Goal: Information Seeking & Learning: Learn about a topic

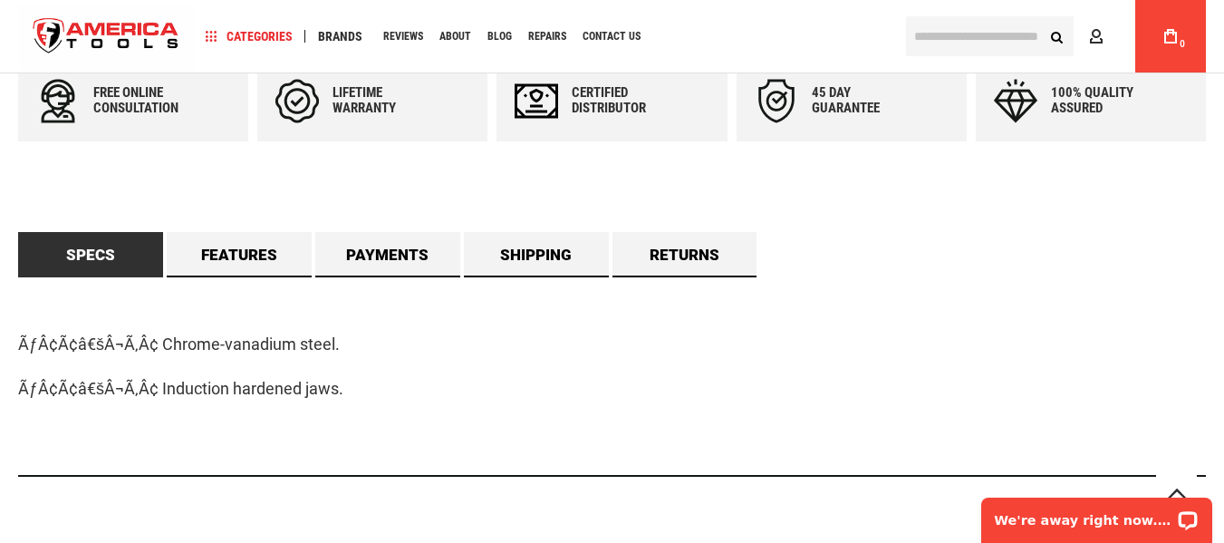
scroll to position [1087, 0]
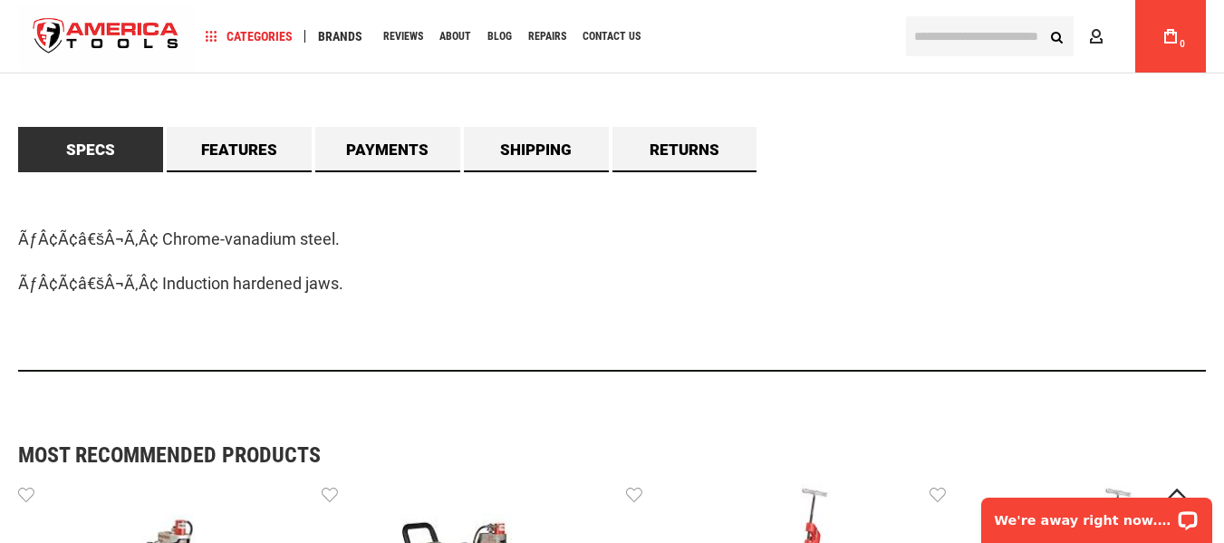
click at [735, 314] on div "ÃƒÂ¢Ã¢â€šÂ¬Ã‚Â¢ Chrome-vanadium steel. ÃƒÂ¢Ã¢â€šÂ¬Ã‚Â¢ Induction hardened jaws." at bounding box center [611, 271] width 1187 height 199
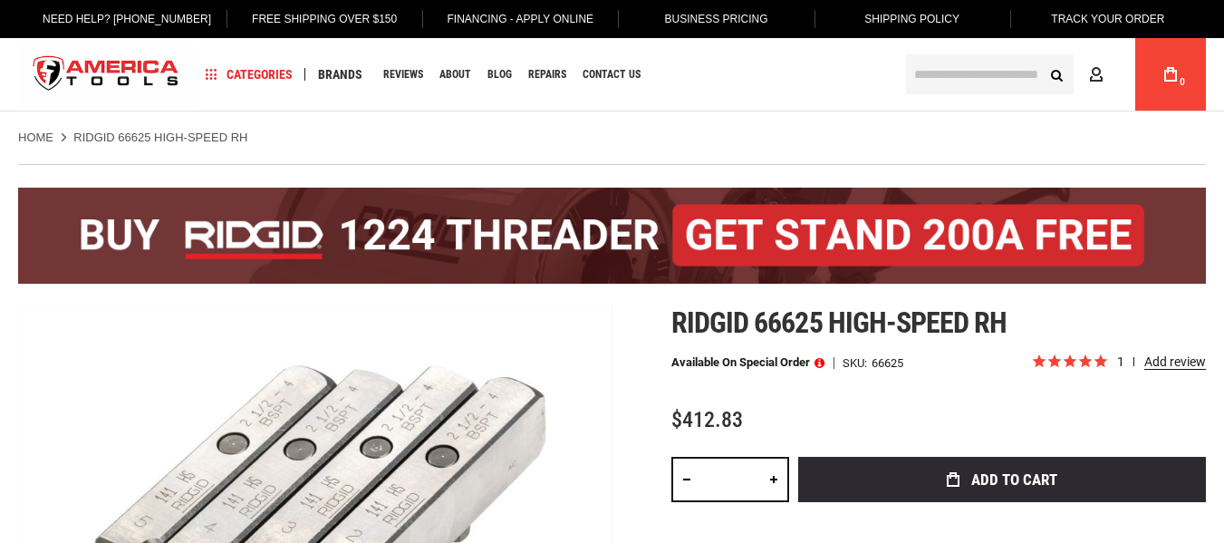
click at [658, 101] on div "Navigation Categories Plumbing Tools Drain Cleaning Diagnostics Pressing Diagno…" at bounding box center [543, 74] width 698 height 72
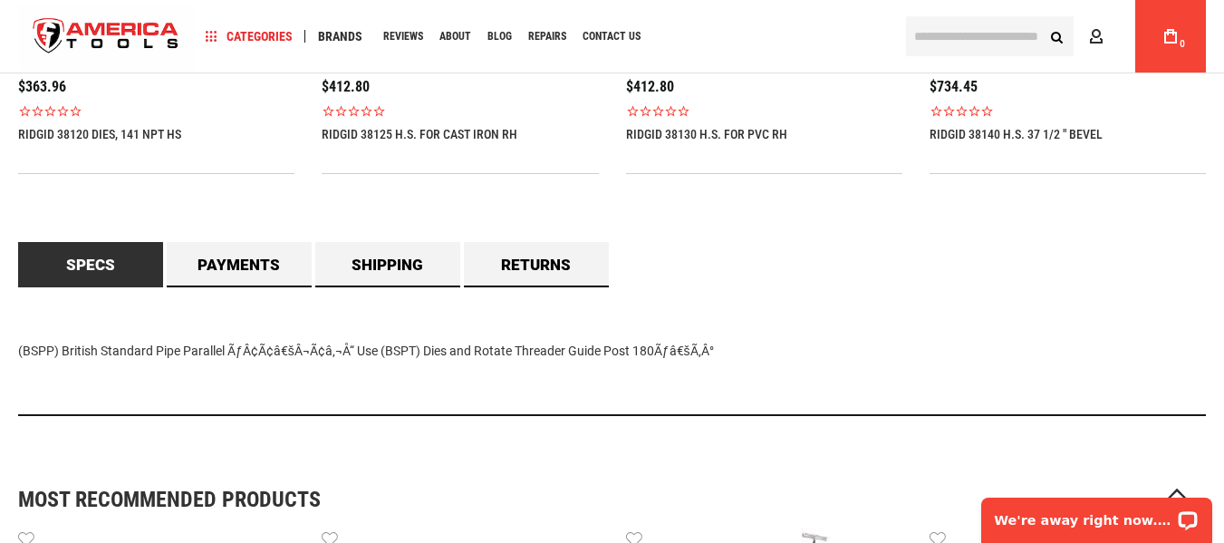
scroll to position [1630, 0]
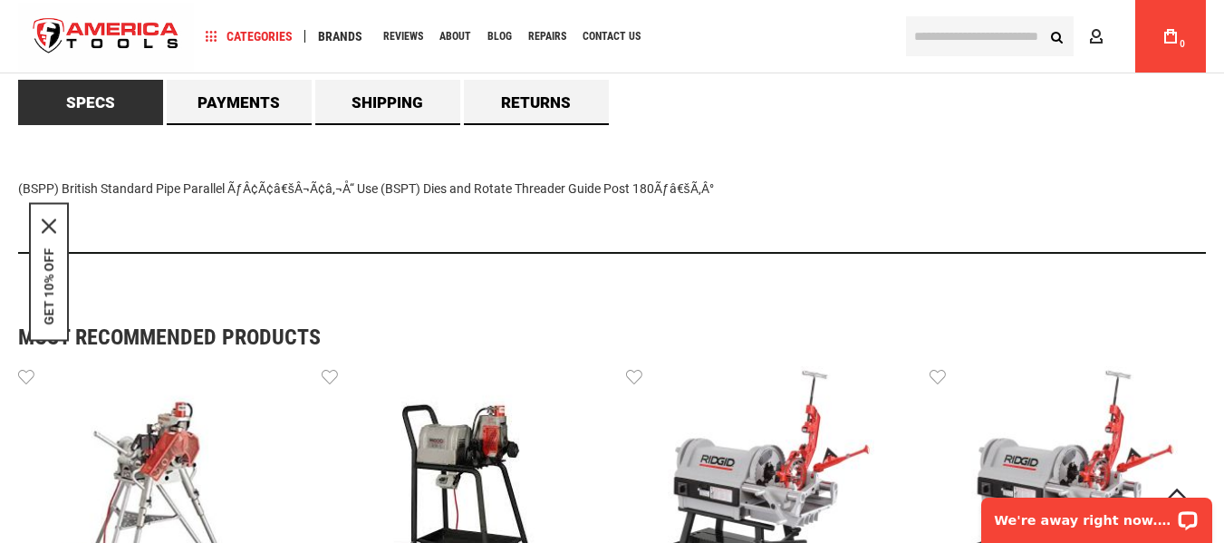
click at [722, 259] on div "Specs (BSPP) British Standard Pipe Parallel ÃƒÂ¢Ã¢â€šÂ¬Ã¢â‚¬Å“ Use (BSPT) Dies …" at bounding box center [611, 173] width 1187 height 187
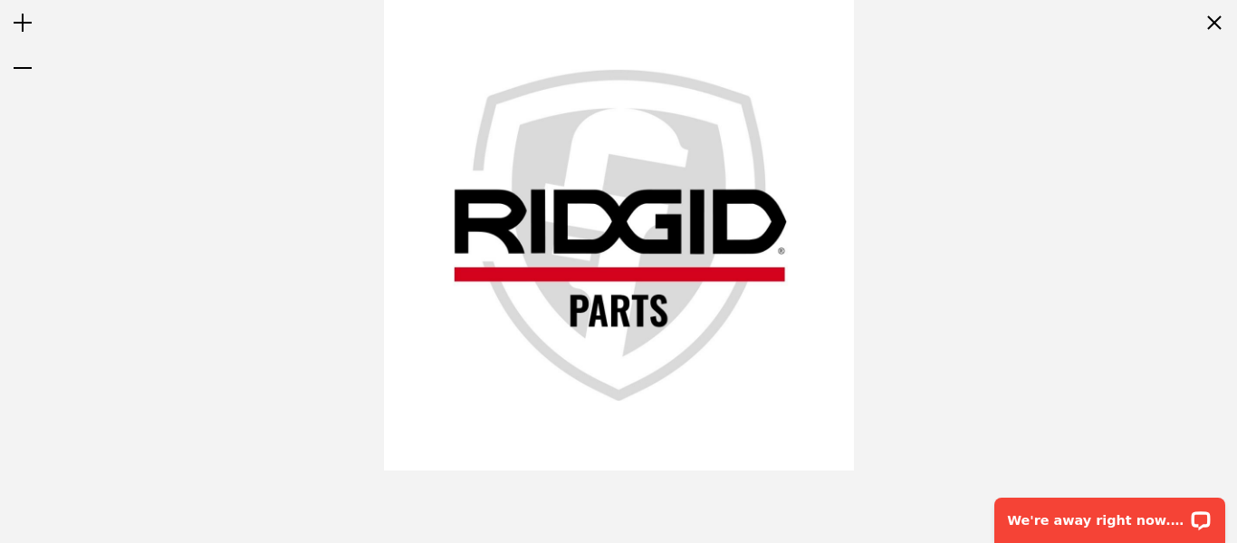
drag, startPoint x: 1212, startPoint y: 19, endPoint x: 799, endPoint y: 151, distance: 433.6
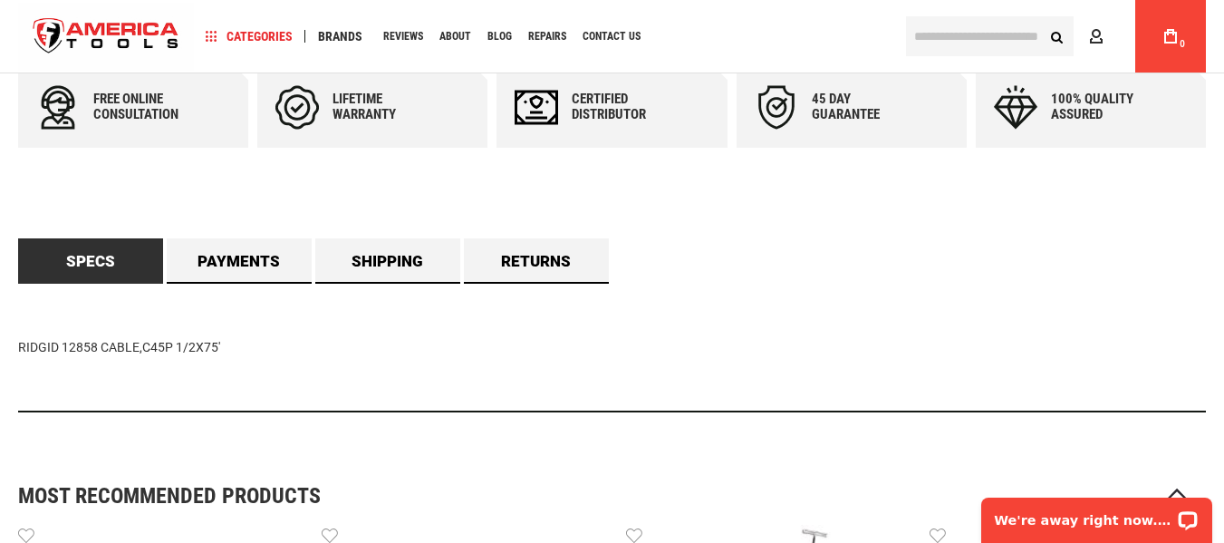
scroll to position [1087, 0]
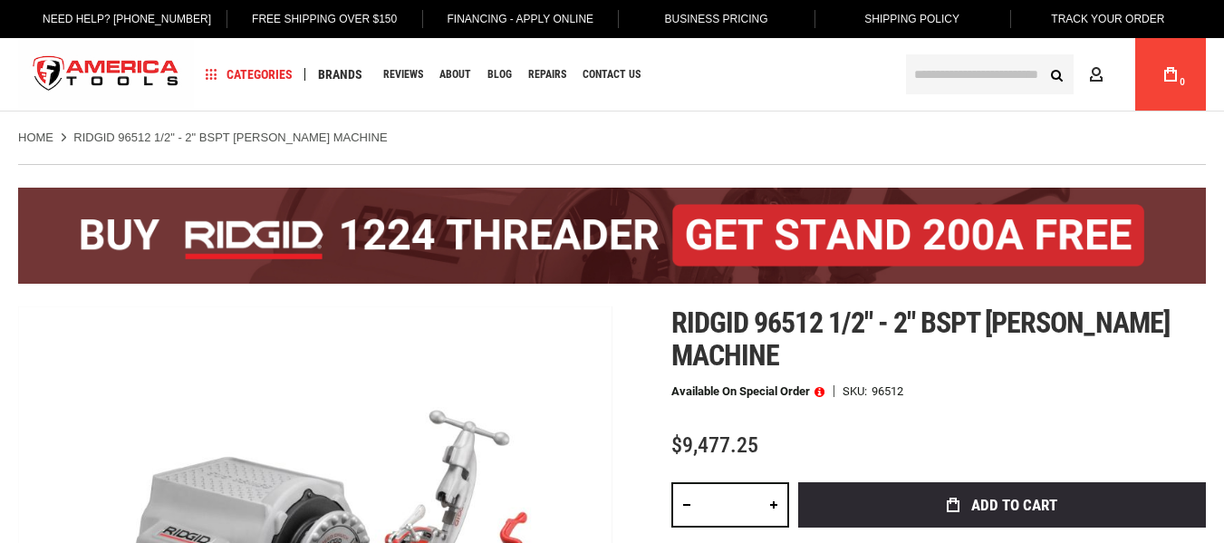
click at [1084, 389] on div "Available on Special Order SKU 96512" at bounding box center [938, 391] width 534 height 13
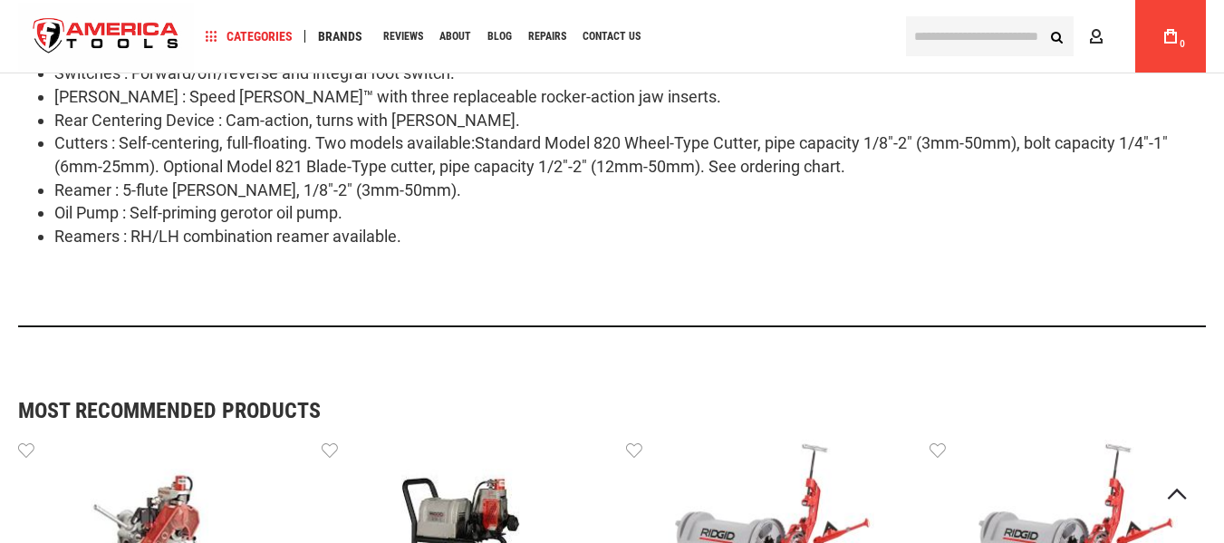
scroll to position [1540, 0]
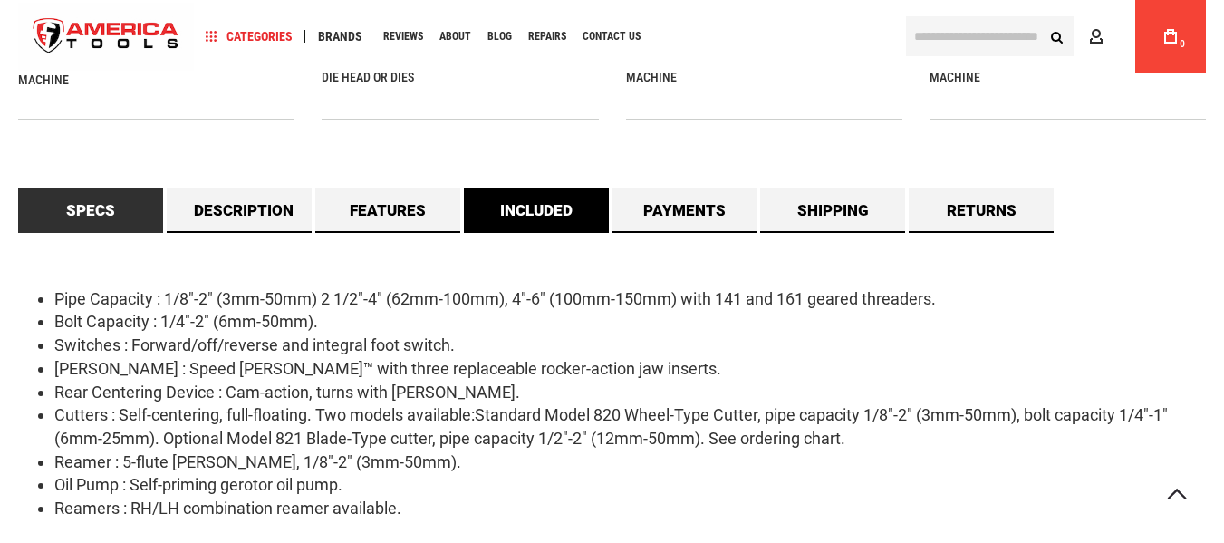
click at [568, 197] on link "Included" at bounding box center [536, 209] width 145 height 45
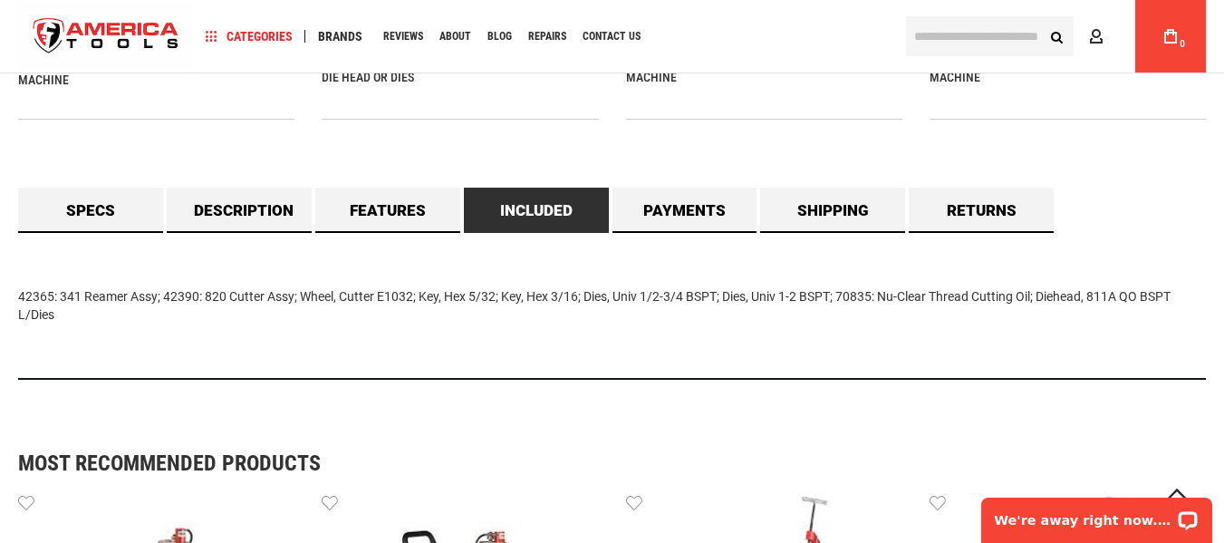
scroll to position [0, 0]
drag, startPoint x: 21, startPoint y: 297, endPoint x: 78, endPoint y: 332, distance: 67.1
click at [78, 332] on div "42365: 341 Reamer Assy; 42390: 820 Cutter Assy; Wheel, Cutter E1032; Key, Hex 5…" at bounding box center [611, 306] width 1187 height 147
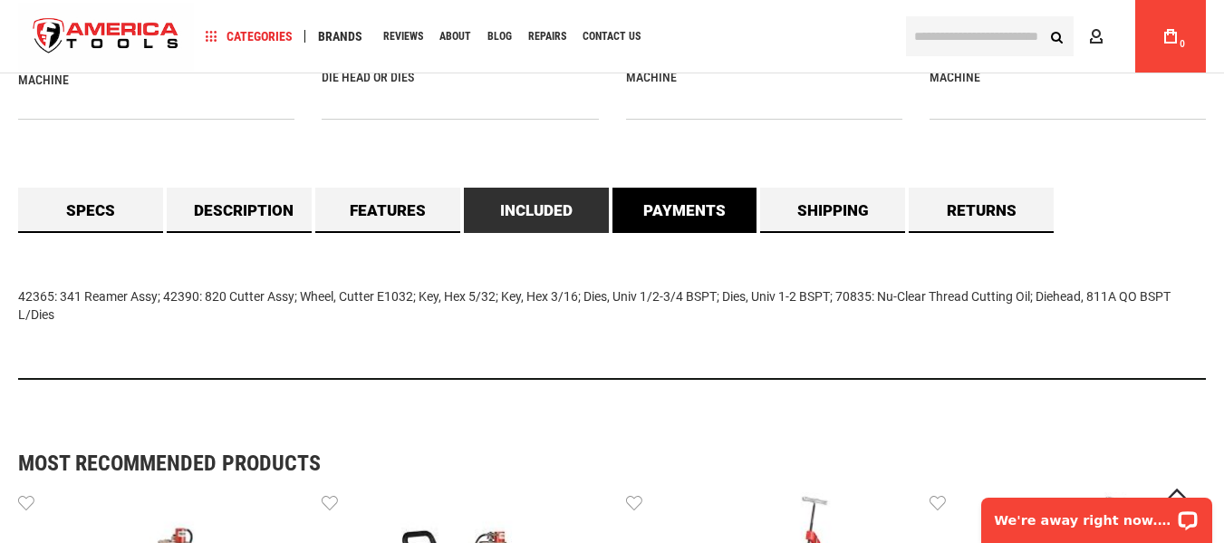
copy div "42365: 341 Reamer Assy; 42390: 820 Cutter Assy; Wheel, Cutter E1032; Key, Hex 5…"
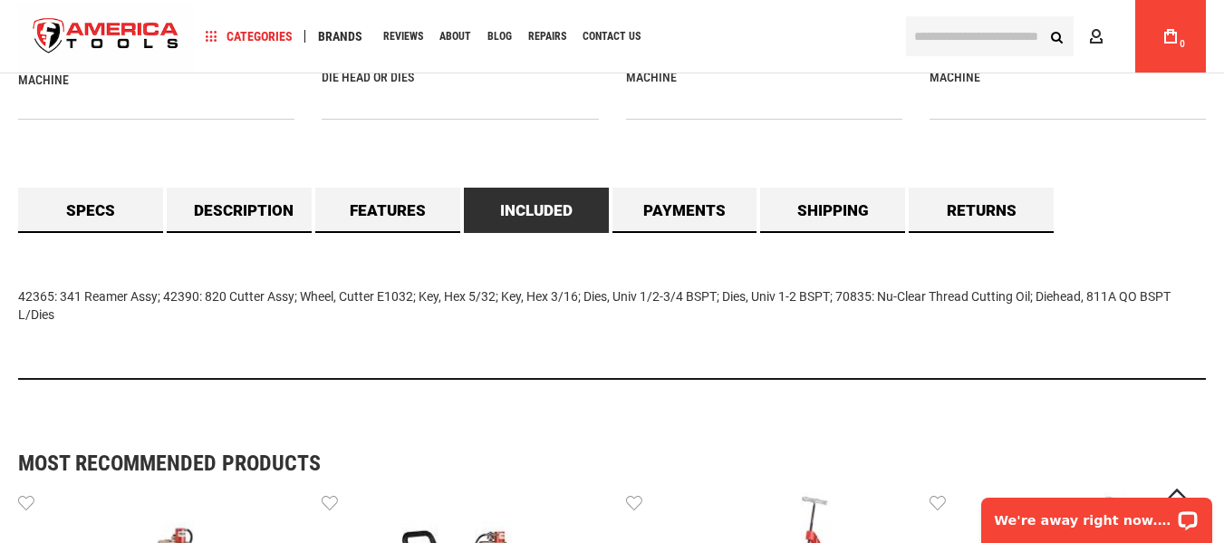
click at [1141, 229] on div "Specs Pipe Capacity : 1/8"-2" (3mm-50mm) 2 1/2"-4" (62mm-100mm), 4"-6" (100mm-1…" at bounding box center [611, 290] width 1187 height 206
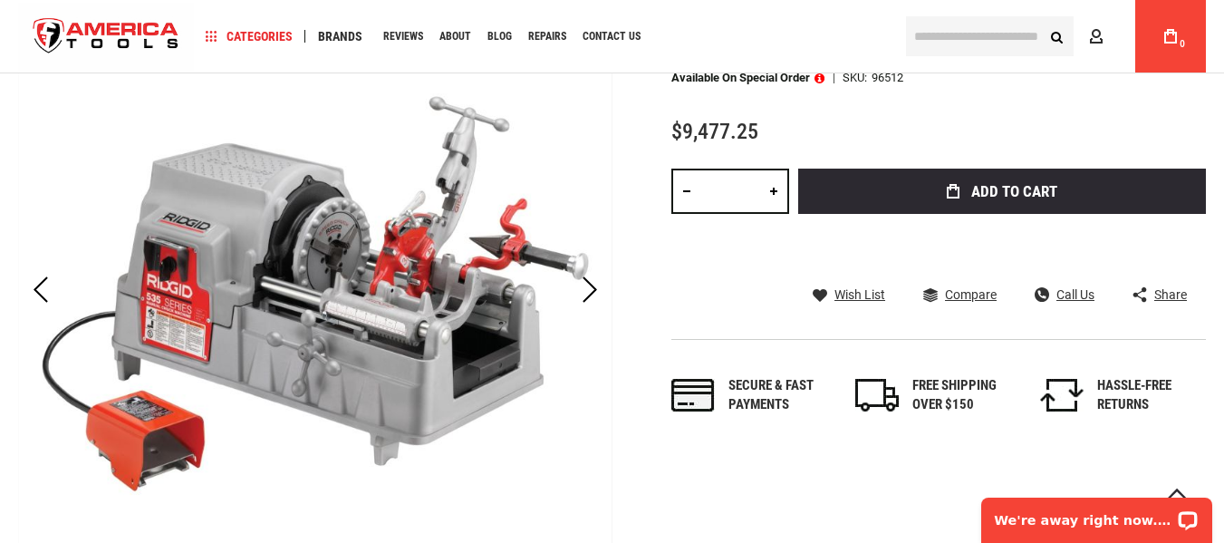
scroll to position [272, 0]
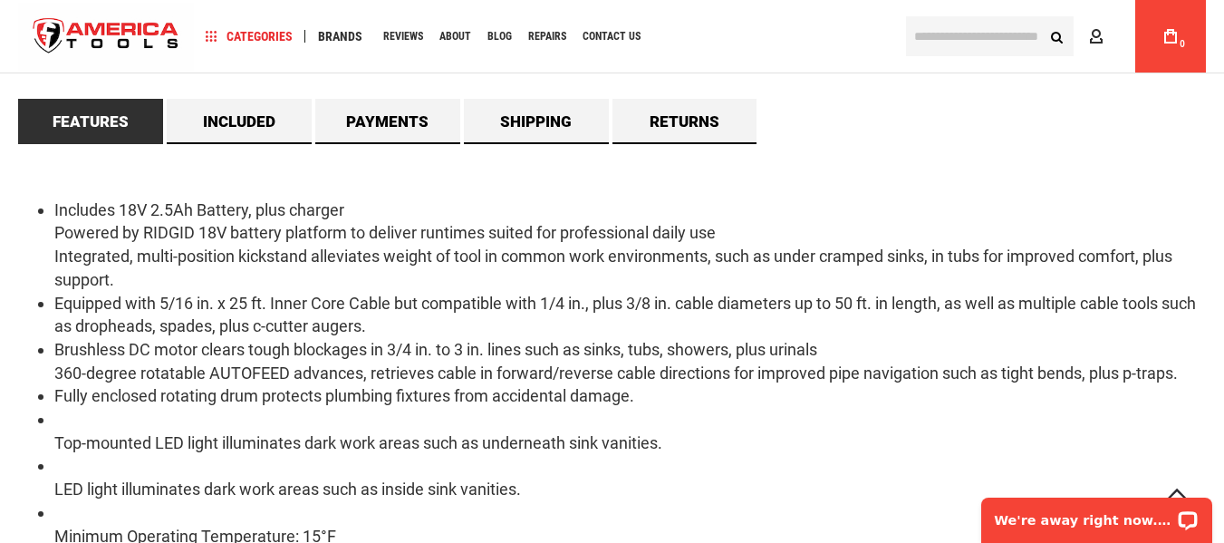
scroll to position [1540, 0]
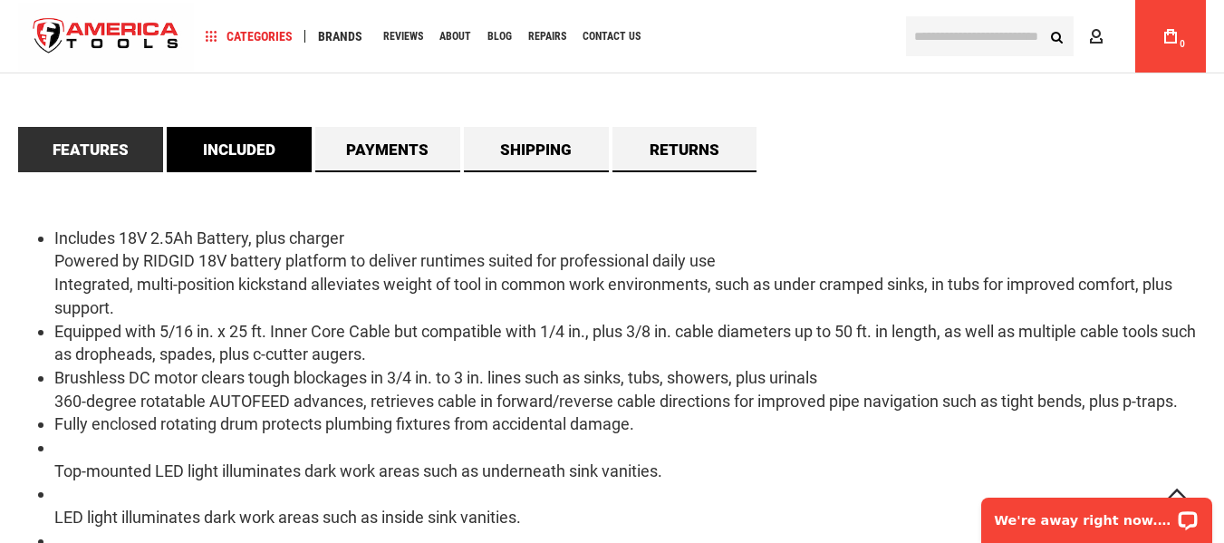
click at [257, 152] on link "Included" at bounding box center [239, 149] width 145 height 45
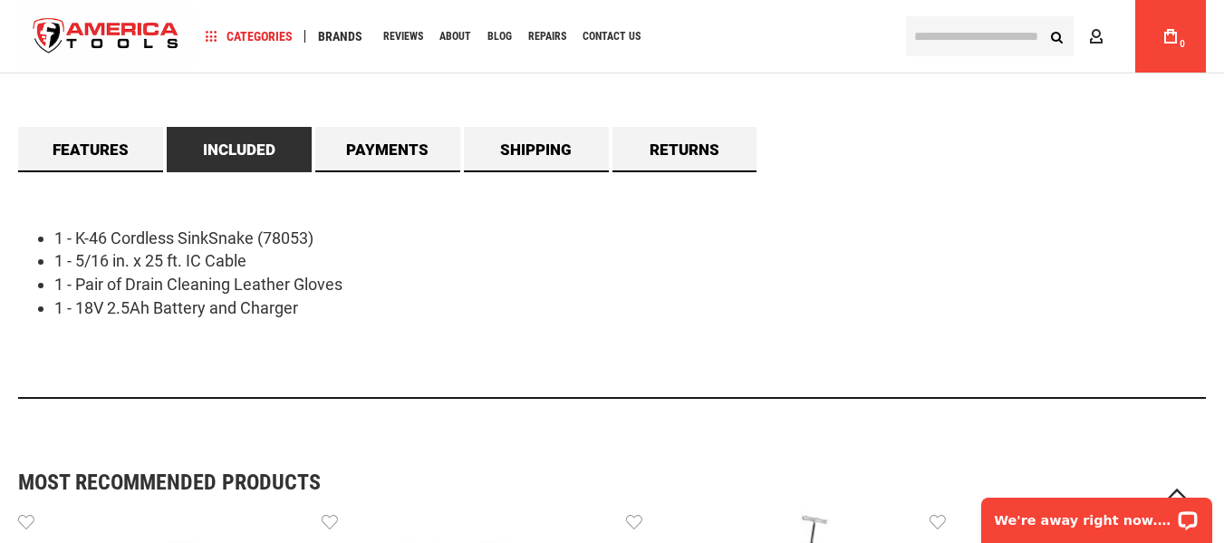
click at [517, 337] on div "1 - K-46 Cordless SinkSnake (78053) 1 - 5/16 in. x 25 ft. IC Cable 1 - Pair of …" at bounding box center [611, 285] width 1187 height 226
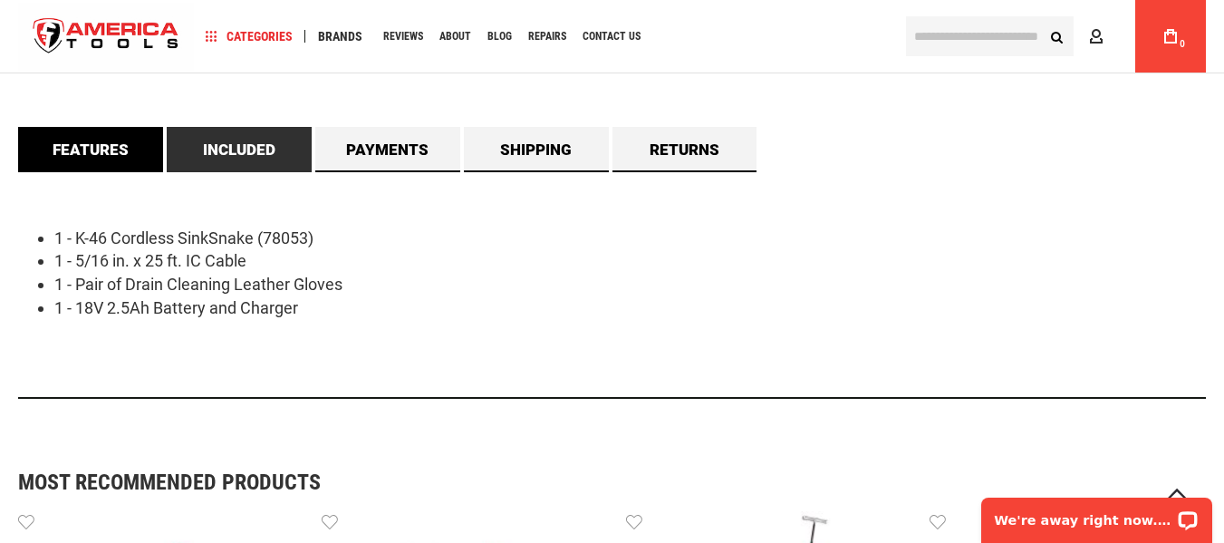
click at [101, 155] on link "Features" at bounding box center [90, 149] width 145 height 45
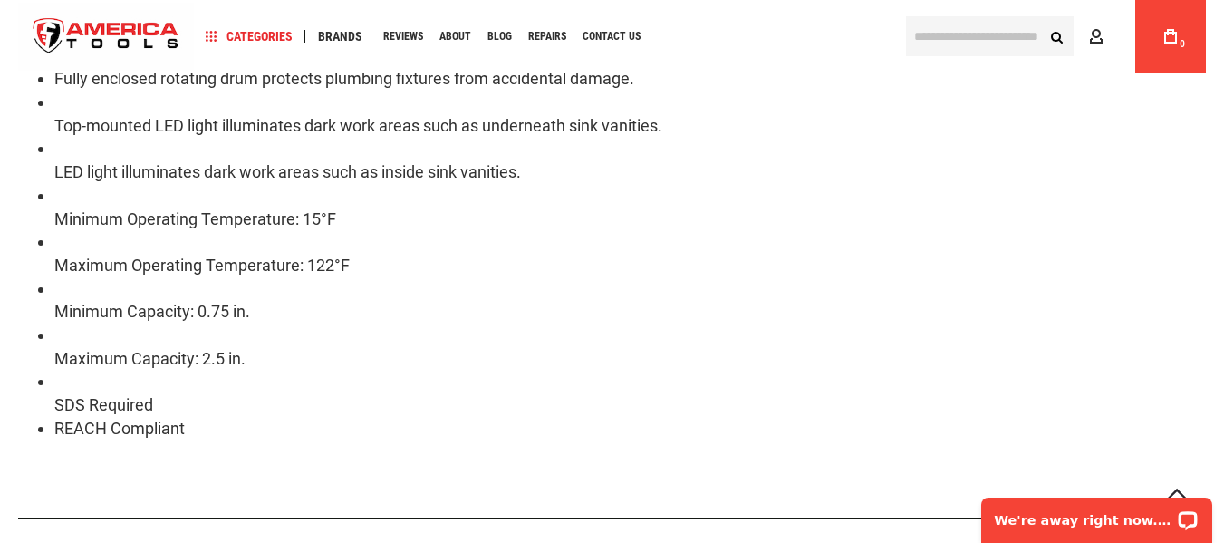
scroll to position [2083, 0]
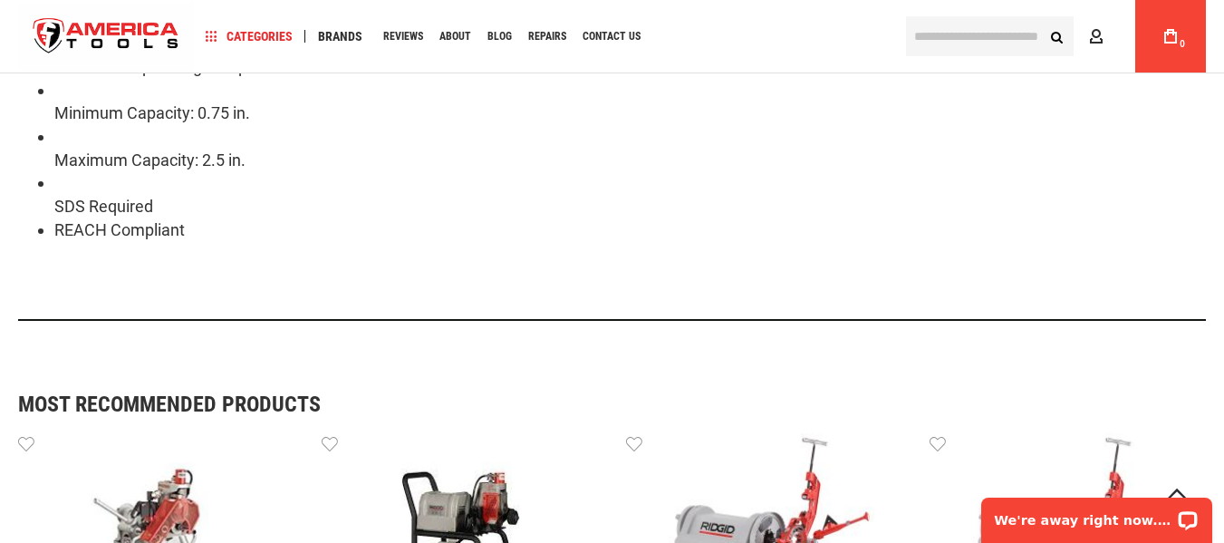
click at [358, 180] on li "SDS Required" at bounding box center [629, 194] width 1151 height 46
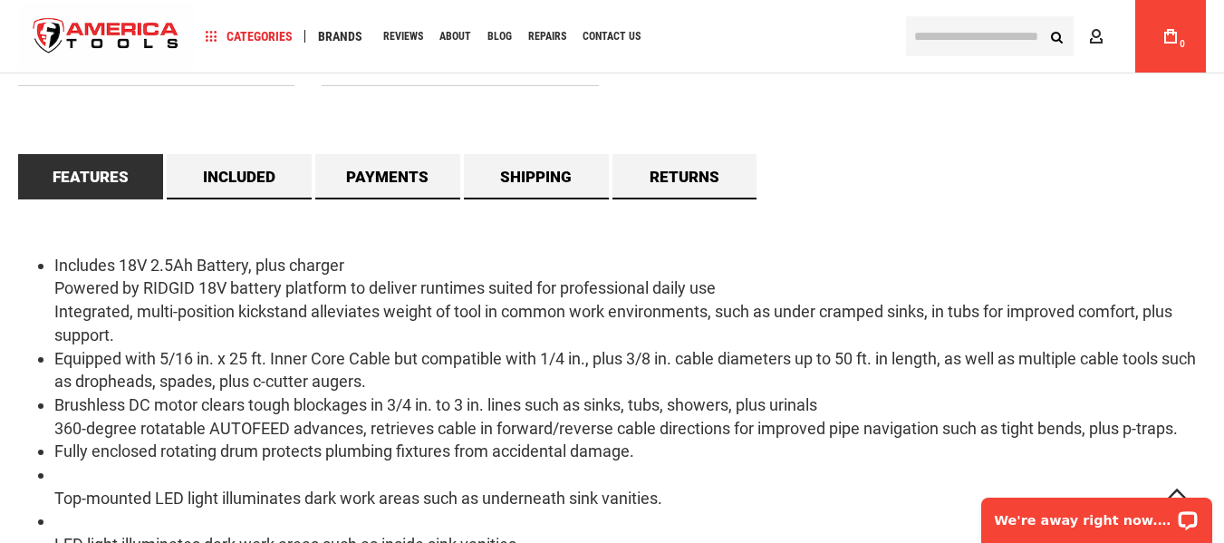
scroll to position [1359, 0]
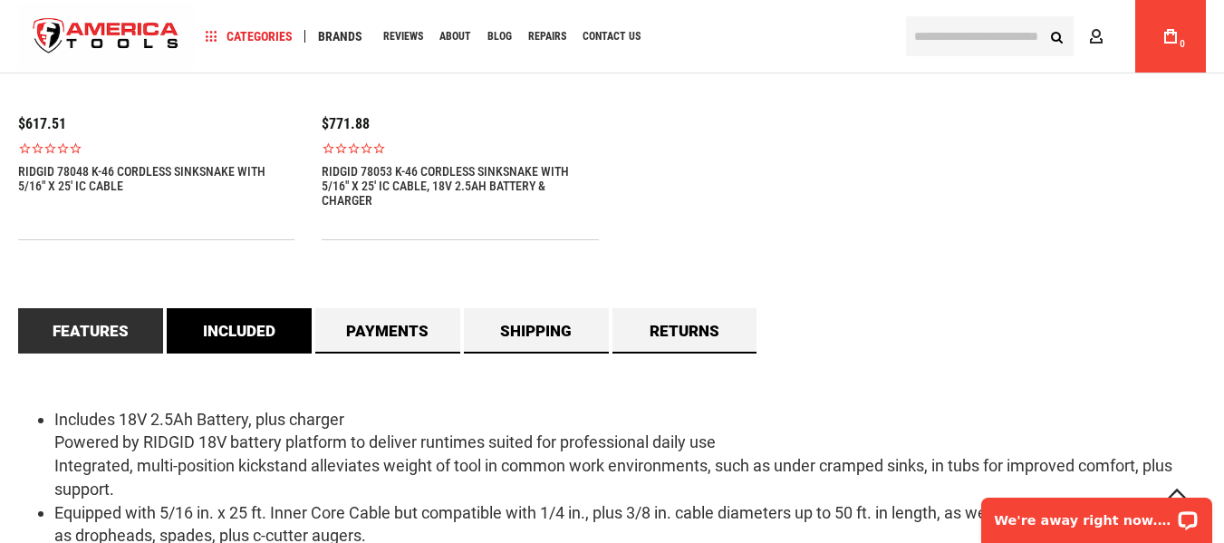
click at [252, 331] on link "Included" at bounding box center [239, 330] width 145 height 45
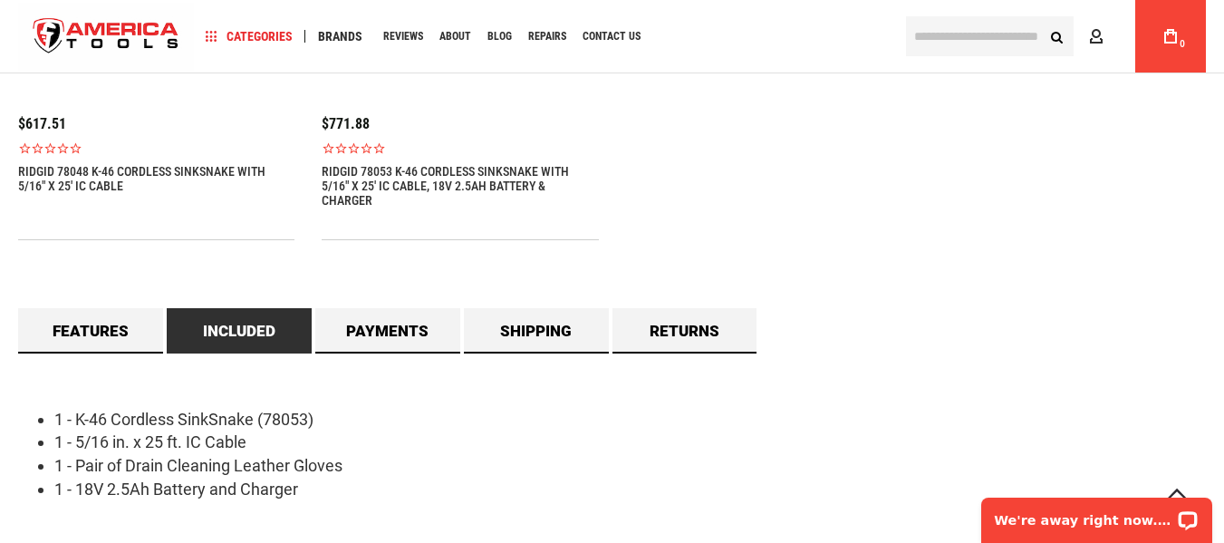
scroll to position [1540, 0]
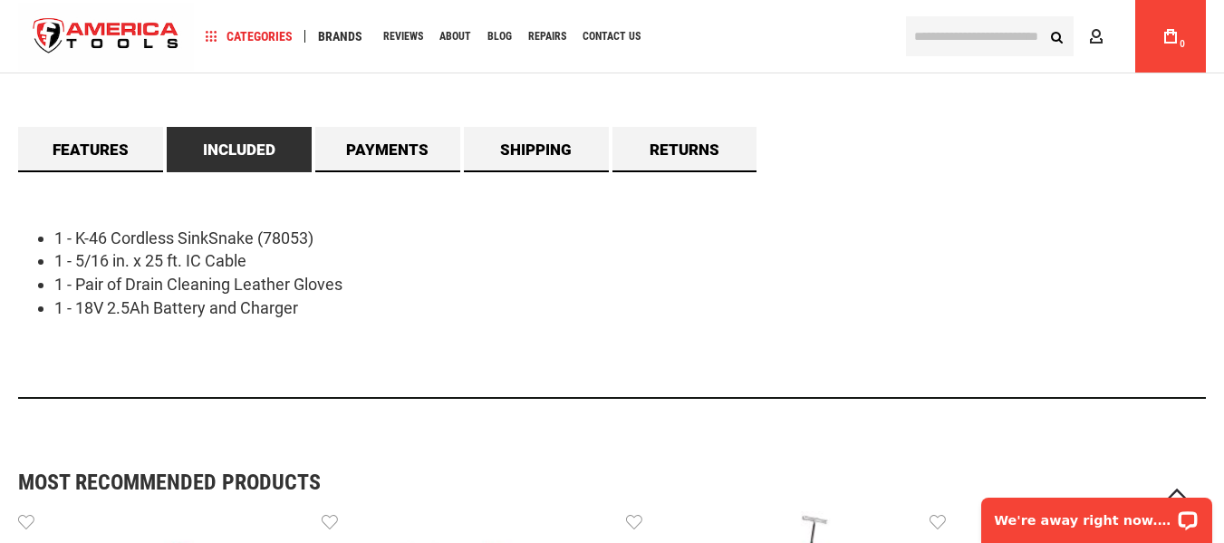
drag, startPoint x: 322, startPoint y: 324, endPoint x: 27, endPoint y: 197, distance: 321.7
click at [27, 197] on div "1 - K-46 Cordless SinkSnake (78053) 1 - 5/16 in. x 25 ft. IC Cable 1 - Pair of …" at bounding box center [611, 285] width 1187 height 226
copy ul "1 - K-46 Cordless SinkSnake (78053) 1 - 5/16 in. x 25 ft. IC Cable 1 - Pair of …"
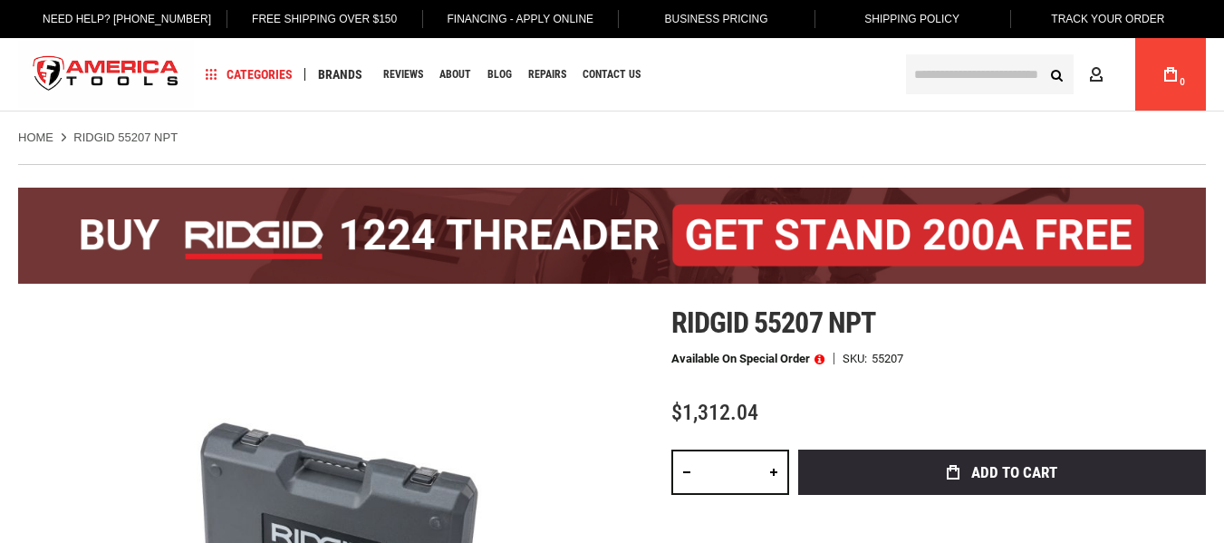
click at [672, 141] on ul "Home RIDGID 55207 NPT" at bounding box center [611, 138] width 1187 height 16
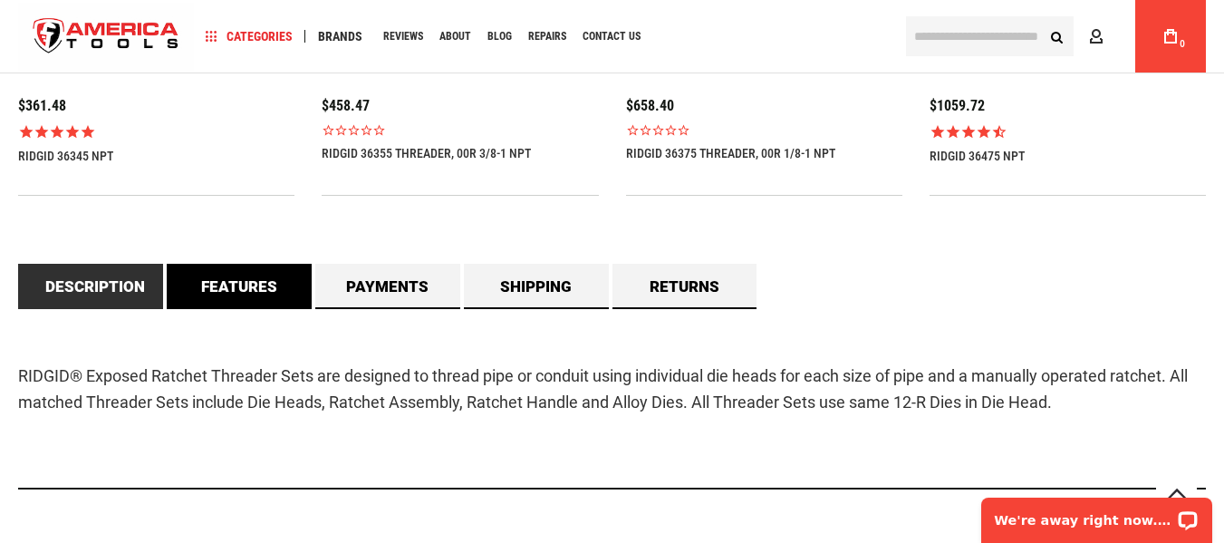
click at [235, 284] on link "Features" at bounding box center [239, 286] width 145 height 45
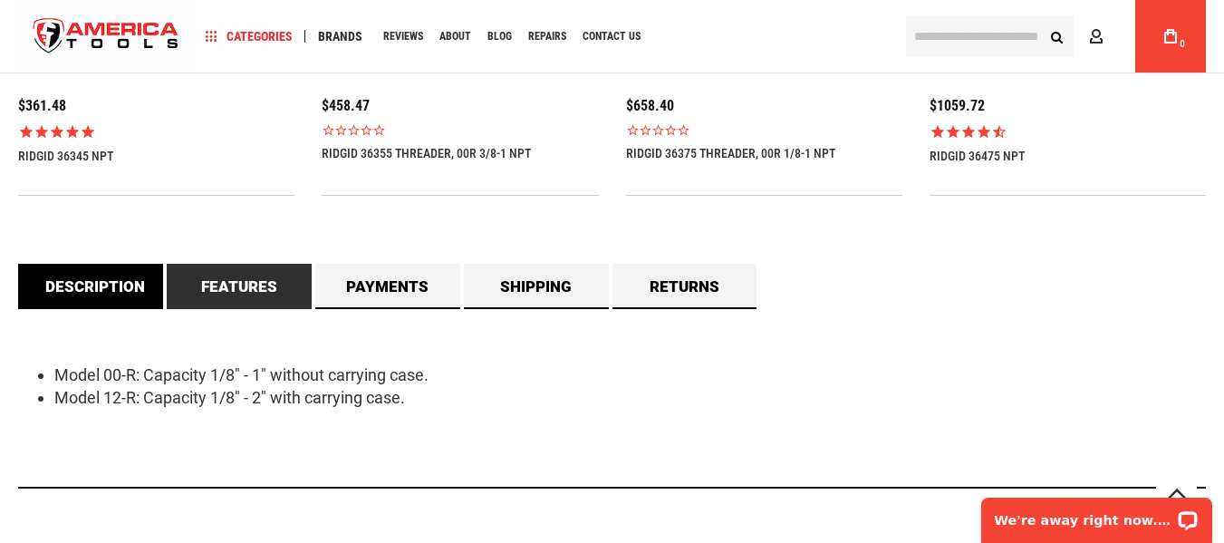
click at [84, 279] on link "Description" at bounding box center [90, 286] width 145 height 45
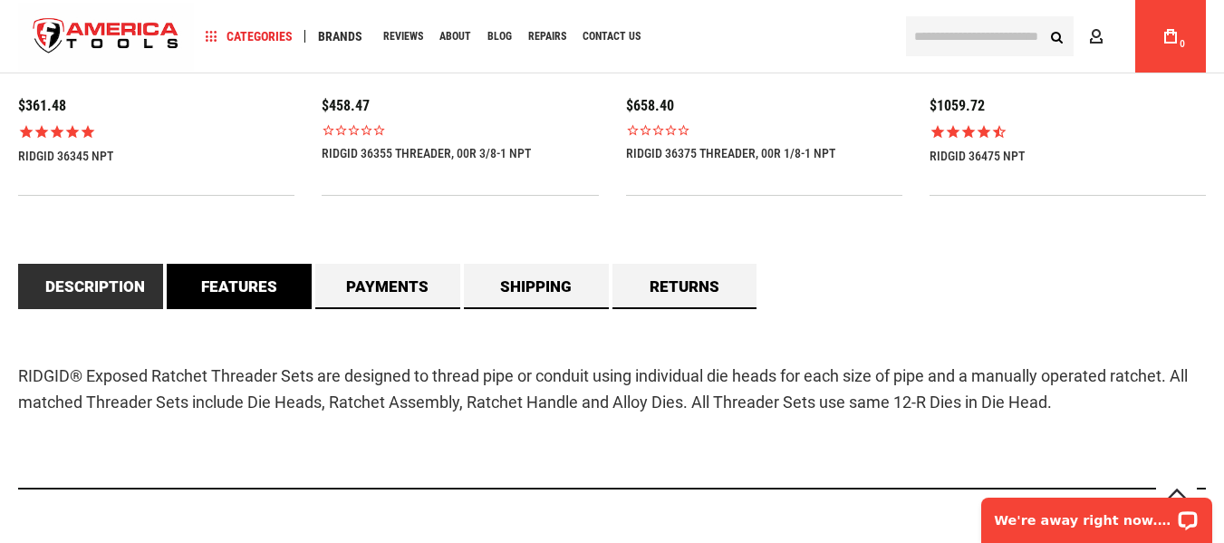
click at [245, 275] on link "Features" at bounding box center [239, 286] width 145 height 45
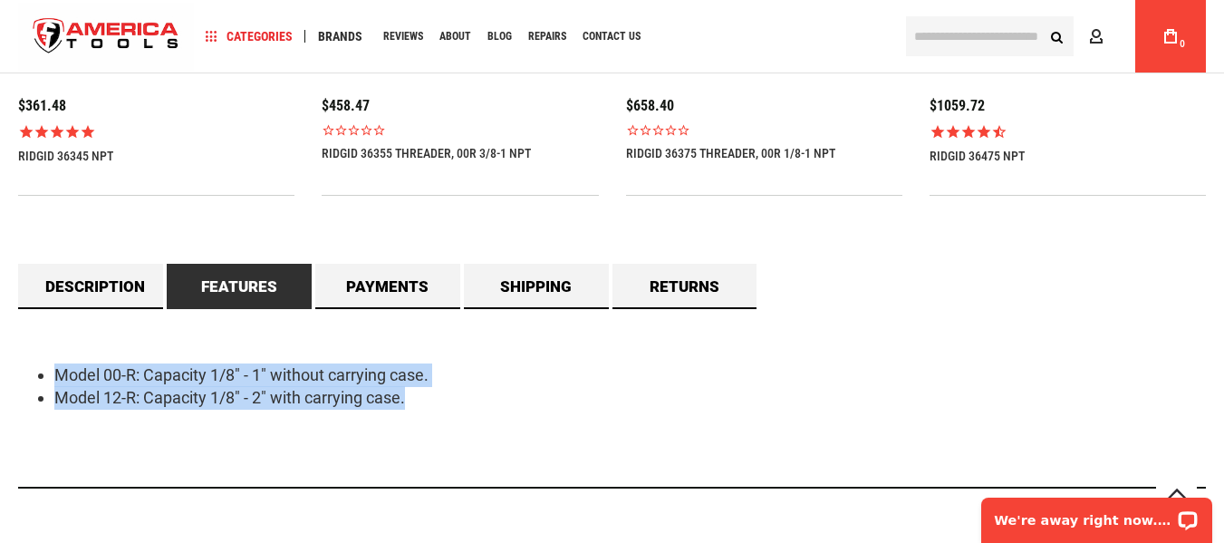
drag, startPoint x: 44, startPoint y: 360, endPoint x: 447, endPoint y: 411, distance: 406.3
click at [447, 411] on div "Model 00-R: Capacity 1/8" - 1" without carrying case. Model 12-R: Capacity 1/8"…" at bounding box center [611, 398] width 1187 height 179
copy ul "Model 00-R: Capacity 1/8" - 1" without carrying case. Model 12-R: Capacity 1/8"…"
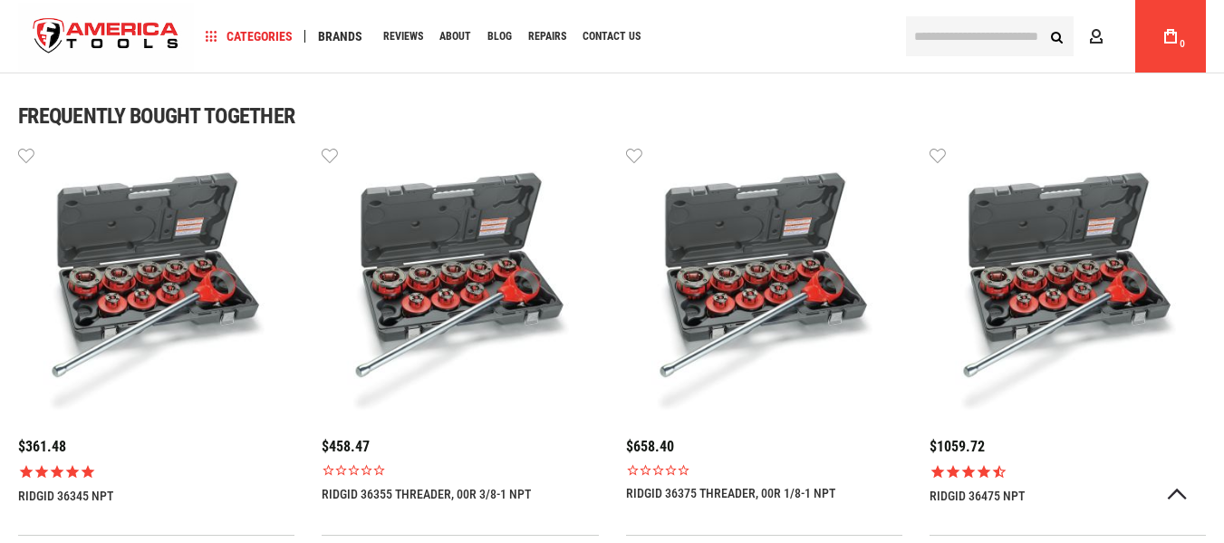
scroll to position [1284, 0]
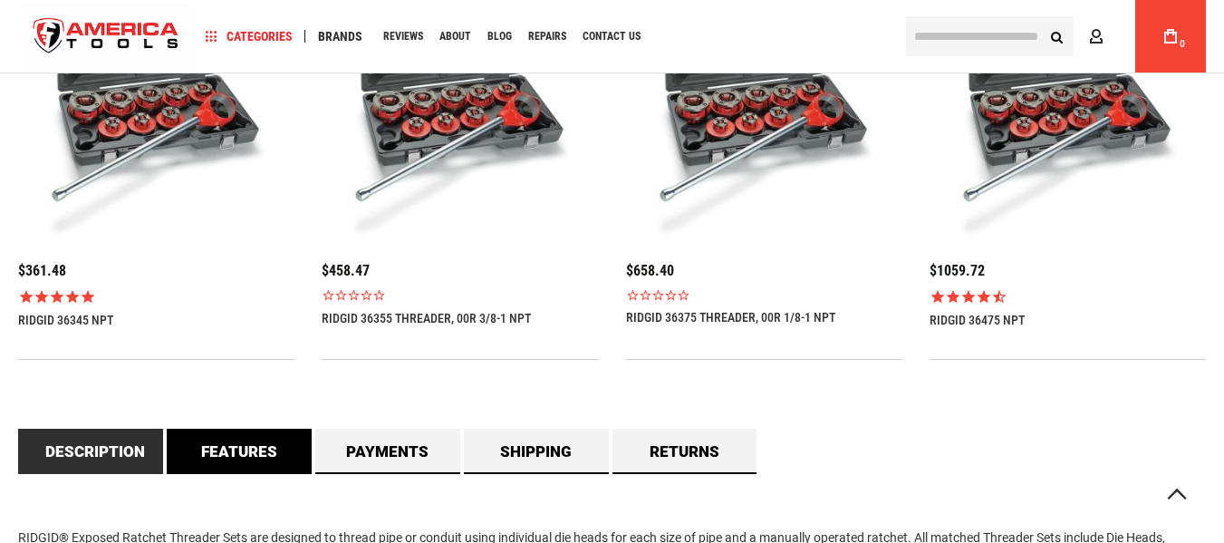
click at [223, 454] on link "Features" at bounding box center [239, 450] width 145 height 45
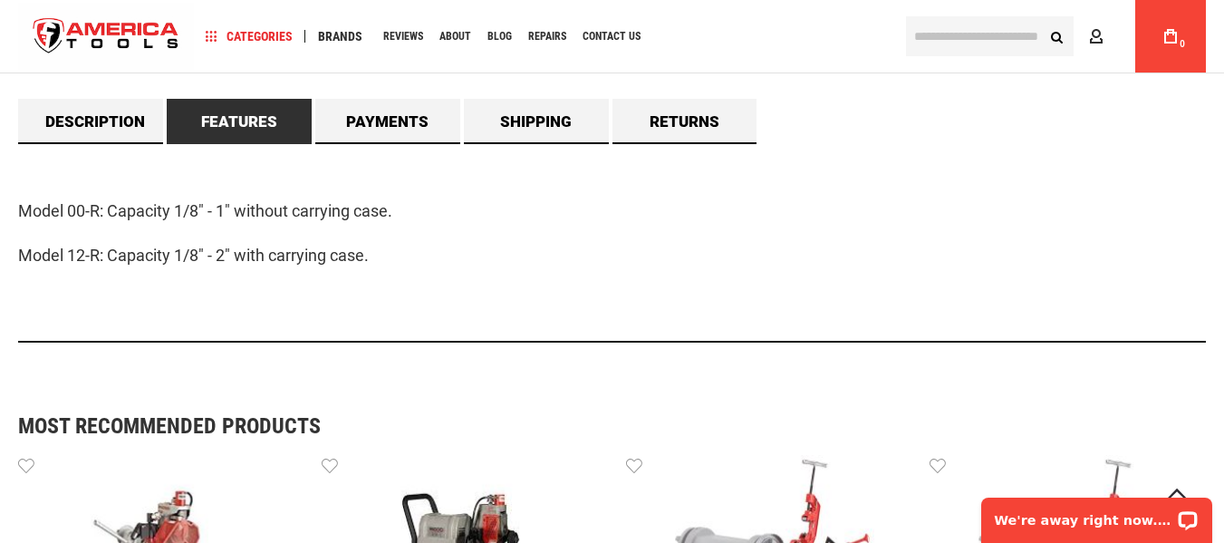
scroll to position [0, 0]
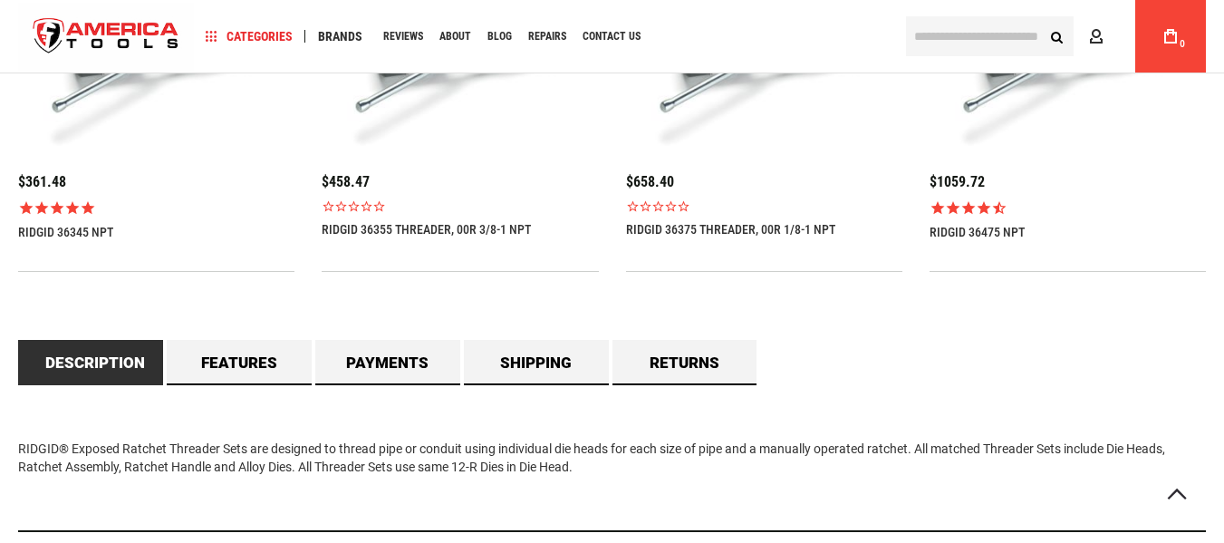
scroll to position [1556, 0]
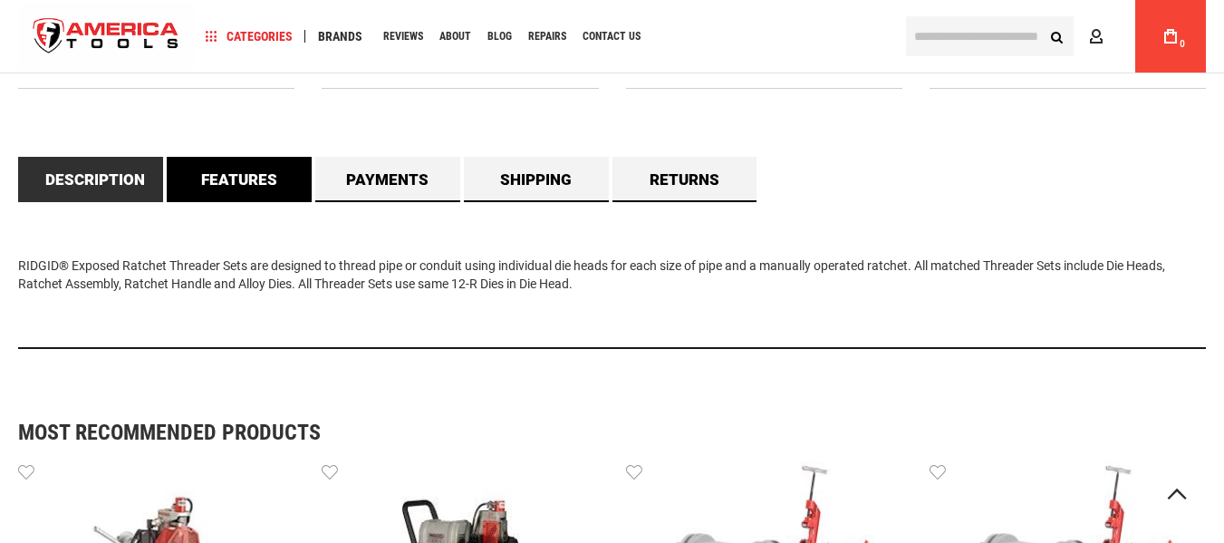
click at [250, 185] on link "Features" at bounding box center [239, 179] width 145 height 45
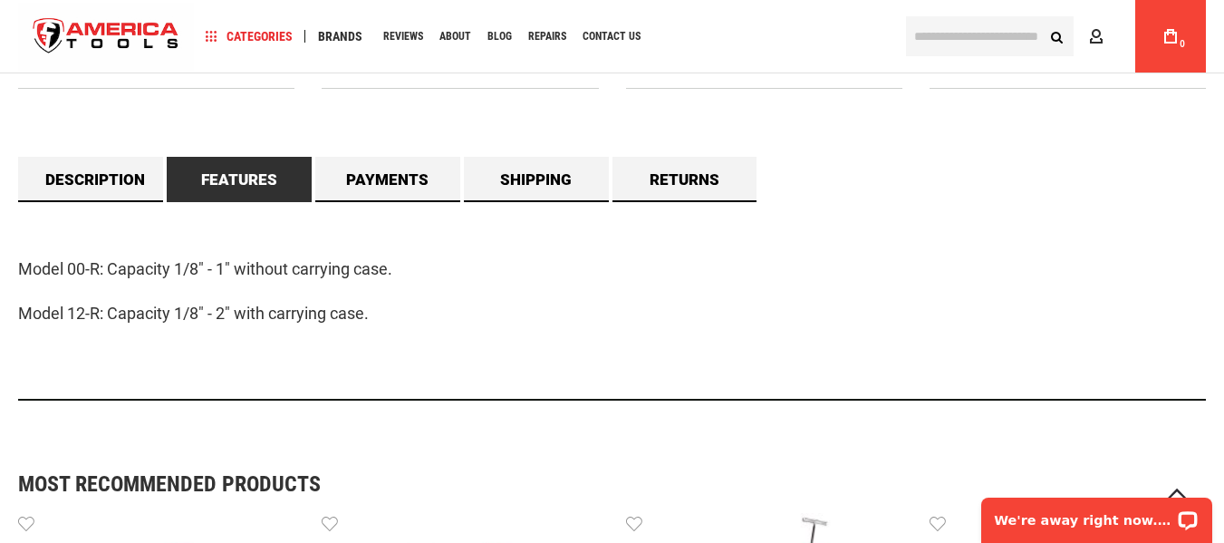
scroll to position [0, 0]
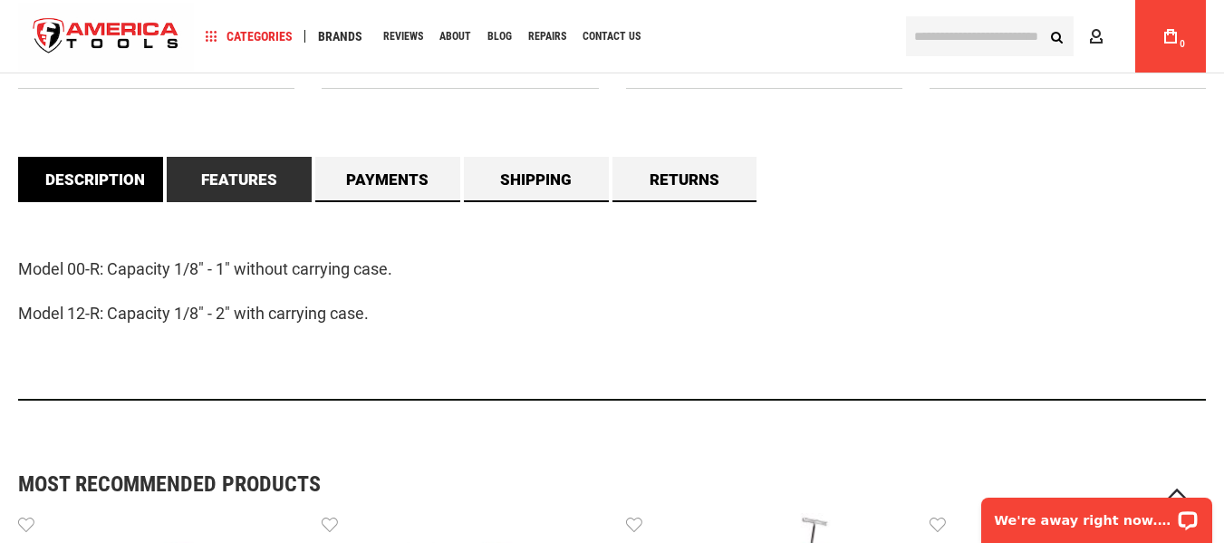
click at [82, 178] on link "Description" at bounding box center [90, 179] width 145 height 45
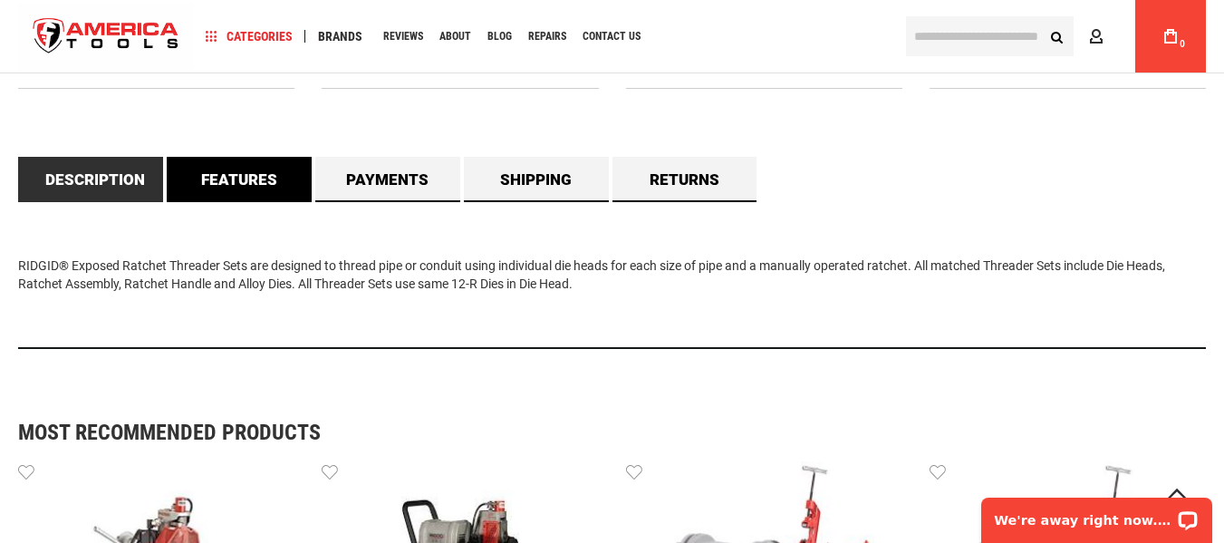
click at [246, 177] on link "Features" at bounding box center [239, 179] width 145 height 45
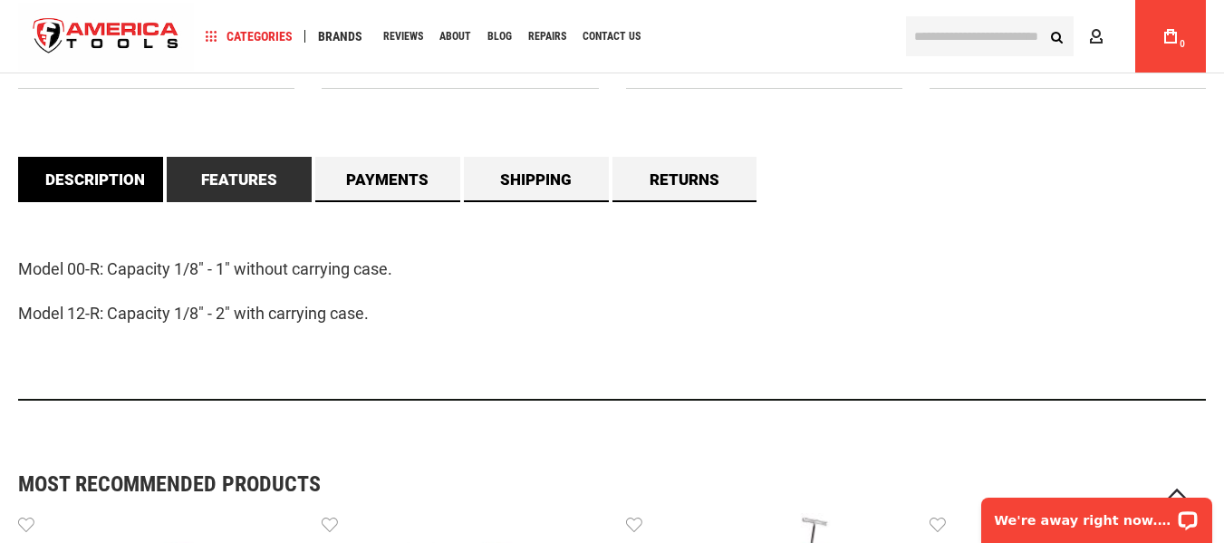
click at [71, 187] on link "Description" at bounding box center [90, 179] width 145 height 45
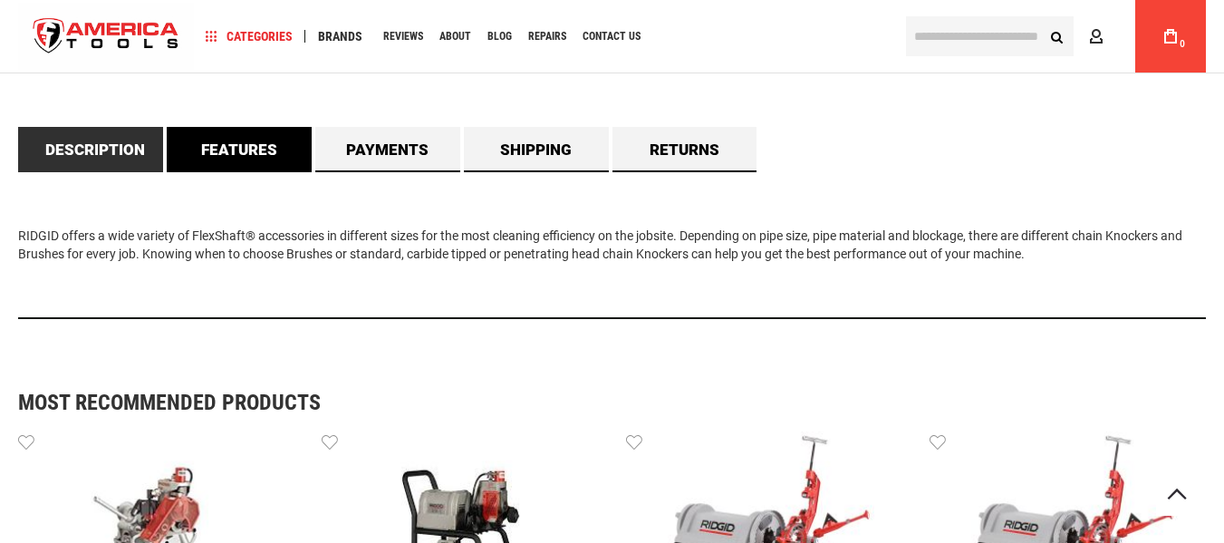
click at [236, 149] on link "Features" at bounding box center [239, 149] width 145 height 45
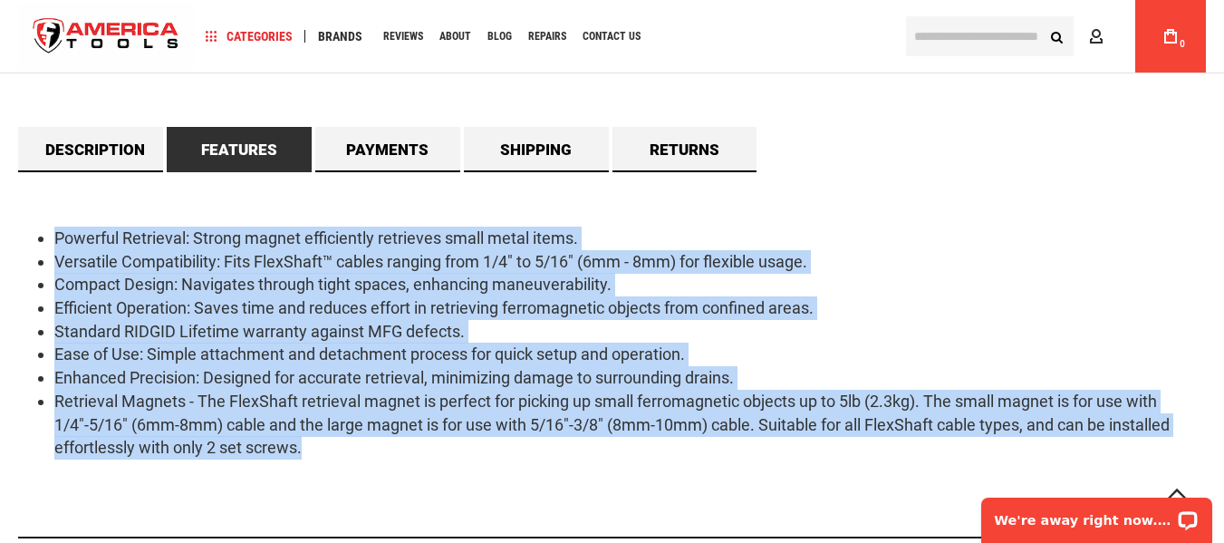
drag, startPoint x: 351, startPoint y: 439, endPoint x: 0, endPoint y: 206, distance: 421.5
click at [0, 206] on main "Skip to the end of the images gallery Skip to the beginning of the images galle…" at bounding box center [612, 323] width 1224 height 2534
copy ul "Powerful Retrieval: Strong magnet efficiently retrieves small metal items. Vers…"
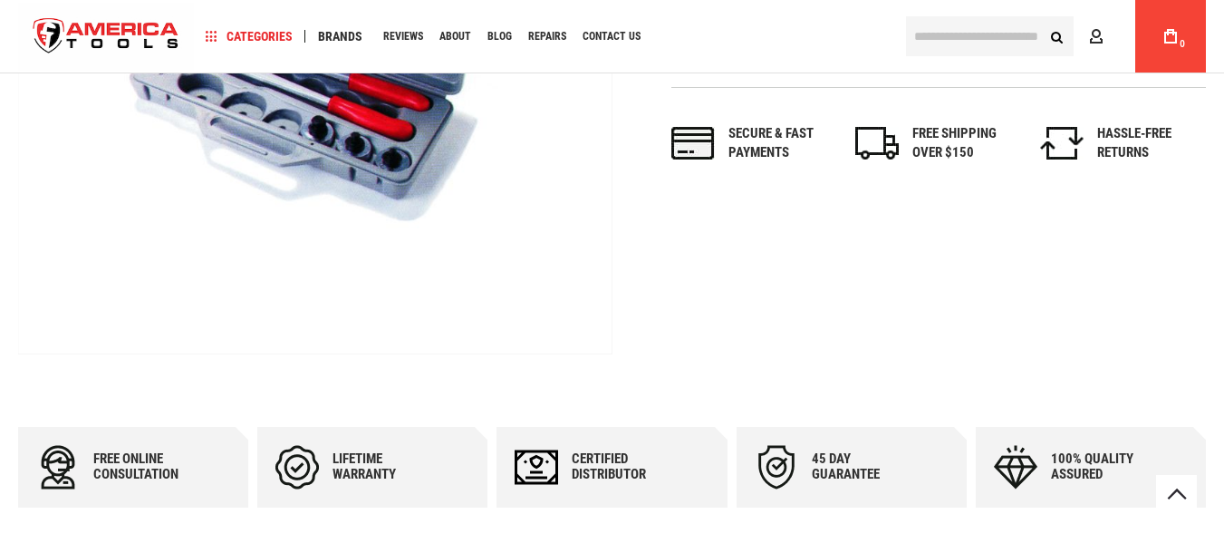
scroll to position [996, 0]
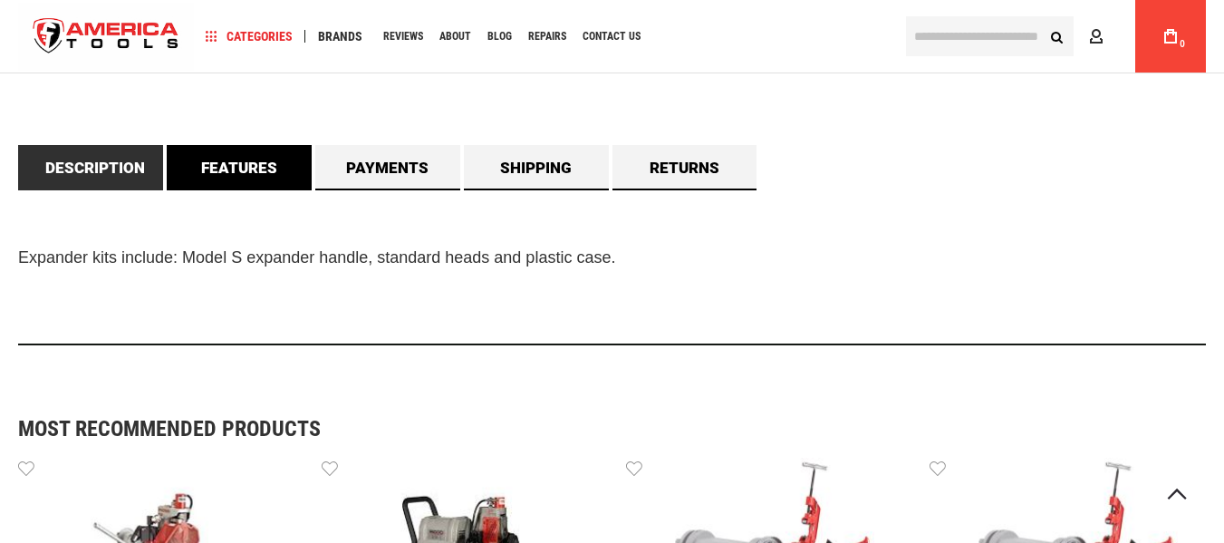
click at [245, 177] on link "Features" at bounding box center [239, 167] width 145 height 45
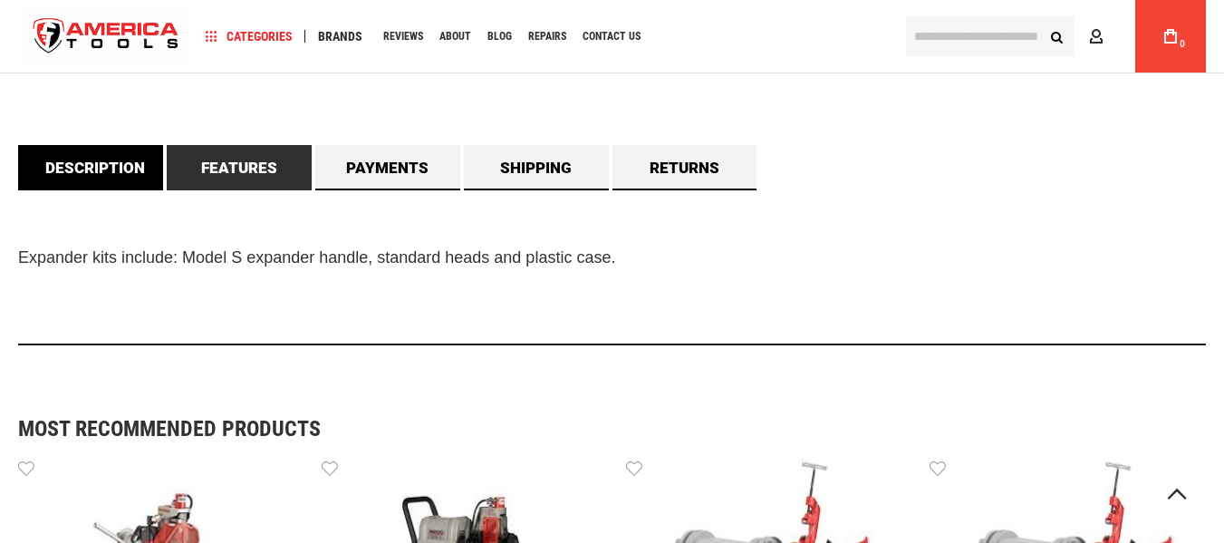
click at [122, 170] on link "Description" at bounding box center [90, 167] width 145 height 45
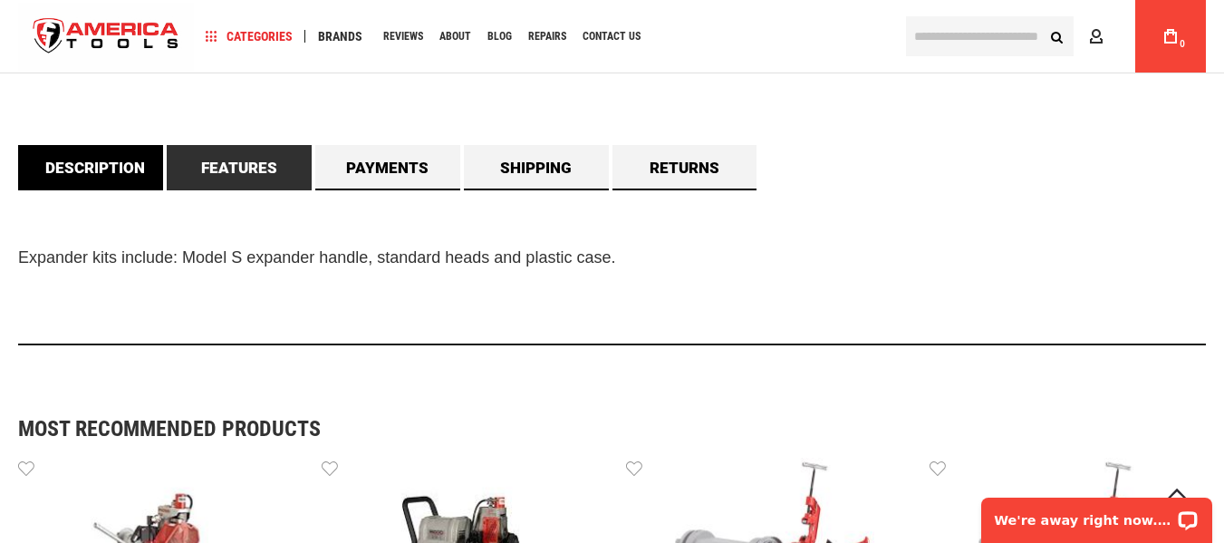
scroll to position [0, 0]
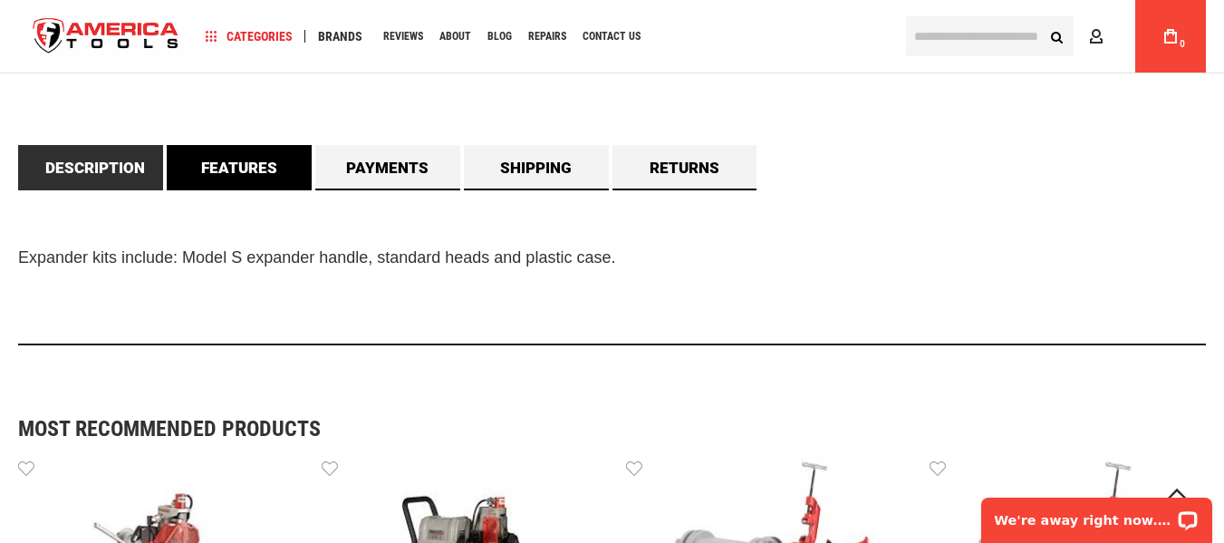
click at [230, 168] on link "Features" at bounding box center [239, 167] width 145 height 45
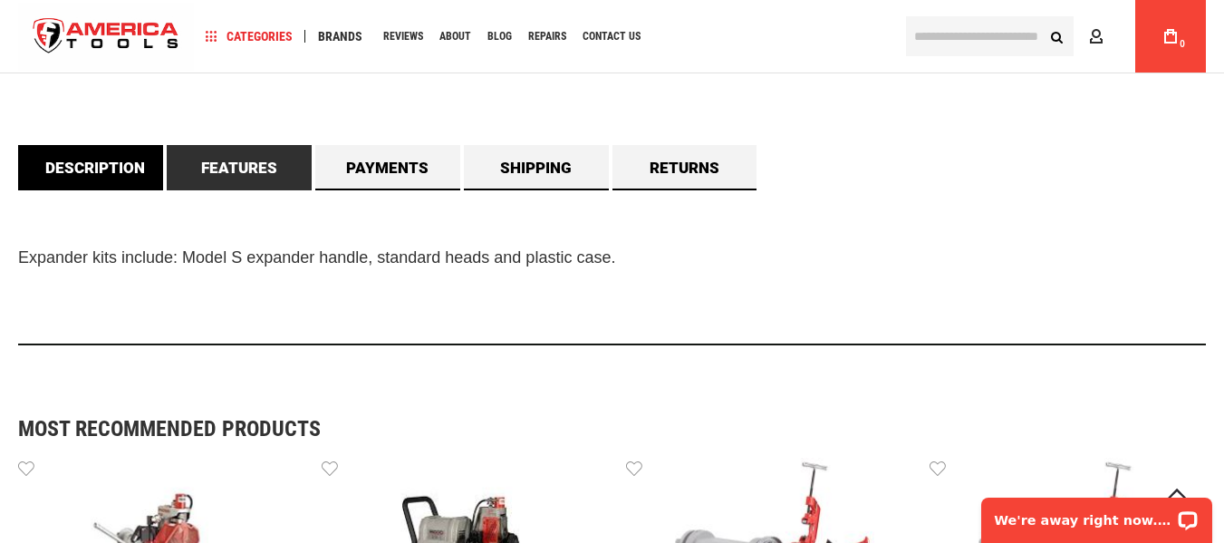
click at [103, 166] on link "Description" at bounding box center [90, 167] width 145 height 45
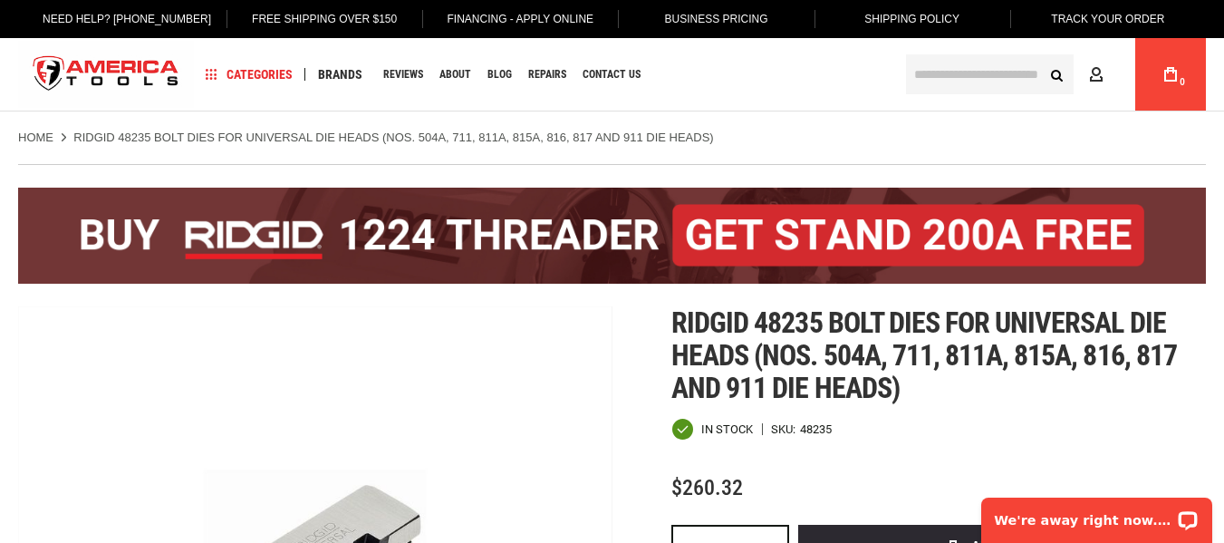
click at [770, 133] on ul "Home RIDGID 48235 BOLT DIES FOR UNIVERSAL DIE HEADS (NOS. 504A, 711, 811A, 815A…" at bounding box center [611, 138] width 1187 height 16
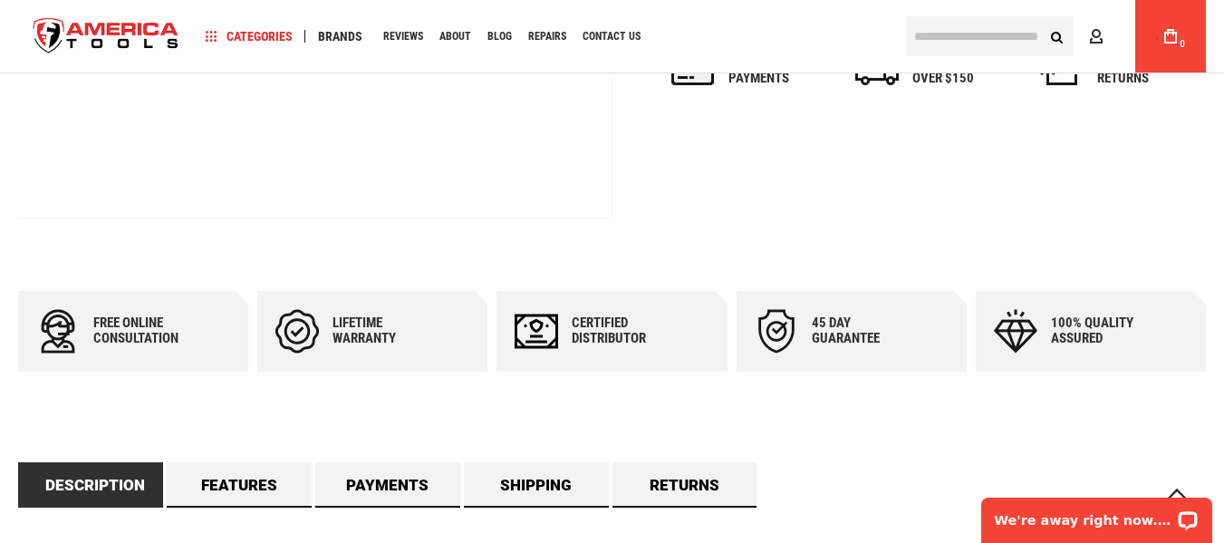
scroll to position [996, 0]
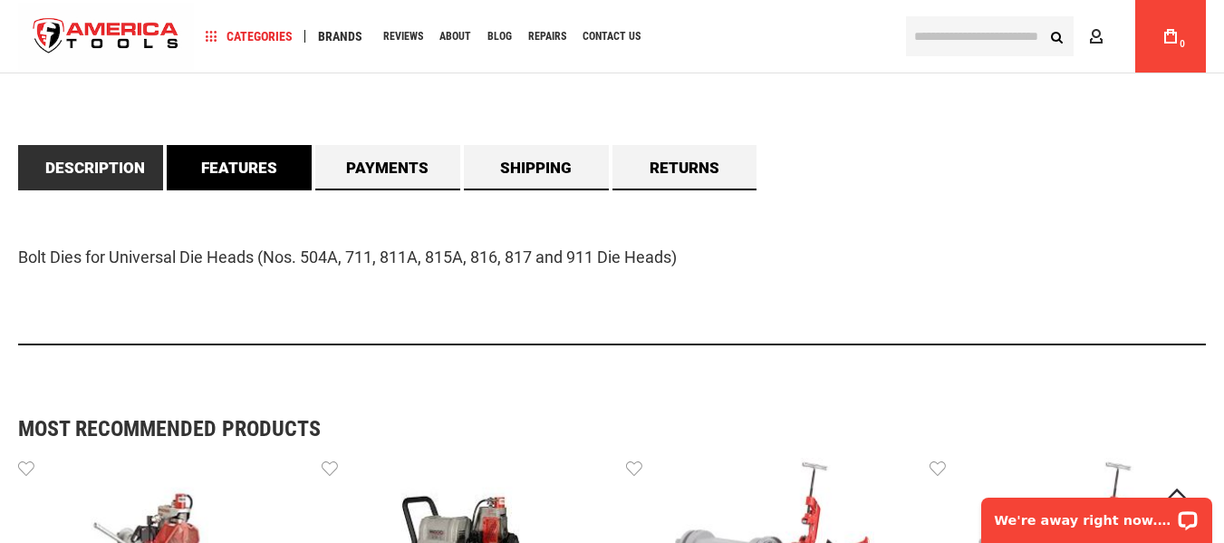
click at [237, 158] on link "Features" at bounding box center [239, 167] width 145 height 45
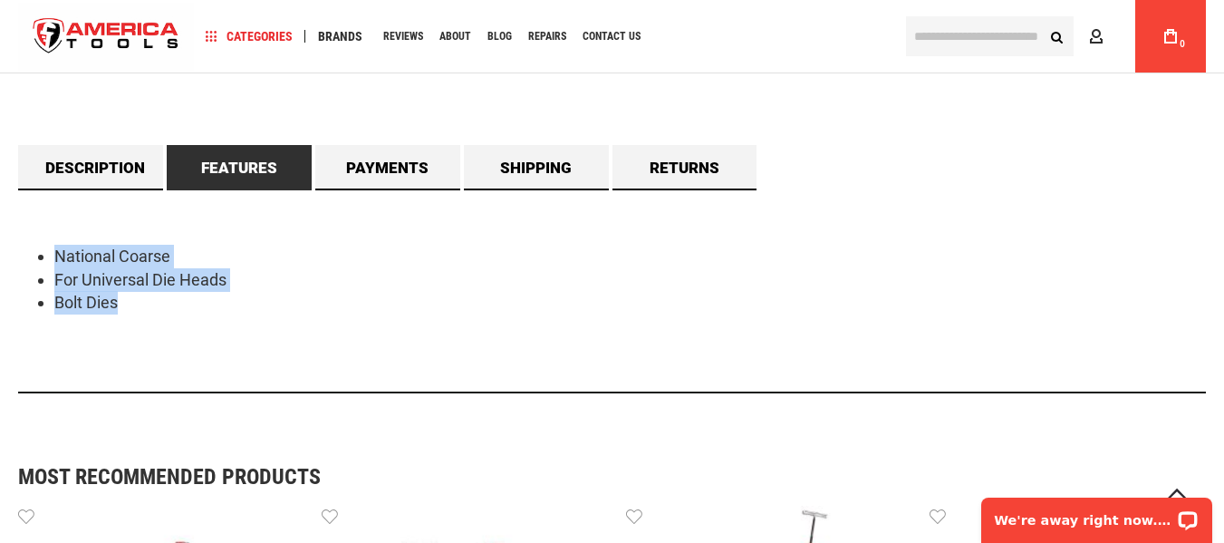
drag, startPoint x: 141, startPoint y: 301, endPoint x: 40, endPoint y: 247, distance: 114.7
click at [40, 247] on ul "National Coarse For Universal Die Heads Bolt Dies" at bounding box center [611, 280] width 1187 height 70
copy ul "National Coarse For Universal Die Heads Bolt Dies"
click at [946, 138] on div "Free online consultation Lifetime warranty Certified Distributor 45 day Guarant…" at bounding box center [611, 190] width 1187 height 433
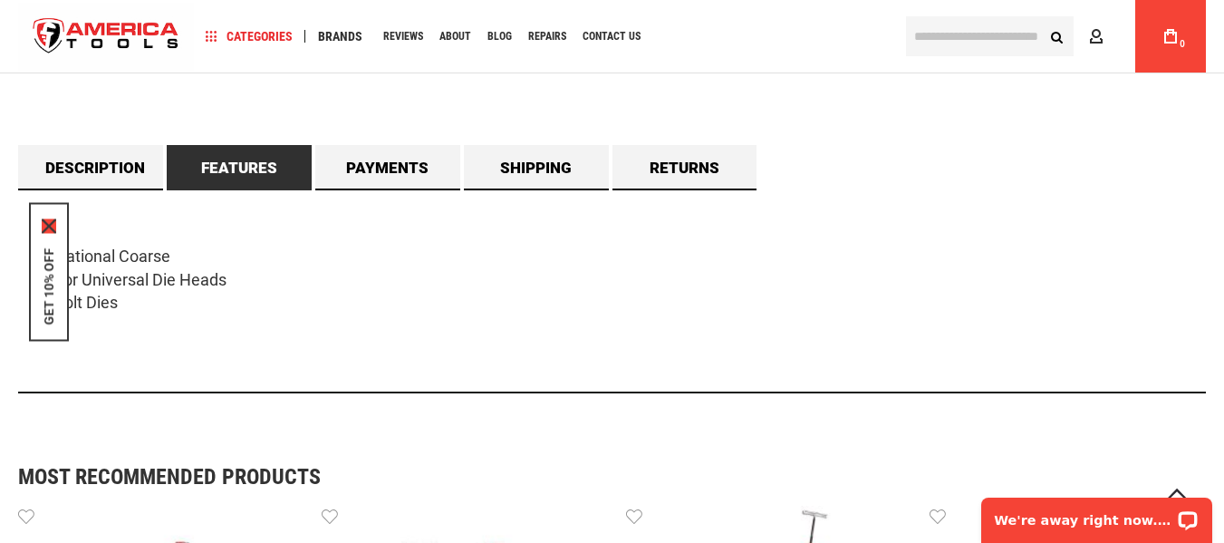
click at [48, 228] on icon "close icon" at bounding box center [49, 225] width 14 height 14
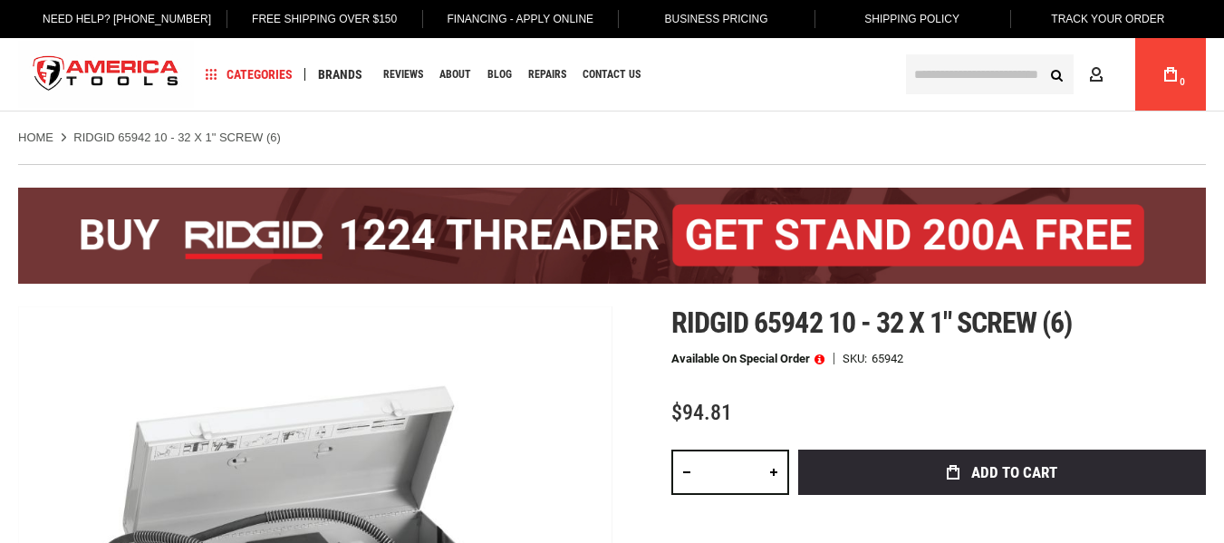
click at [664, 131] on ul "Home RIDGID 65942 10 - 32 X 1" SCREW (6)" at bounding box center [611, 138] width 1187 height 16
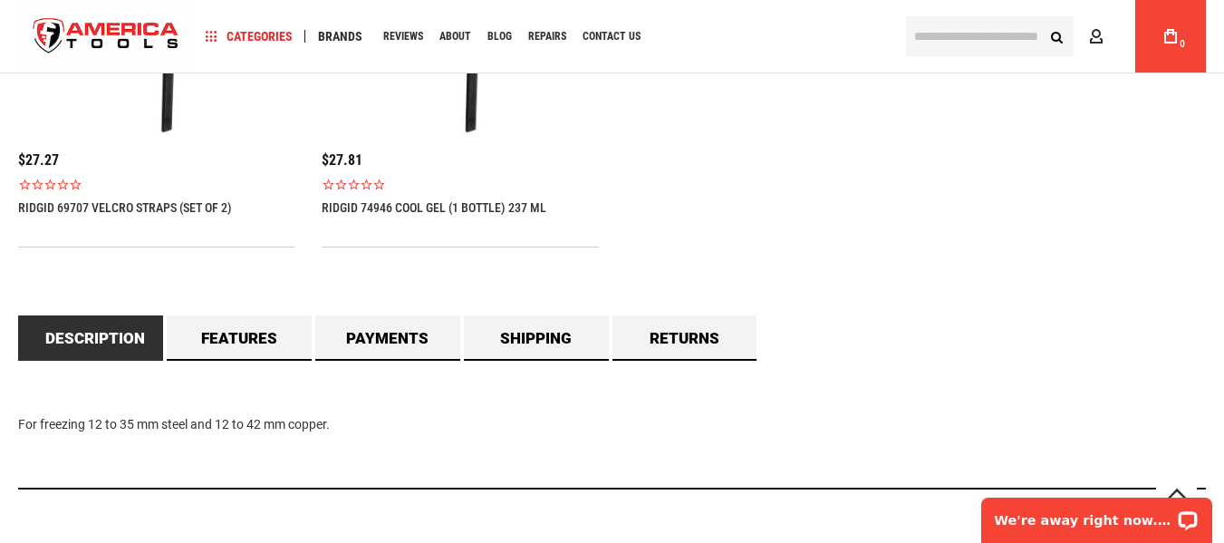
scroll to position [1449, 0]
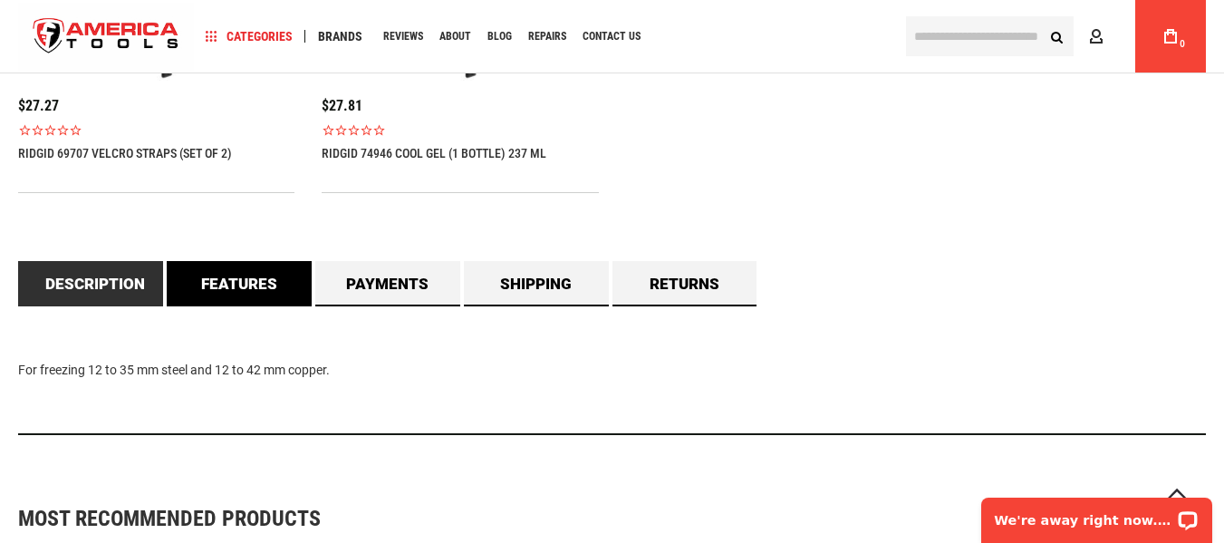
click at [249, 282] on link "Features" at bounding box center [239, 283] width 145 height 45
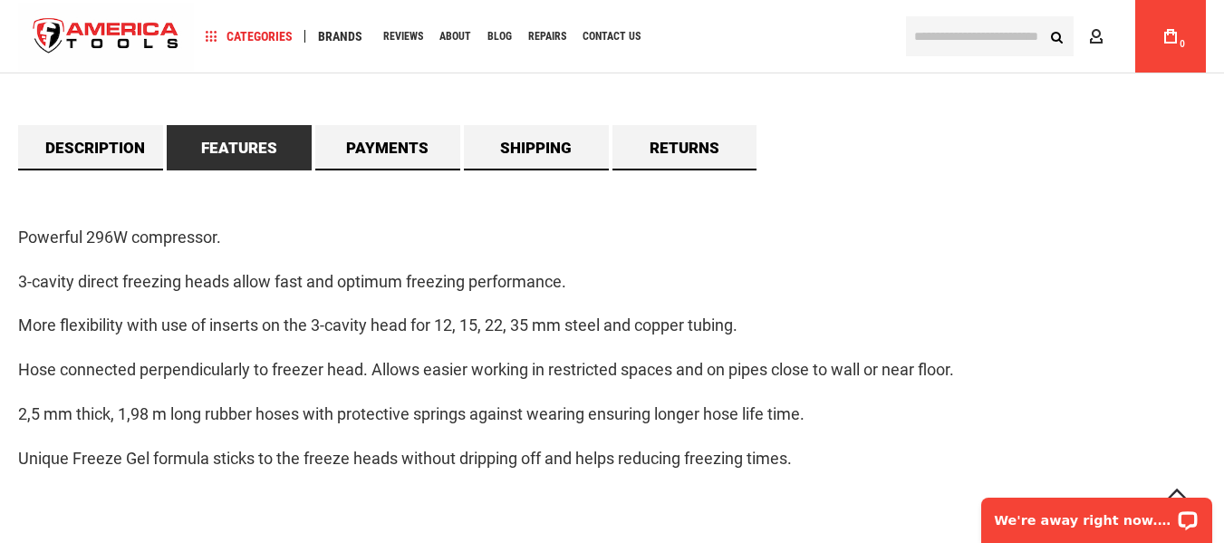
scroll to position [1630, 0]
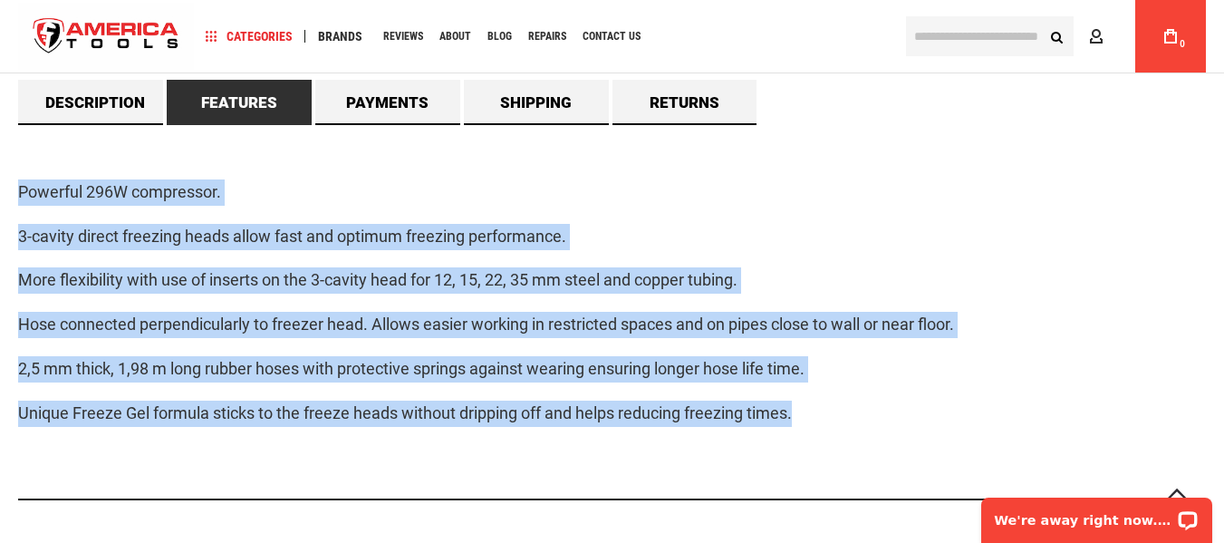
drag, startPoint x: 12, startPoint y: 190, endPoint x: 901, endPoint y: 394, distance: 912.4
click at [901, 394] on main "Skip to the end of the images gallery Skip to the beginning of the images galle…" at bounding box center [612, 47] width 1224 height 3069
copy div "Powerful 296W compressor. 3-cavity direct freezing heads allow fast and optimum…"
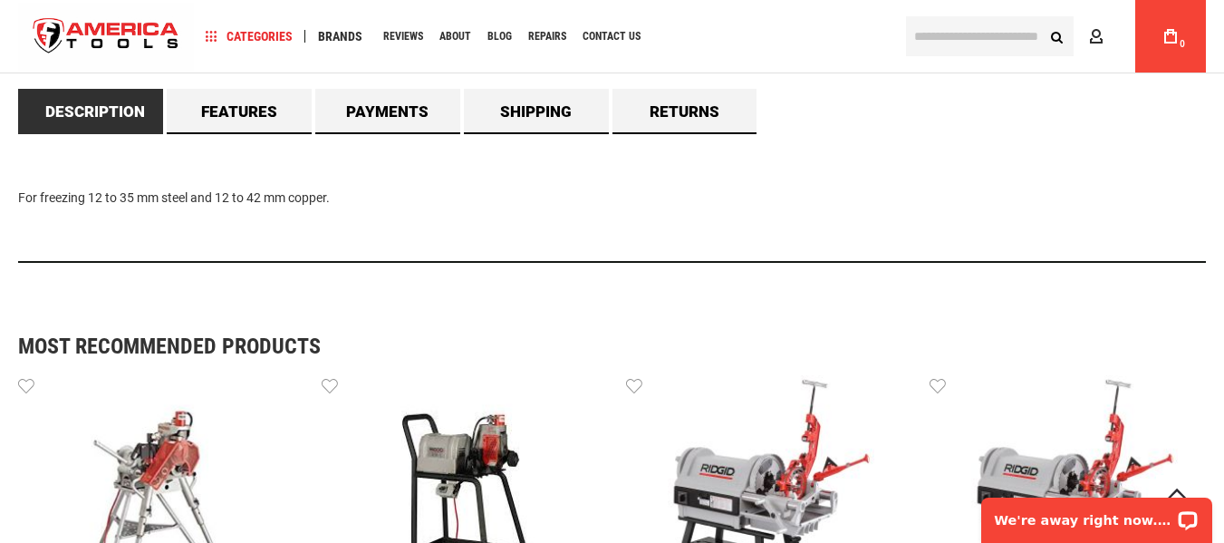
scroll to position [1630, 0]
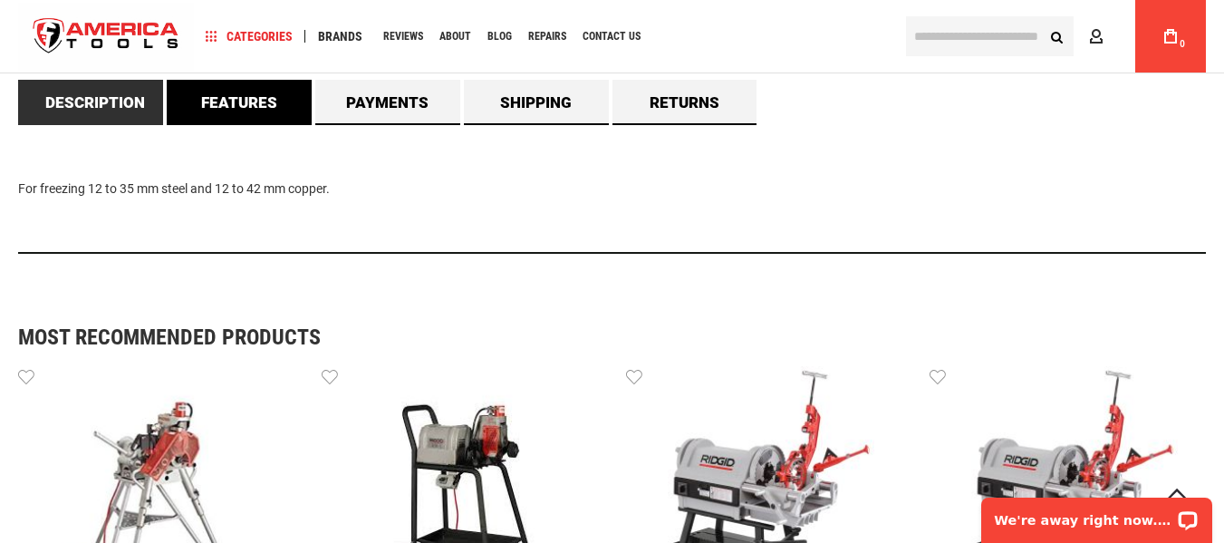
click at [257, 101] on link "Features" at bounding box center [239, 102] width 145 height 45
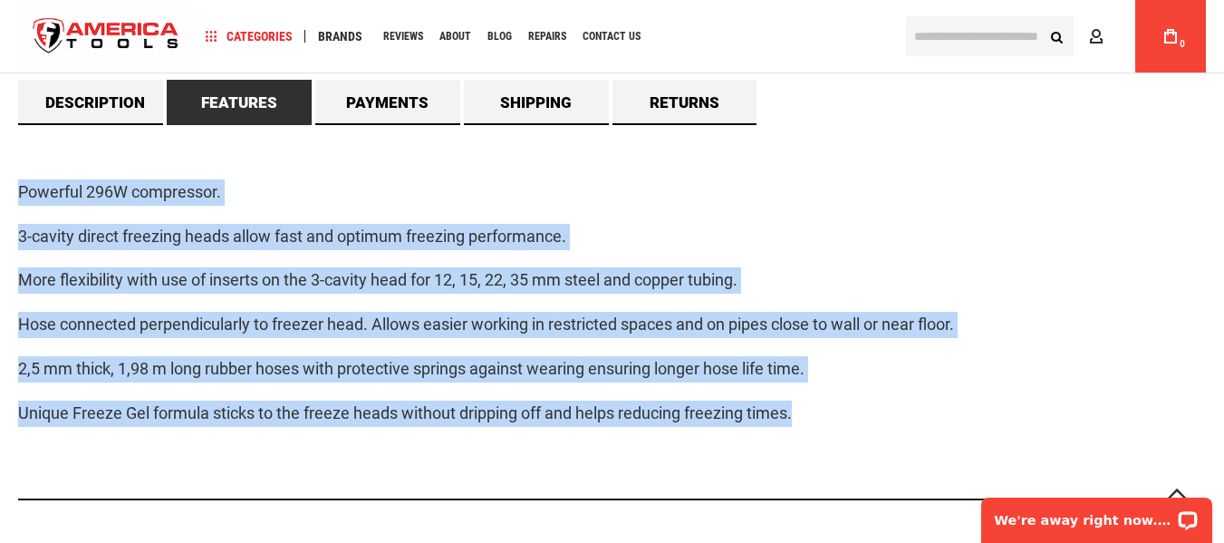
drag, startPoint x: 14, startPoint y: 190, endPoint x: 854, endPoint y: 418, distance: 870.9
click at [854, 418] on main "Skip to the end of the images gallery Skip to the beginning of the images galle…" at bounding box center [612, 36] width 1224 height 3047
copy div "Powerful 296W compressor. 3-cavity direct freezing heads allow fast and optimum…"
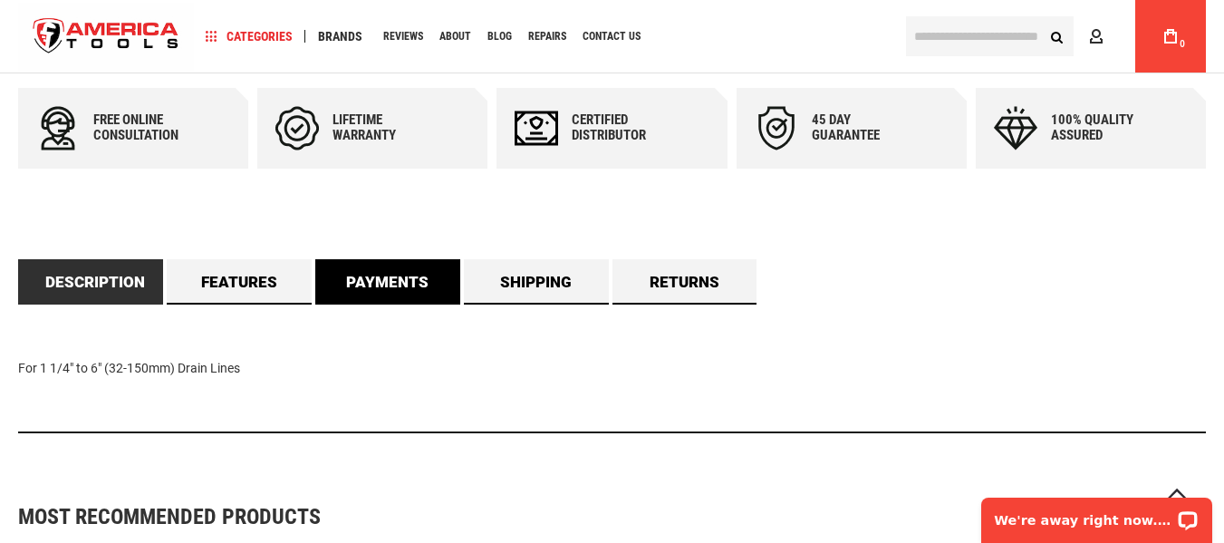
scroll to position [996, 0]
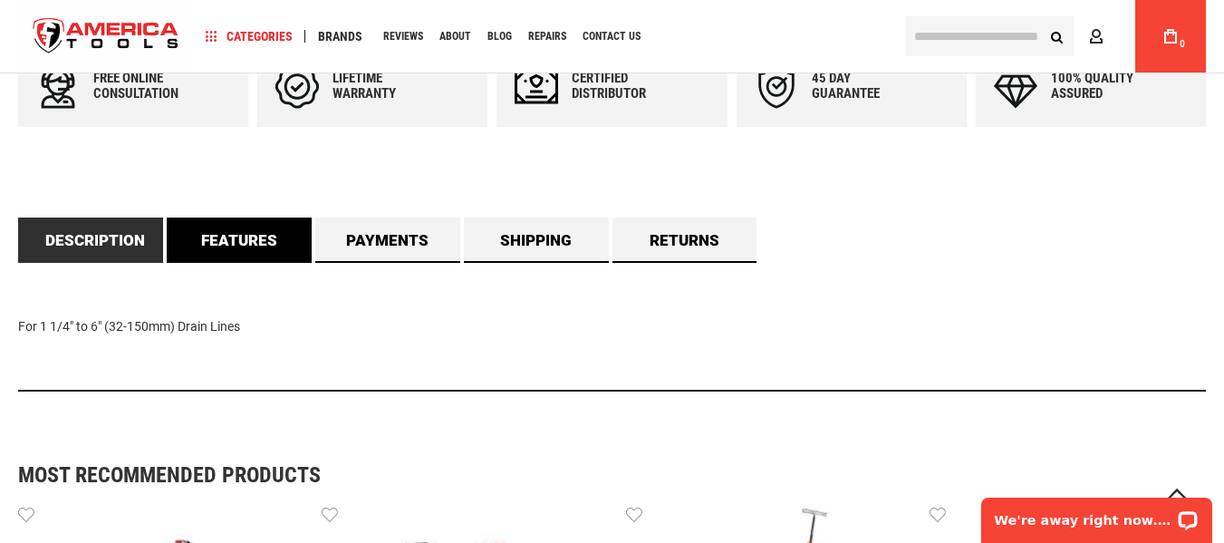
click at [235, 238] on link "Features" at bounding box center [239, 239] width 145 height 45
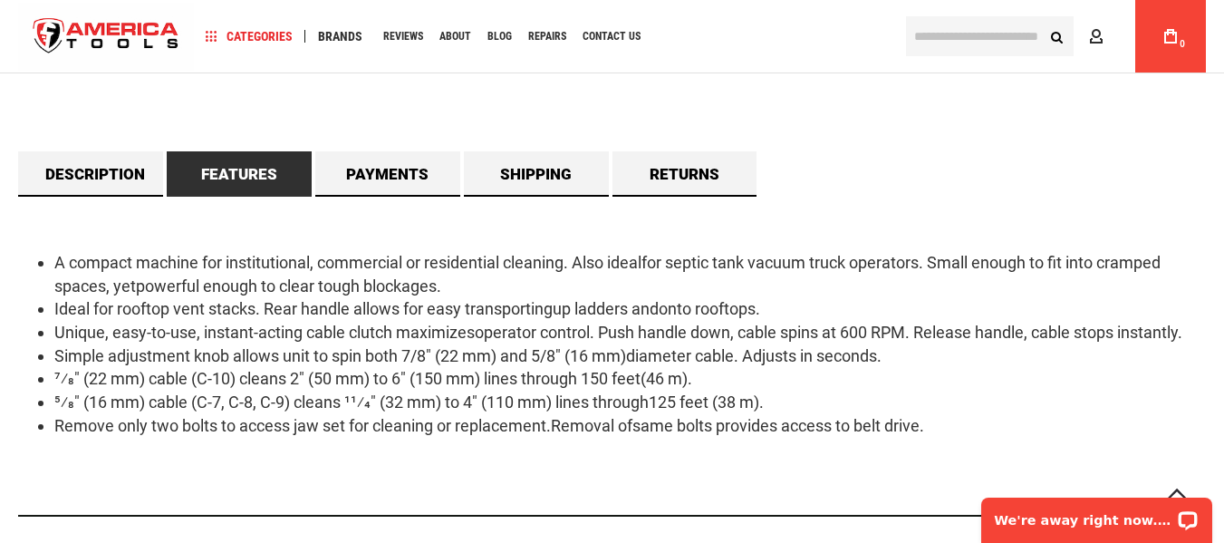
scroll to position [1177, 0]
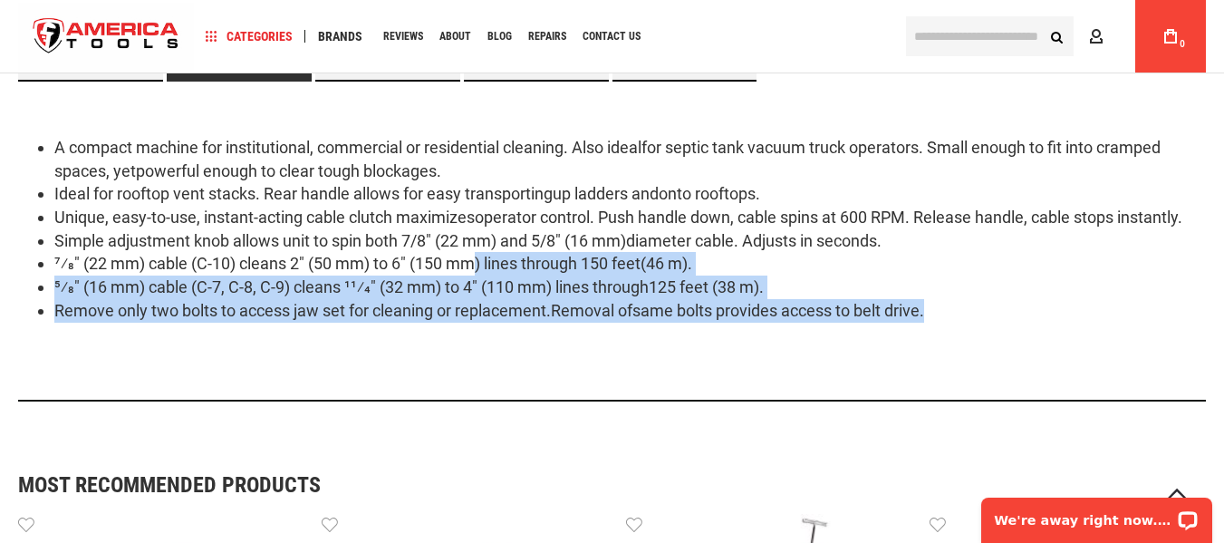
drag, startPoint x: 960, startPoint y: 312, endPoint x: 475, endPoint y: 265, distance: 486.8
click at [475, 265] on ul "A compact machine for institutional, commercial or residential cleaning. Also i…" at bounding box center [611, 229] width 1187 height 187
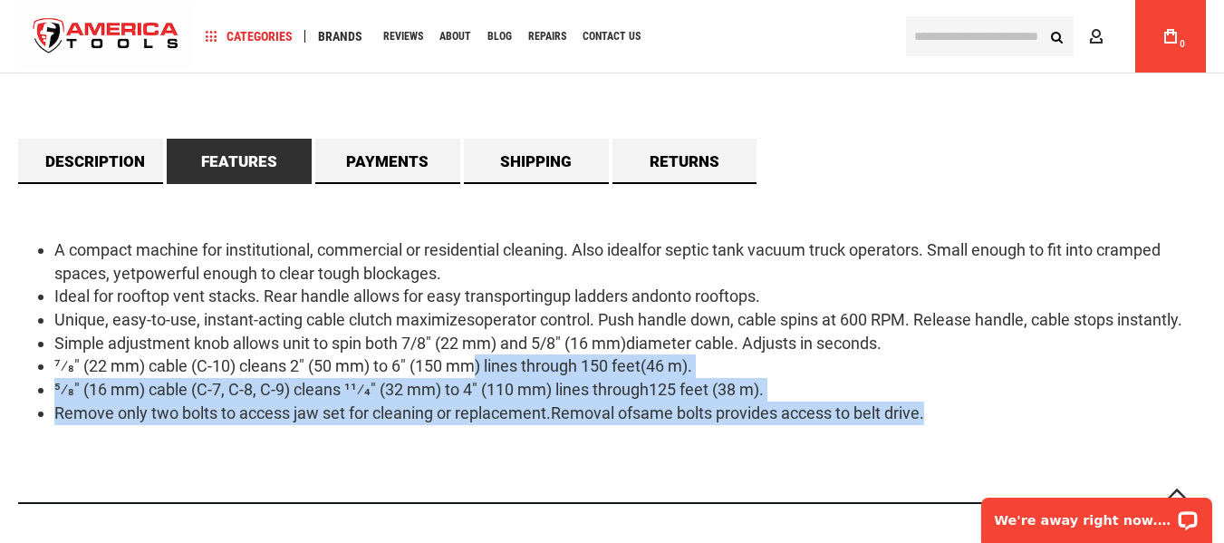
scroll to position [996, 0]
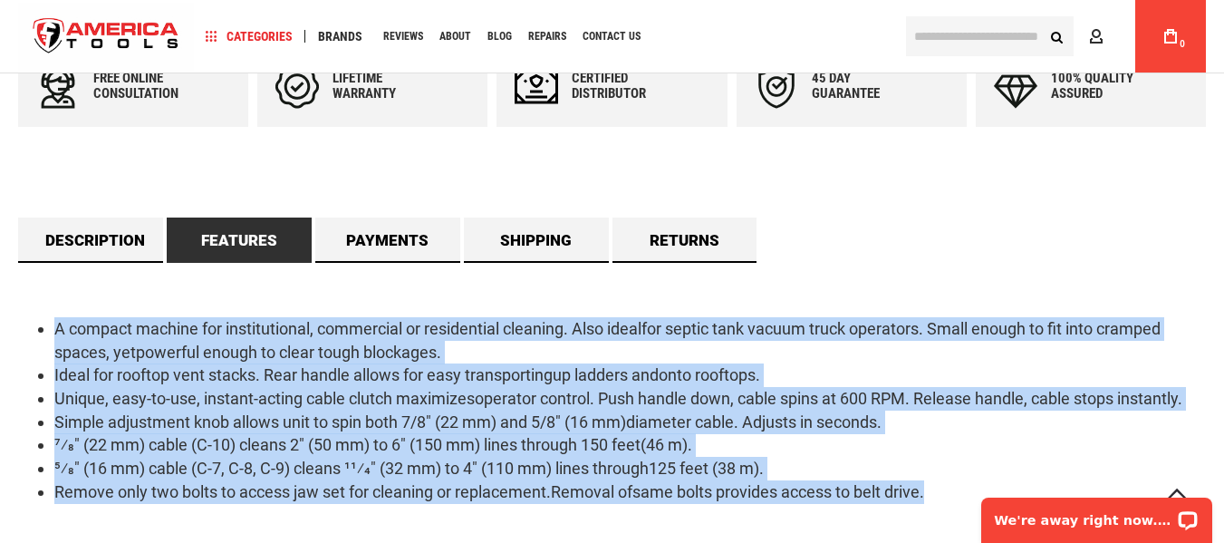
click at [48, 318] on ul "A compact machine for institutional, commercial or residential cleaning. Also i…" at bounding box center [611, 410] width 1187 height 187
copy ul "A compact machine for institutional, commercial or residential cleaning. Also i…"
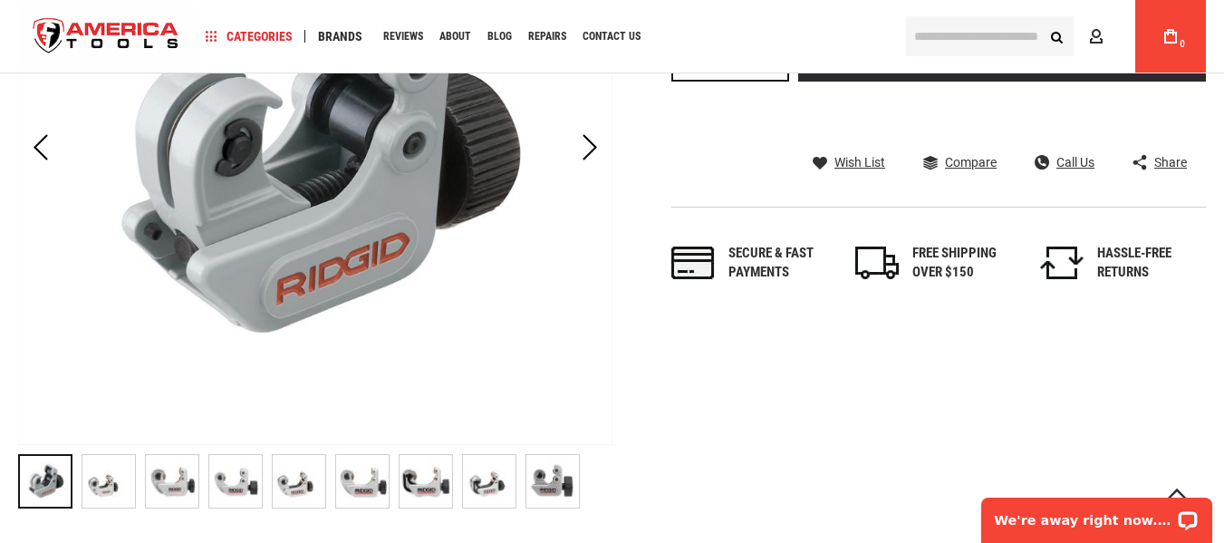
scroll to position [906, 0]
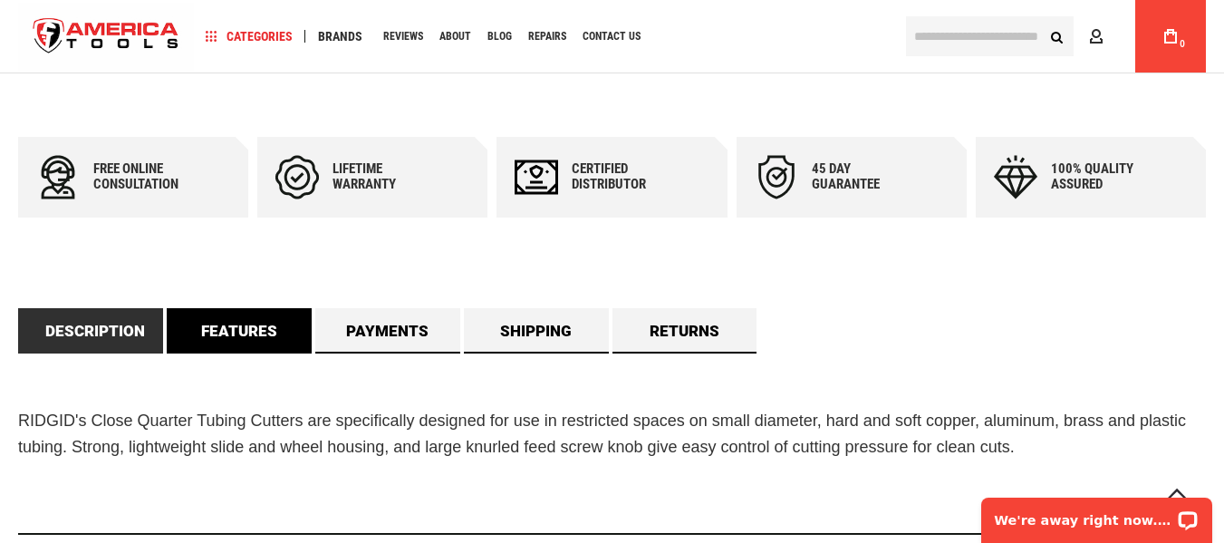
click at [277, 334] on link "Features" at bounding box center [239, 330] width 145 height 45
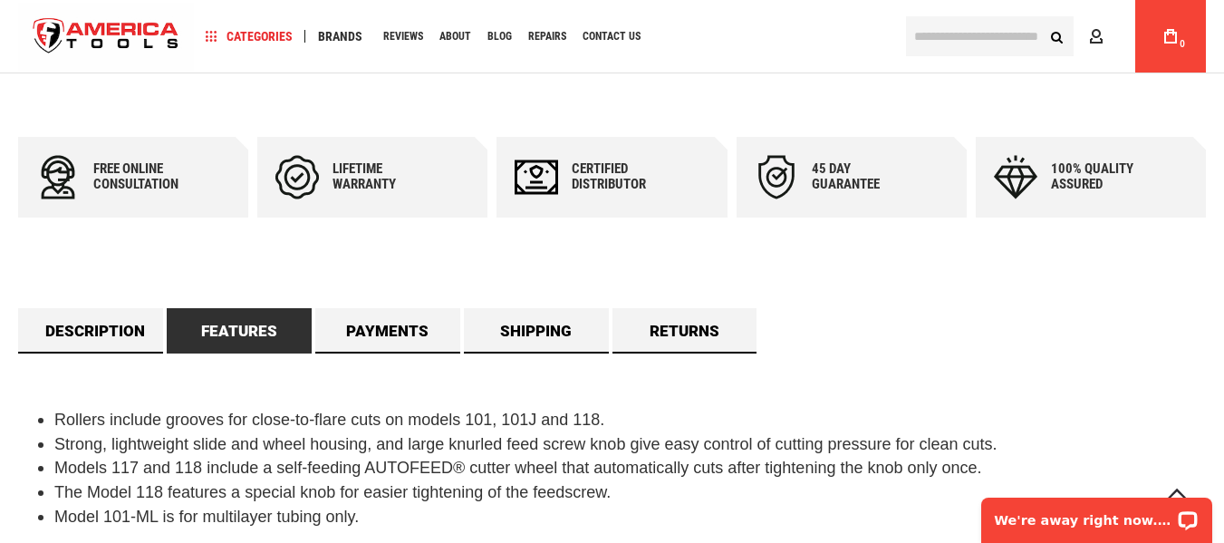
scroll to position [1177, 0]
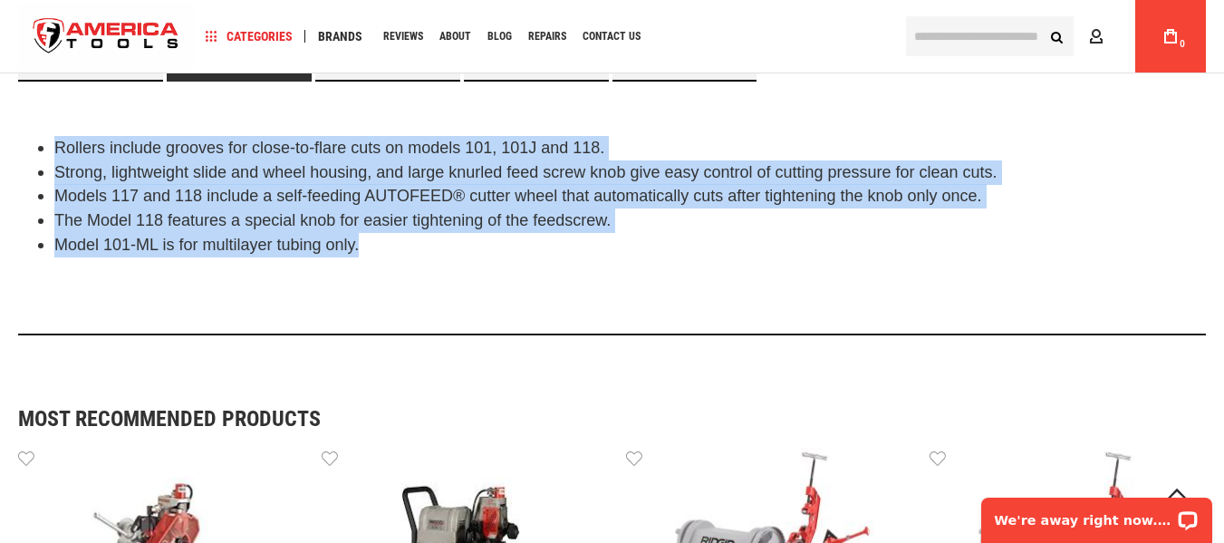
drag, startPoint x: 378, startPoint y: 246, endPoint x: 51, endPoint y: 131, distance: 346.6
click at [51, 131] on div "Rollers include grooves for close-to-flare cuts on models 101, 101J and 118. St…" at bounding box center [611, 209] width 1187 height 254
copy ul "Rollers include grooves for close-to-flare cuts on models 101, 101J and 118. St…"
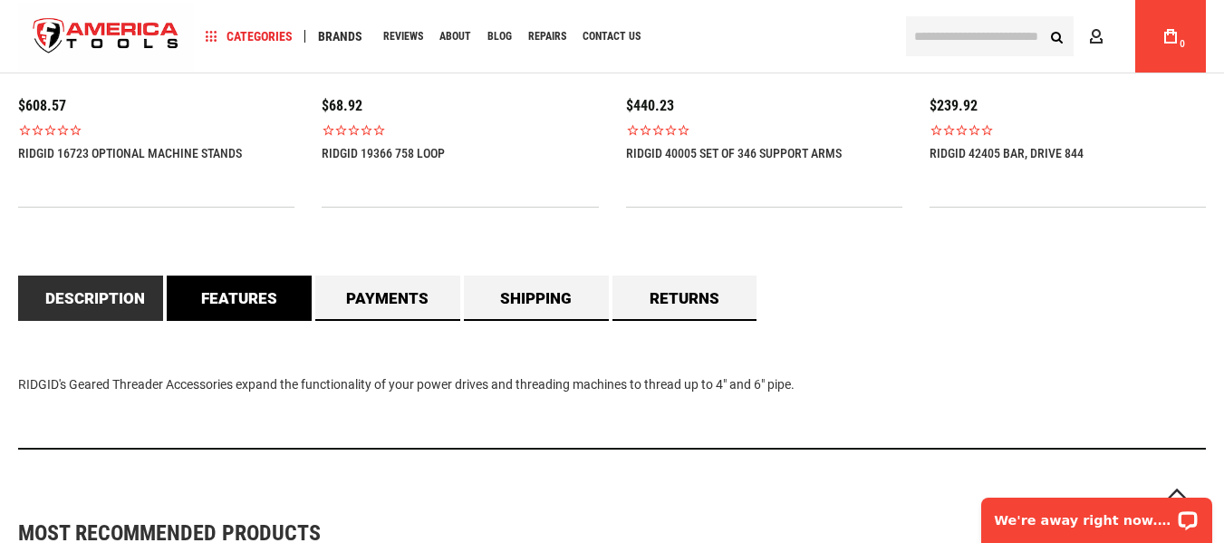
click at [238, 297] on link "Features" at bounding box center [239, 297] width 145 height 45
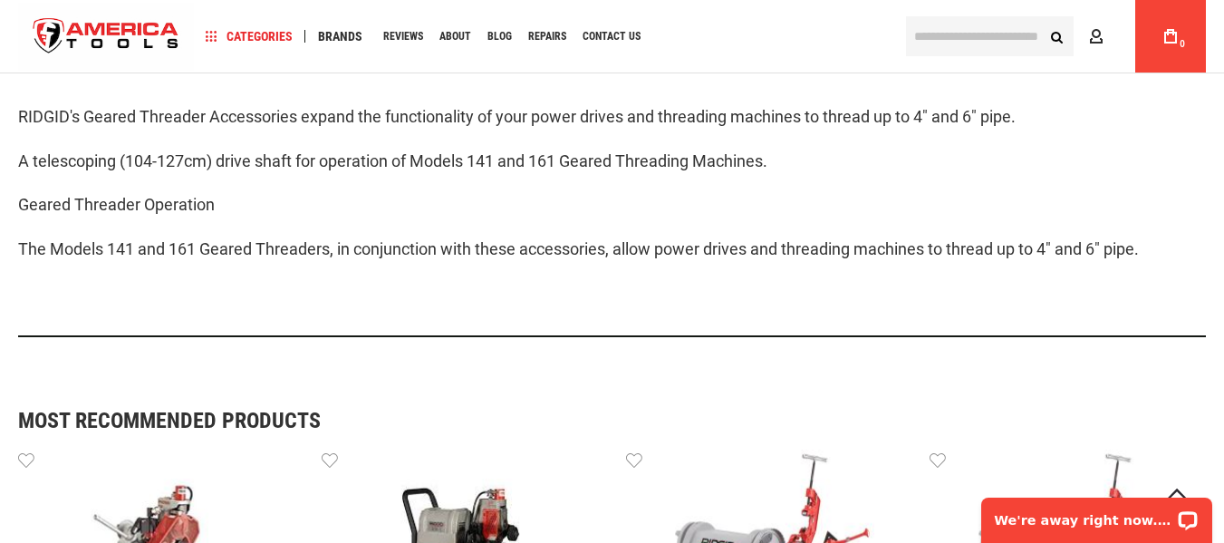
scroll to position [1721, 0]
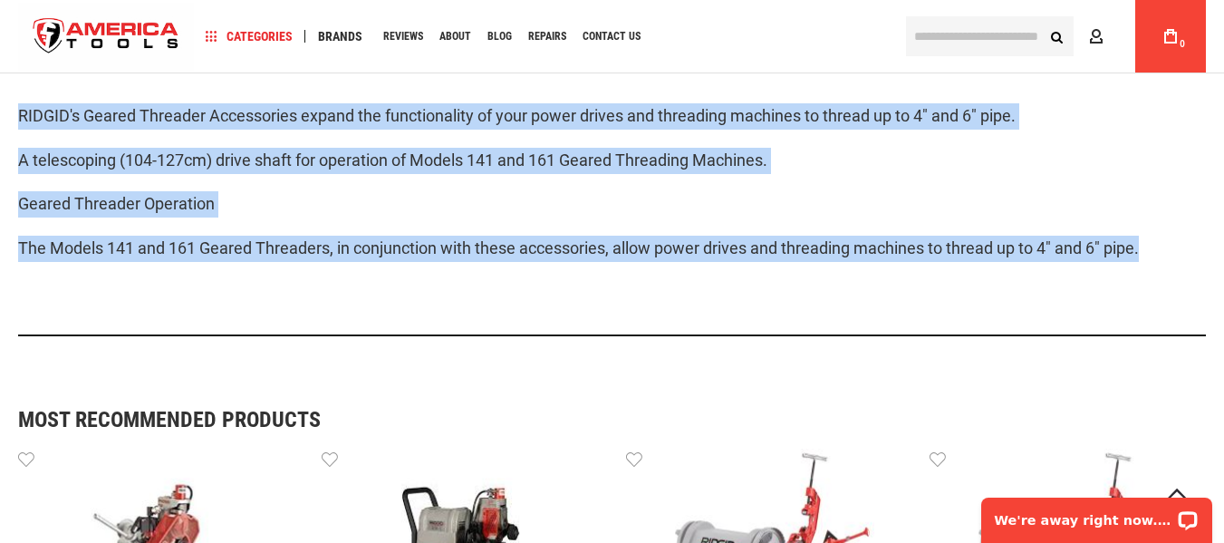
drag, startPoint x: 13, startPoint y: 108, endPoint x: 1285, endPoint y: 242, distance: 1279.5
copy div "RIDGID's Geared Threader Accessories expand the functionality of your power dri…"
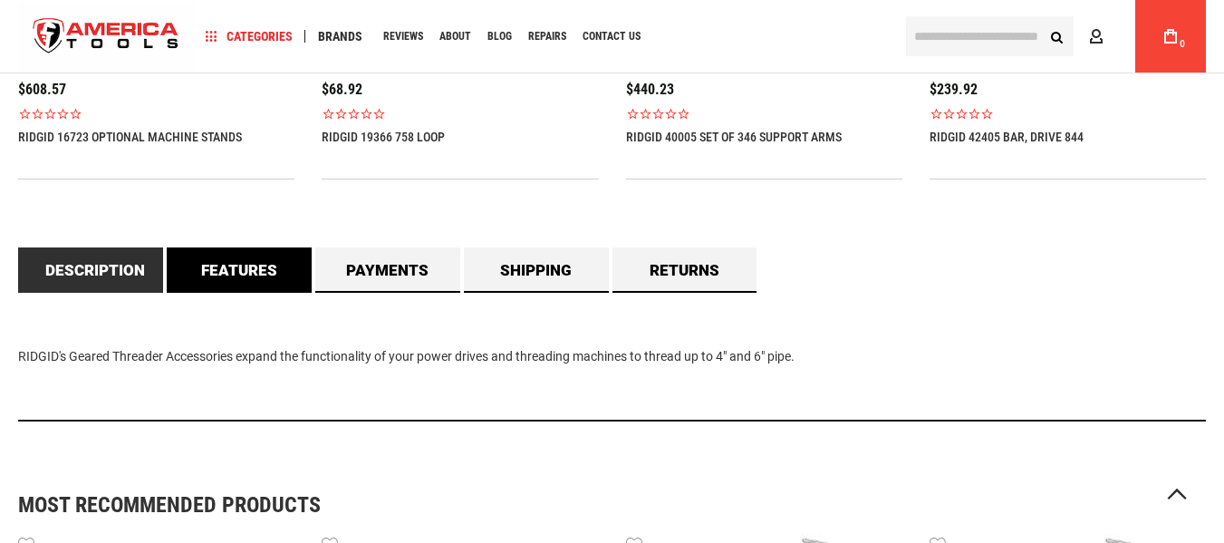
click at [246, 274] on link "Features" at bounding box center [239, 269] width 145 height 45
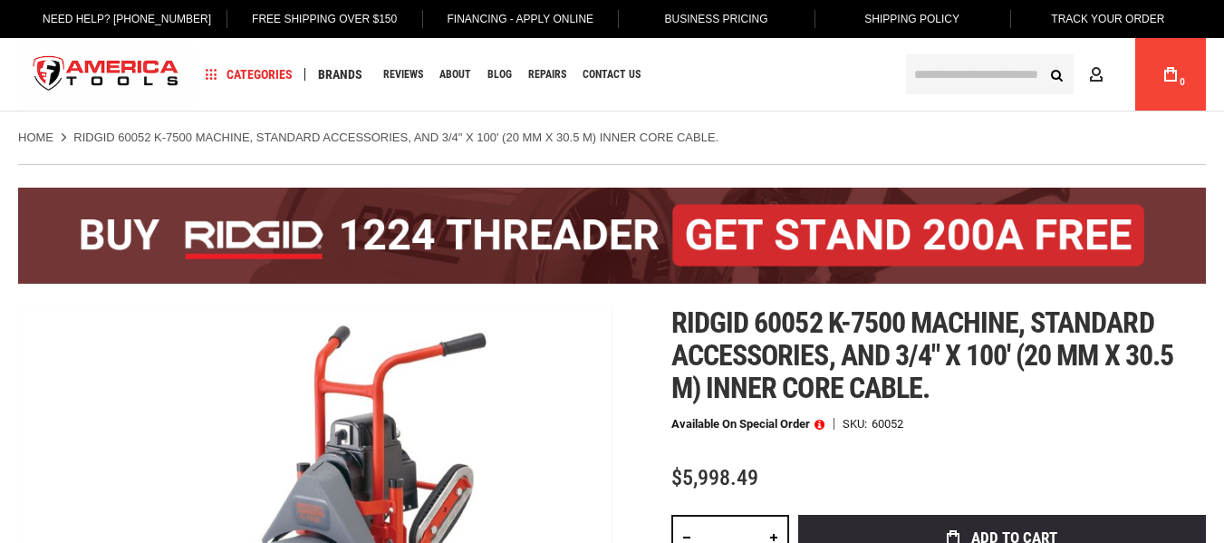
drag, startPoint x: 0, startPoint y: 0, endPoint x: 728, endPoint y: 175, distance: 748.9
click at [728, 175] on div at bounding box center [611, 226] width 1187 height 124
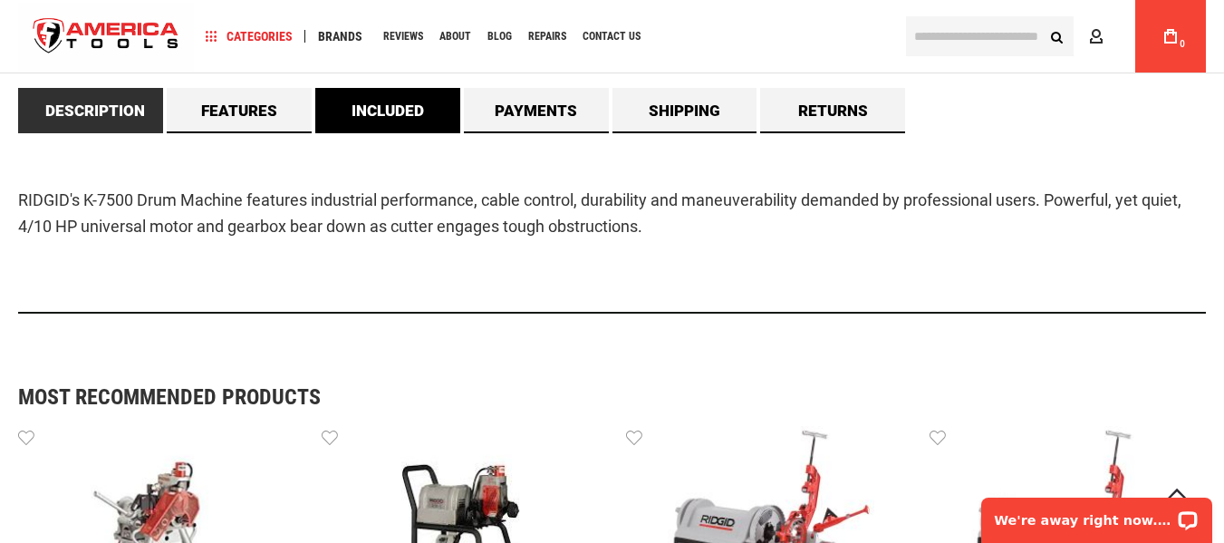
scroll to position [1630, 0]
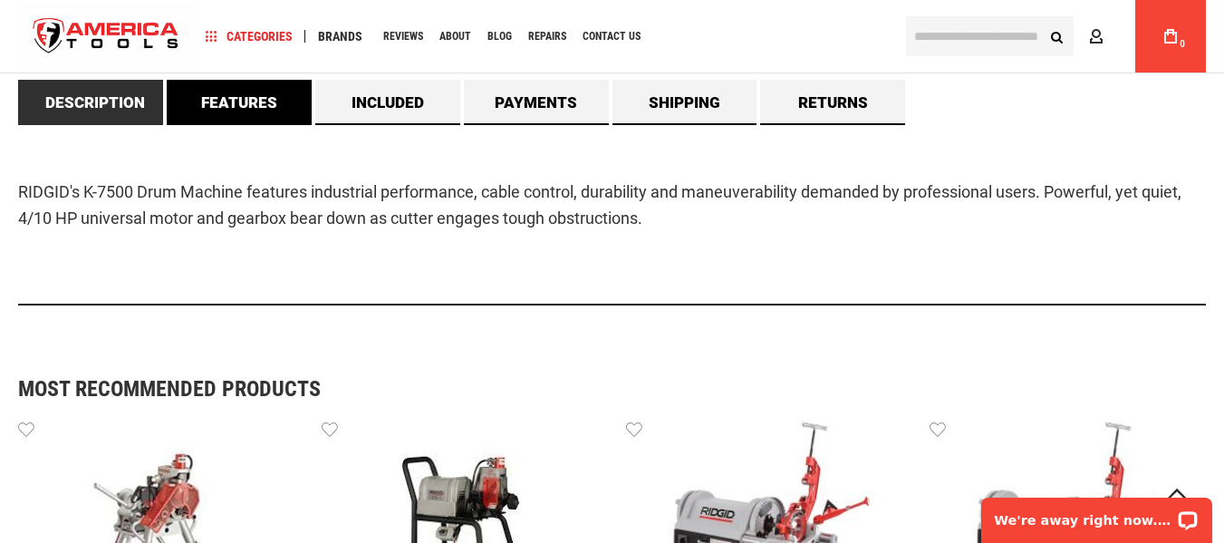
click at [212, 95] on link "Features" at bounding box center [239, 102] width 145 height 45
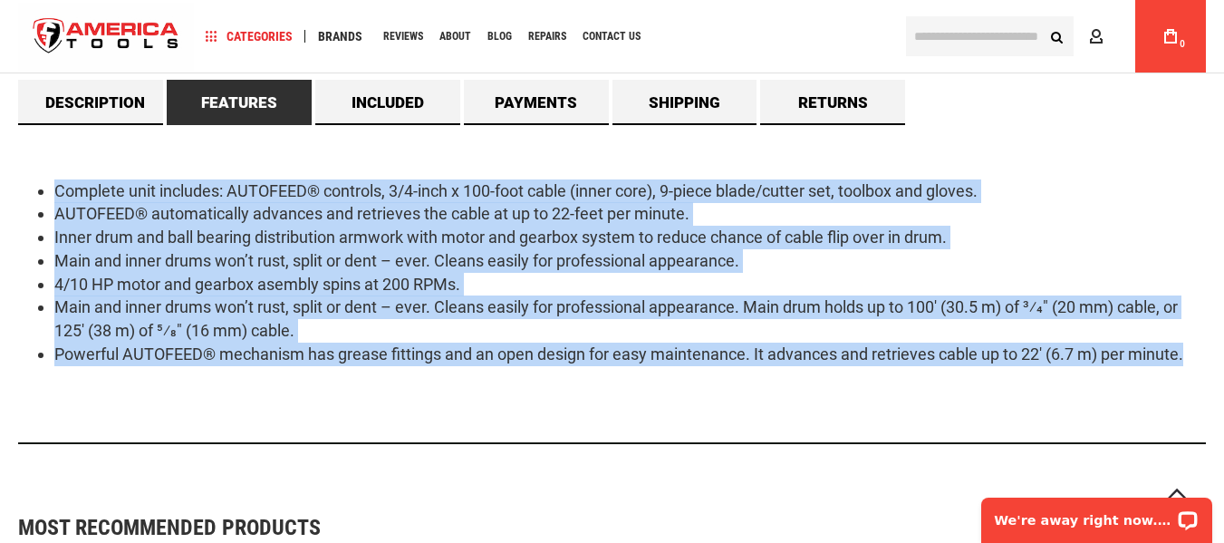
drag, startPoint x: 34, startPoint y: 181, endPoint x: 1195, endPoint y: 369, distance: 1176.1
click at [1195, 369] on div "Complete unit includes: AUTOFEED® controls, 3/4-inch x 100-foot cable (inner co…" at bounding box center [611, 285] width 1187 height 320
copy ul "Complete unit includes: AUTOFEED® controls, 3/4-inch x 100-foot cable (inner co…"
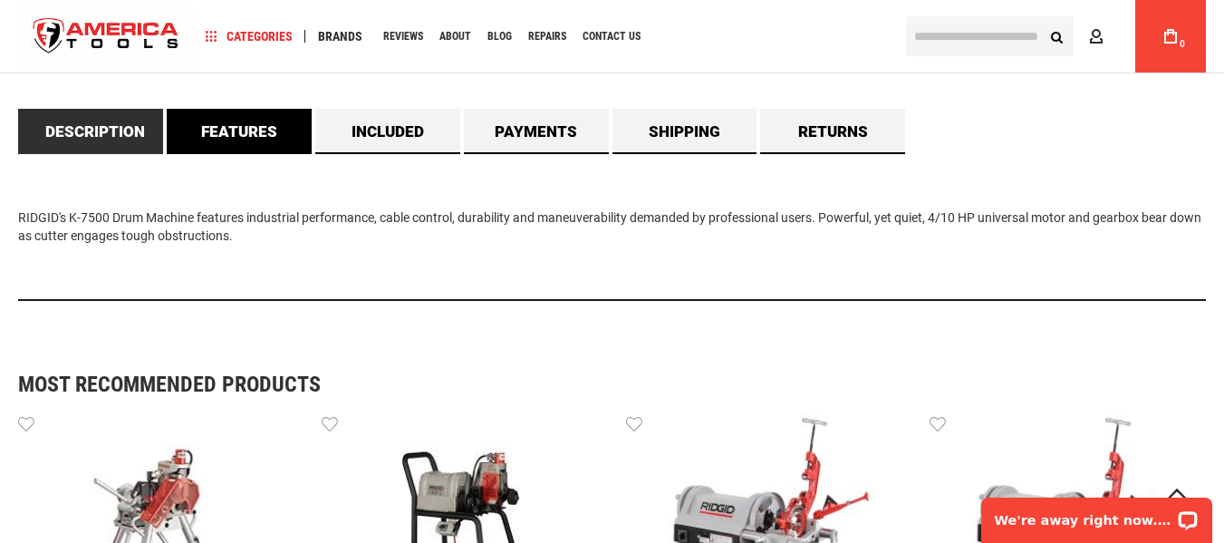
click at [228, 132] on link "Features" at bounding box center [239, 131] width 145 height 45
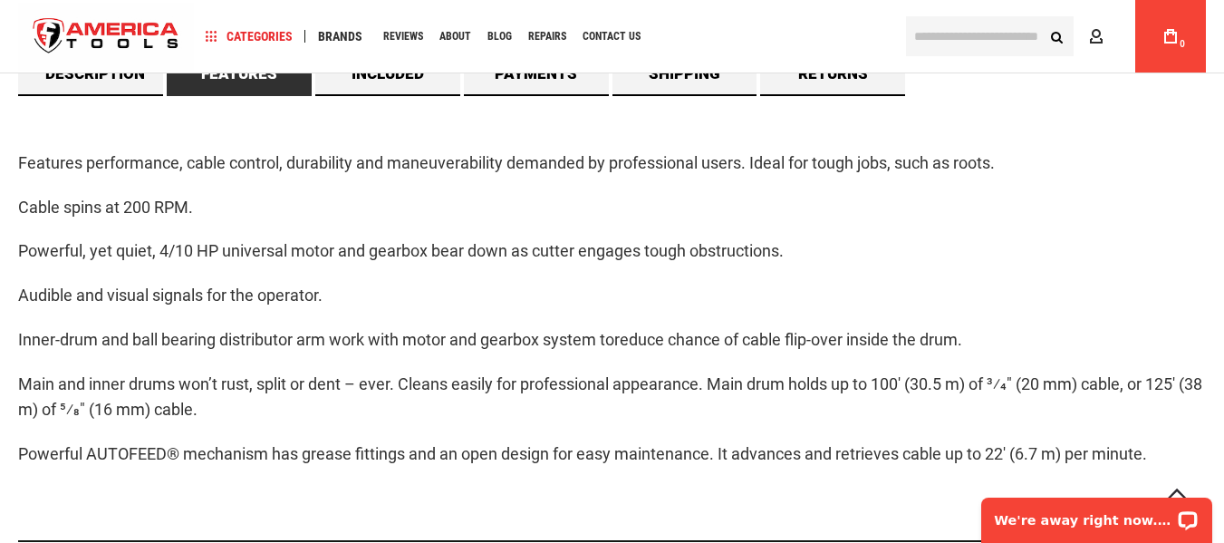
scroll to position [1721, 0]
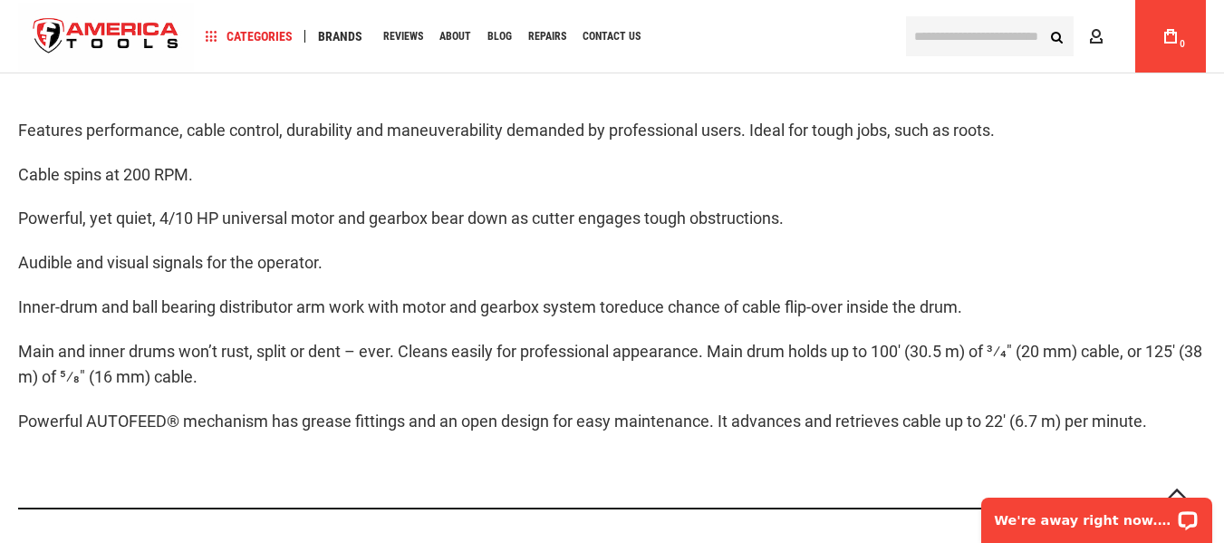
click at [249, 191] on div "Features performance, cable control, durability and maneuverability demanded by…" at bounding box center [611, 286] width 1187 height 446
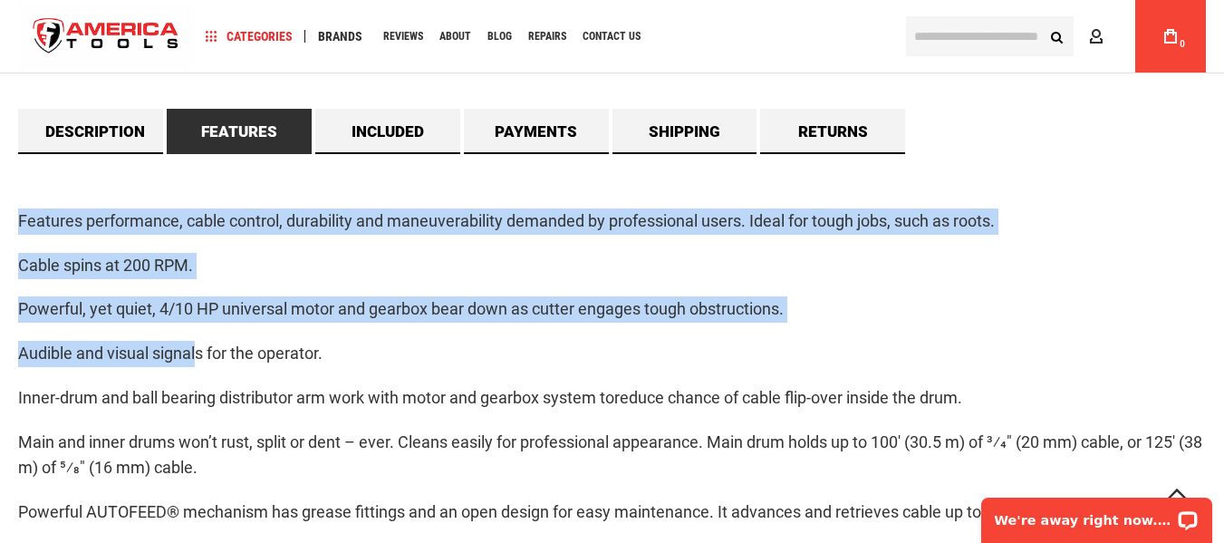
drag, startPoint x: 14, startPoint y: 221, endPoint x: 199, endPoint y: 356, distance: 228.8
click at [199, 356] on main "Skip to the end of the images gallery Skip to the beginning of the images galle…" at bounding box center [612, 188] width 1224 height 3351
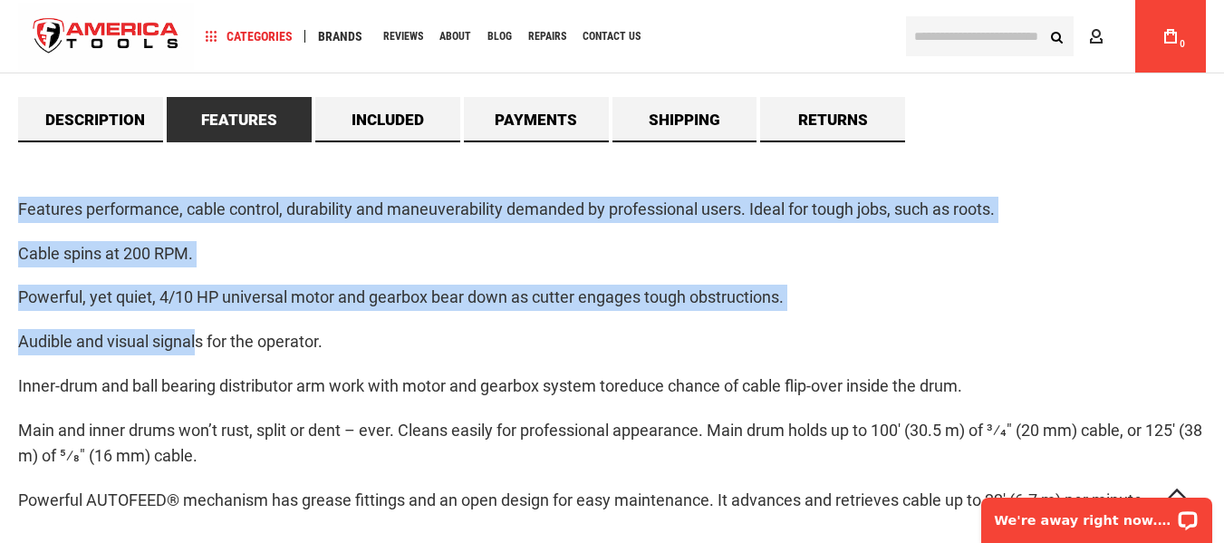
scroll to position [1902, 0]
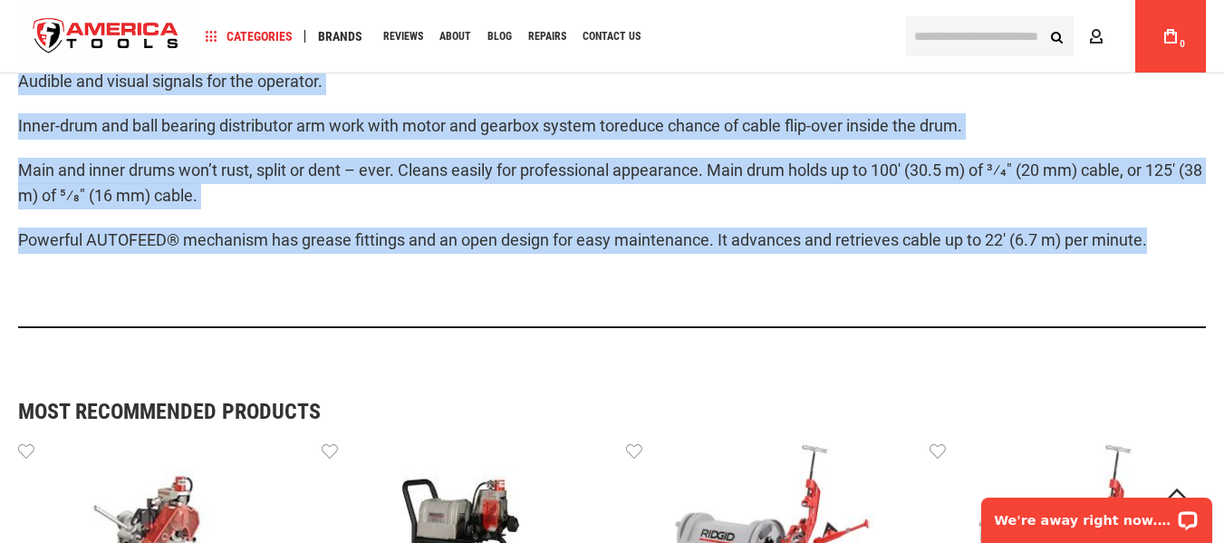
click at [1183, 235] on p "Powerful AUTOFEED® mechanism has grease fittings and an open design for easy ma…" at bounding box center [611, 240] width 1187 height 26
copy div "Features performance, cable control, durability and maneuverability demanded by…"
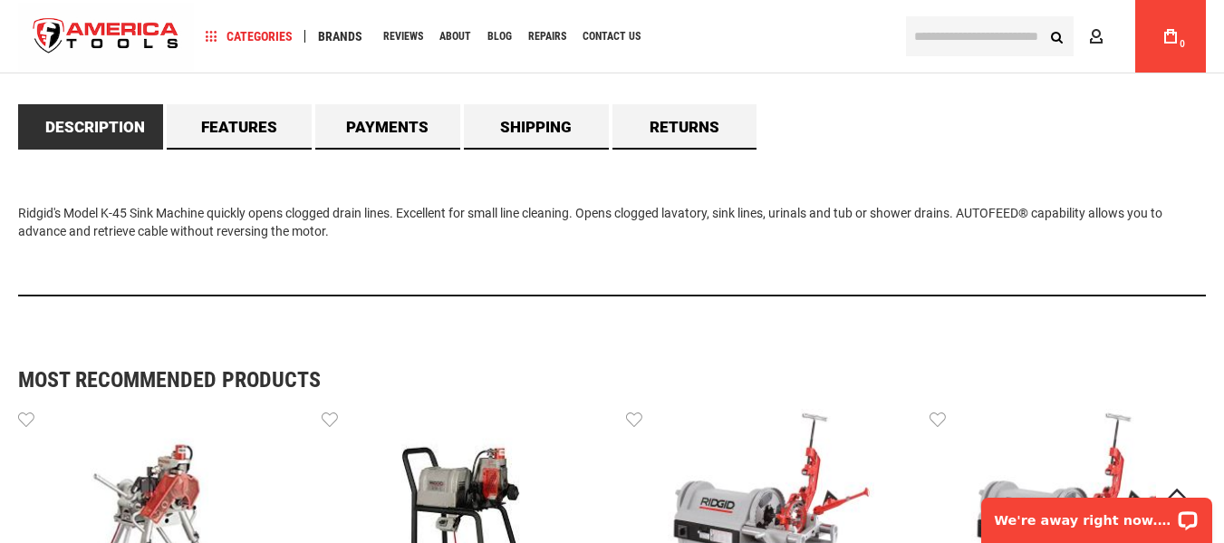
scroll to position [1540, 0]
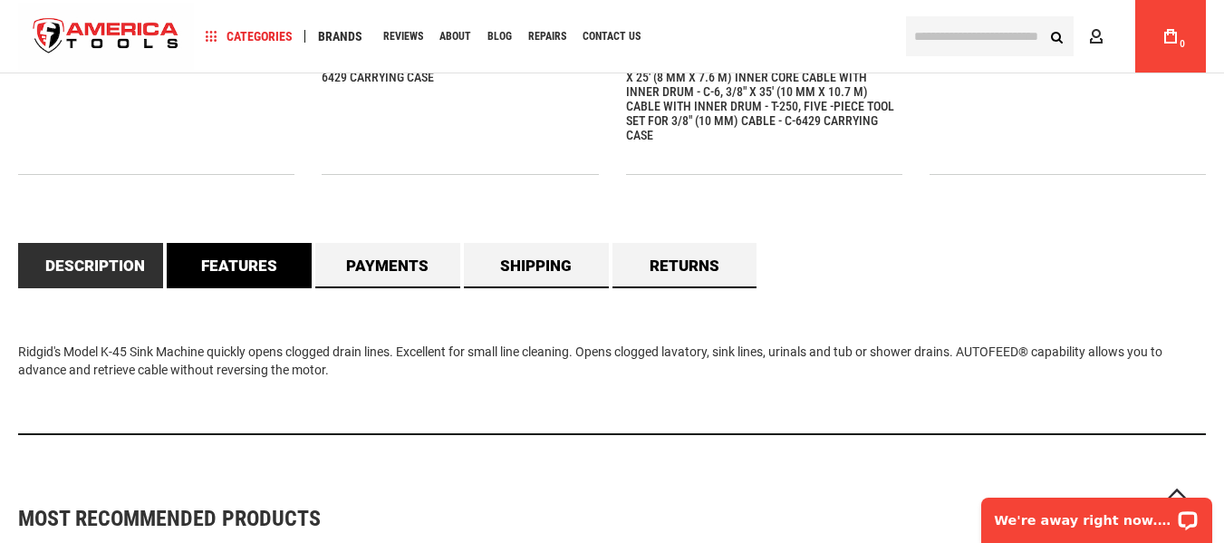
click at [248, 245] on link "Features" at bounding box center [239, 265] width 145 height 45
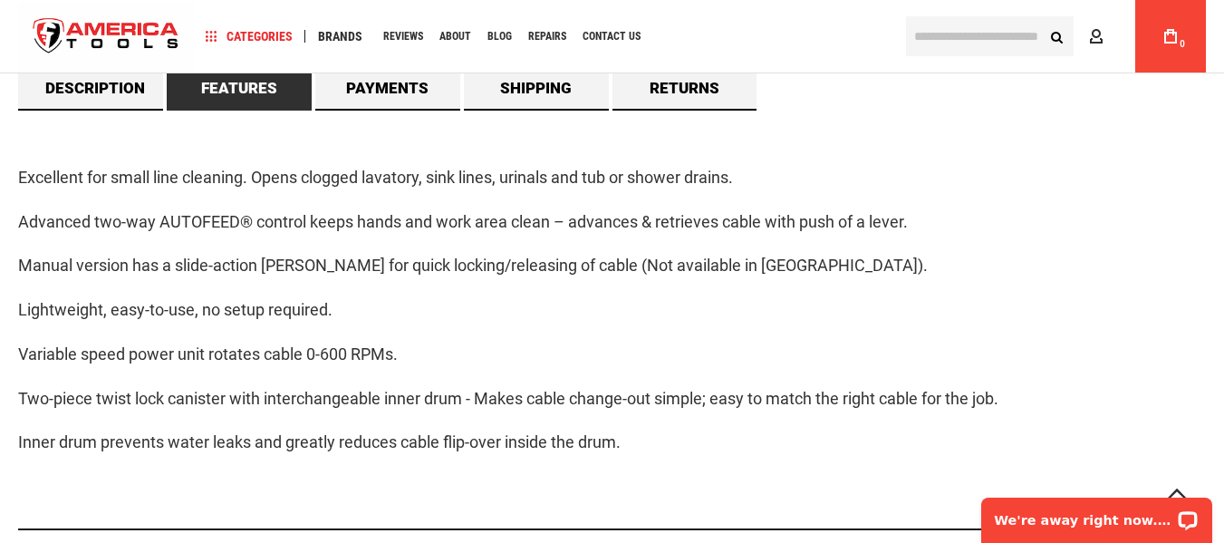
scroll to position [1721, 0]
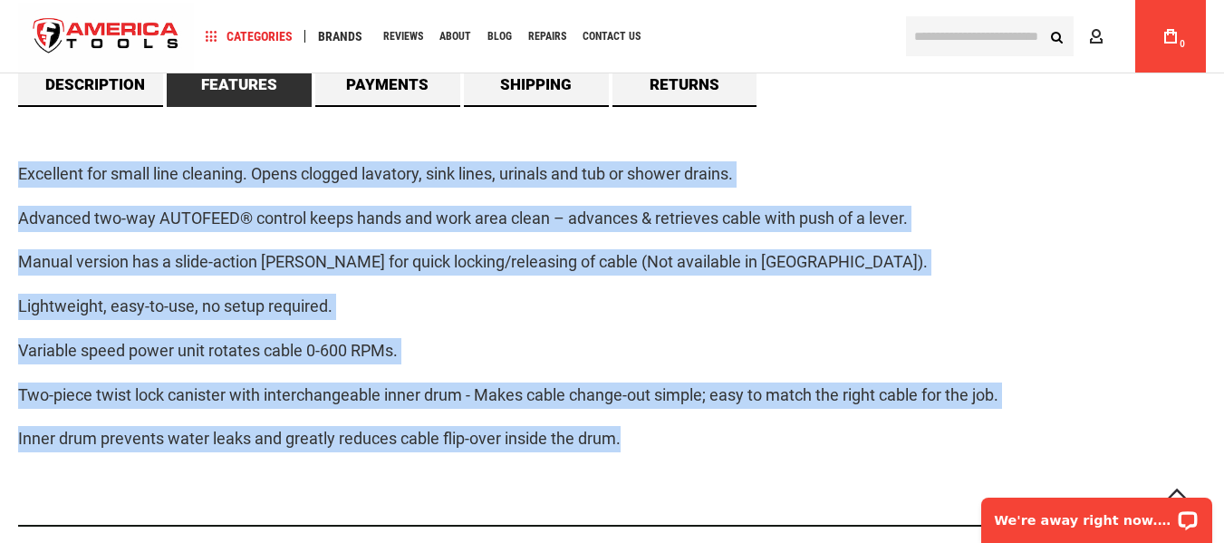
drag, startPoint x: 662, startPoint y: 430, endPoint x: 20, endPoint y: 147, distance: 701.9
click at [20, 147] on div "Excellent for small line cleaning. Opens clogged lavatory, sink lines, urinals …" at bounding box center [611, 317] width 1187 height 420
copy div "Excellent for small line cleaning. Opens clogged lavatory, sink lines, urinals …"
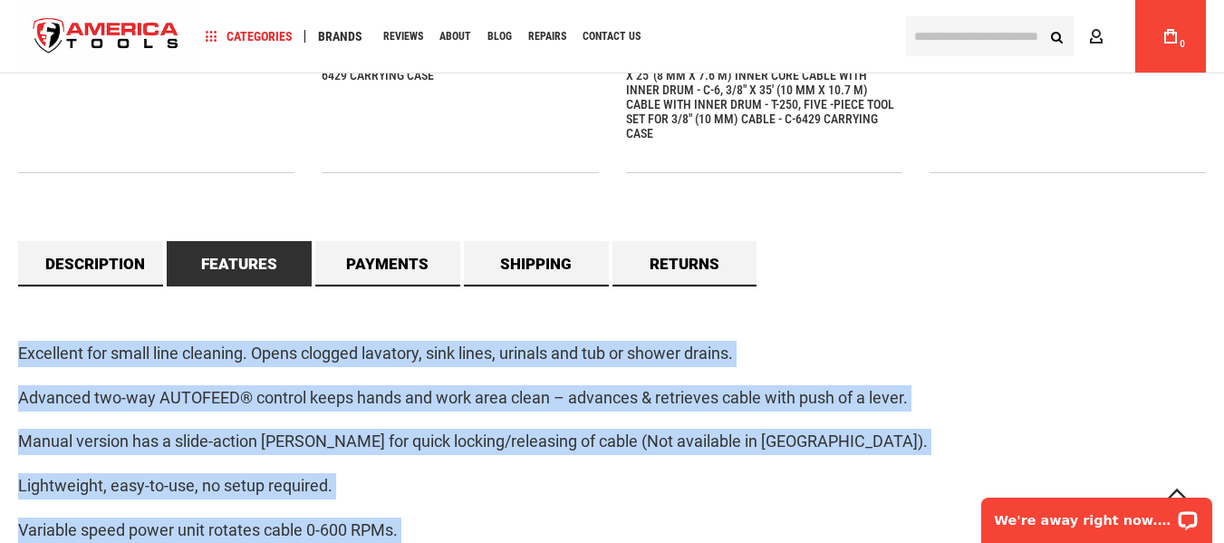
scroll to position [1540, 0]
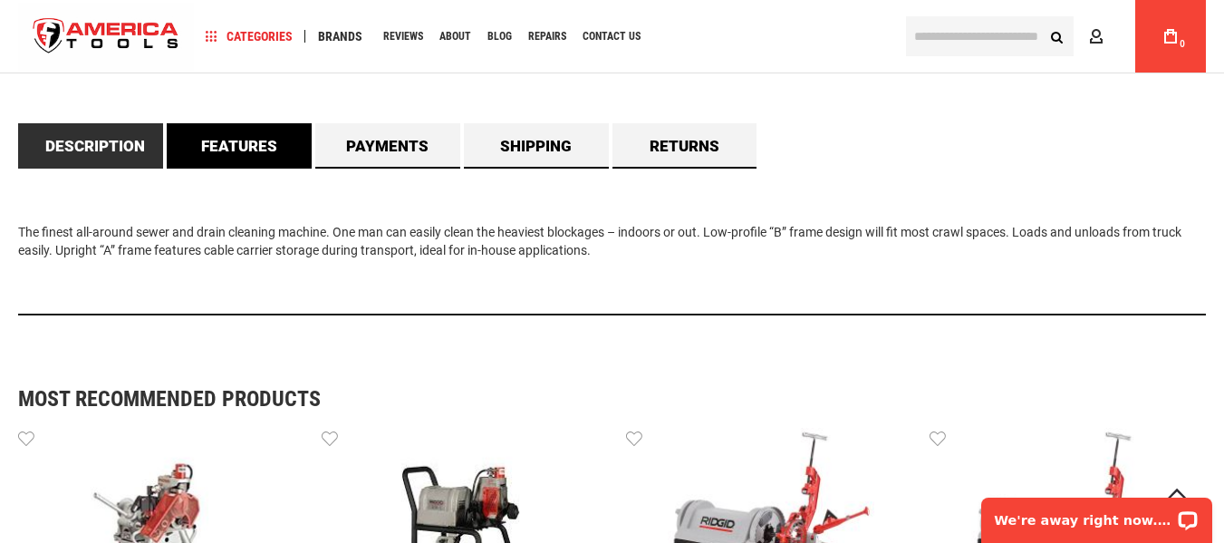
click at [247, 154] on link "Features" at bounding box center [239, 145] width 145 height 45
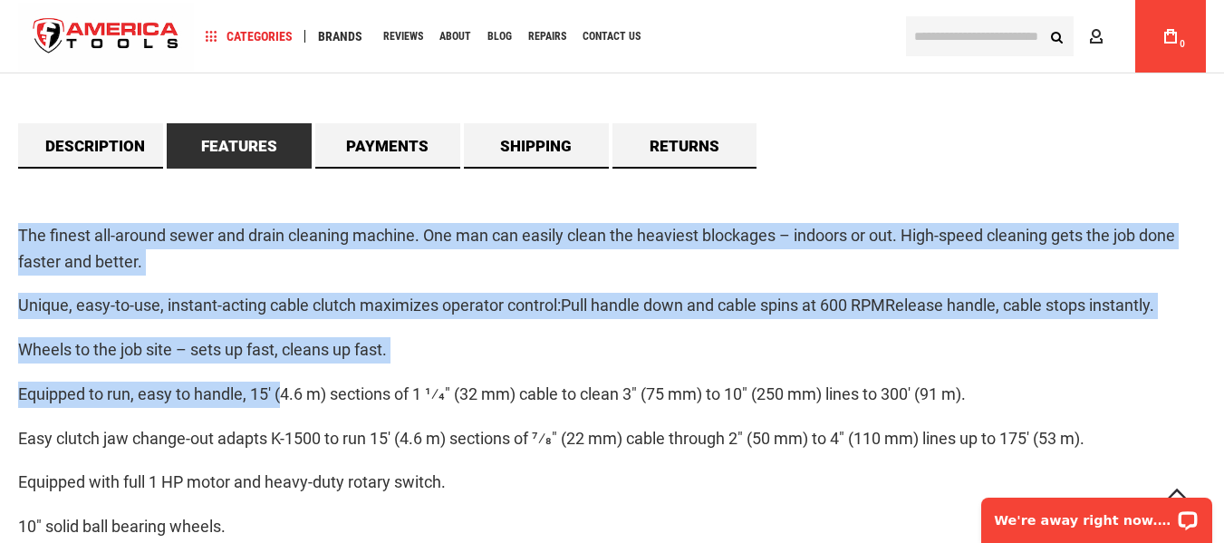
drag, startPoint x: 14, startPoint y: 235, endPoint x: 295, endPoint y: 418, distance: 334.6
click at [295, 418] on main "Skip to the end of the images gallery Skip to the beginning of the images galle…" at bounding box center [612, 114] width 1224 height 3203
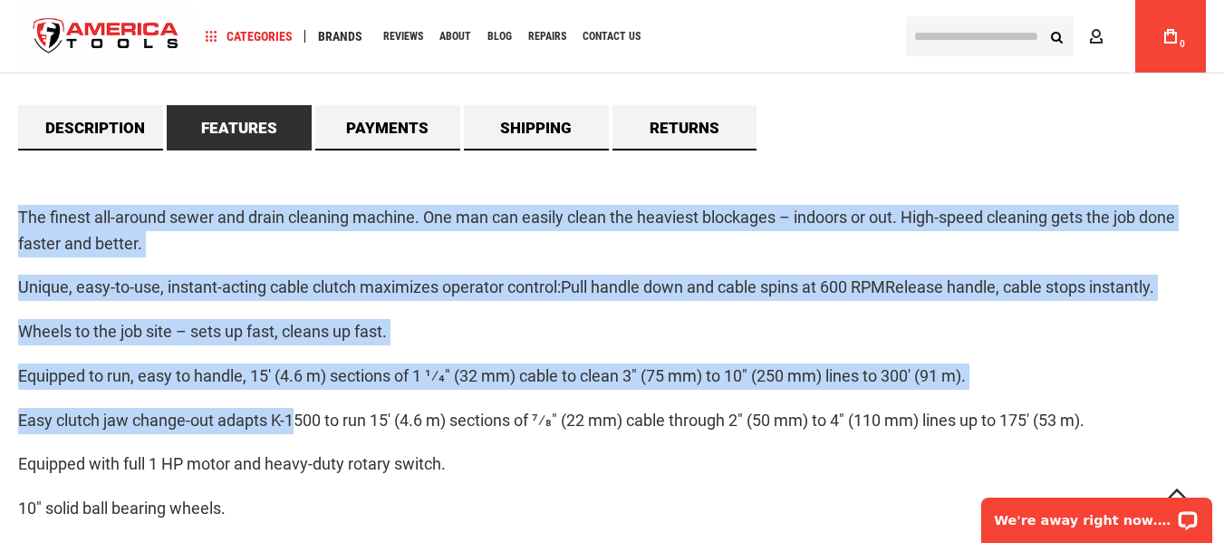
scroll to position [1902, 0]
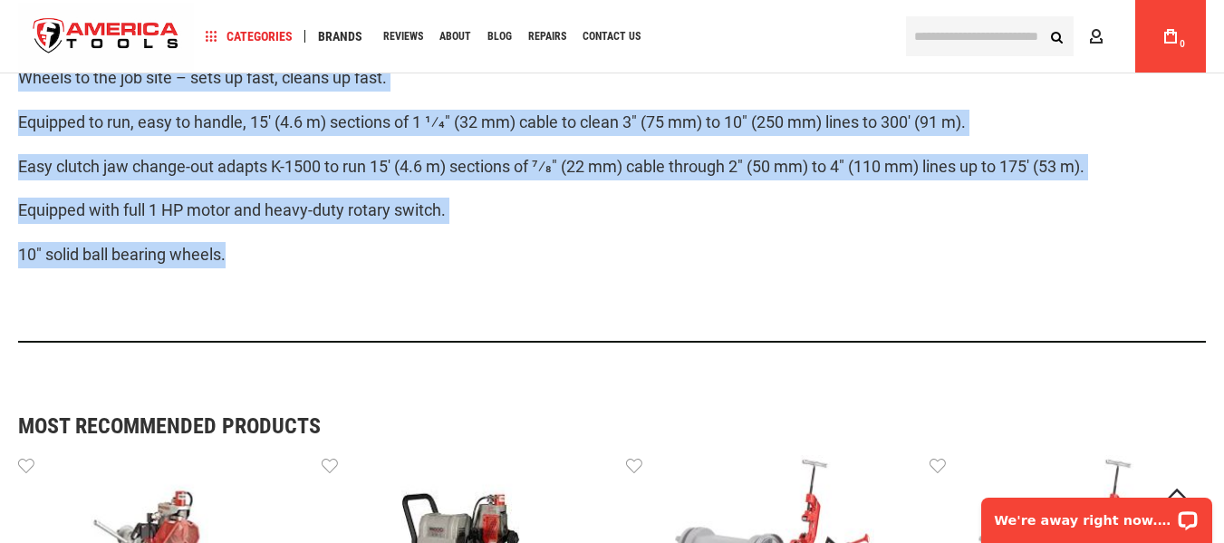
click at [306, 259] on p "10" solid ball bearing wheels." at bounding box center [611, 255] width 1187 height 26
copy div "The finest all-around sewer and drain cleaning machine. One man can easily clea…"
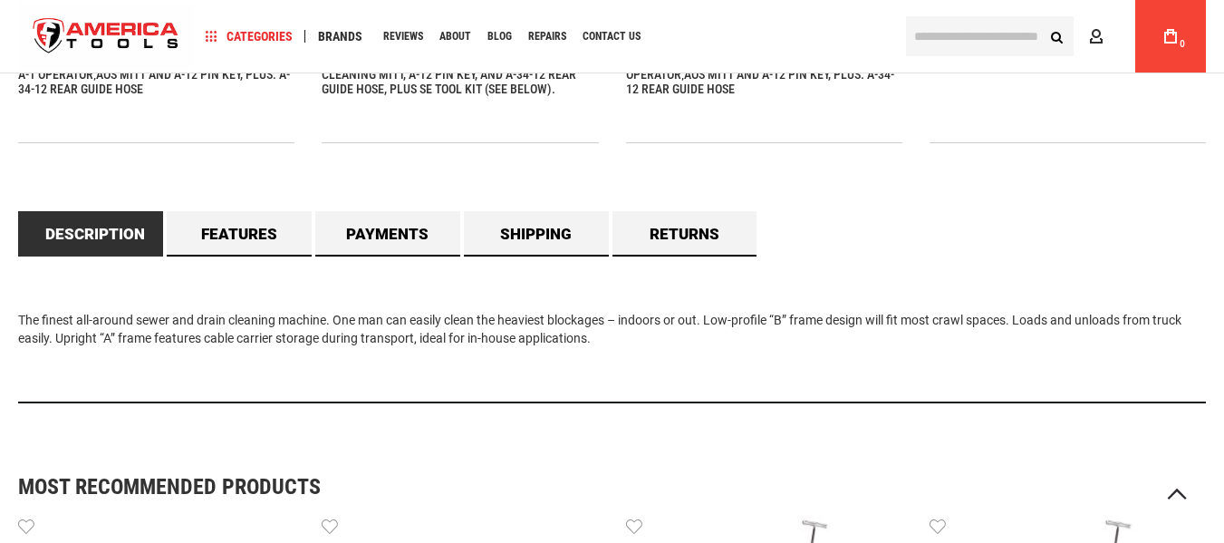
scroll to position [1540, 0]
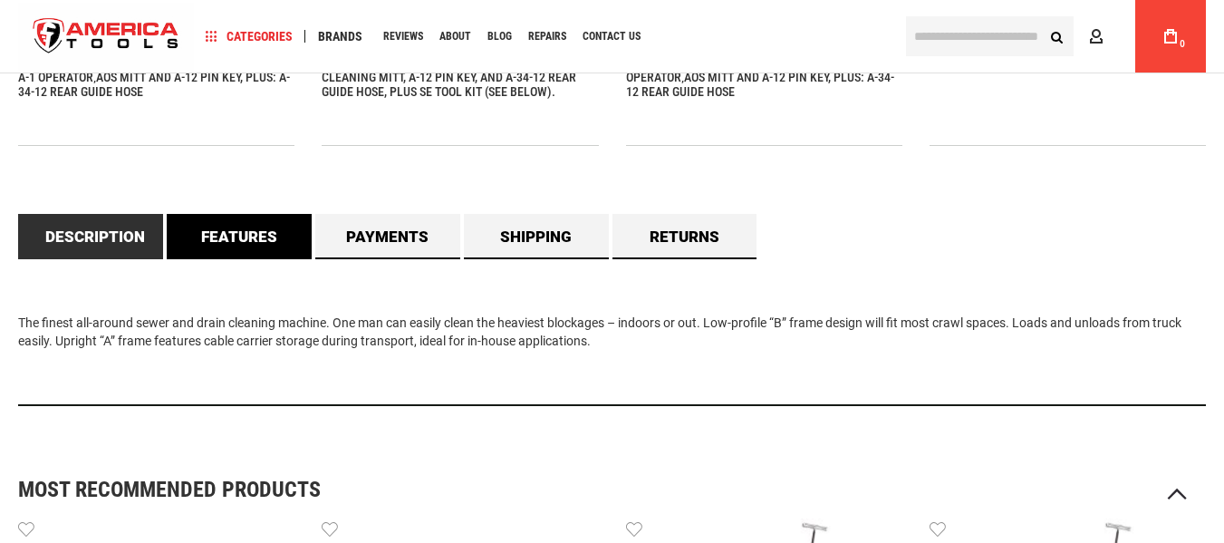
click at [225, 218] on link "Features" at bounding box center [239, 236] width 145 height 45
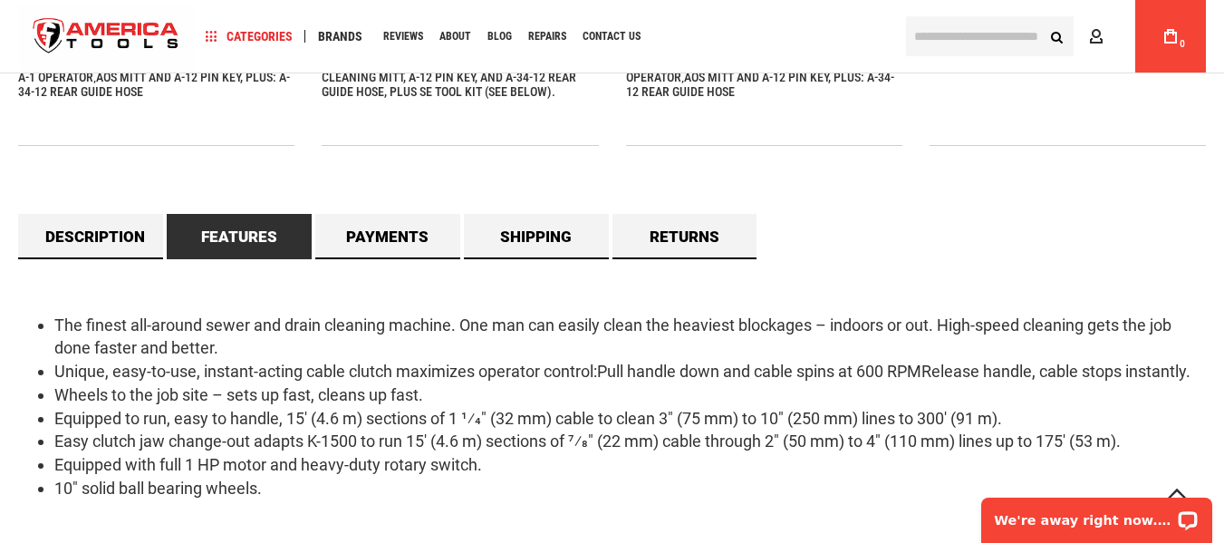
scroll to position [0, 0]
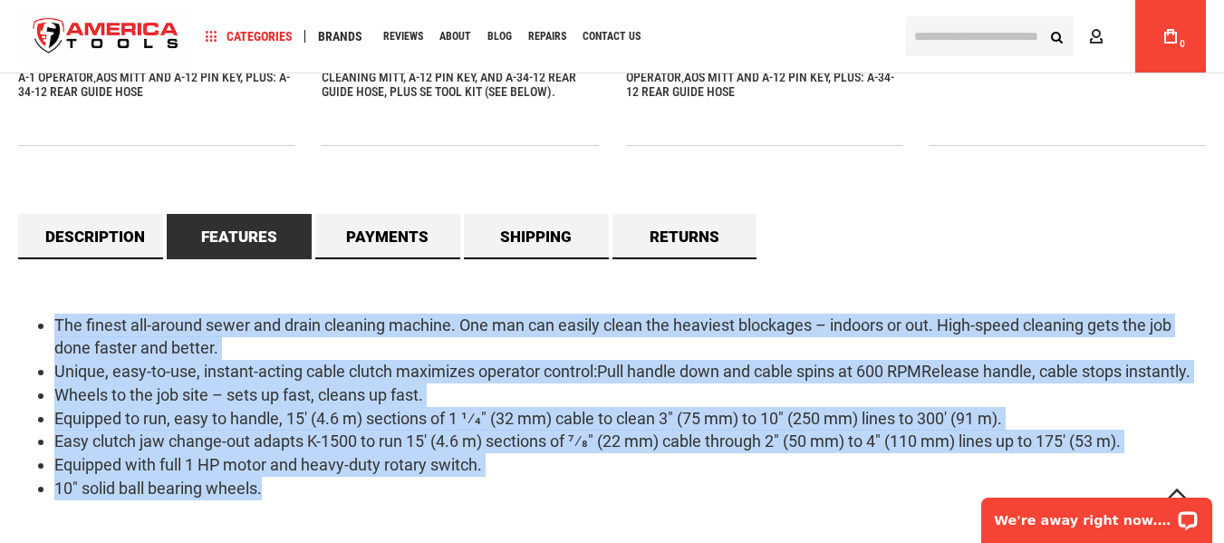
drag, startPoint x: 285, startPoint y: 493, endPoint x: 18, endPoint y: 322, distance: 316.8
click at [18, 322] on ul "The finest all-around sewer and drain cleaning machine. One man can easily clea…" at bounding box center [611, 406] width 1187 height 187
copy ul "The finest all-around sewer and drain cleaning machine. One man can easily clea…"
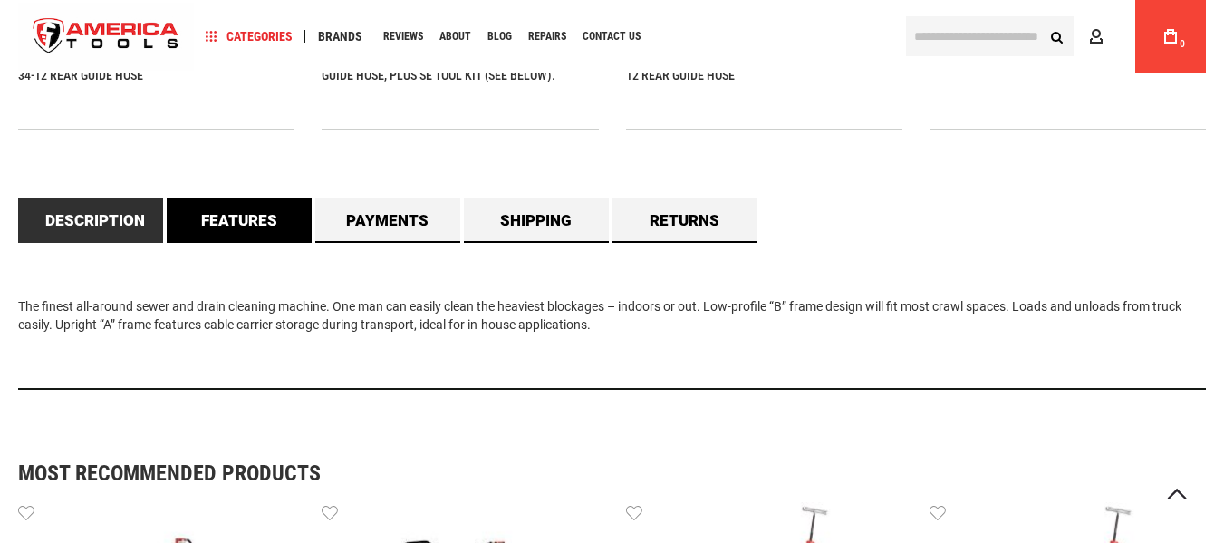
click at [230, 221] on link "Features" at bounding box center [239, 219] width 145 height 45
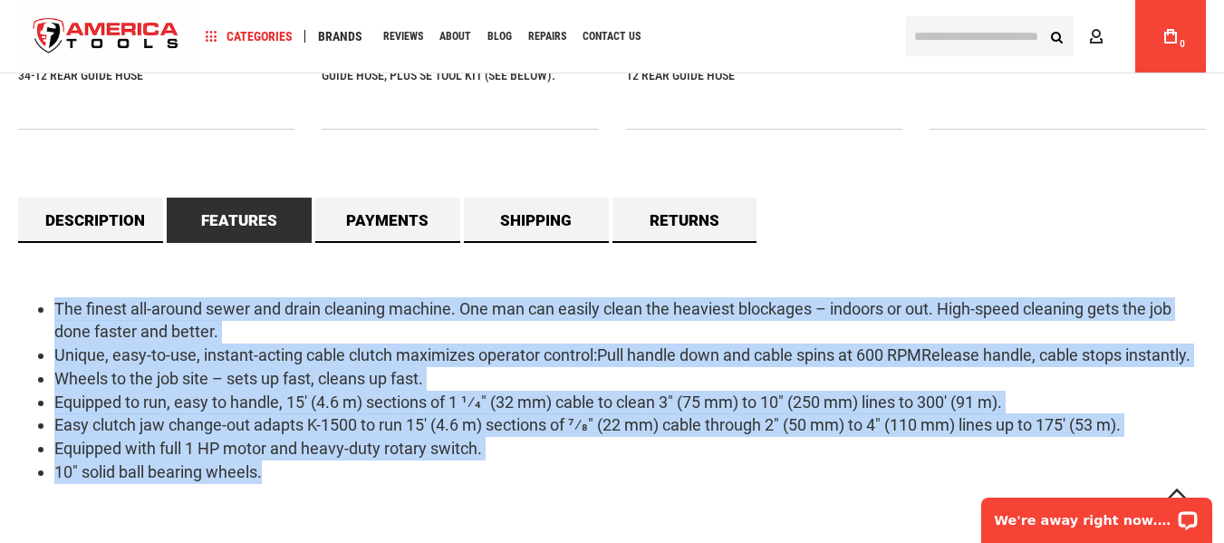
drag, startPoint x: 273, startPoint y: 476, endPoint x: 28, endPoint y: 291, distance: 307.0
click at [28, 291] on div "The finest all-around sewer and drain cleaning machine. One man can easily clea…" at bounding box center [611, 403] width 1187 height 320
copy ul "The finest all-around sewer and drain cleaning machine. One man can easily clea…"
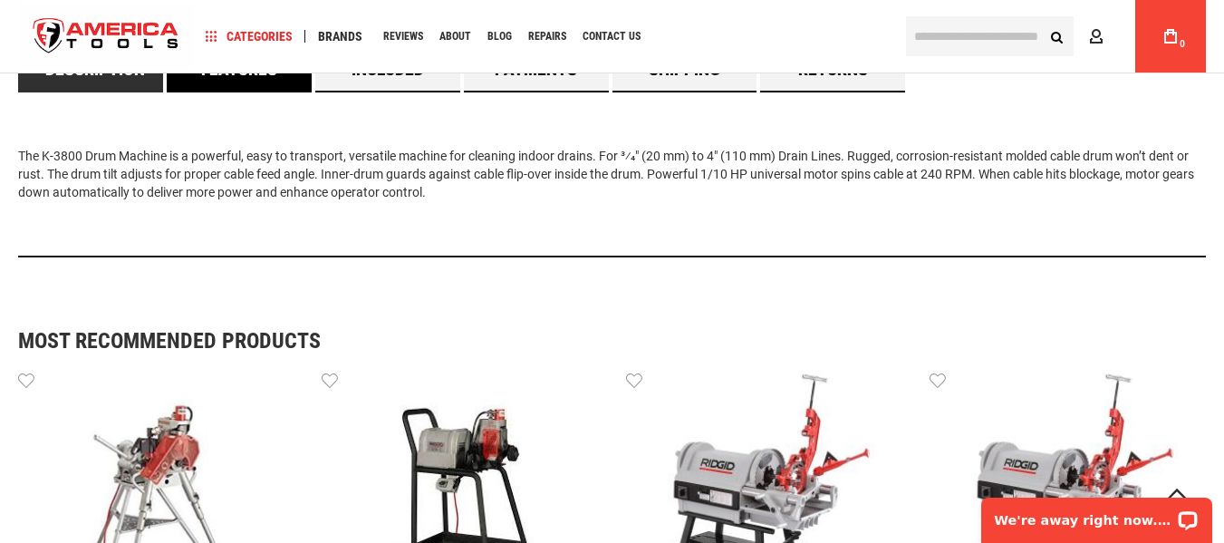
click at [218, 75] on link "Features" at bounding box center [239, 69] width 145 height 45
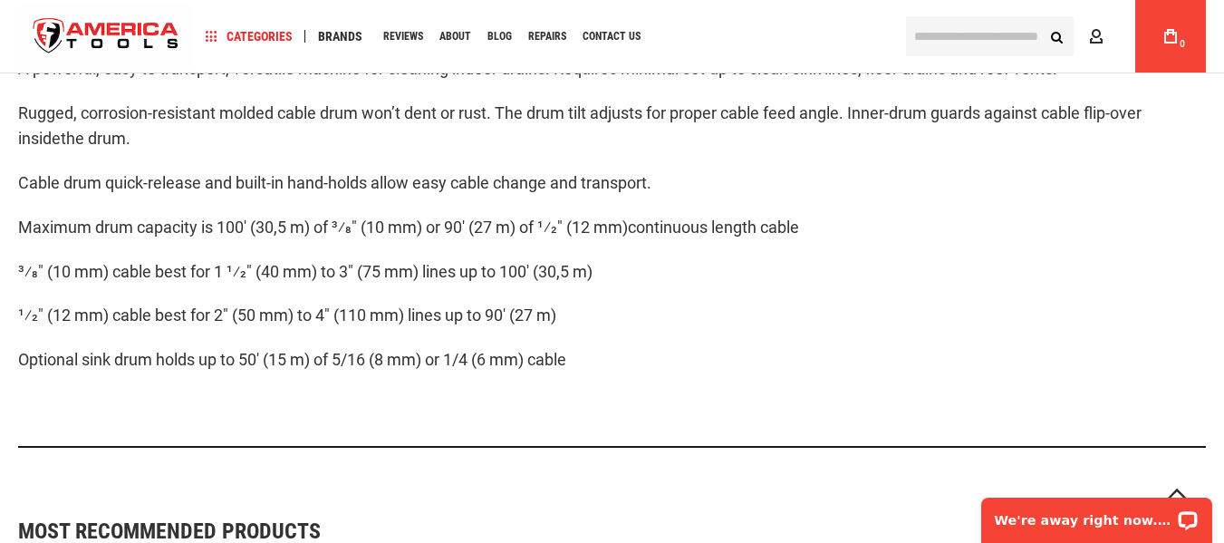
scroll to position [1721, 0]
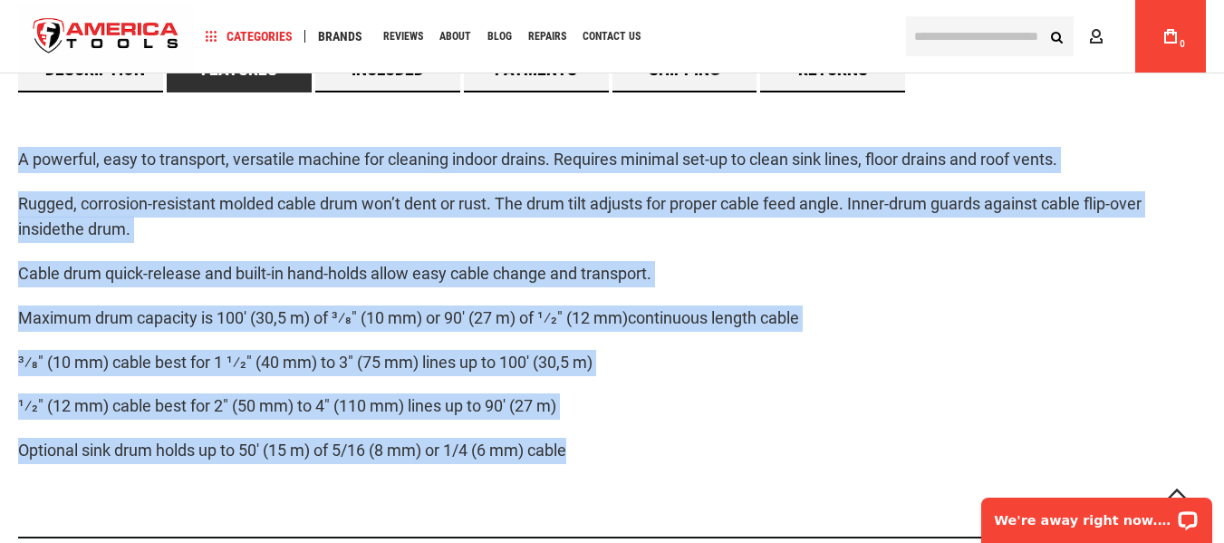
drag, startPoint x: 591, startPoint y: 461, endPoint x: 11, endPoint y: 150, distance: 658.4
click at [11, 150] on main "Skip to the end of the images gallery Skip to the beginning of the images galle…" at bounding box center [612, 31] width 1224 height 3218
copy div "A powerful, easy to transport, versatile machine for cleaning indoor drains. Re…"
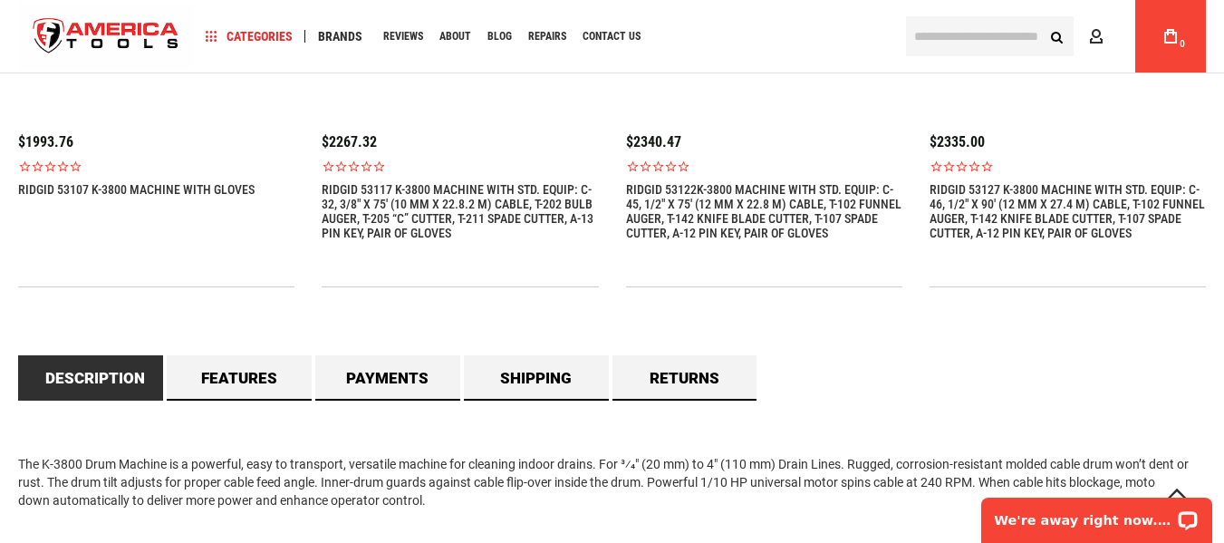
scroll to position [1630, 0]
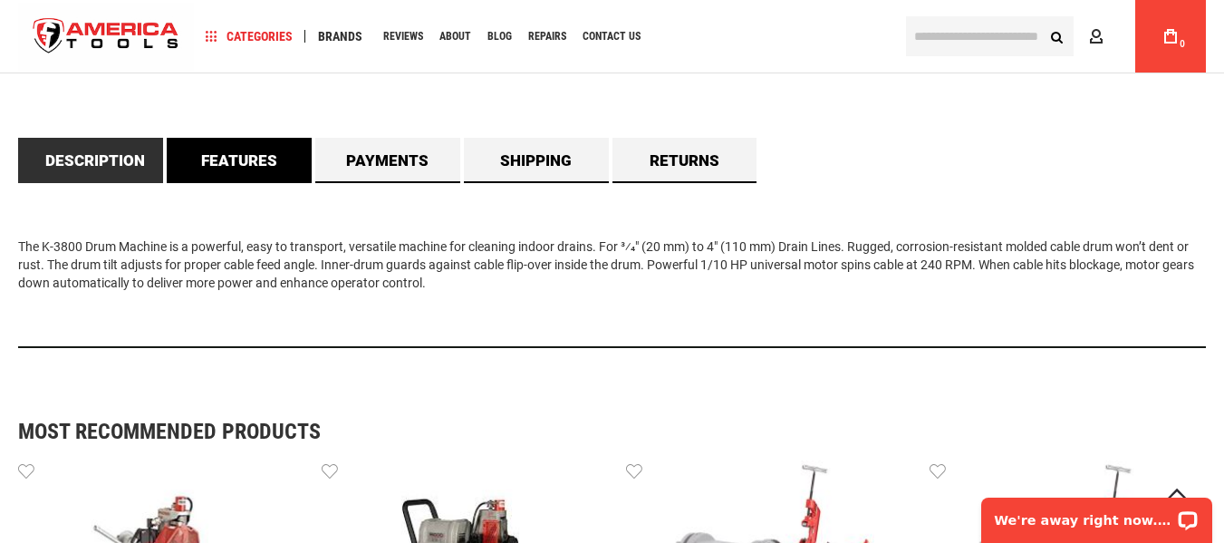
click at [231, 155] on link "Features" at bounding box center [239, 160] width 145 height 45
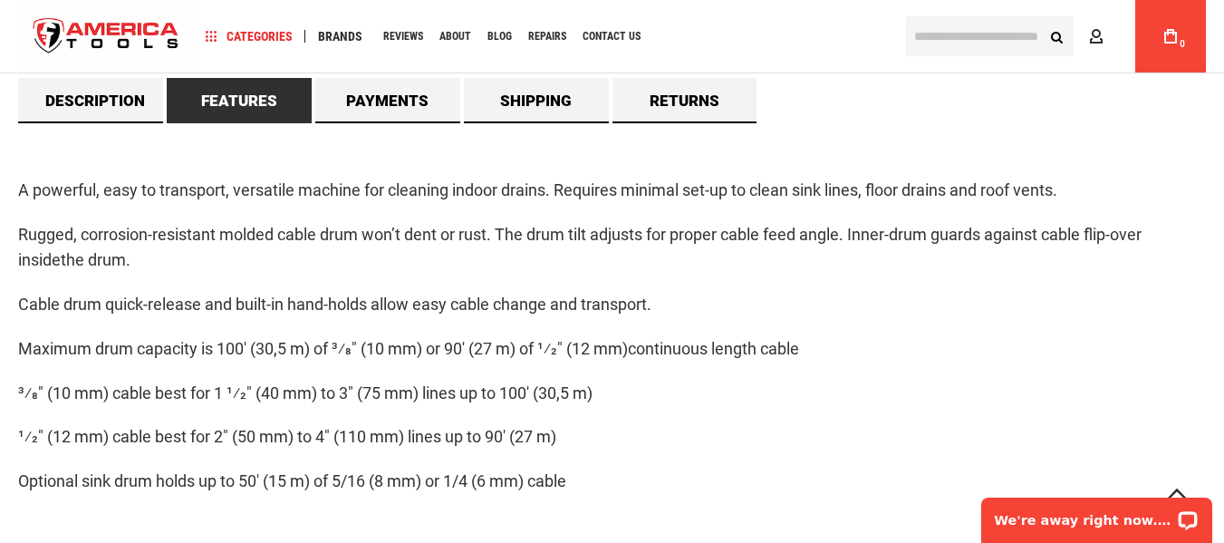
scroll to position [1721, 0]
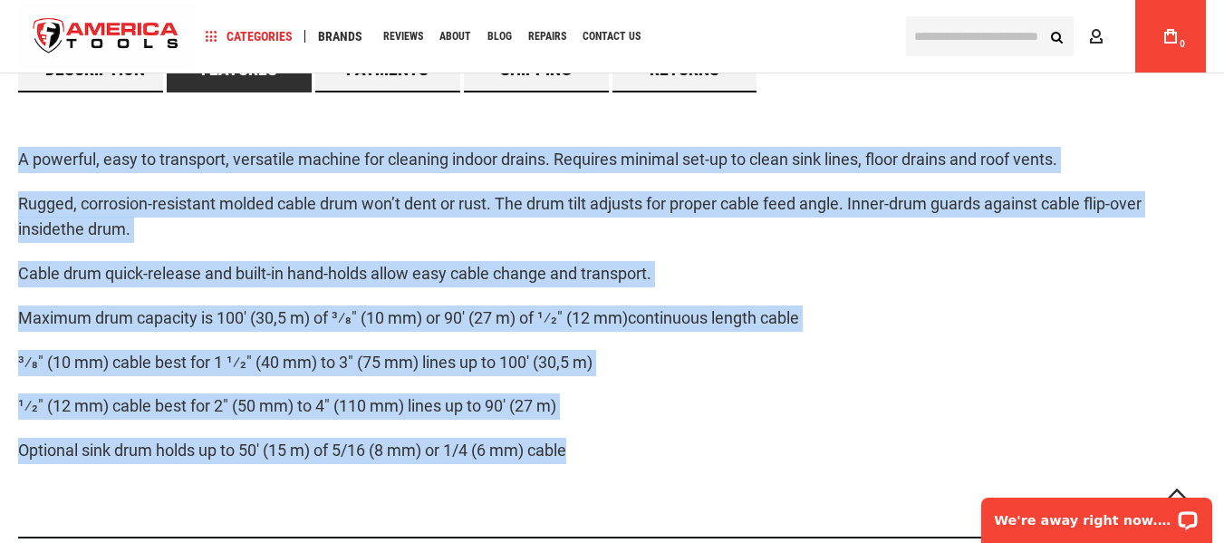
drag, startPoint x: 18, startPoint y: 156, endPoint x: 664, endPoint y: 478, distance: 721.8
click at [664, 478] on div "A powerful, easy to transport, versatile machine for cleaning indoor drains. Re…" at bounding box center [611, 315] width 1187 height 446
copy div "A powerful, easy to transport, versatile machine for cleaning indoor drains. Re…"
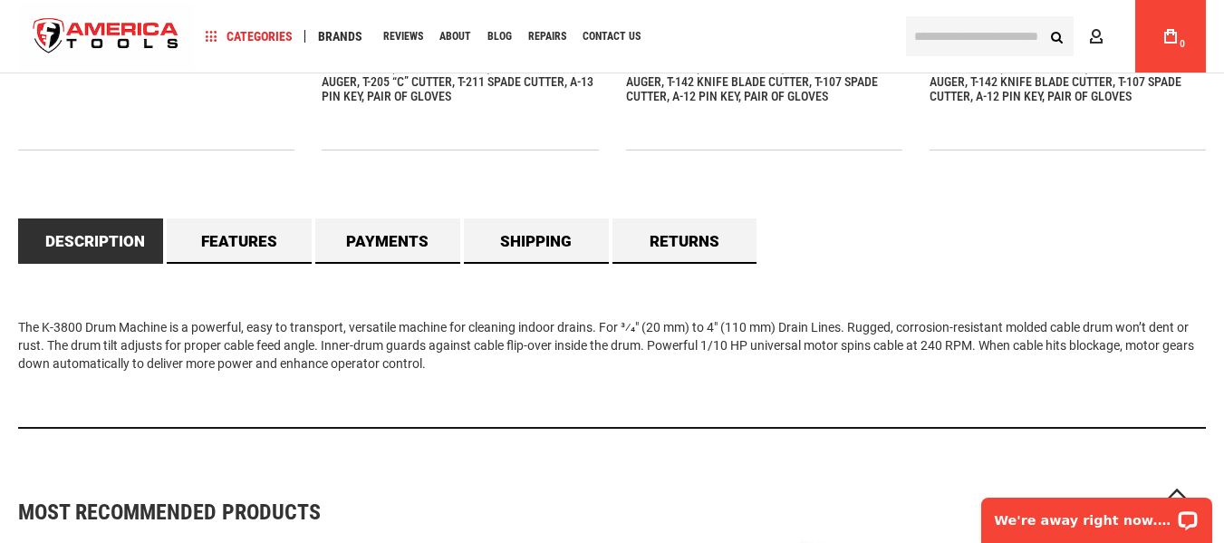
scroll to position [1540, 0]
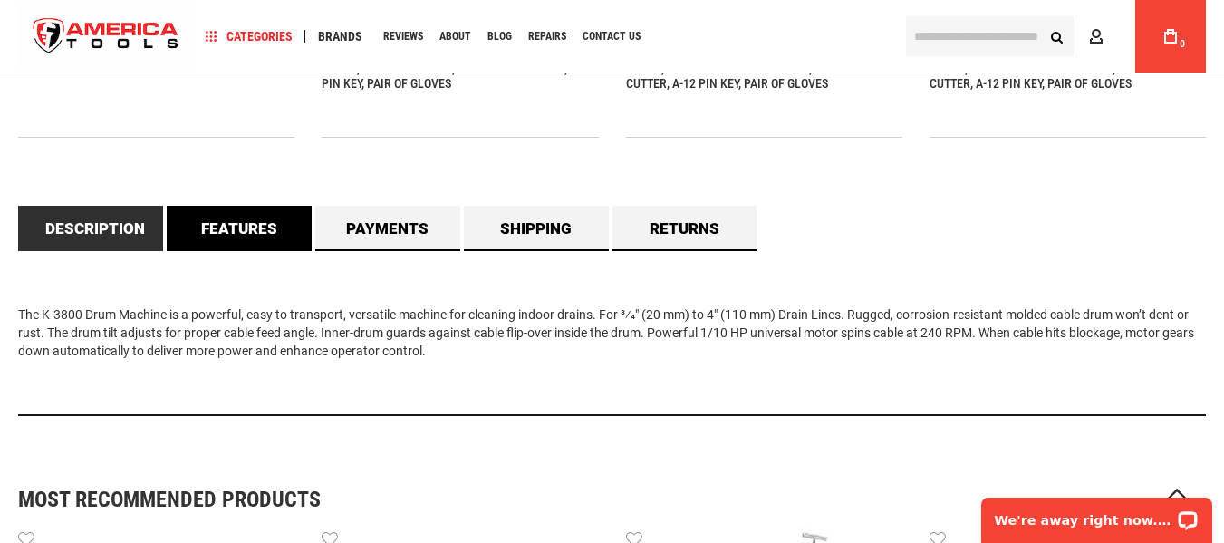
click at [255, 235] on link "Features" at bounding box center [239, 228] width 145 height 45
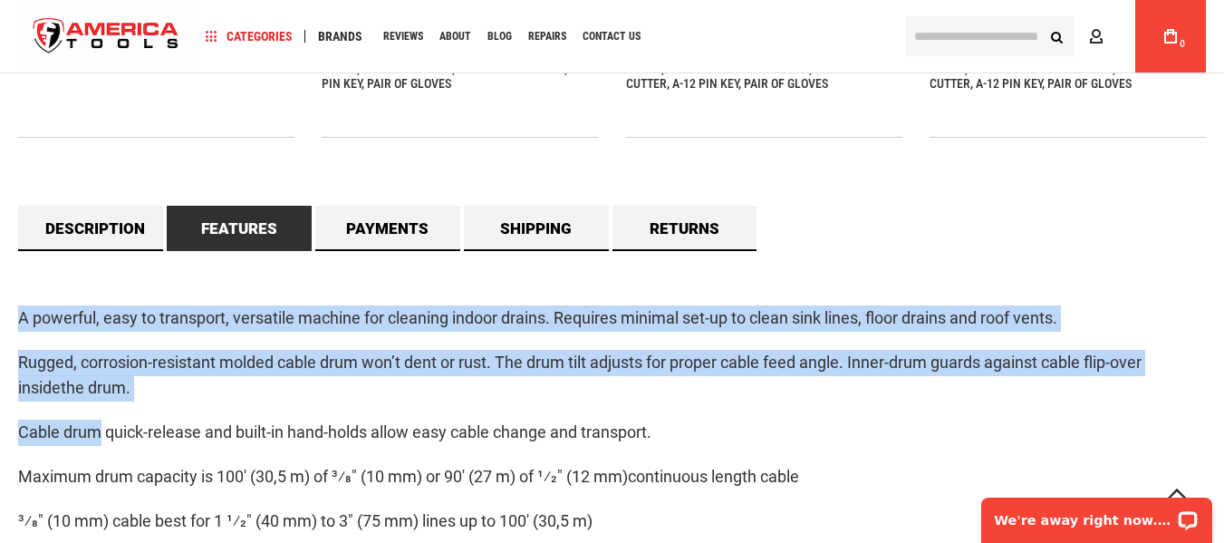
drag, startPoint x: 18, startPoint y: 317, endPoint x: 356, endPoint y: 373, distance: 342.5
click at [105, 421] on div "A powerful, easy to transport, versatile machine for cleaning indoor drains. Re…" at bounding box center [611, 474] width 1187 height 446
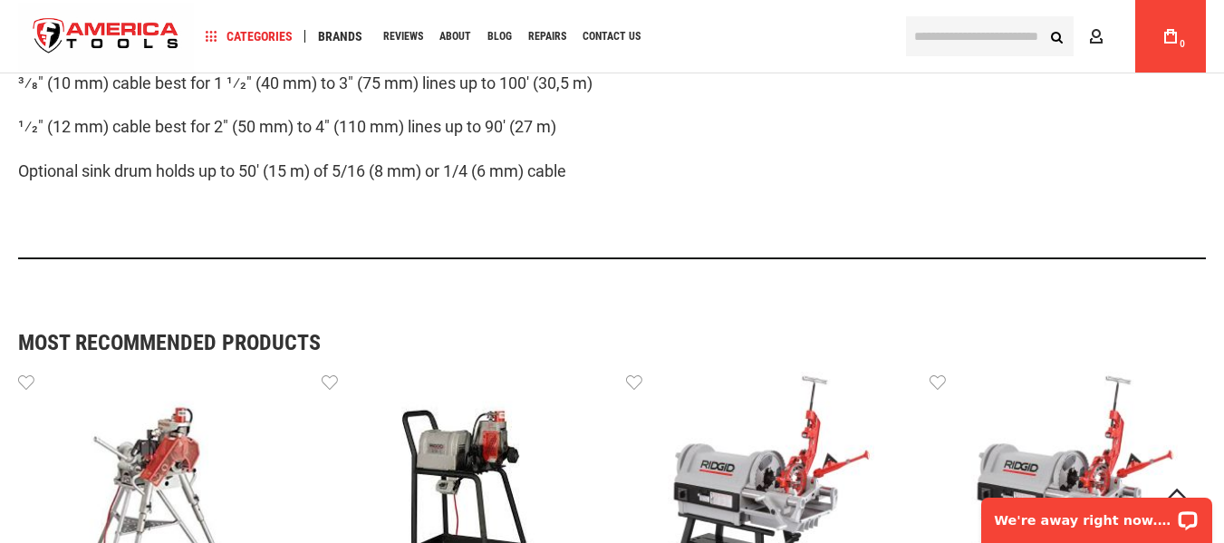
scroll to position [1992, 0]
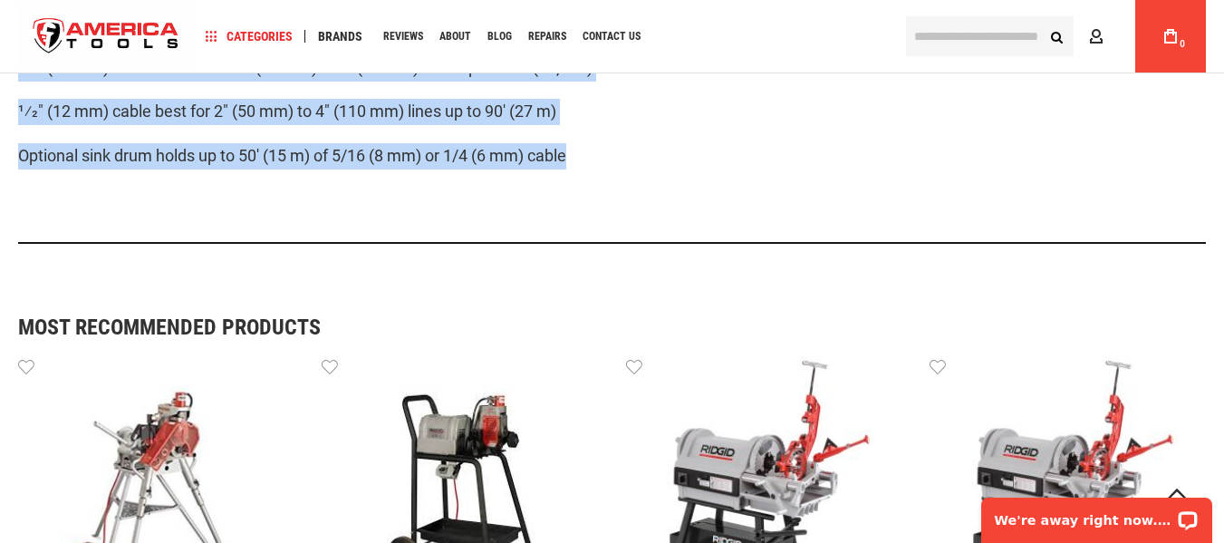
click at [614, 155] on p "Optional sink drum holds up to 50' (15 m) of 5/16 (8 mm) or 1/4 (6 mm) cable" at bounding box center [611, 156] width 1187 height 26
copy div "A powerful, easy to transport, versatile machine for cleaning indoor drains. Re…"
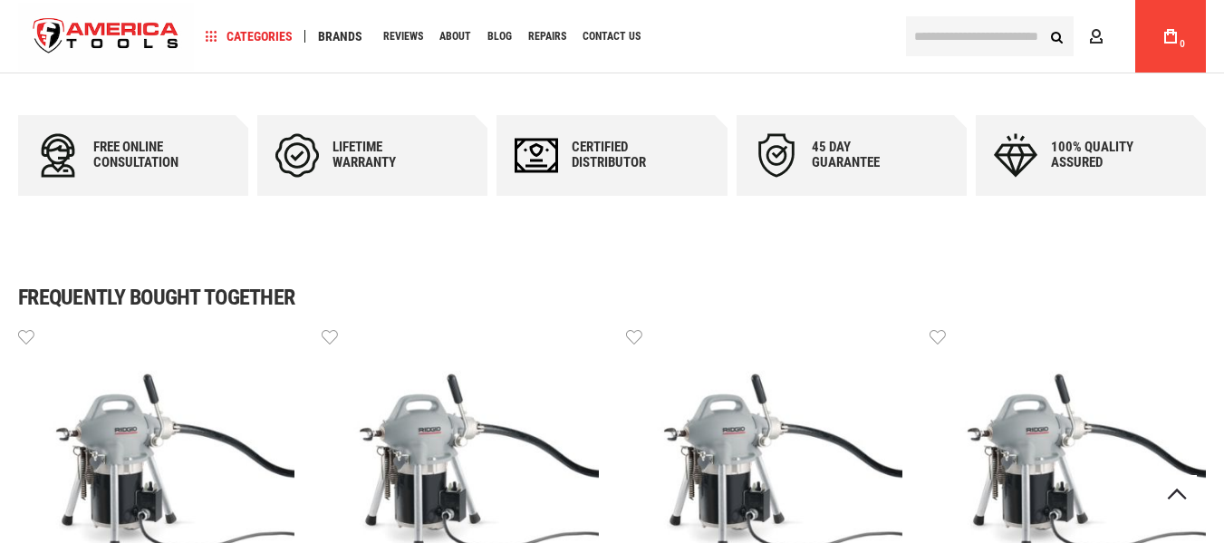
scroll to position [1449, 0]
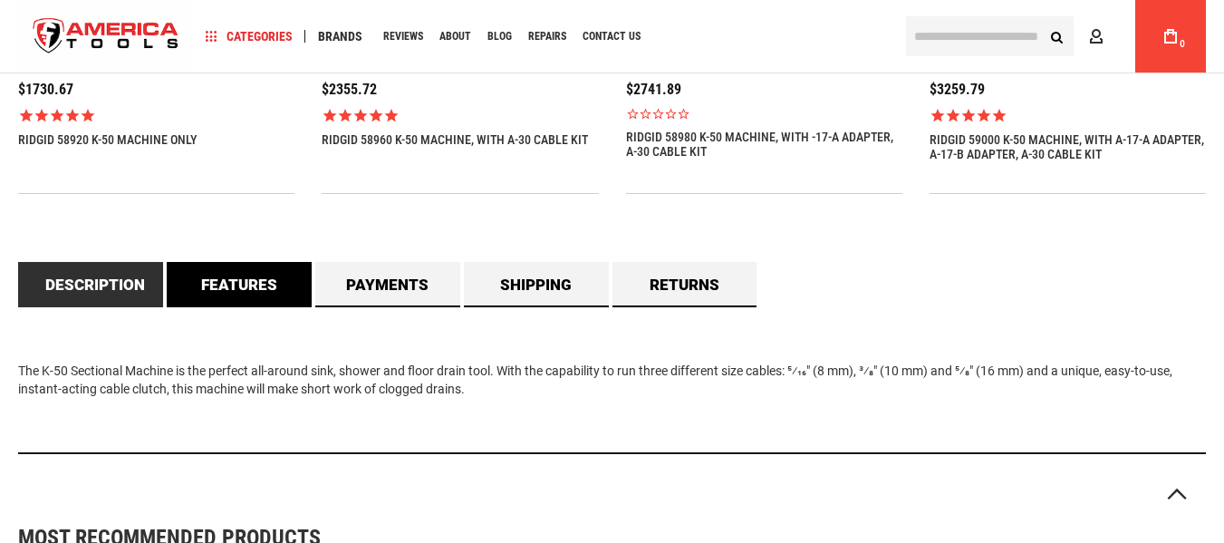
click at [228, 288] on link "Features" at bounding box center [239, 284] width 145 height 45
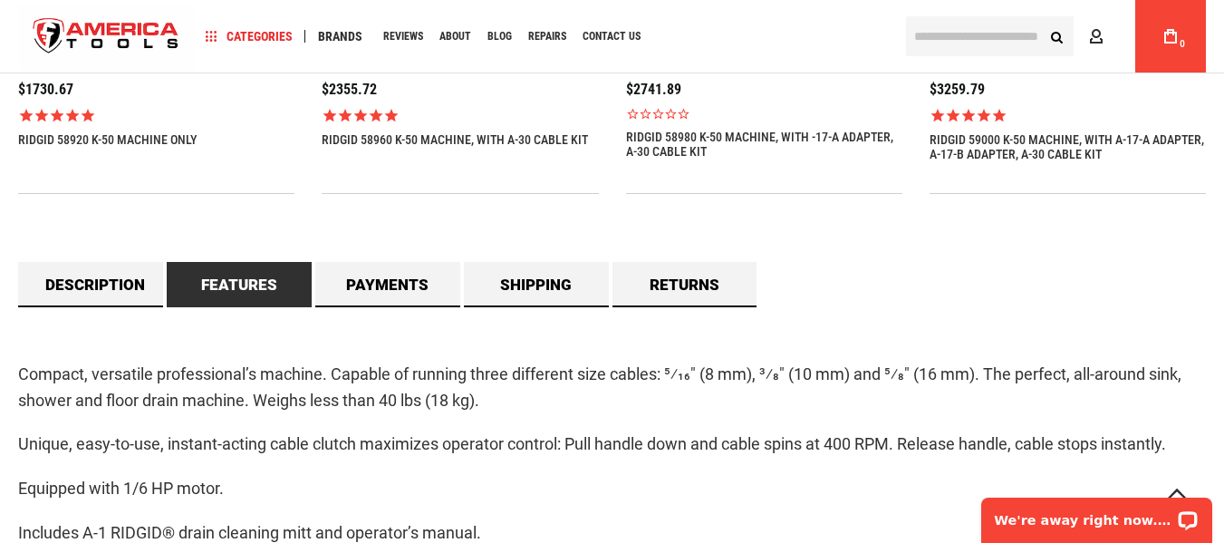
scroll to position [0, 0]
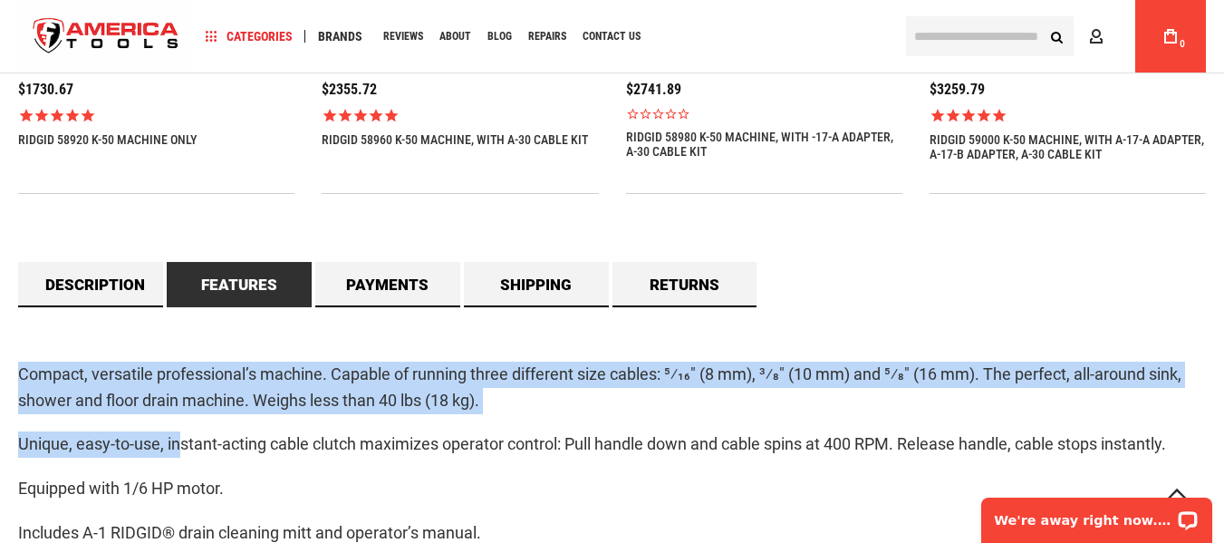
drag, startPoint x: 17, startPoint y: 372, endPoint x: 183, endPoint y: 457, distance: 186.3
click at [183, 457] on main "Skip to the end of the images gallery Skip to the beginning of the images galle…" at bounding box center [612, 369] width 1224 height 3383
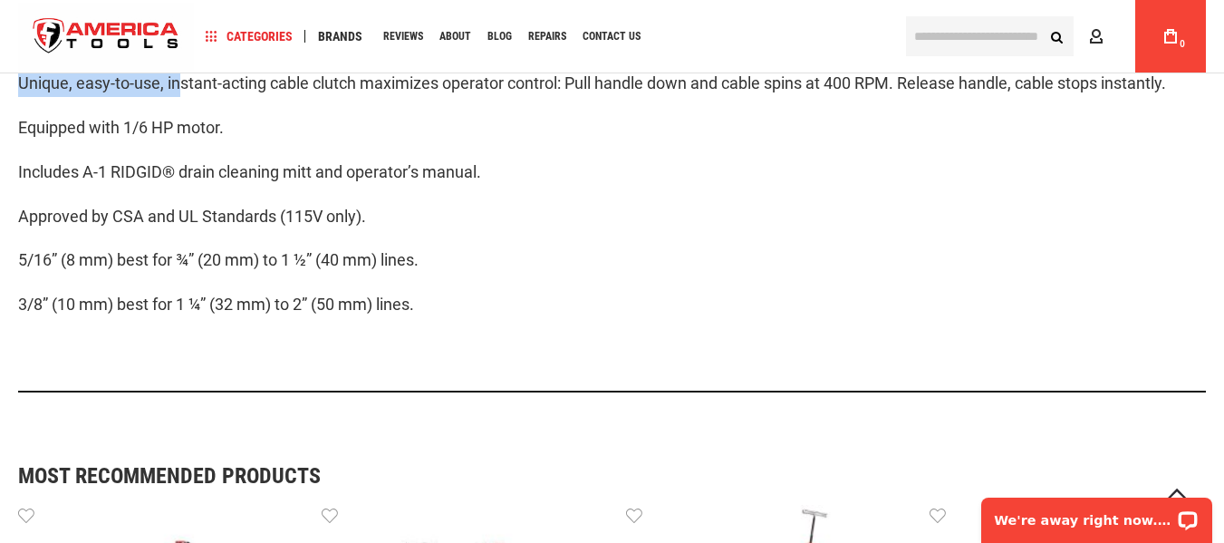
scroll to position [1811, 0]
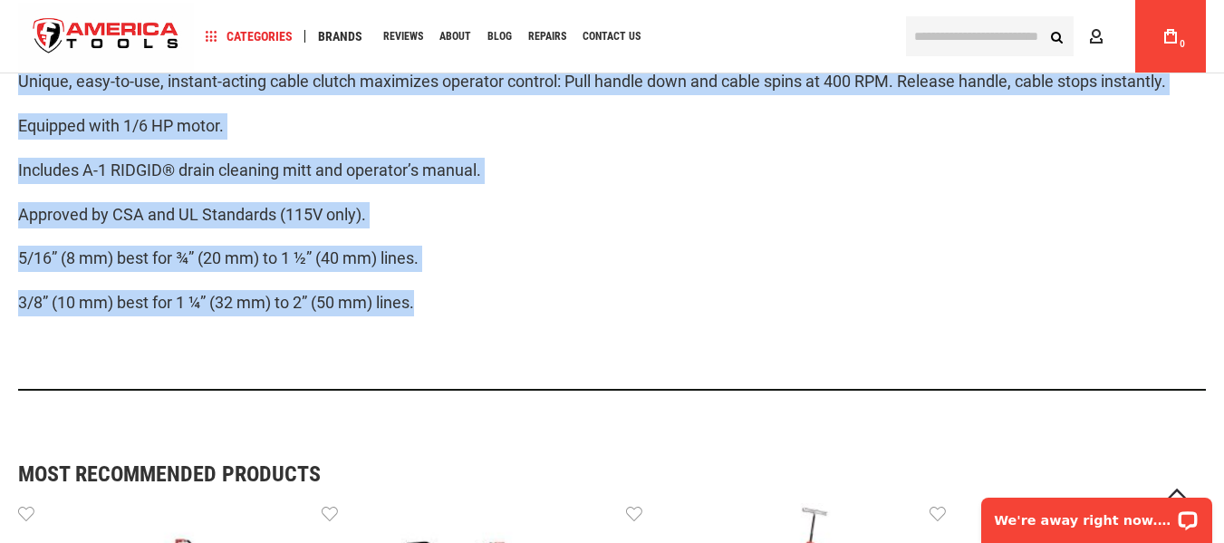
click at [447, 311] on p "3/8” (10 mm) best for 1 ¼” (32 mm) to 2” (50 mm) lines." at bounding box center [611, 303] width 1187 height 26
copy div "Compact, versatile professional’s machine. Capable of running three different s…"
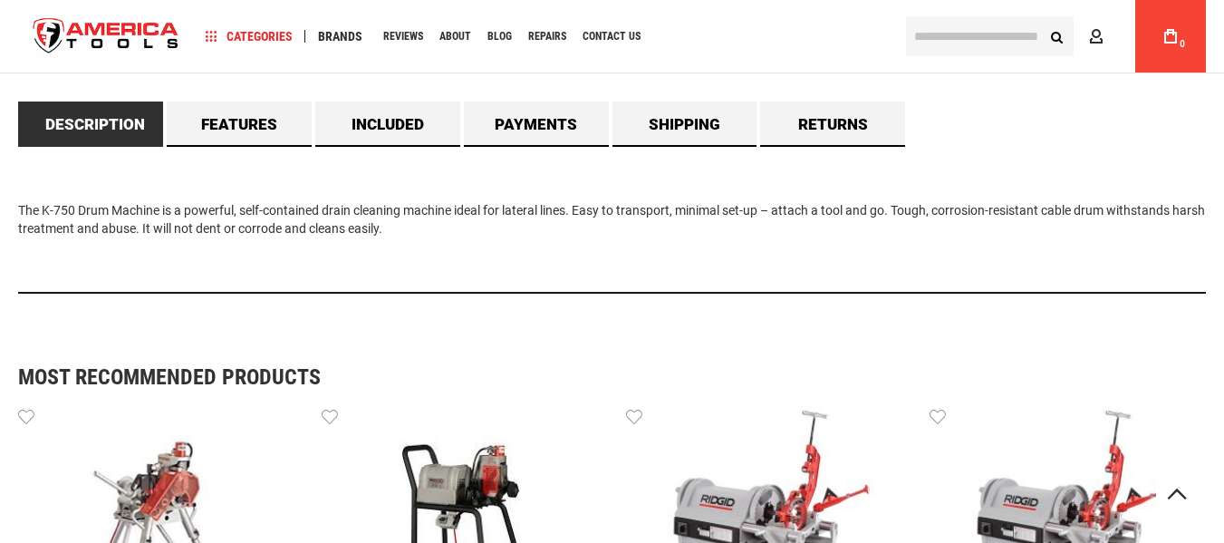
scroll to position [1630, 0]
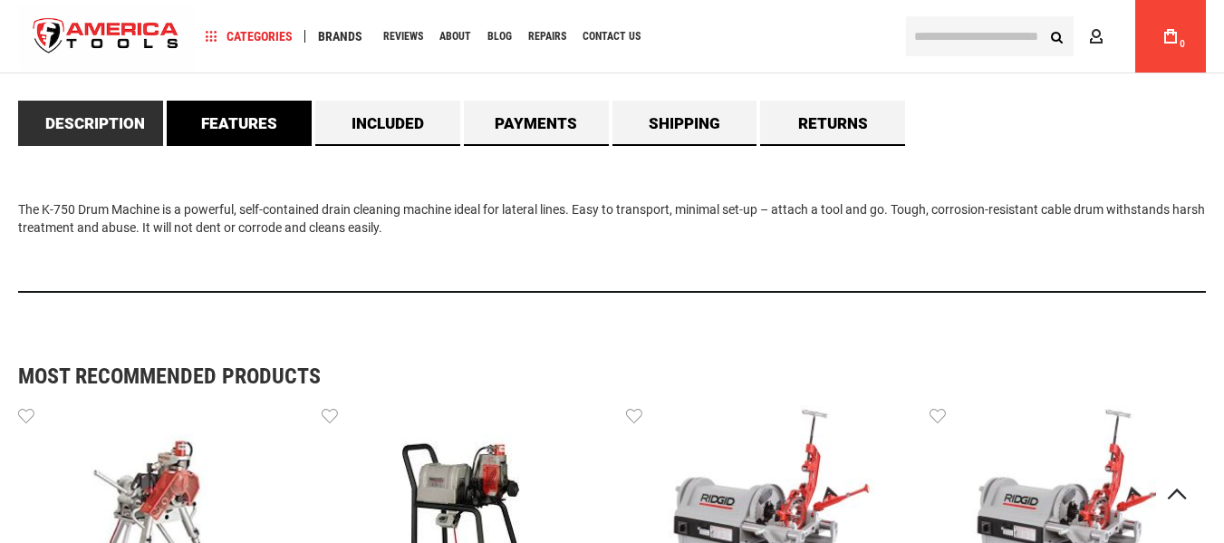
click at [238, 130] on link "Features" at bounding box center [239, 123] width 145 height 45
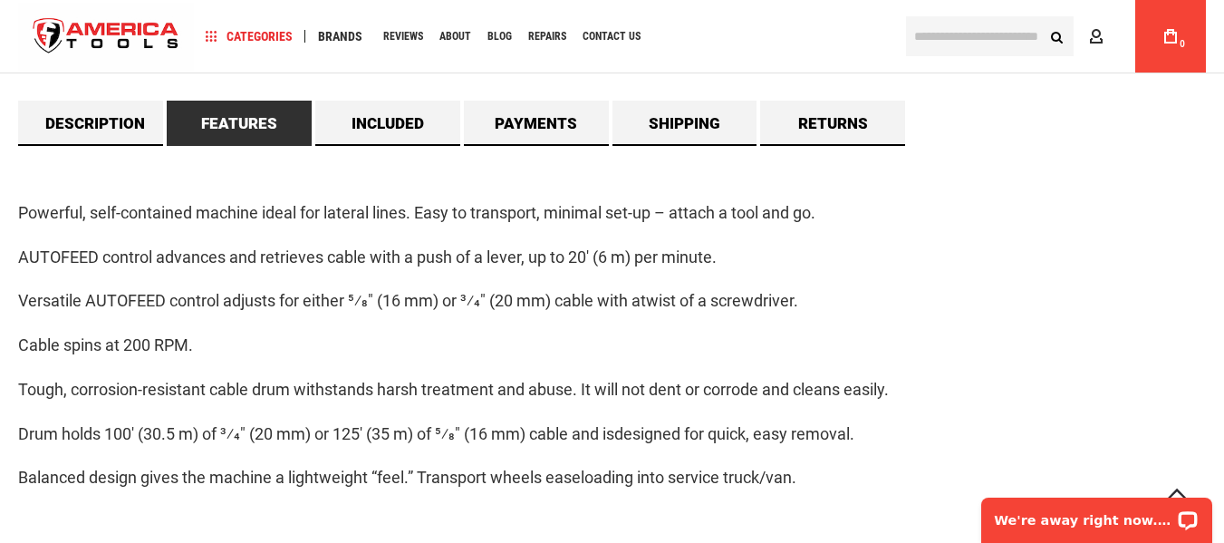
scroll to position [0, 0]
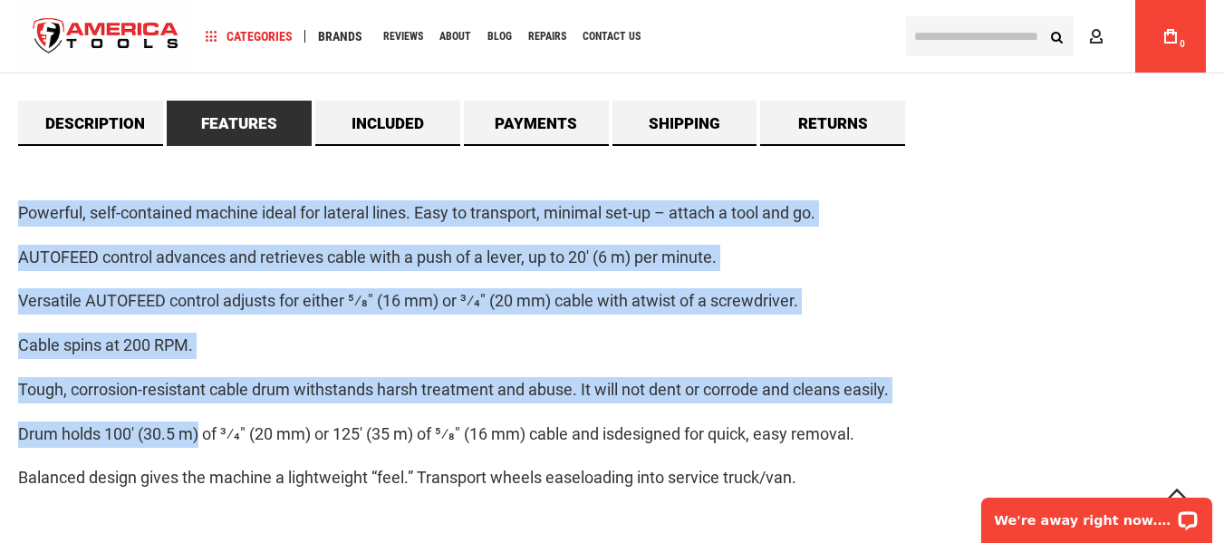
drag, startPoint x: 14, startPoint y: 204, endPoint x: 202, endPoint y: 408, distance: 278.2
click at [202, 408] on main "Skip to the end of the images gallery Skip to the beginning of the images galle…" at bounding box center [612, 77] width 1224 height 3129
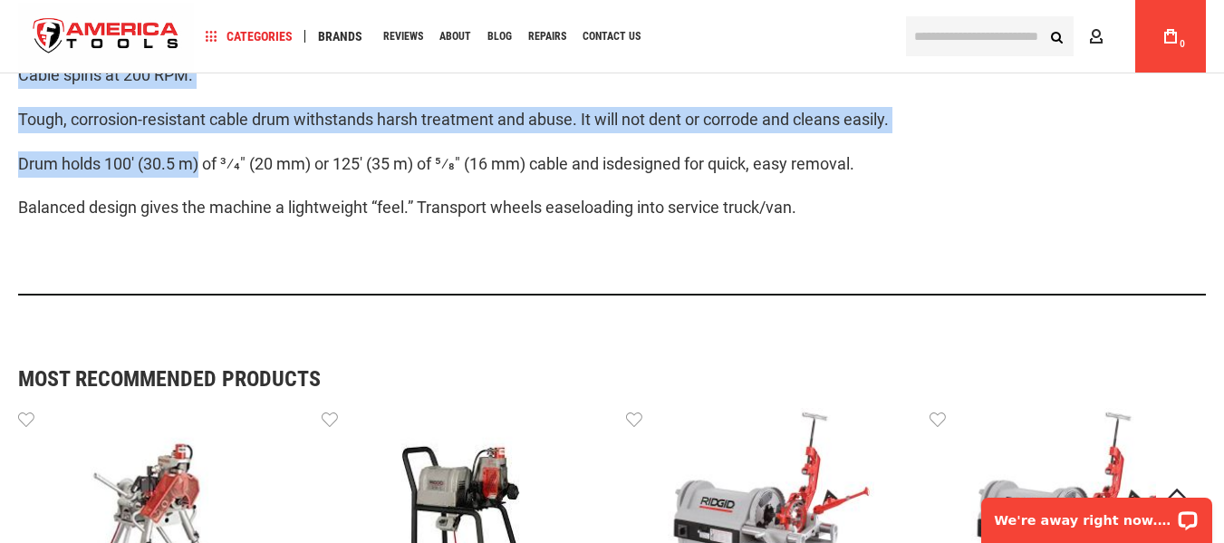
scroll to position [1902, 0]
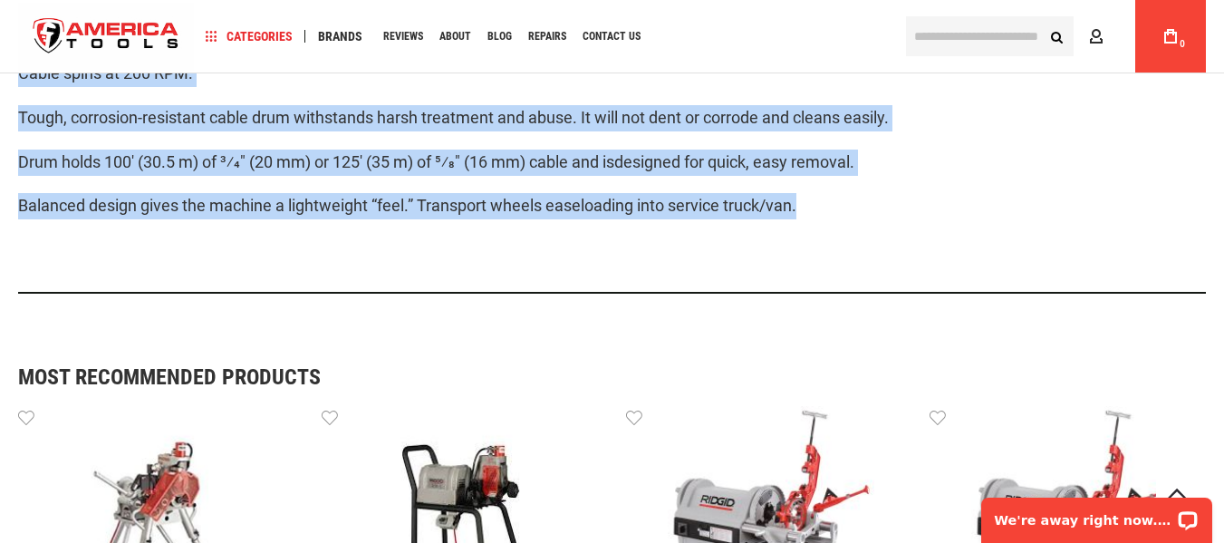
click at [841, 210] on p "Balanced design gives the machine a lightweight “feel.” Transport wheels easelo…" at bounding box center [611, 206] width 1187 height 26
copy div "Powerful, self-contained machine ideal for lateral lines. Easy to transport, mi…"
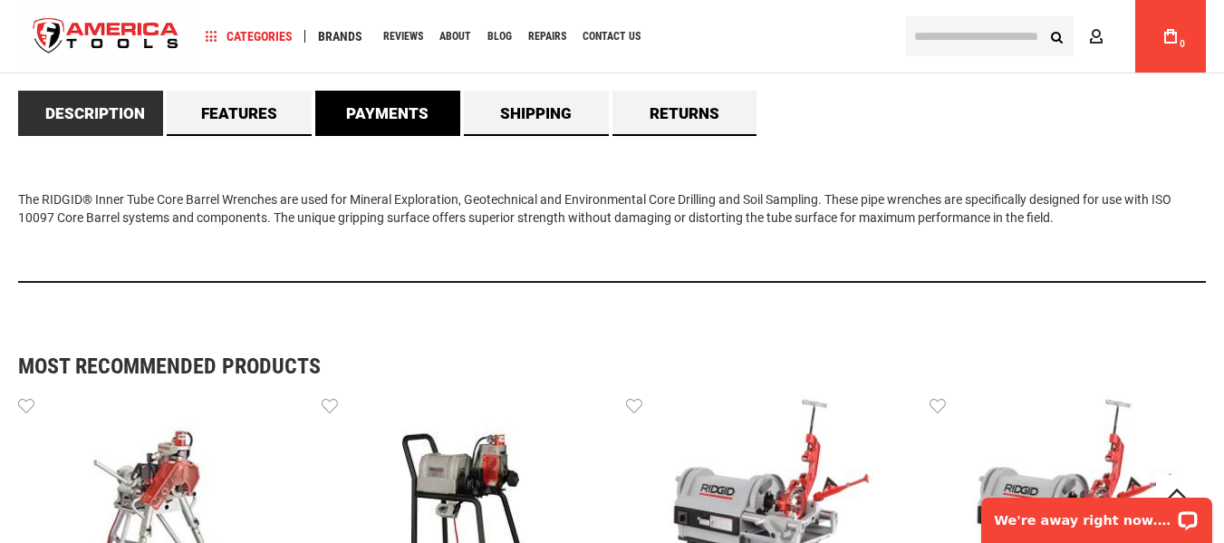
scroll to position [1449, 0]
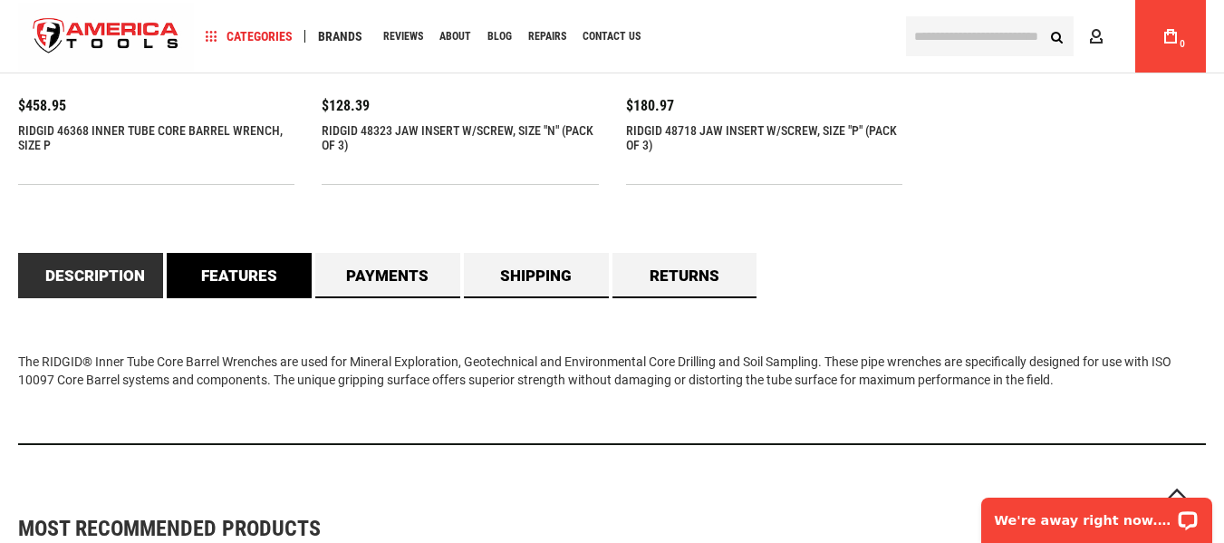
click at [233, 274] on link "Features" at bounding box center [239, 275] width 145 height 45
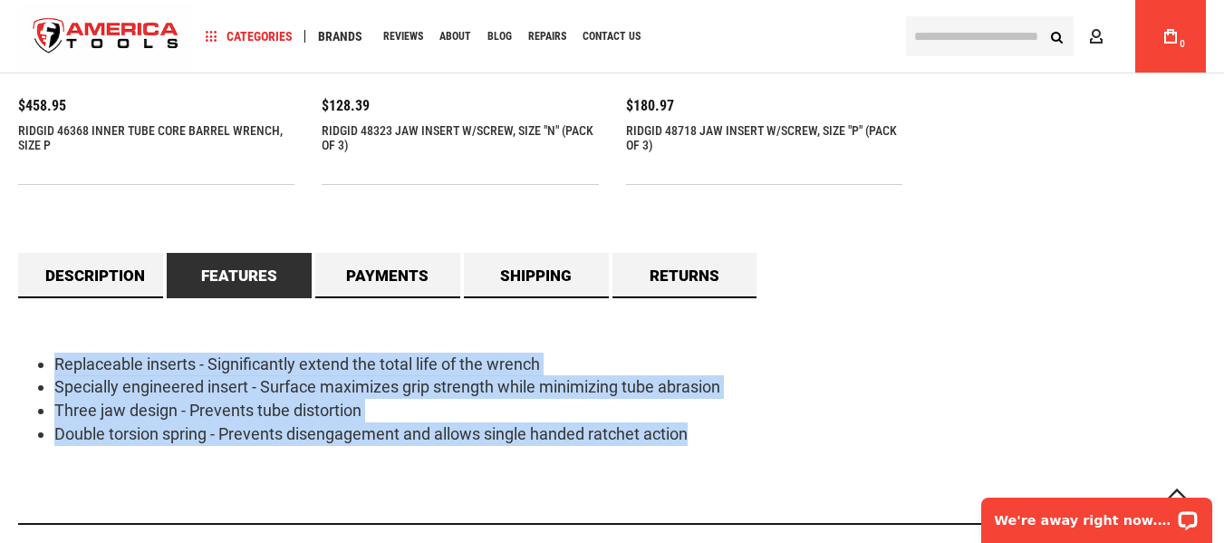
drag, startPoint x: 707, startPoint y: 437, endPoint x: 27, endPoint y: 330, distance: 688.5
click at [27, 330] on div "Replaceable inserts - Significantly extend the total life of the wrench Special…" at bounding box center [611, 411] width 1187 height 226
copy ul "Replaceable inserts - Significantly extend the total life of the wrench Special…"
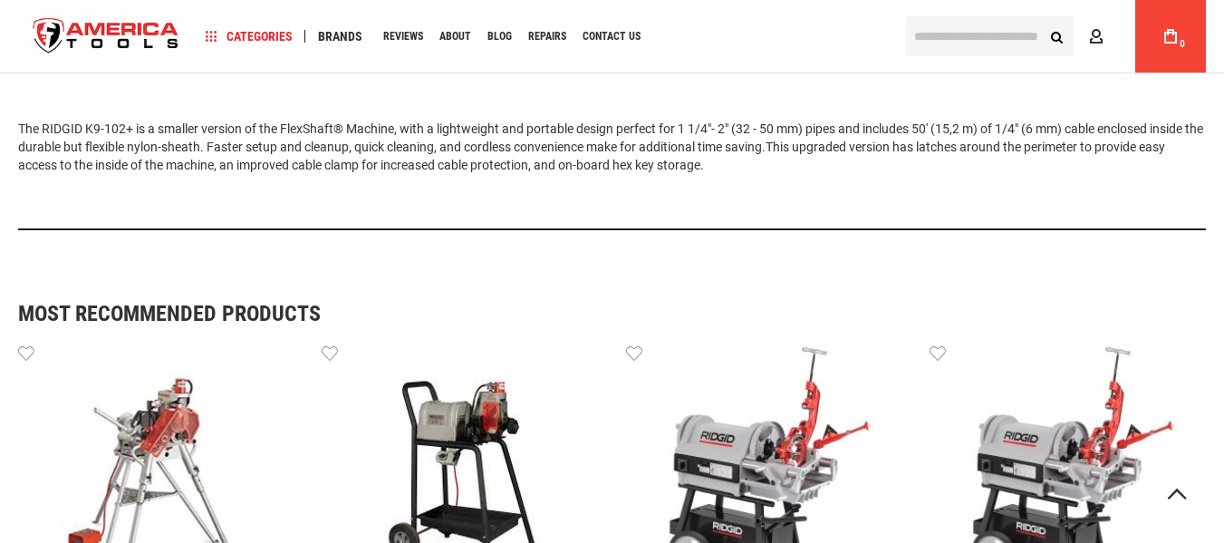
scroll to position [1013, 0]
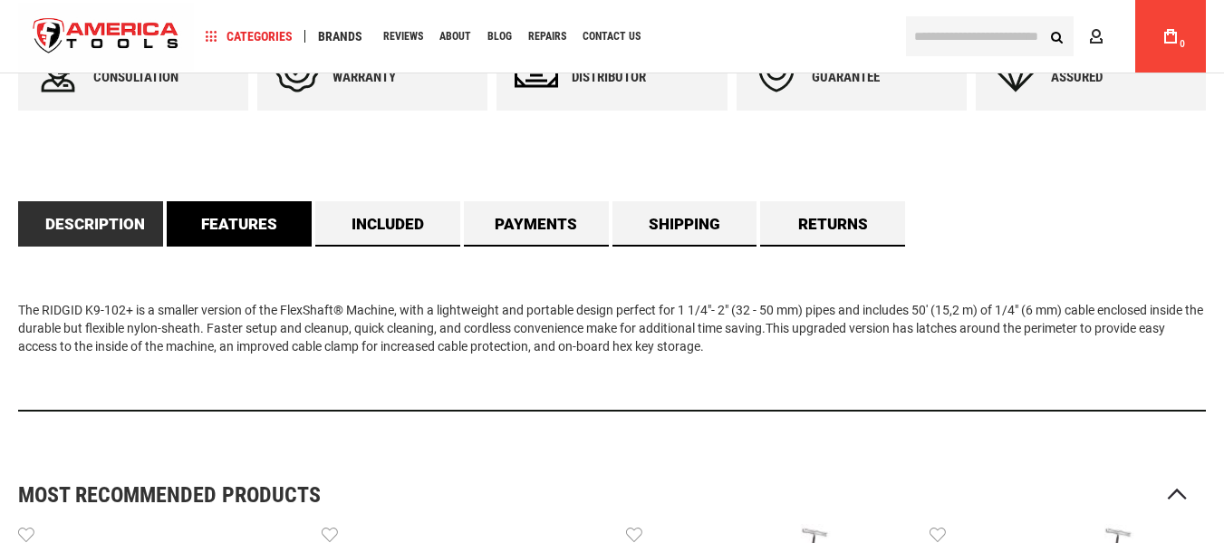
click at [259, 216] on link "Features" at bounding box center [239, 223] width 145 height 45
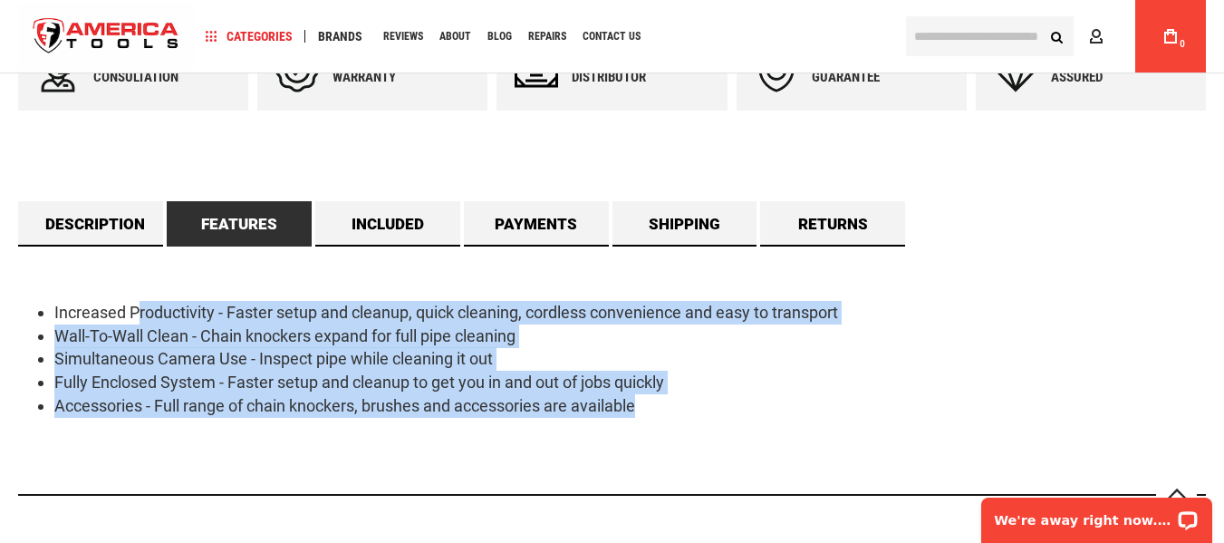
scroll to position [0, 0]
drag, startPoint x: 660, startPoint y: 398, endPoint x: 42, endPoint y: 293, distance: 627.6
click at [42, 293] on div "Increased Productivity - Faster setup and cleanup, quick cleaning, cordless con…" at bounding box center [611, 371] width 1187 height 250
copy ul "Increased Productivity - Faster setup and cleanup, quick cleaning, cordless con…"
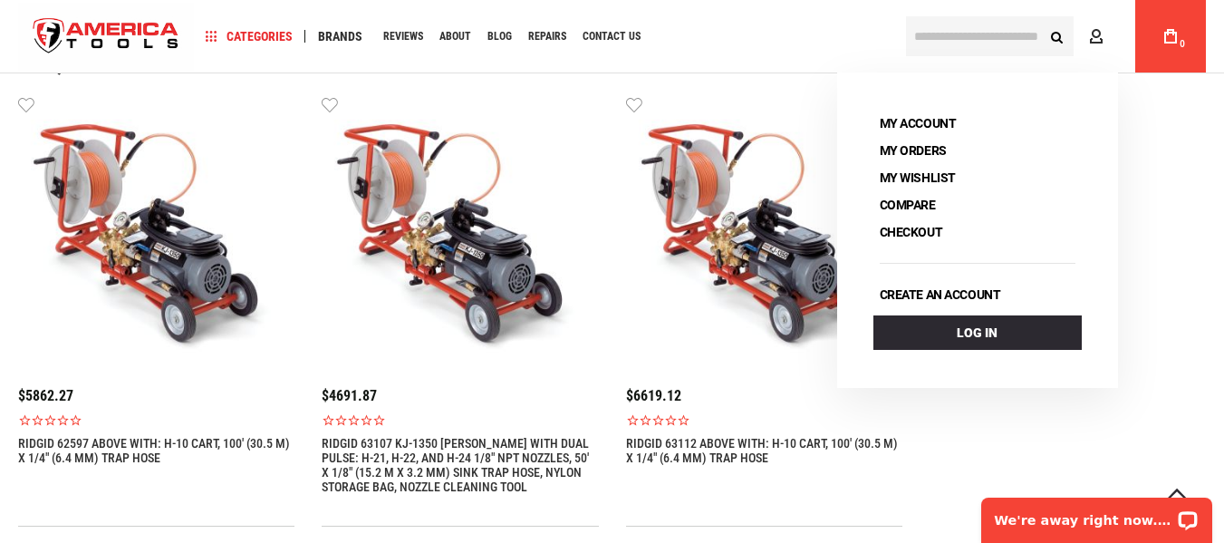
scroll to position [1540, 0]
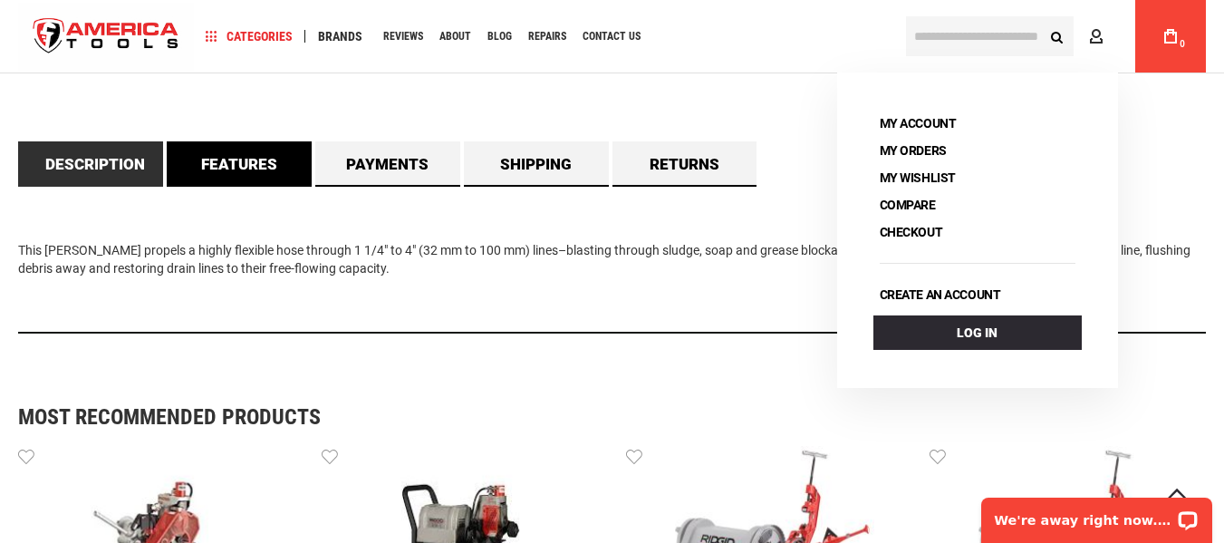
click at [239, 157] on link "Features" at bounding box center [239, 163] width 145 height 45
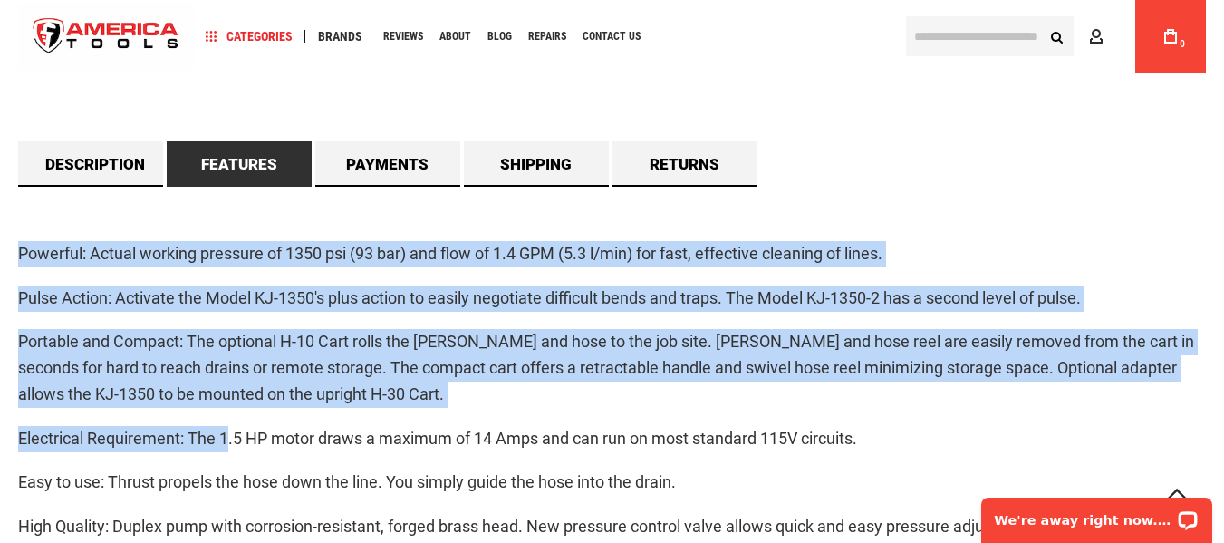
drag, startPoint x: 23, startPoint y: 257, endPoint x: 229, endPoint y: 437, distance: 274.1
click at [225, 432] on main "Skip to the end of the images gallery Skip to the beginning of the images galle…" at bounding box center [612, 194] width 1224 height 3183
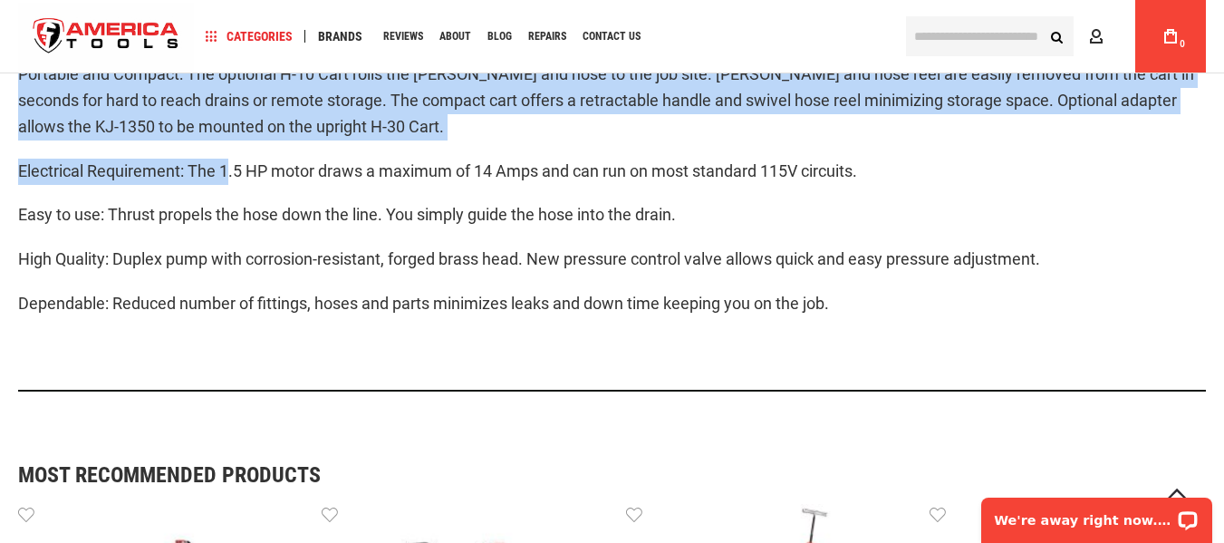
scroll to position [1811, 0]
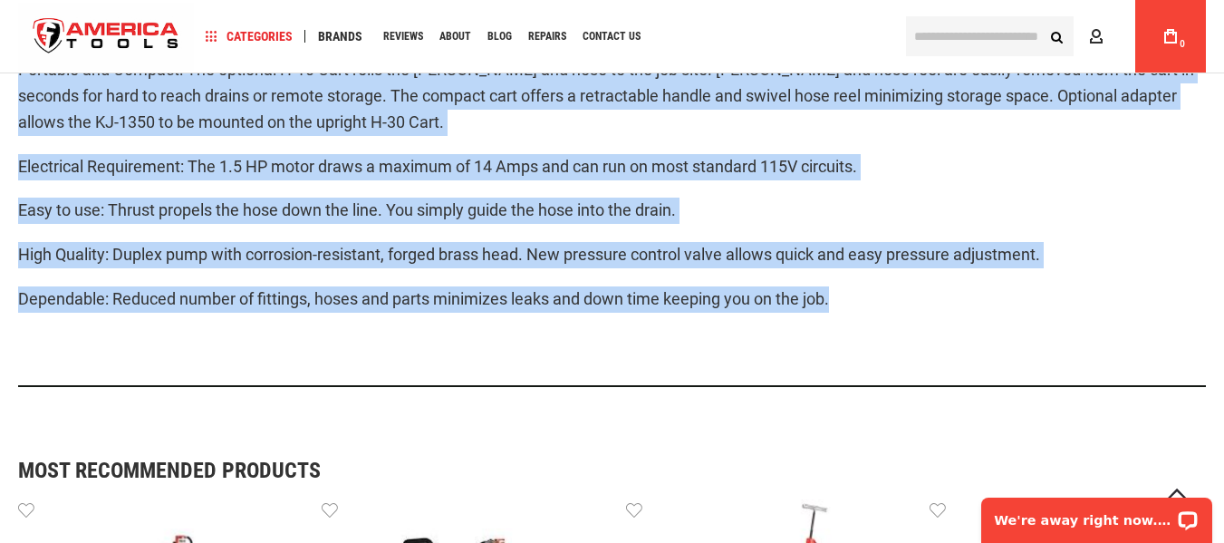
click at [834, 307] on p "Dependable: Reduced number of fittings, hoses and parts minimizes leaks and dow…" at bounding box center [611, 299] width 1187 height 26
copy div "Powerful: Actual working pressure of 1350 psi (93 bar) and flow of 1.4 GPM (5.3…"
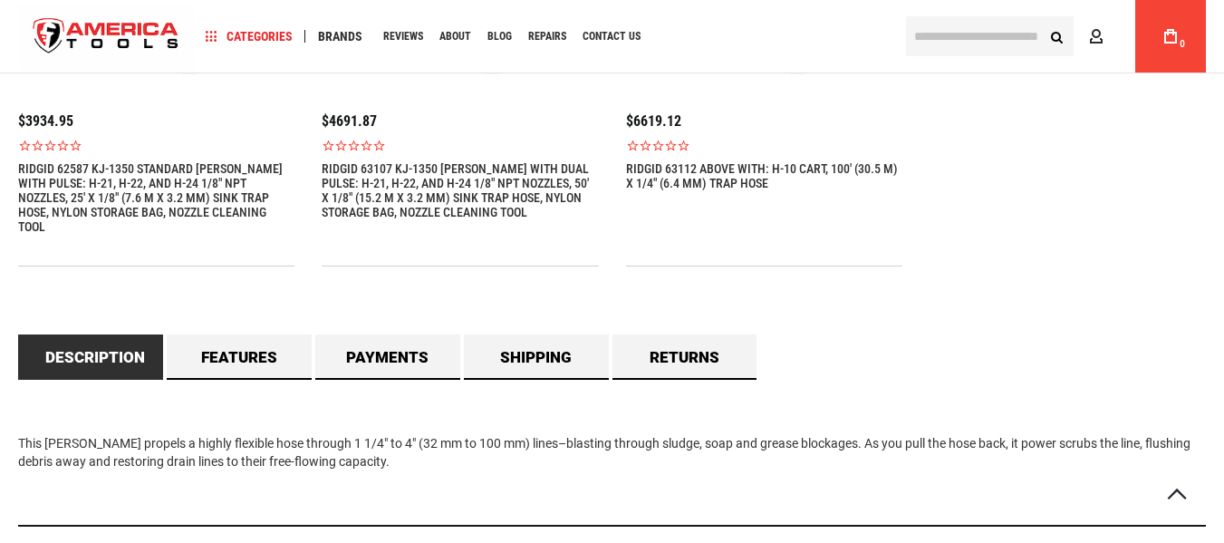
scroll to position [1465, 0]
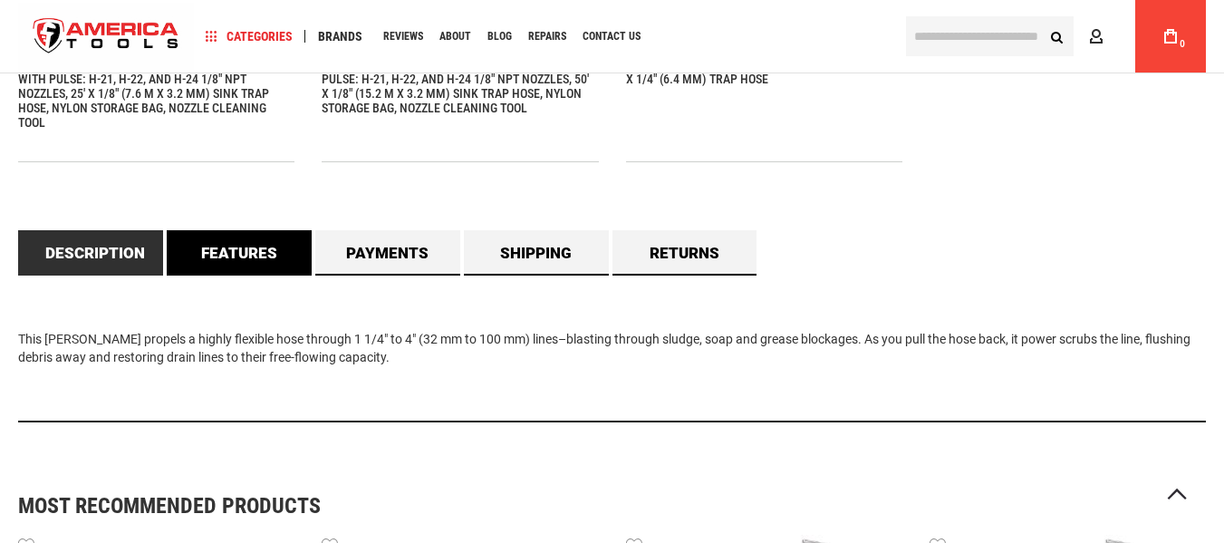
click at [219, 233] on link "Features" at bounding box center [239, 252] width 145 height 45
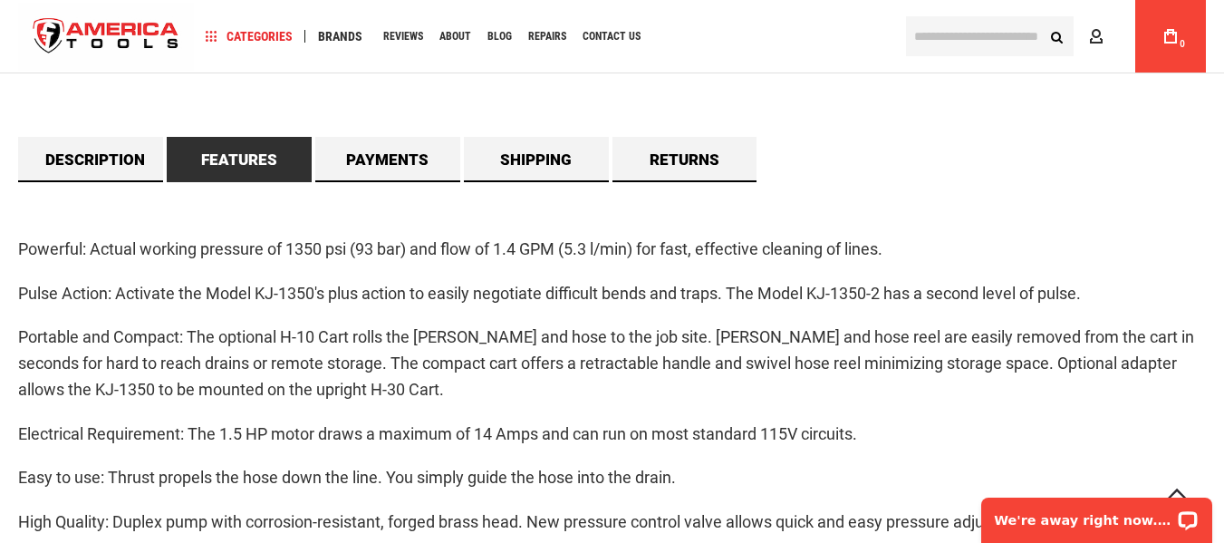
scroll to position [1556, 0]
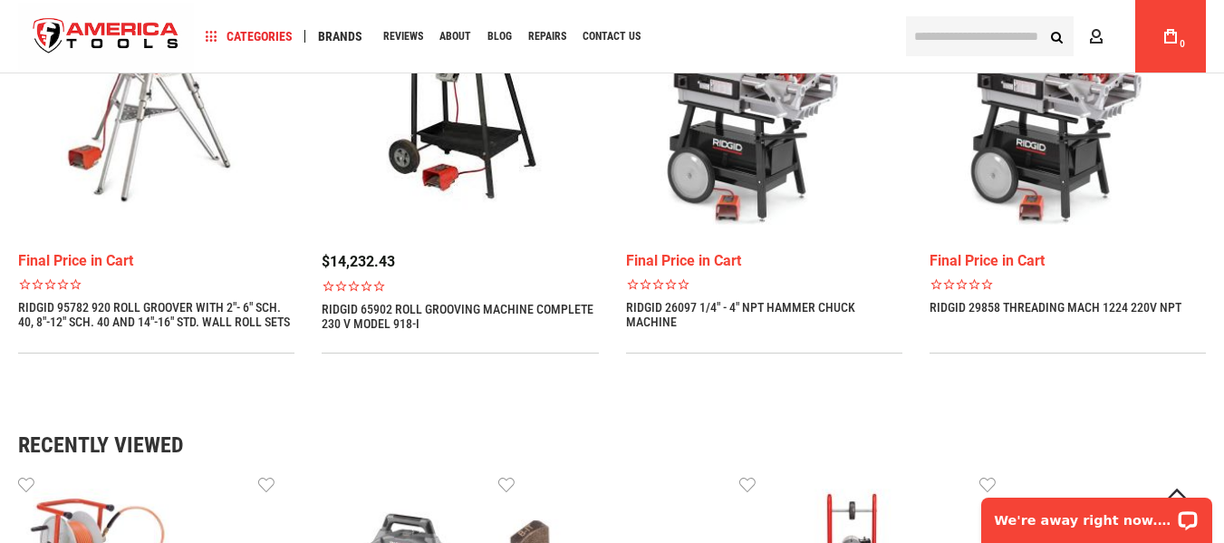
drag, startPoint x: 15, startPoint y: 234, endPoint x: 920, endPoint y: 274, distance: 905.7
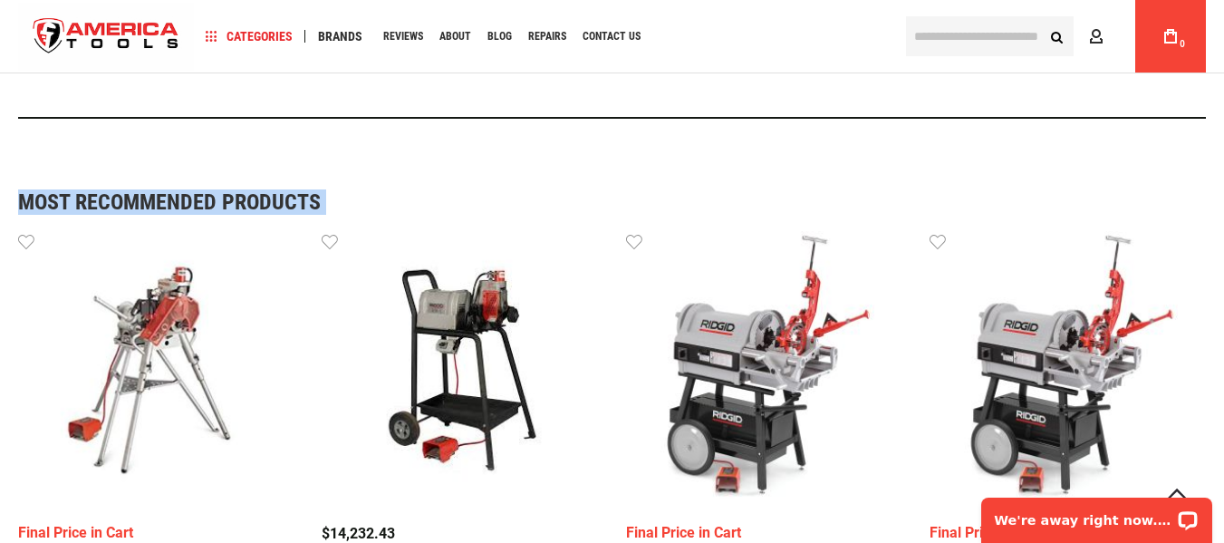
scroll to position [1913, 0]
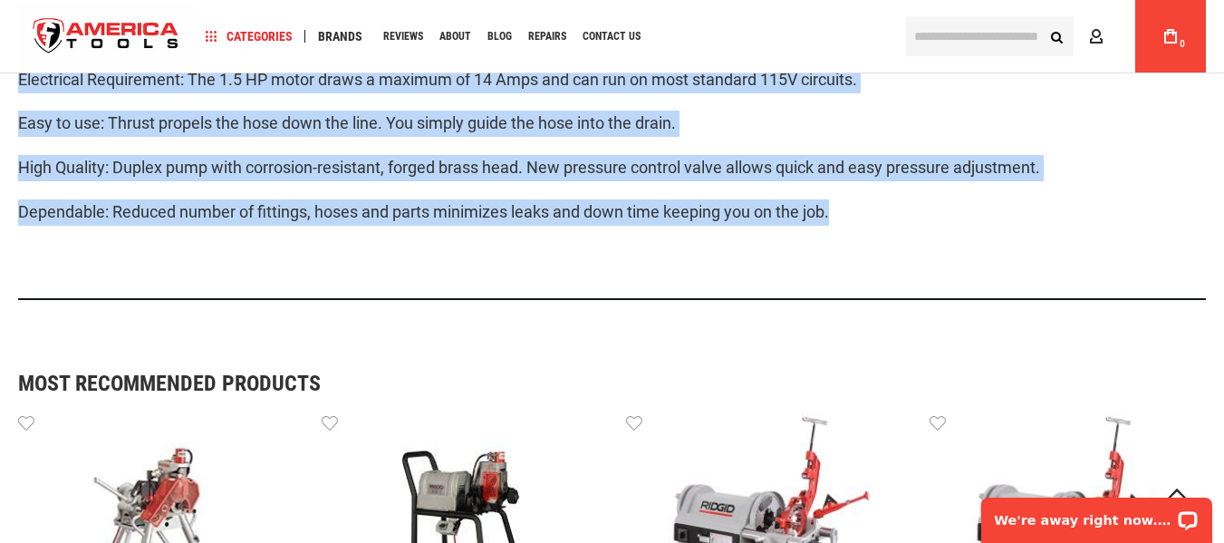
click at [860, 199] on p "Dependable: Reduced number of fittings, hoses and parts minimizes leaks and dow…" at bounding box center [611, 212] width 1187 height 26
copy div "Powerful: Actual working pressure of 1350 psi (93 bar) and flow of 1.4 GPM (5.3…"
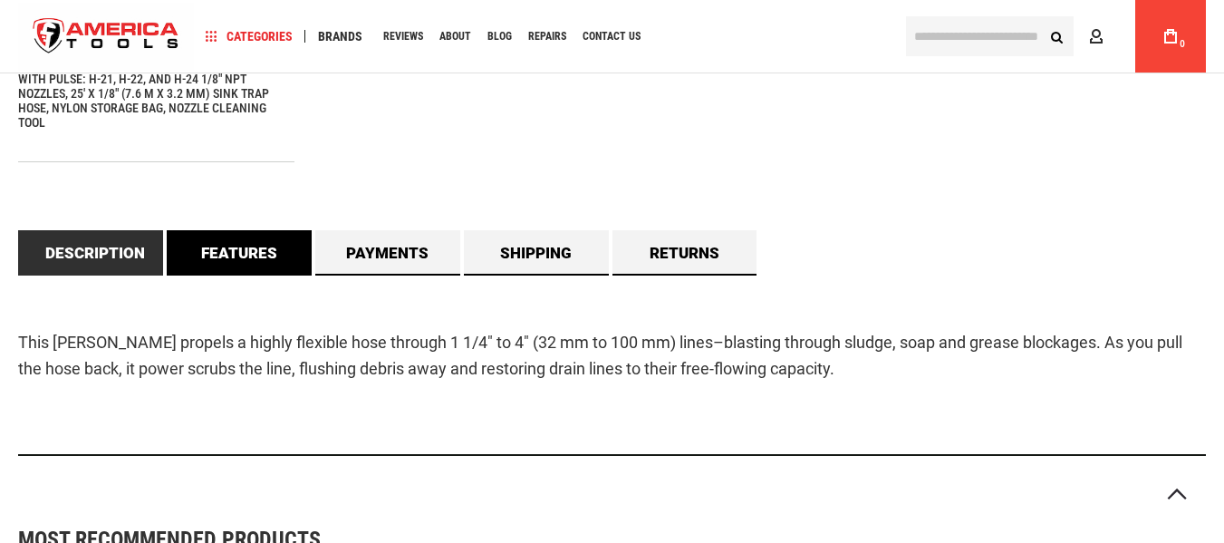
scroll to position [1465, 0]
click at [261, 244] on link "Features" at bounding box center [239, 252] width 145 height 45
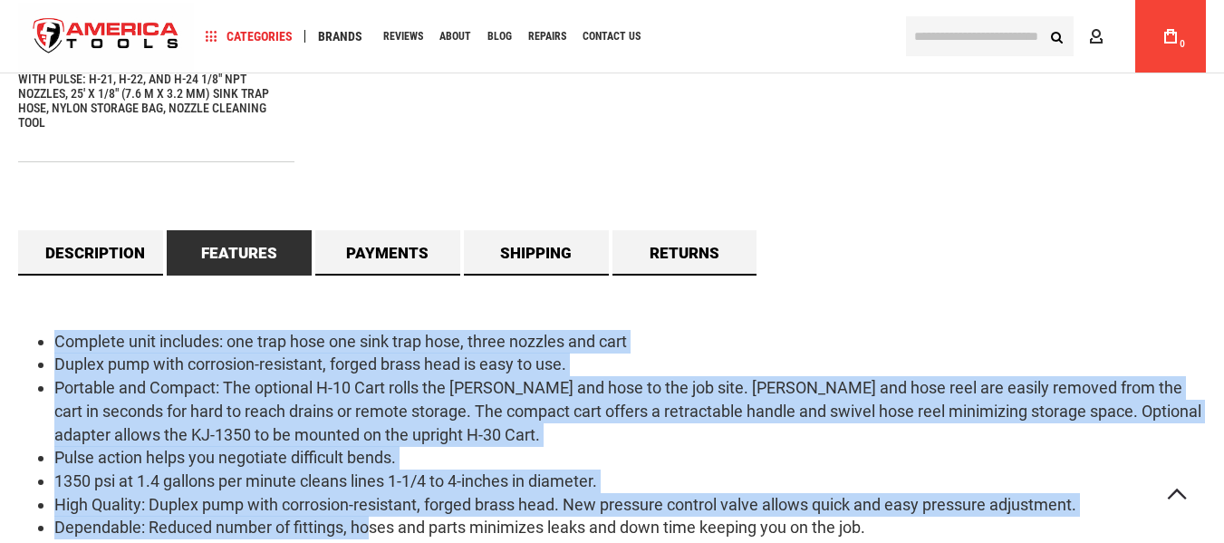
drag, startPoint x: 34, startPoint y: 322, endPoint x: 369, endPoint y: 506, distance: 381.4
click at [369, 506] on ul "Complete unit includes: one trap hose one sink trap hose, three nozzles and car…" at bounding box center [611, 434] width 1187 height 209
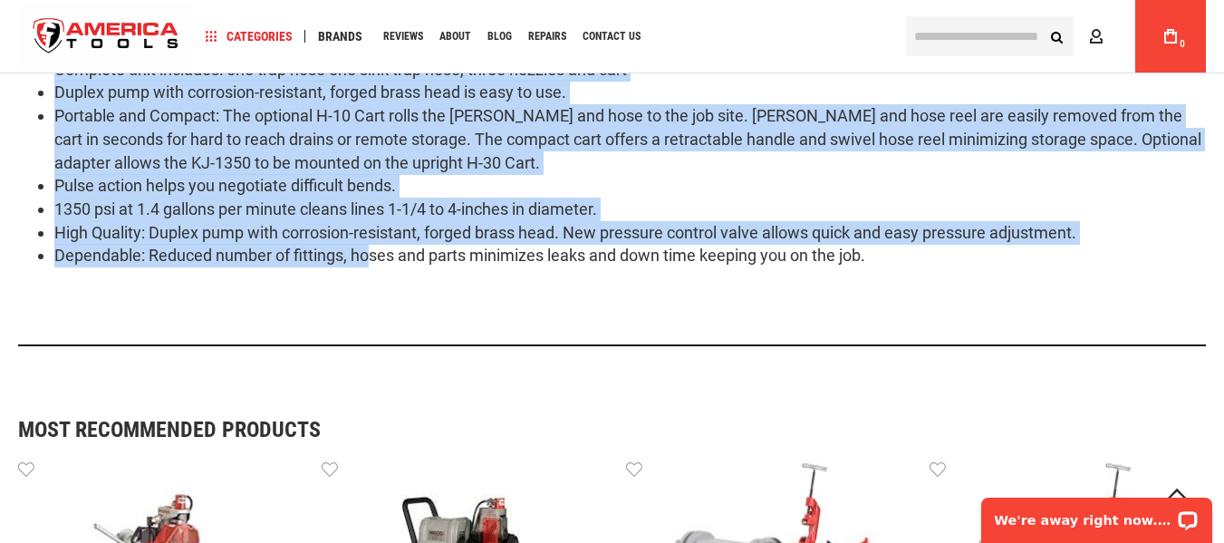
scroll to position [0, 0]
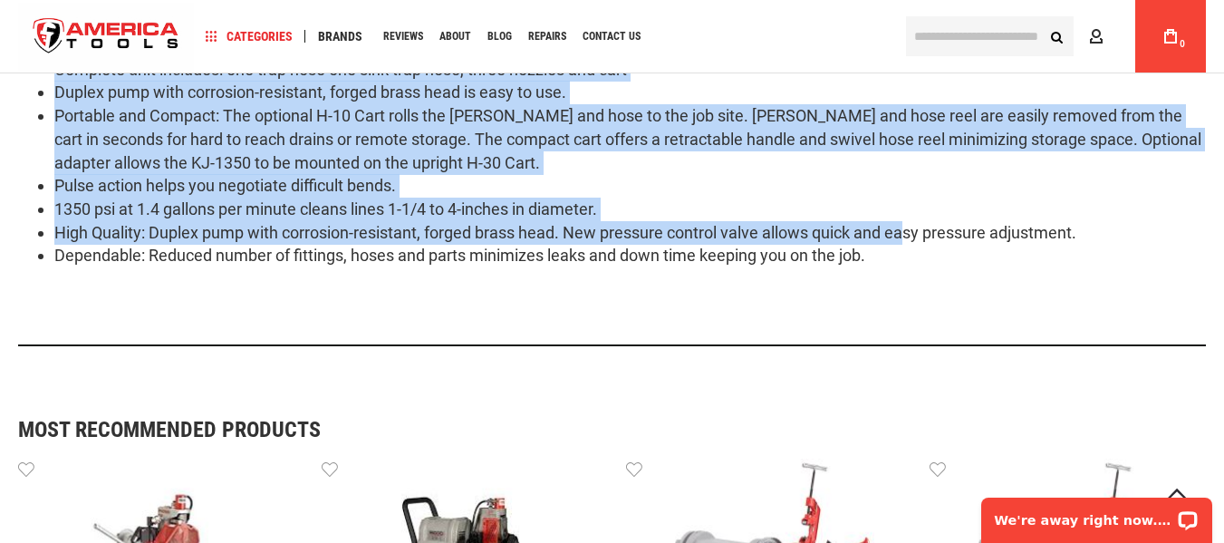
click at [908, 229] on li "High Quality: Duplex pump with corrosion-resistant, forged brass head. New pres…" at bounding box center [629, 233] width 1151 height 24
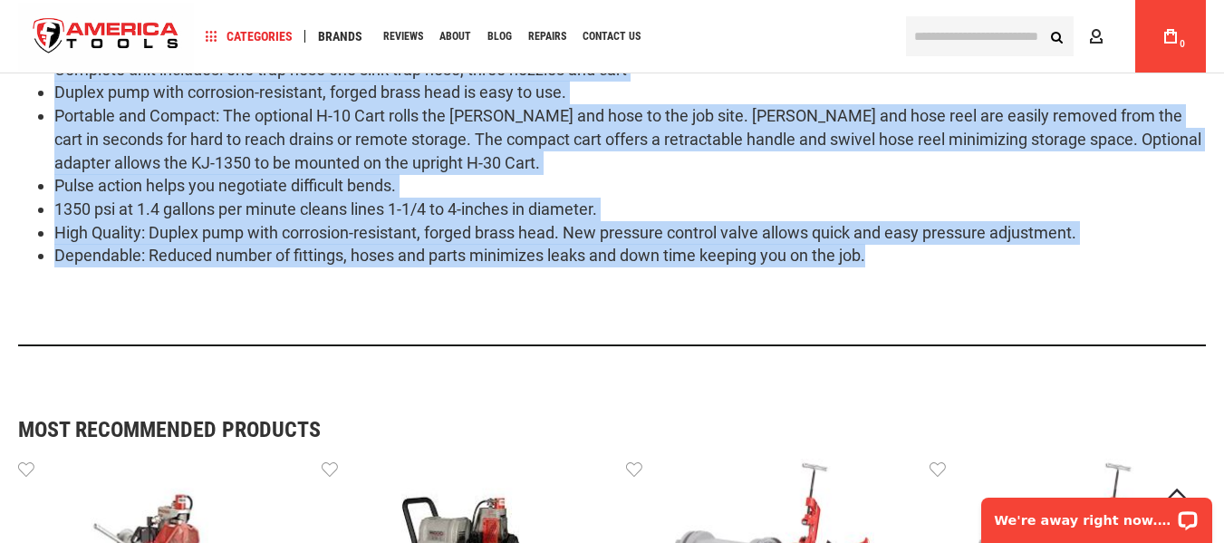
click at [900, 244] on li "Dependable: Reduced number of fittings, hoses and parts minimizes leaks and dow…" at bounding box center [629, 256] width 1151 height 24
copy ul "Complete unit includes: one trap hose one sink trap hose, three nozzles and car…"
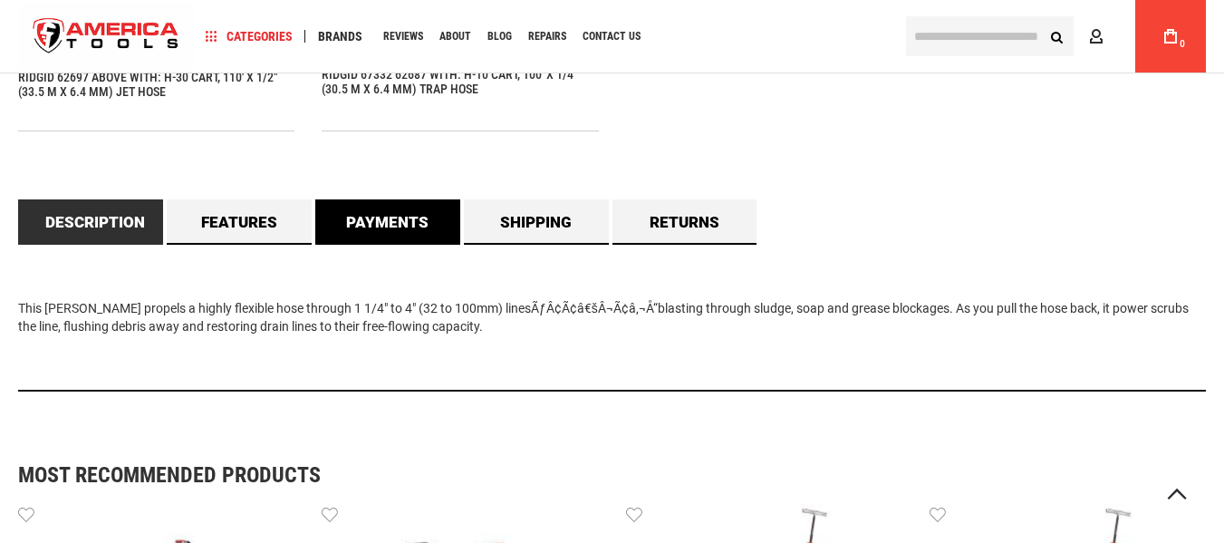
scroll to position [1449, 0]
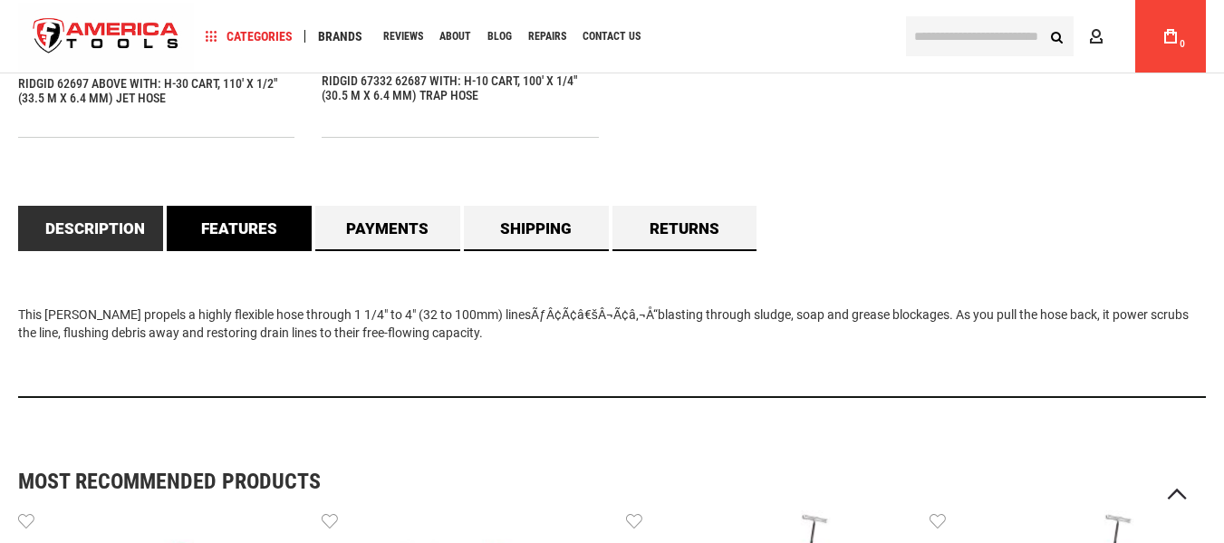
click at [235, 228] on link "Features" at bounding box center [239, 228] width 145 height 45
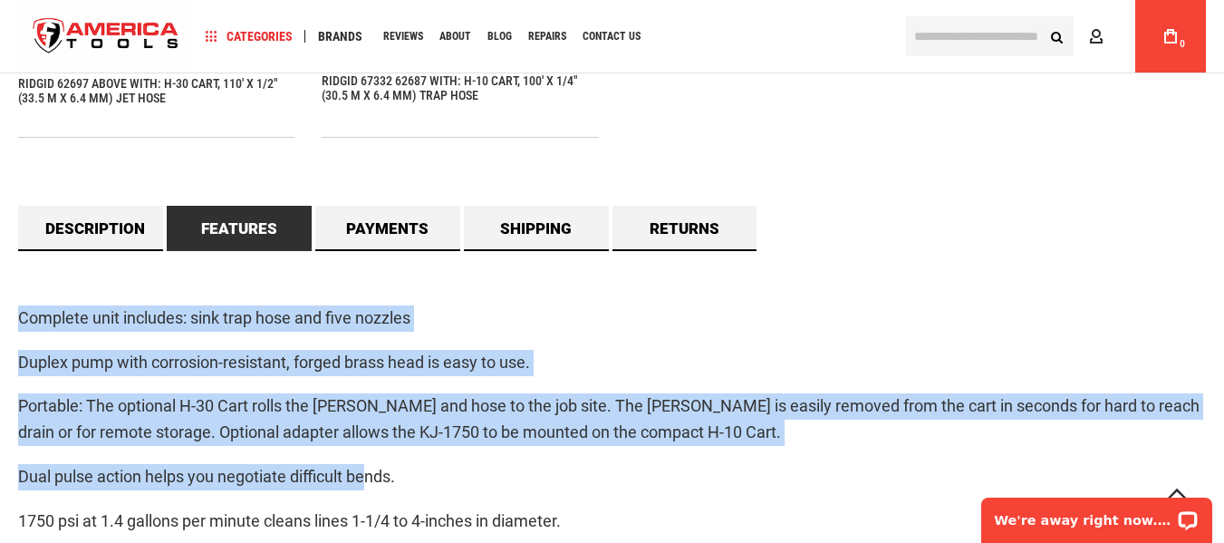
scroll to position [0, 0]
drag, startPoint x: 12, startPoint y: 318, endPoint x: 427, endPoint y: 475, distance: 443.7
click at [427, 475] on main "Skip to the end of the images gallery Skip to the beginning of the images galle…" at bounding box center [612, 246] width 1224 height 3105
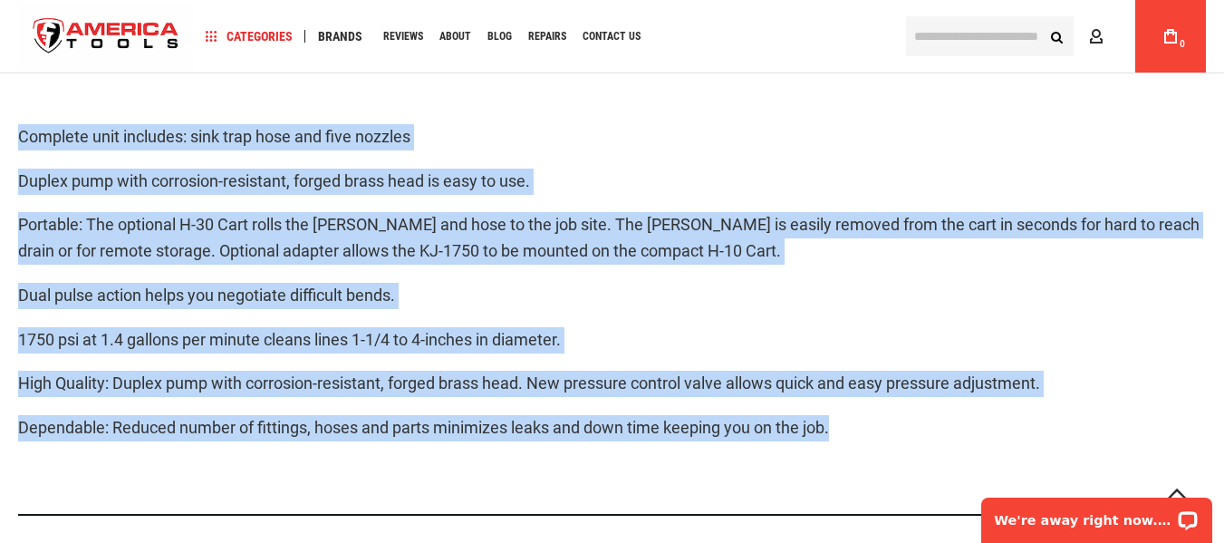
click at [843, 441] on p "Dependable: Reduced number of fittings, hoses and parts minimizes leaks and dow…" at bounding box center [611, 428] width 1187 height 26
copy div "Complete unit includes: sink trap hose and five nozzles Duplex pump with corros…"
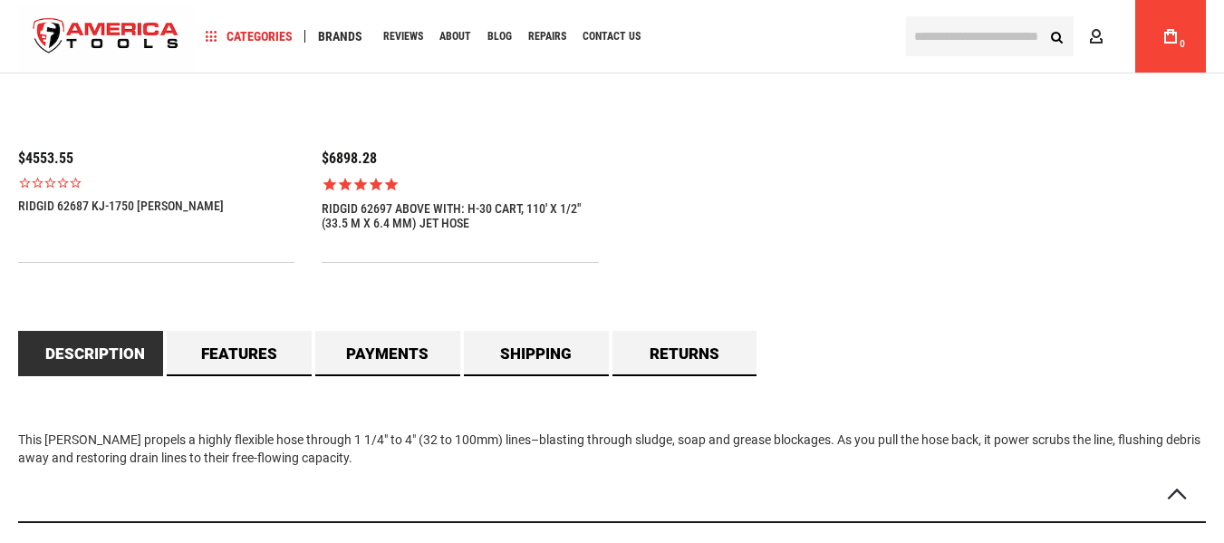
scroll to position [1540, 0]
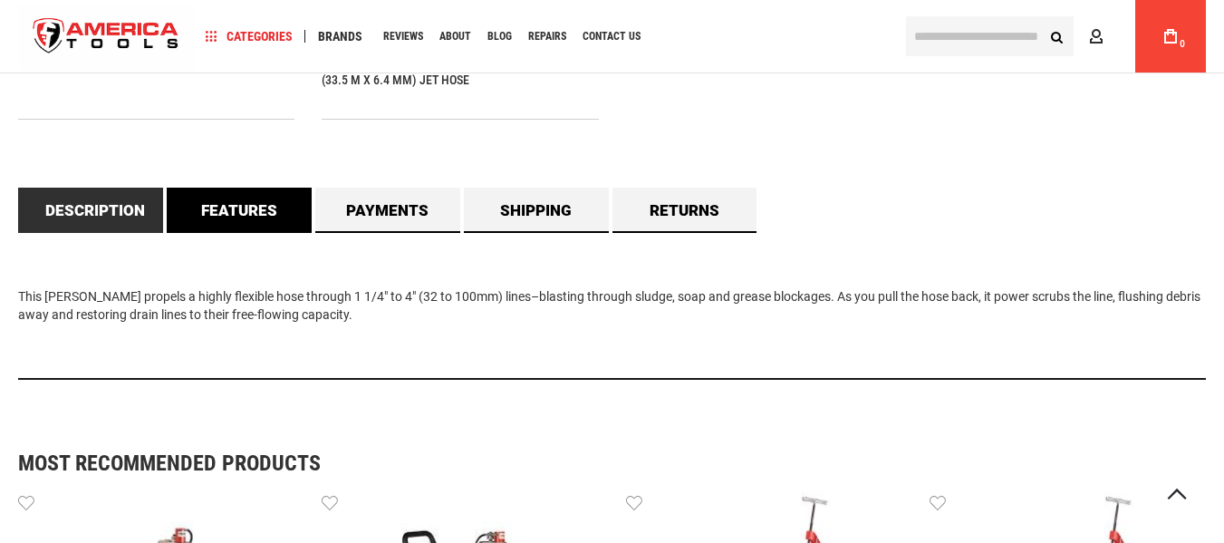
click at [229, 216] on link "Features" at bounding box center [239, 209] width 145 height 45
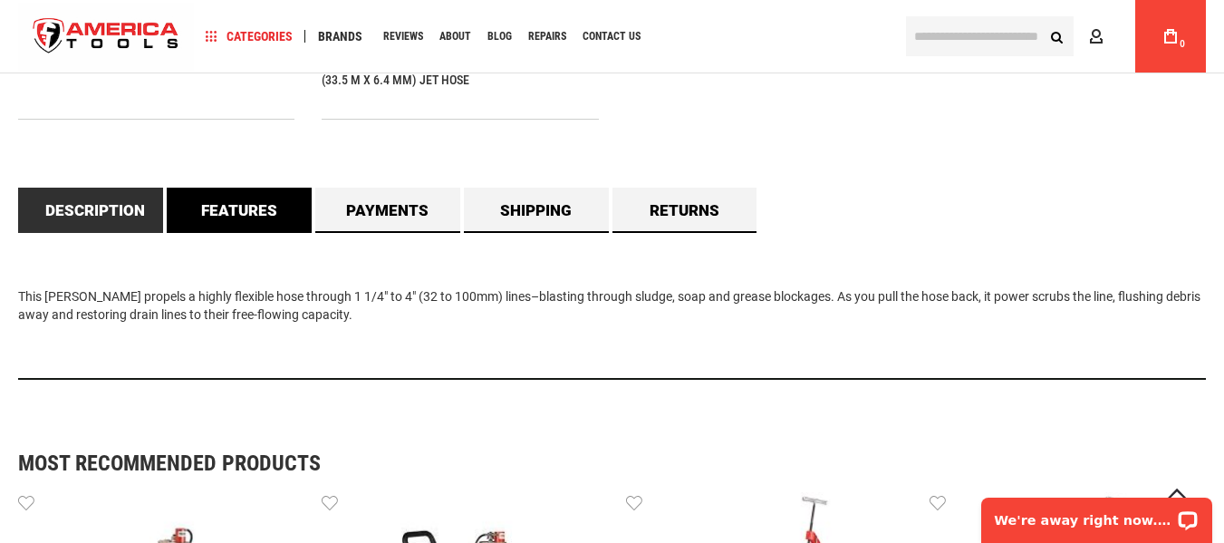
scroll to position [0, 0]
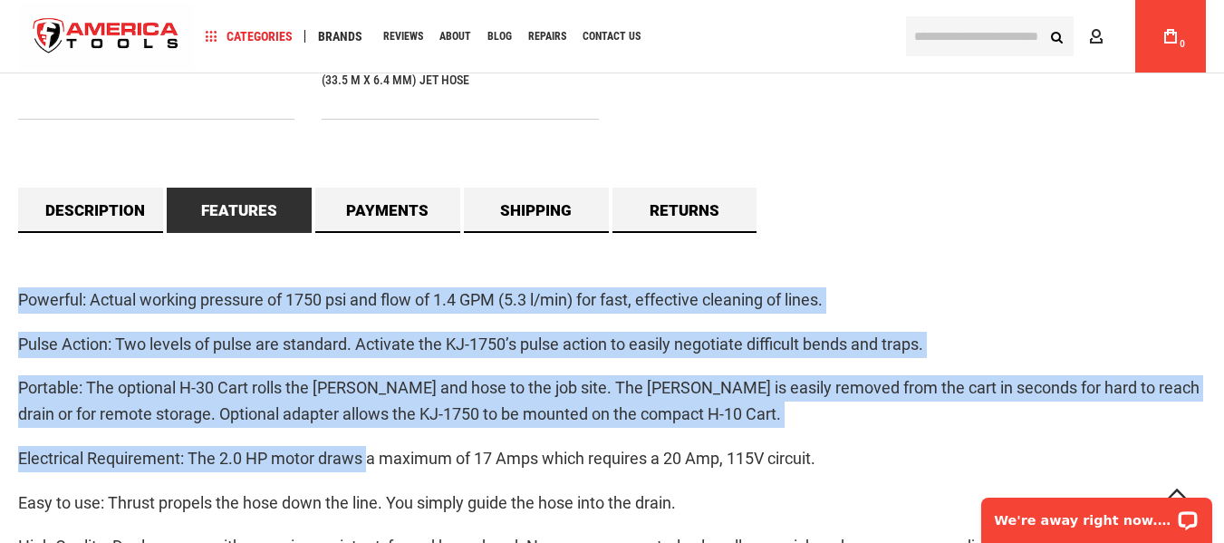
drag, startPoint x: 4, startPoint y: 303, endPoint x: 426, endPoint y: 469, distance: 453.4
click at [374, 460] on main "Skip to the end of the images gallery Skip to the beginning of the images galle…" at bounding box center [612, 191] width 1224 height 3177
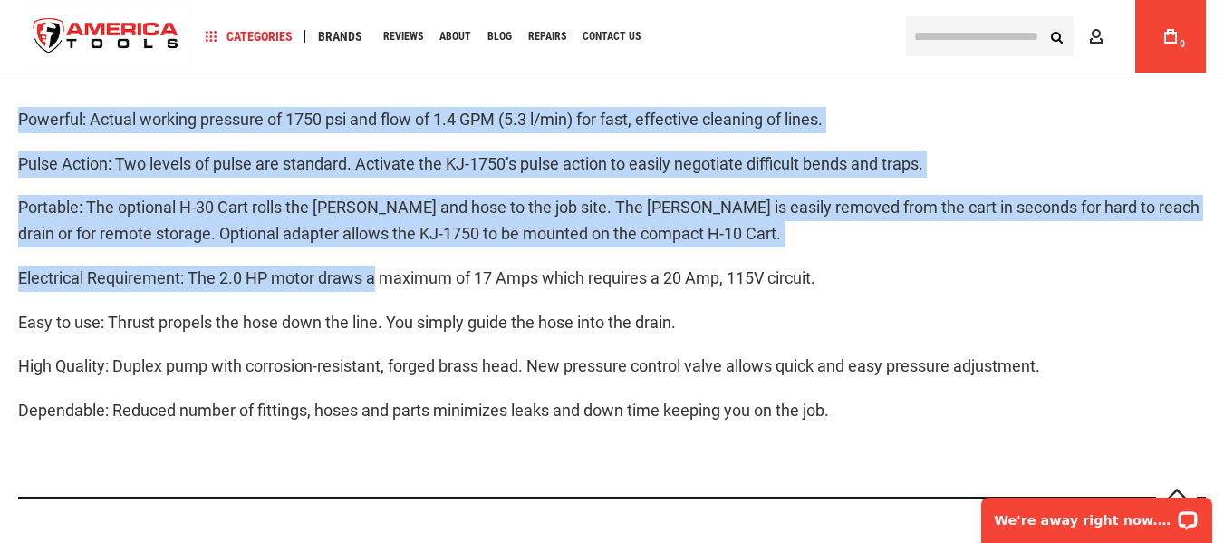
scroll to position [1721, 0]
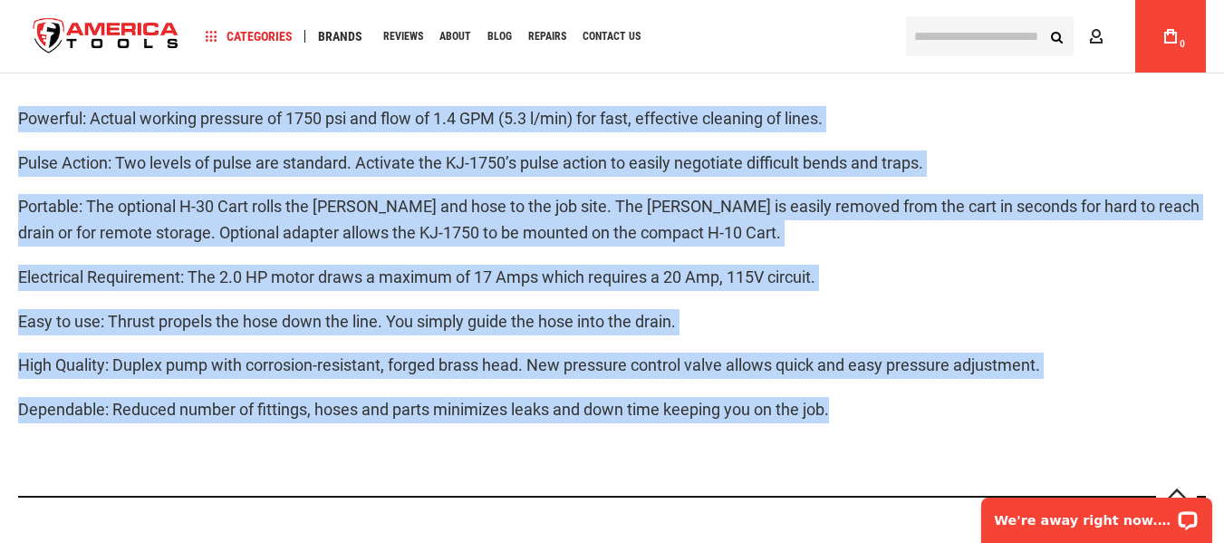
click at [850, 409] on p "Dependable: Reduced number of fittings, hoses and parts minimizes leaks and dow…" at bounding box center [611, 410] width 1187 height 26
copy div "Powerful: Actual working pressure of 1750 psi and flow of 1.4 GPM (5.3 l/min) f…"
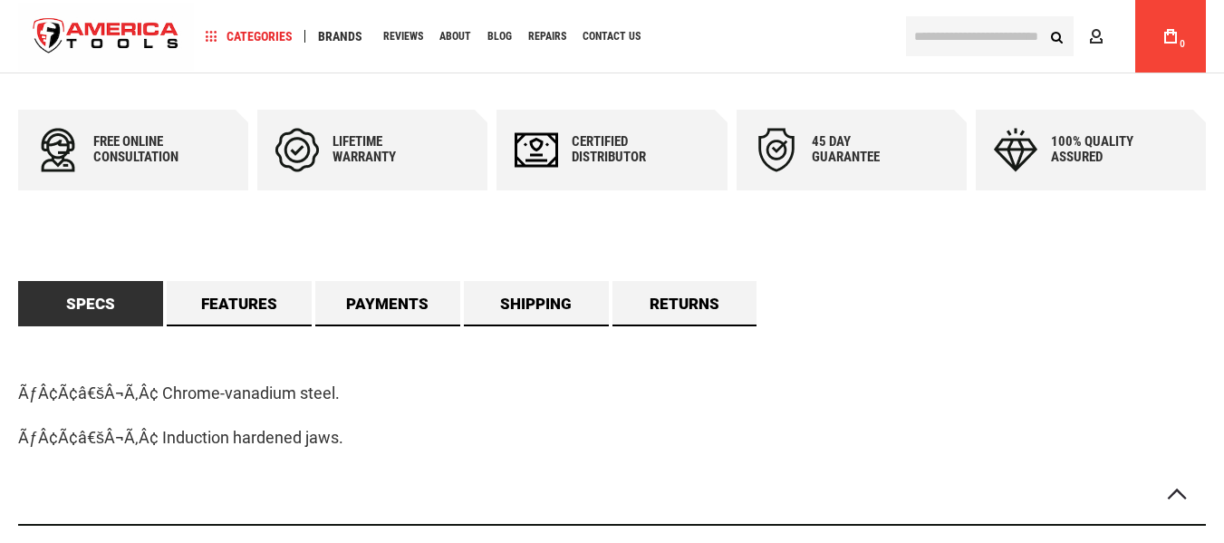
scroll to position [996, 0]
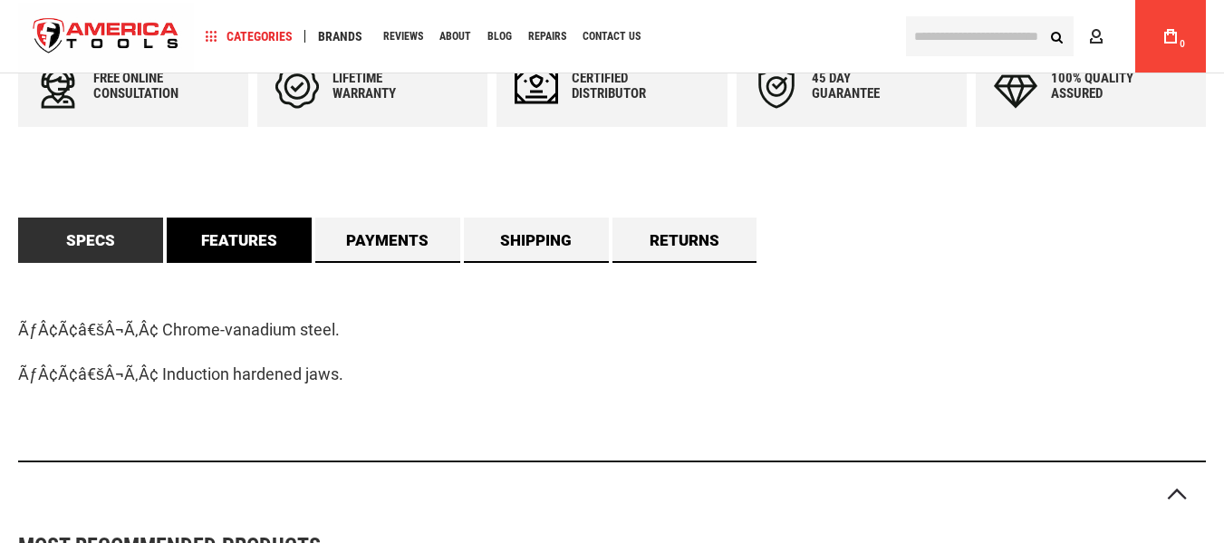
click at [223, 246] on link "Features" at bounding box center [239, 239] width 145 height 45
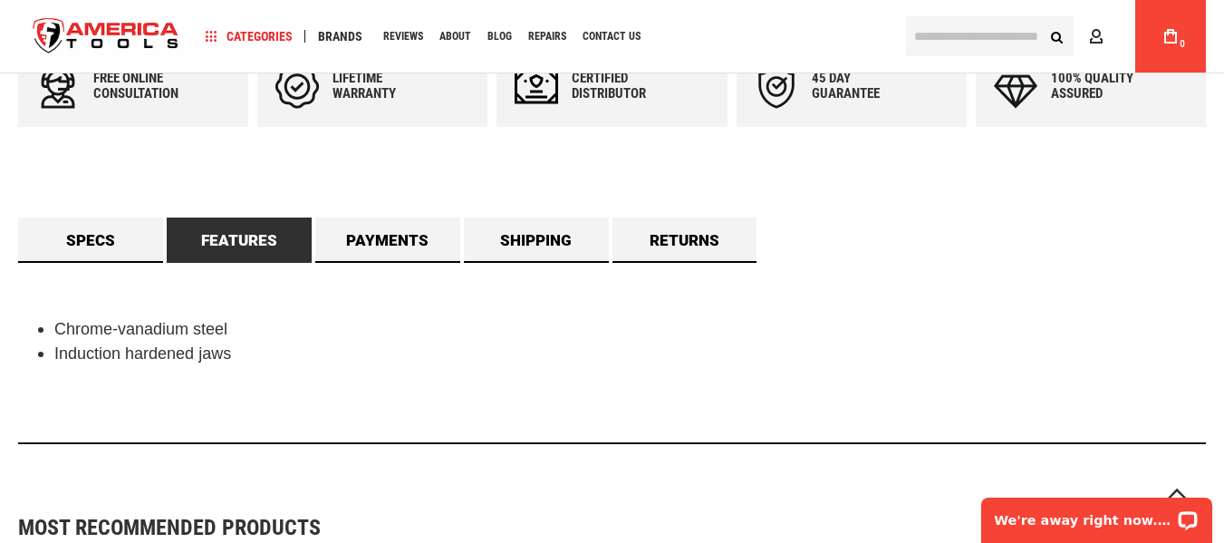
scroll to position [0, 0]
click at [113, 245] on link "Specs" at bounding box center [90, 239] width 145 height 45
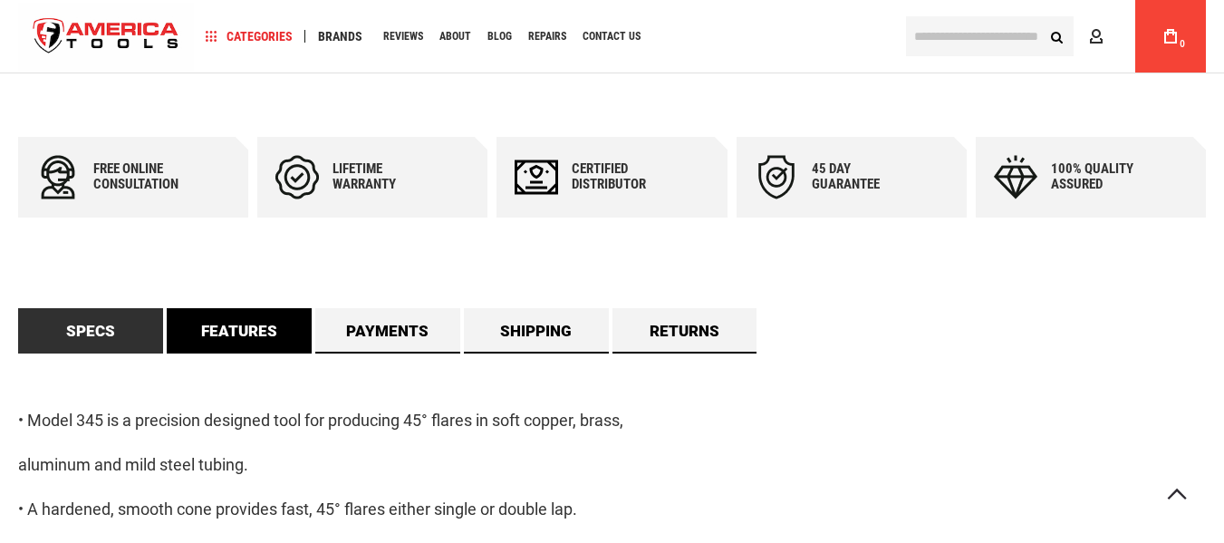
click at [226, 308] on link "Features" at bounding box center [239, 330] width 145 height 45
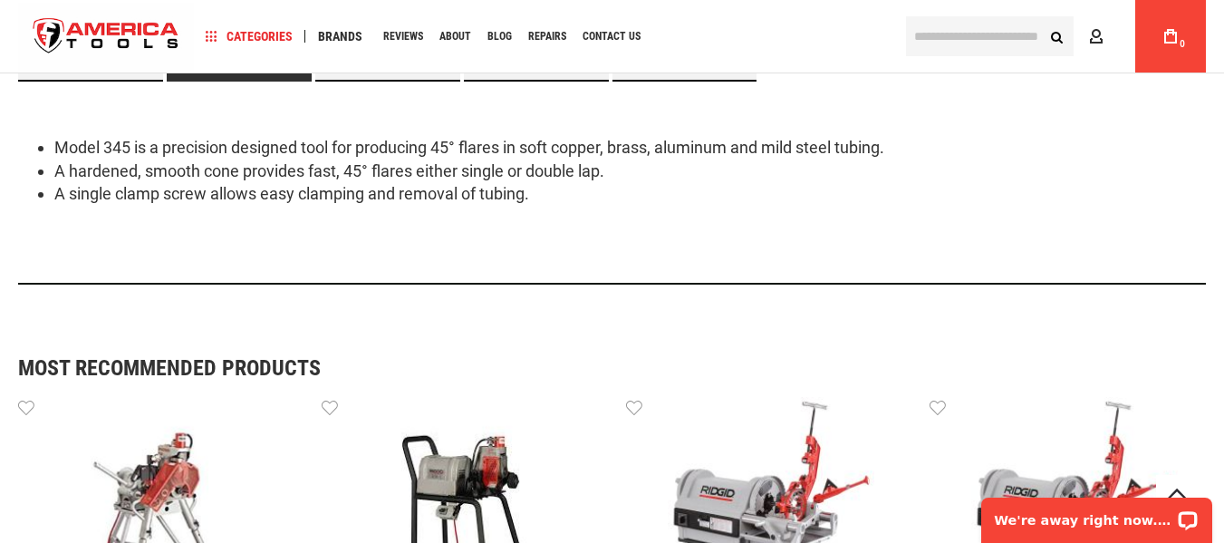
click at [238, 275] on div "Model 345 is a precision designed tool for producing 45° flares in soft copper,…" at bounding box center [611, 183] width 1187 height 203
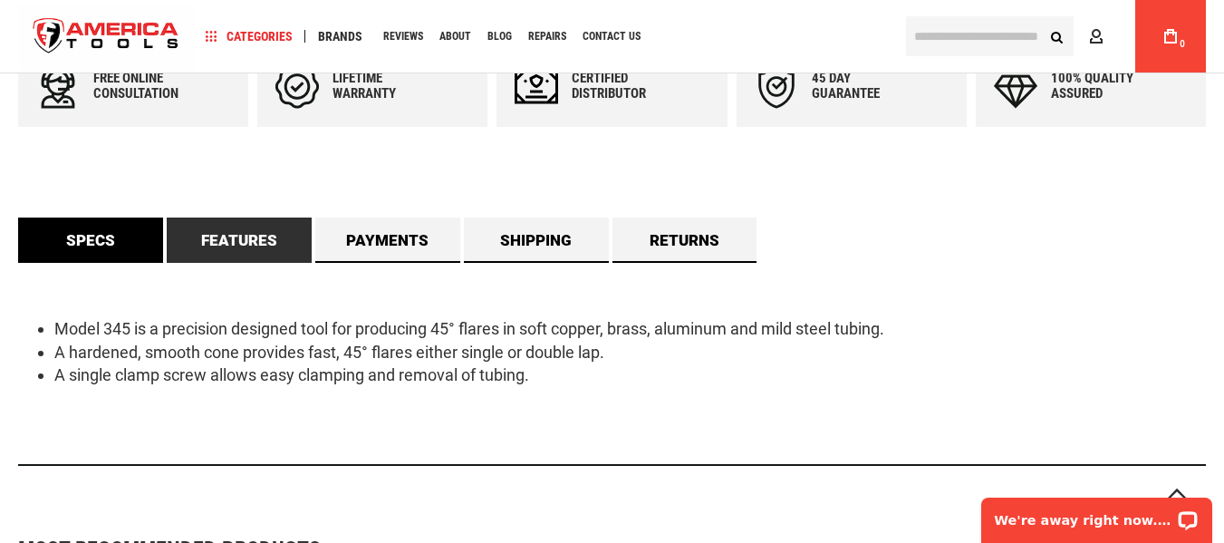
click at [118, 236] on link "Specs" at bounding box center [90, 239] width 145 height 45
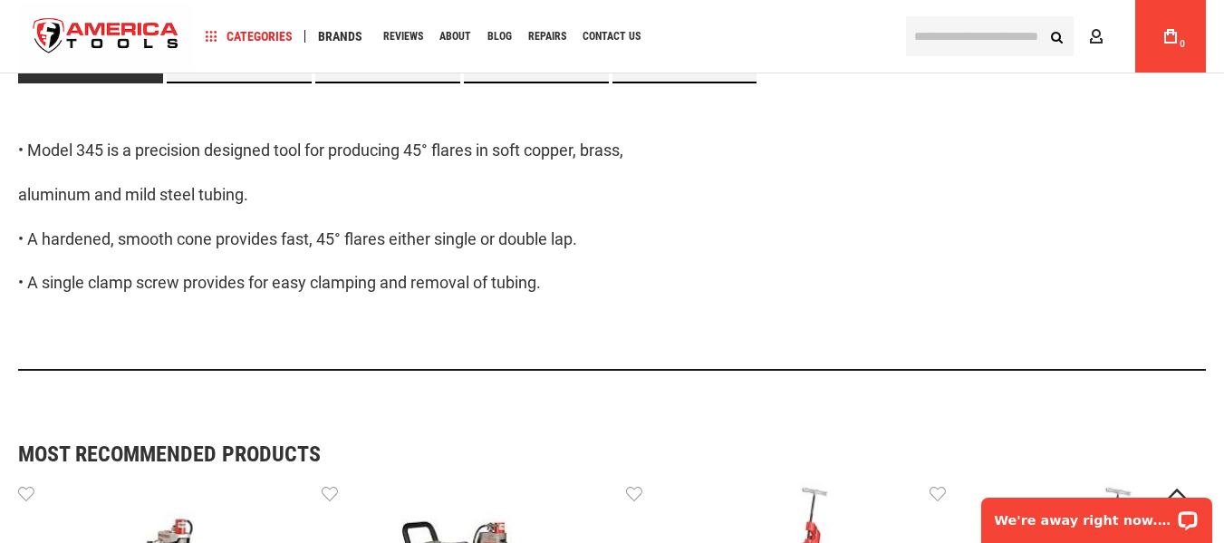
scroll to position [1177, 0]
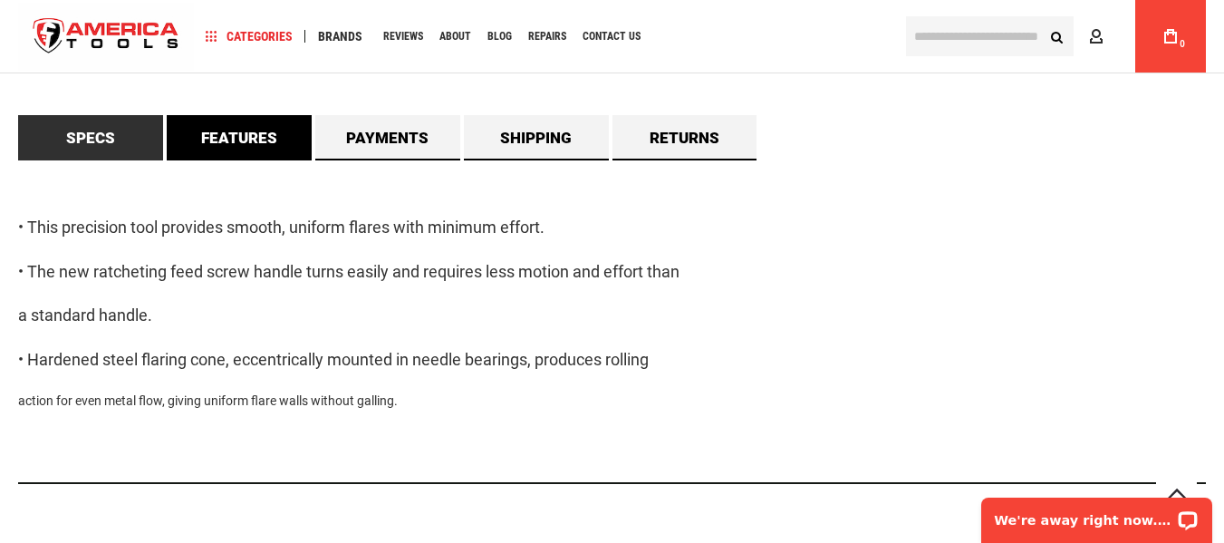
click at [288, 139] on link "Features" at bounding box center [239, 137] width 145 height 45
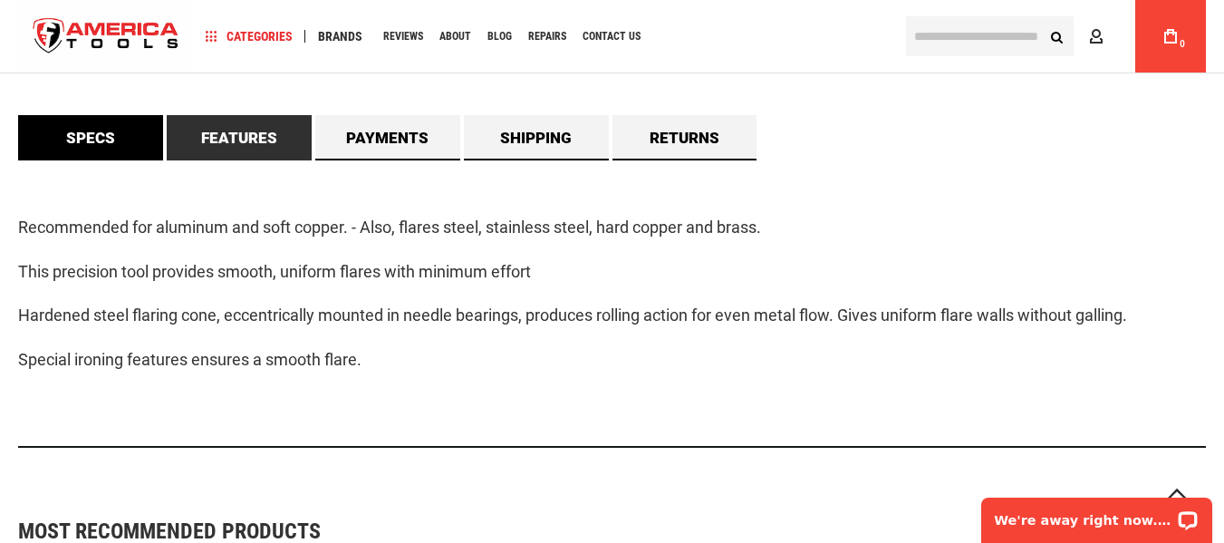
click at [130, 130] on link "Specs" at bounding box center [90, 137] width 145 height 45
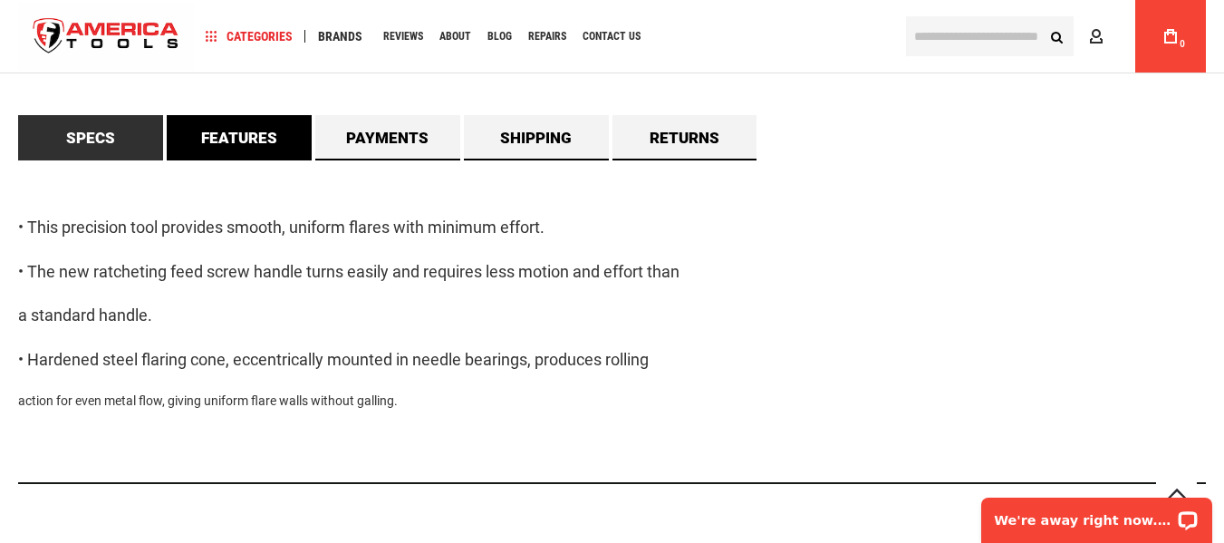
click at [244, 139] on link "Features" at bounding box center [239, 137] width 145 height 45
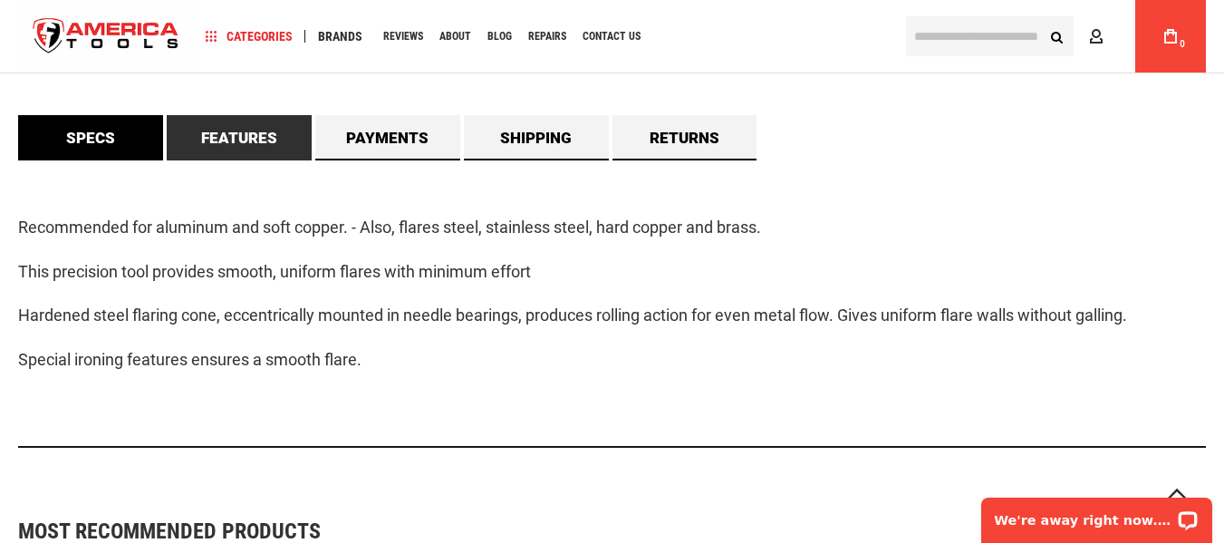
click at [116, 136] on link "Specs" at bounding box center [90, 137] width 145 height 45
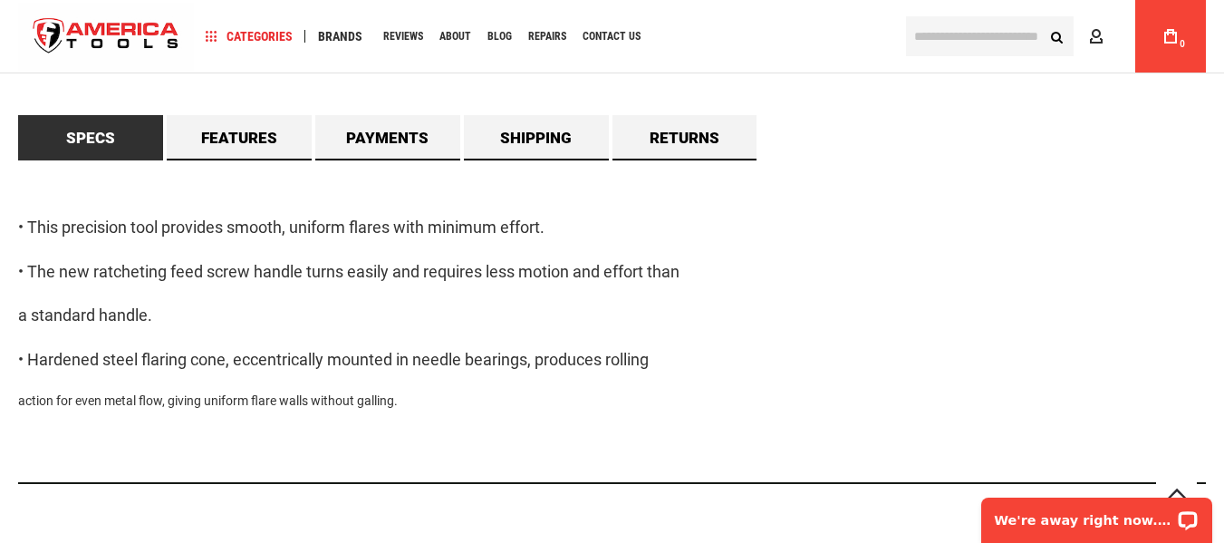
drag, startPoint x: 10, startPoint y: 218, endPoint x: 679, endPoint y: 424, distance: 700.2
click at [679, 424] on main "Skip to the end of the images gallery Skip to the beginning of the images galle…" at bounding box center [612, 105] width 1224 height 3005
copy div "• This precision tool provides smooth, uniform flares with minimum effort. • Th…"
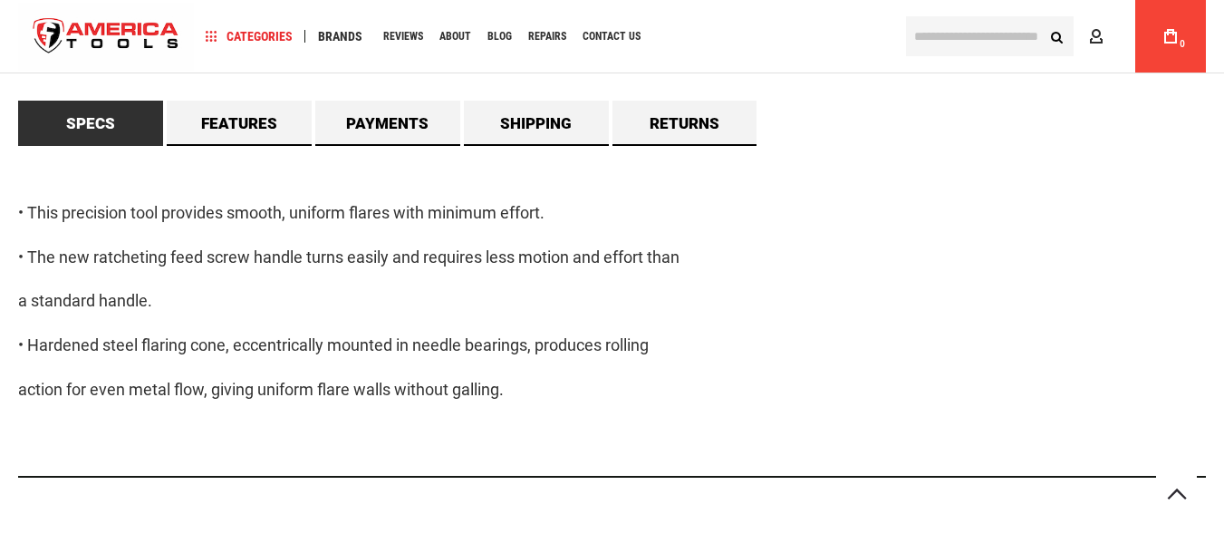
scroll to position [1630, 0]
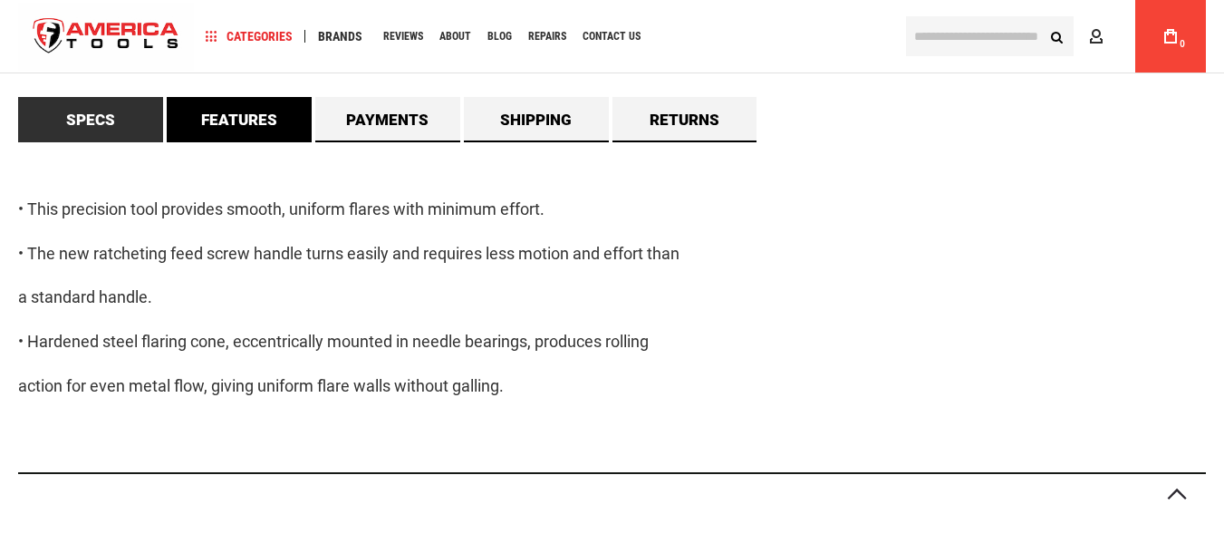
click at [274, 115] on link "Features" at bounding box center [239, 119] width 145 height 45
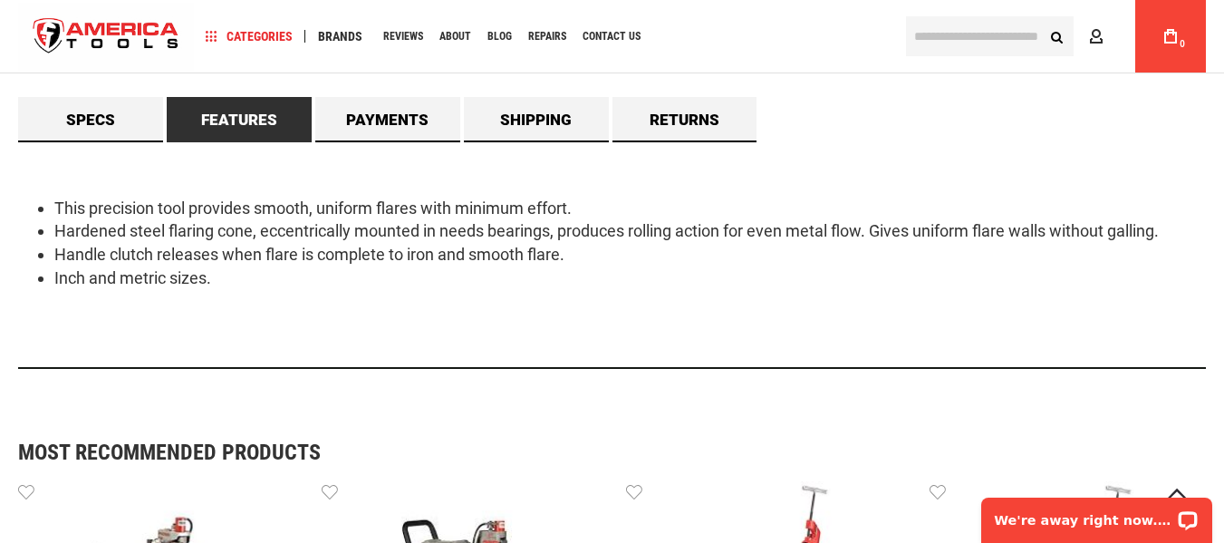
scroll to position [0, 0]
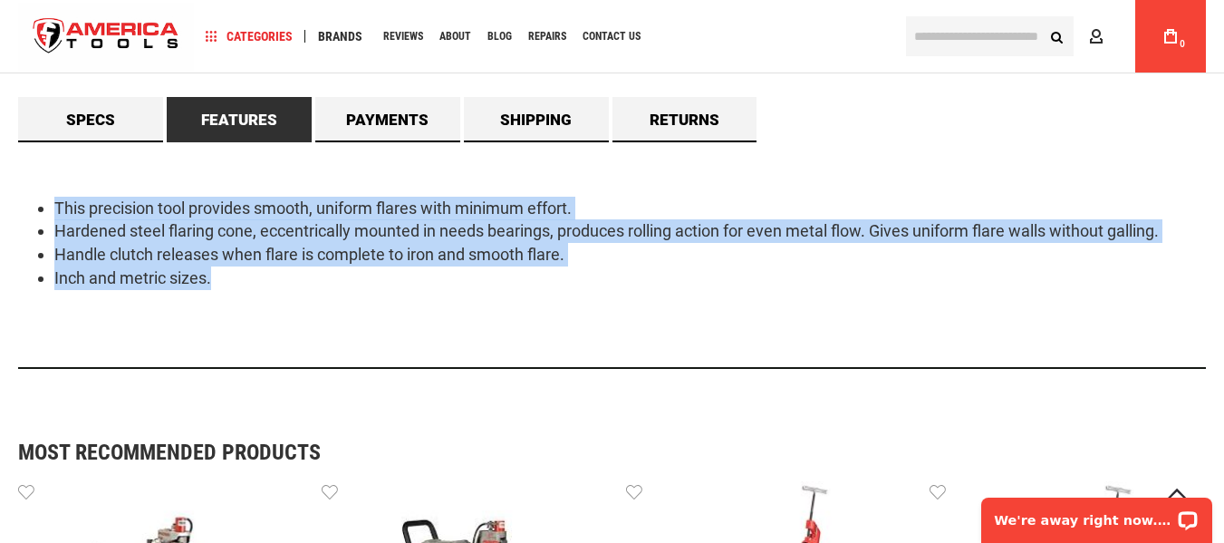
drag, startPoint x: 231, startPoint y: 284, endPoint x: 29, endPoint y: 185, distance: 225.2
click at [29, 185] on div "This precision tool provides smooth, uniform flares with minimum effort. Harden…" at bounding box center [611, 255] width 1187 height 226
copy ul "This precision tool provides smooth, uniform flares with minimum effort. Harden…"
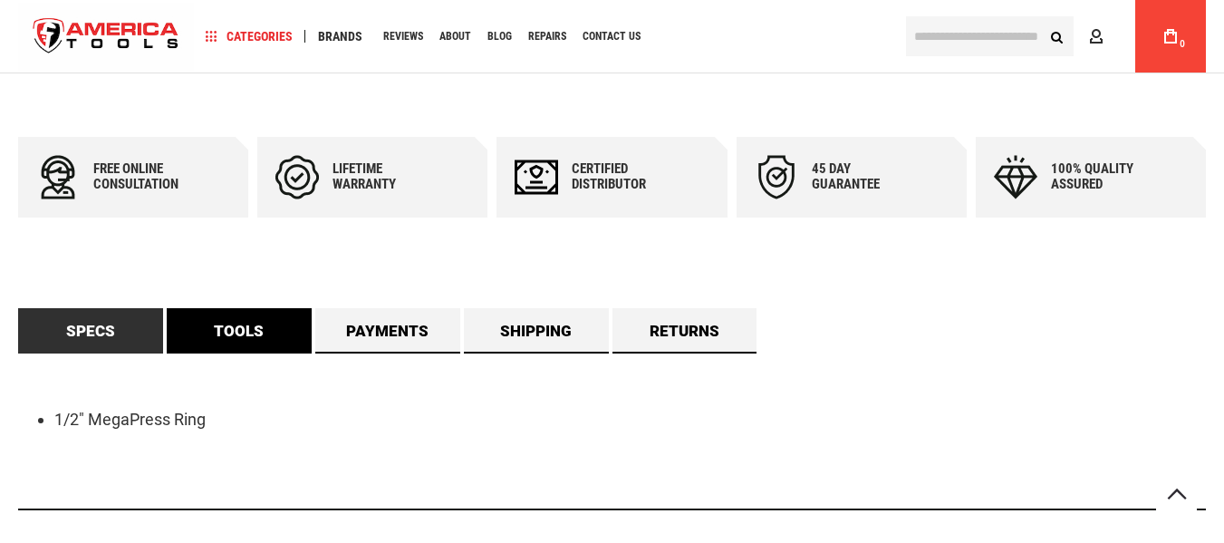
click at [228, 313] on link "Tools" at bounding box center [239, 330] width 145 height 45
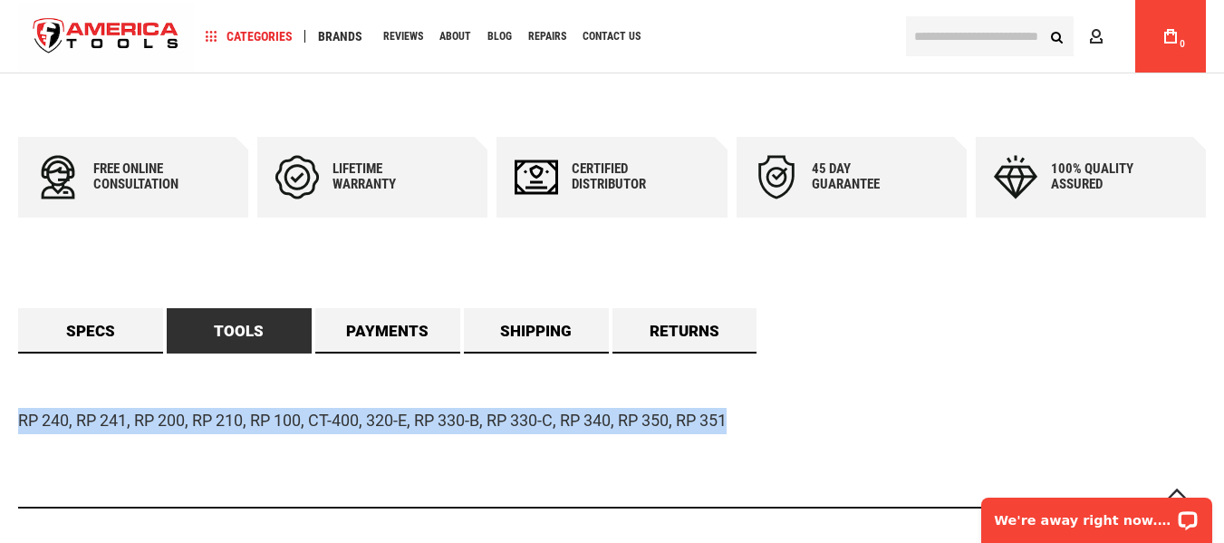
drag, startPoint x: 18, startPoint y: 418, endPoint x: 756, endPoint y: 403, distance: 738.3
click at [756, 403] on div "RP 240, RP 241, RP 200, RP 210, RP 100, CT-400, 320-E, RP 330-B, RP 330-C, RP 3…" at bounding box center [611, 430] width 1187 height 155
copy p "RP 240, RP 241, RP 200, RP 210, RP 100, CT-400, 320-E, RP 330-B, RP 330-C, RP 3…"
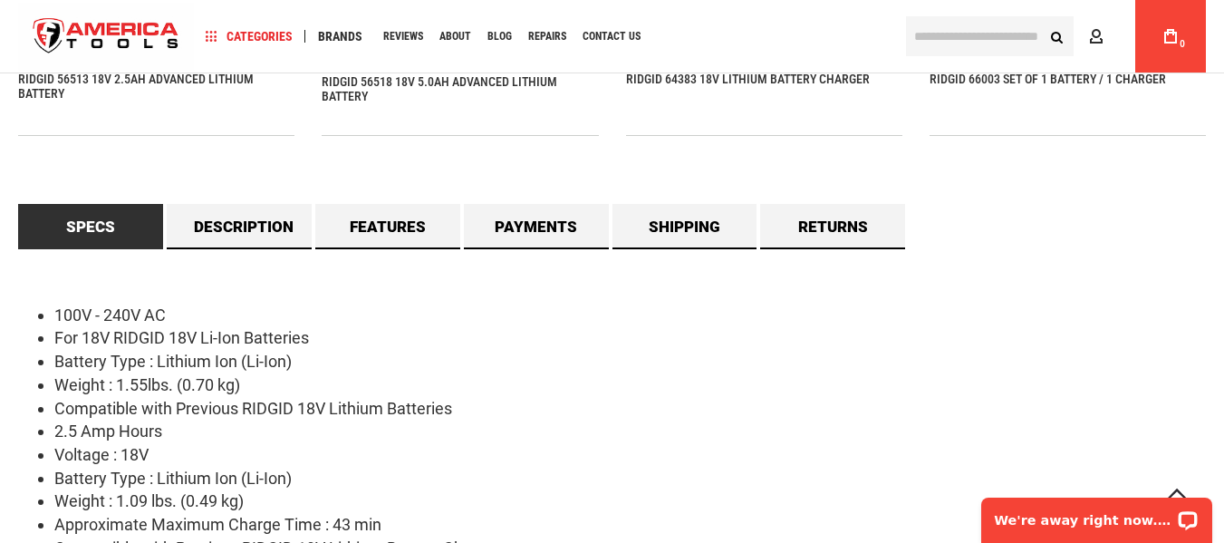
scroll to position [1449, 0]
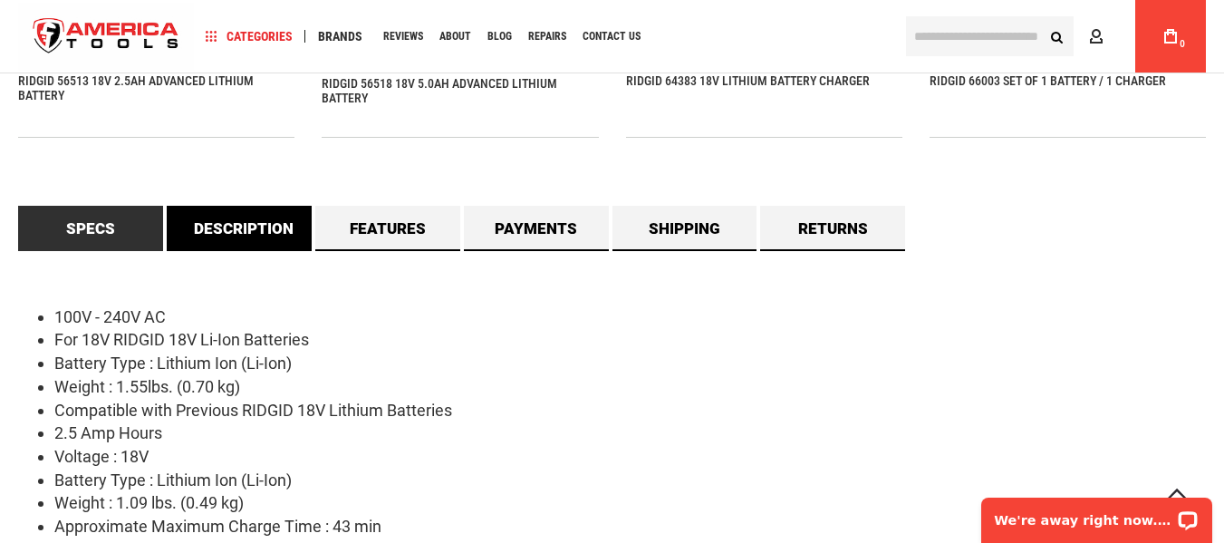
click at [246, 248] on link "Description" at bounding box center [239, 228] width 145 height 45
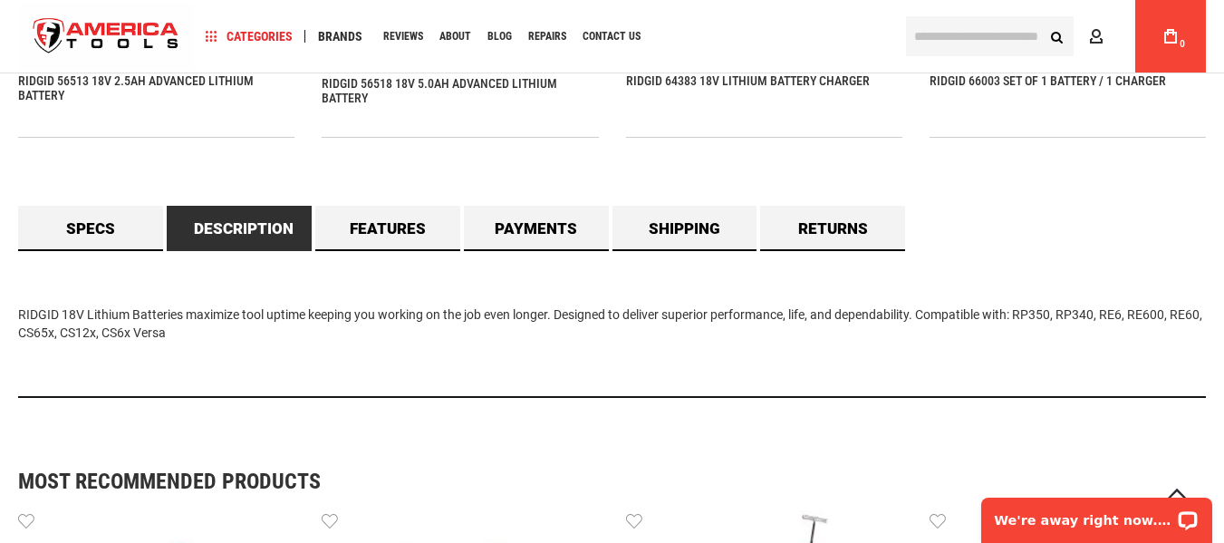
drag, startPoint x: 132, startPoint y: 323, endPoint x: 308, endPoint y: 351, distance: 177.9
click at [308, 351] on div "RIDGID 18V Lithium Batteries maximize tool uptime keeping you working on the jo…" at bounding box center [611, 324] width 1187 height 147
copy div "RIDGID 18V Lithium Batteries maximize tool uptime keeping you working on the jo…"
click at [402, 223] on link "Features" at bounding box center [387, 228] width 145 height 45
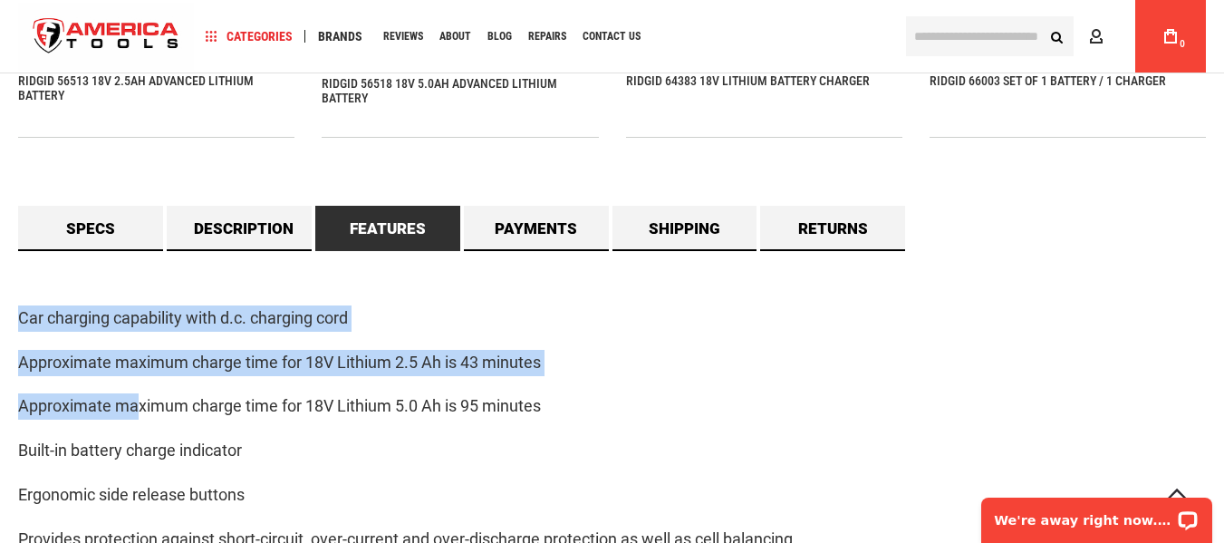
drag, startPoint x: 17, startPoint y: 307, endPoint x: 150, endPoint y: 424, distance: 177.1
click at [149, 423] on main "Skip to the end of the images gallery Skip to the beginning of the images galle…" at bounding box center [612, 244] width 1224 height 3101
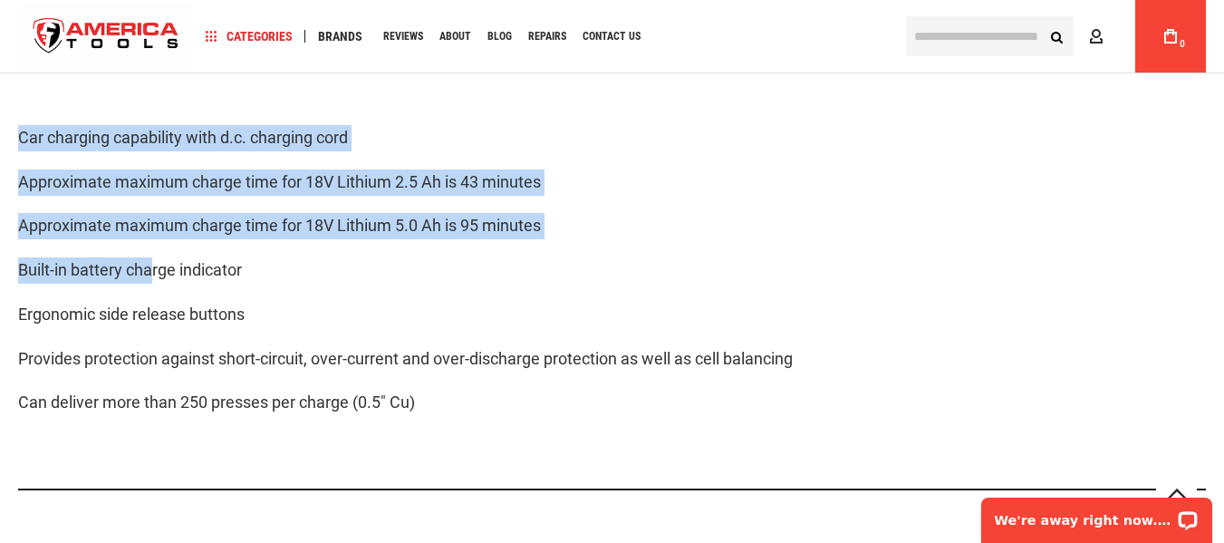
scroll to position [1630, 0]
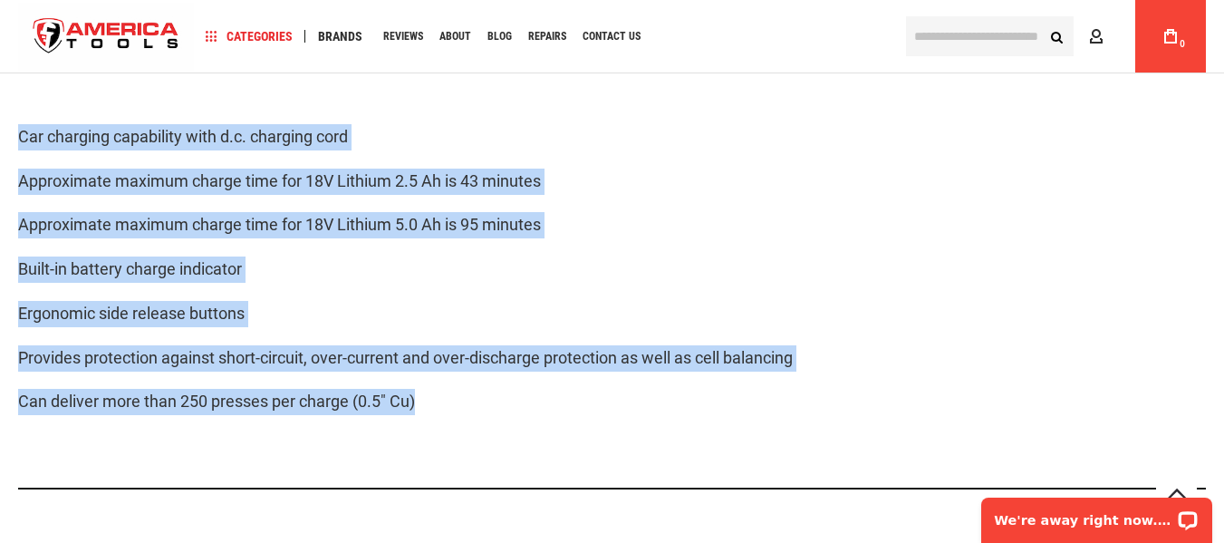
click at [447, 403] on p "Can deliver more than 250 presses per charge (0.5" Cu)" at bounding box center [611, 402] width 1187 height 26
copy div "Car charging capability with d.c. charging cord Approximate maximum charge time…"
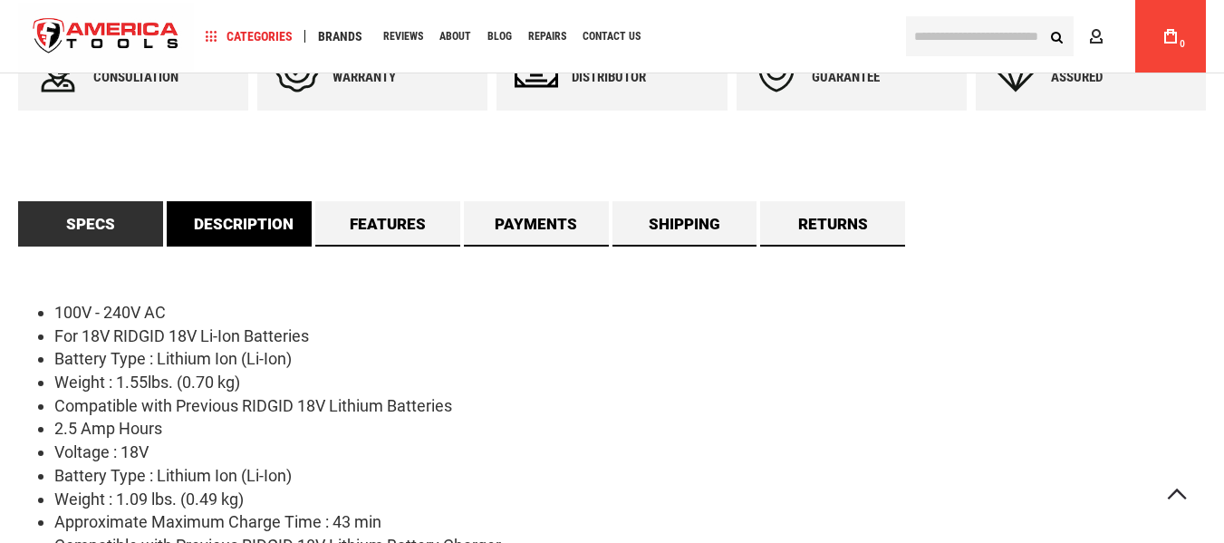
click at [247, 227] on link "Description" at bounding box center [239, 223] width 145 height 45
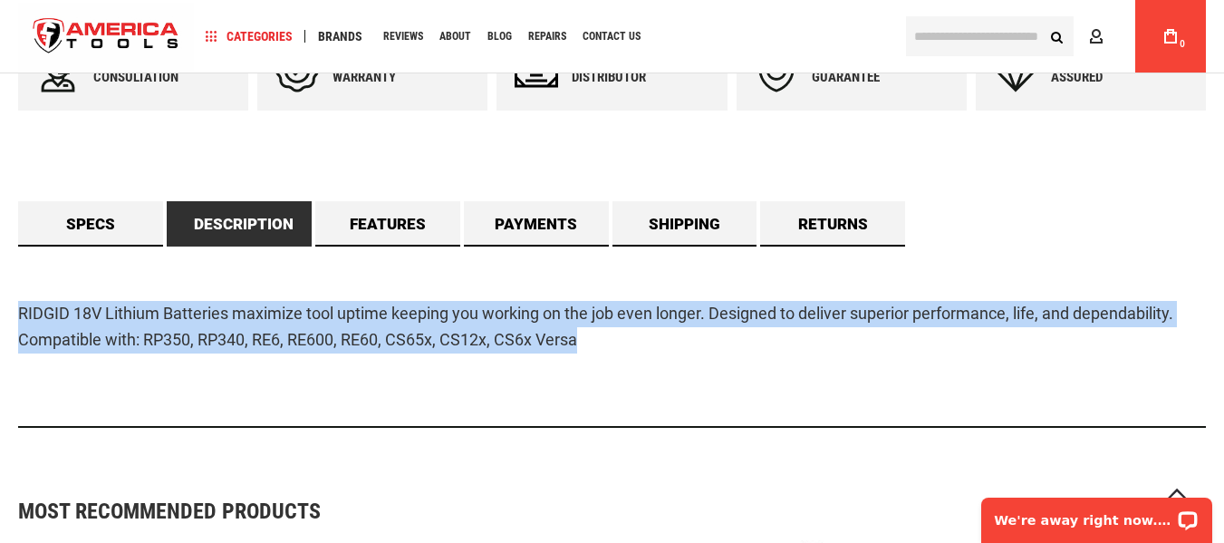
drag, startPoint x: 590, startPoint y: 338, endPoint x: 0, endPoint y: 302, distance: 590.7
click at [0, 302] on main "Skip to the end of the images gallery Skip to the beginning of the images galle…" at bounding box center [612, 342] width 1224 height 2422
copy p "RIDGID 18V Lithium Batteries maximize tool uptime keeping you working on the jo…"
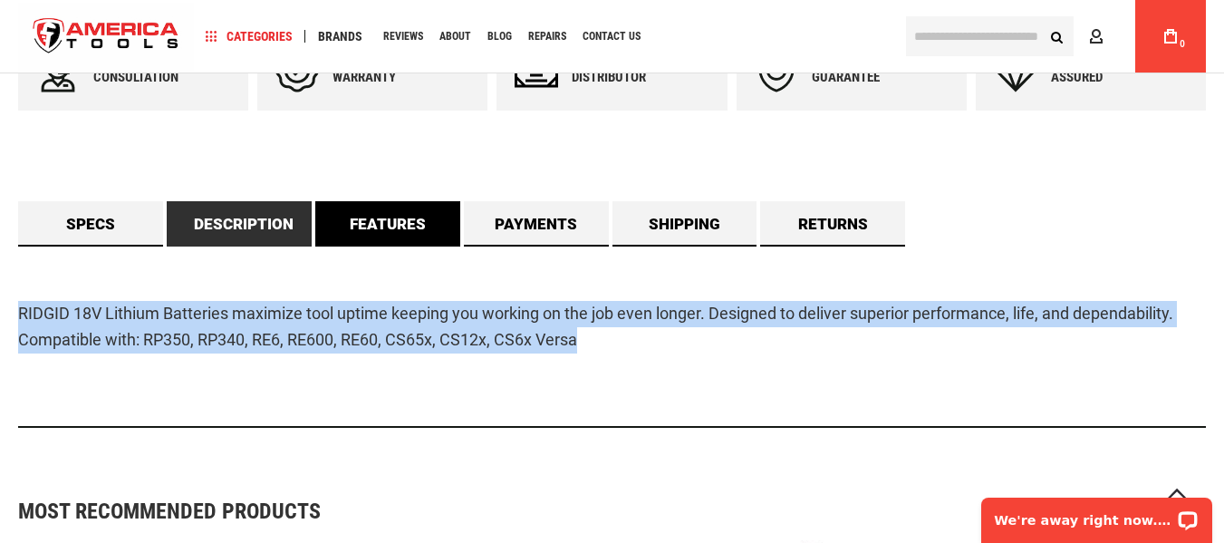
click at [384, 241] on link "Features" at bounding box center [387, 223] width 145 height 45
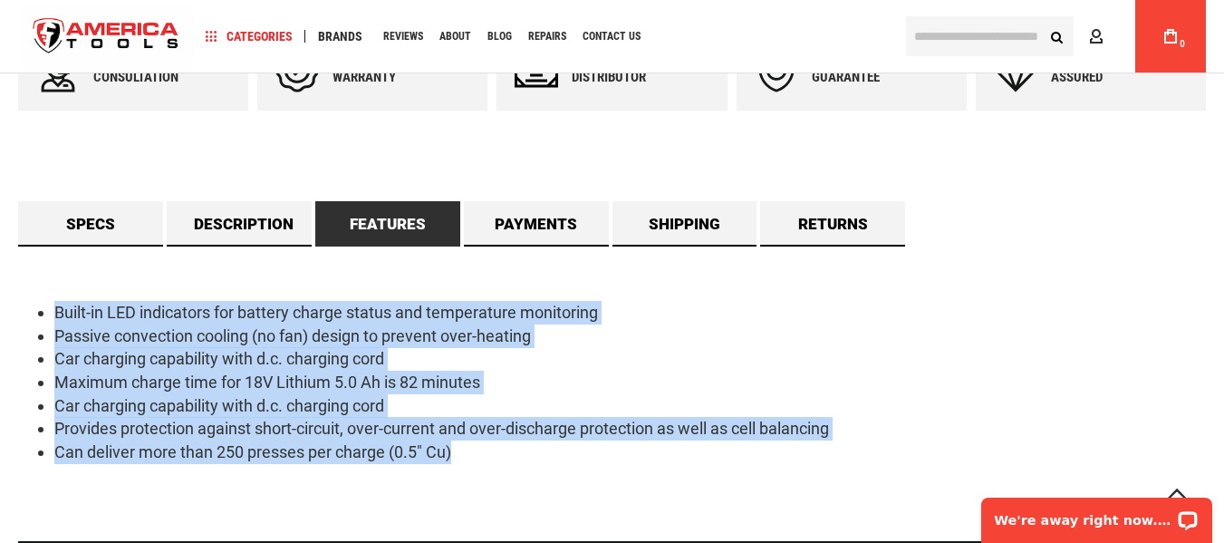
drag, startPoint x: 51, startPoint y: 296, endPoint x: 520, endPoint y: 447, distance: 492.6
click at [520, 455] on div "Built-in LED indicators for battery charge status and temperature monitoring Pa…" at bounding box center [611, 394] width 1187 height 296
copy ul "Built-in LED indicators for battery charge status and temperature monitoring Pa…"
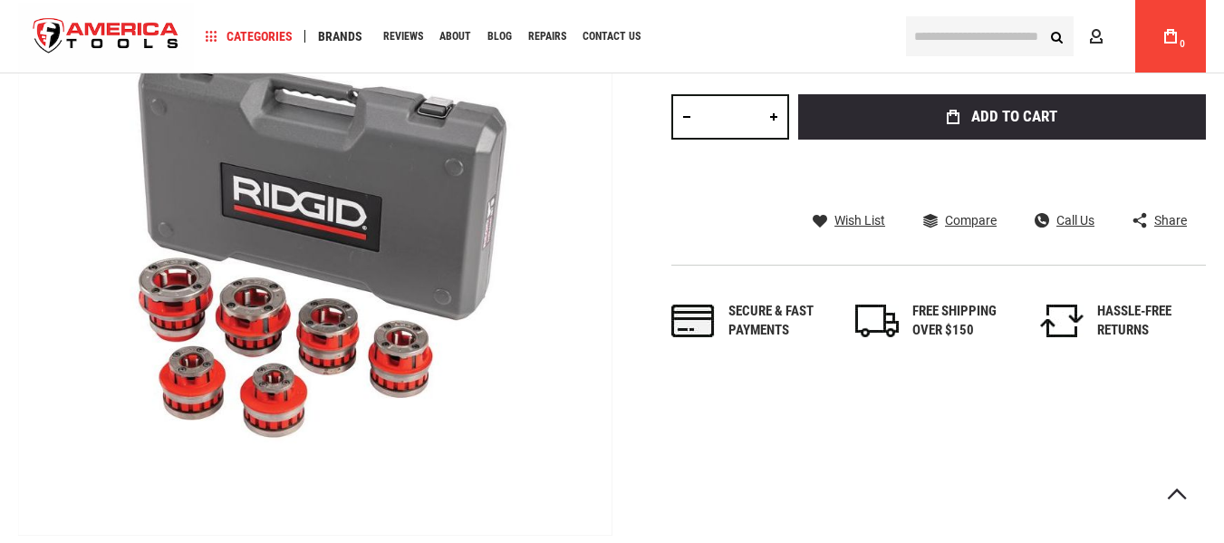
scroll to position [996, 0]
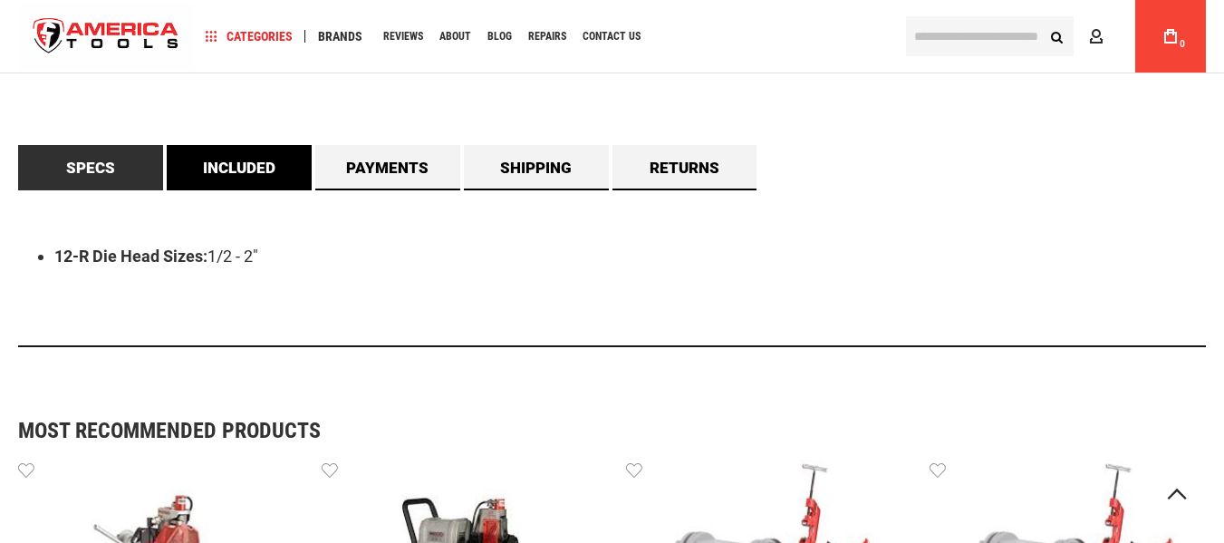
click at [237, 160] on link "Included" at bounding box center [239, 167] width 145 height 45
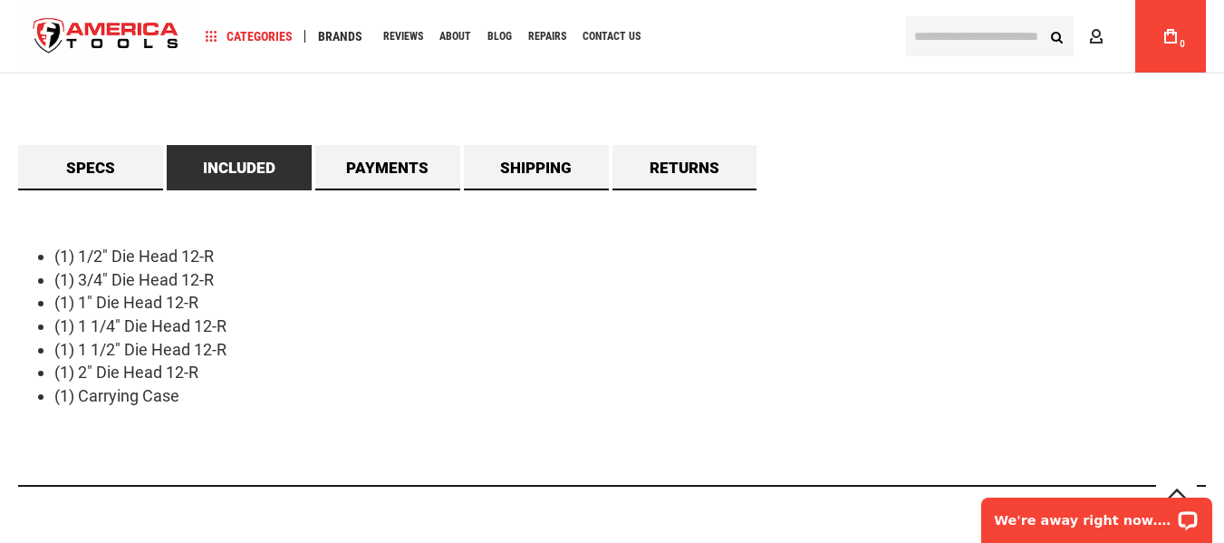
scroll to position [0, 0]
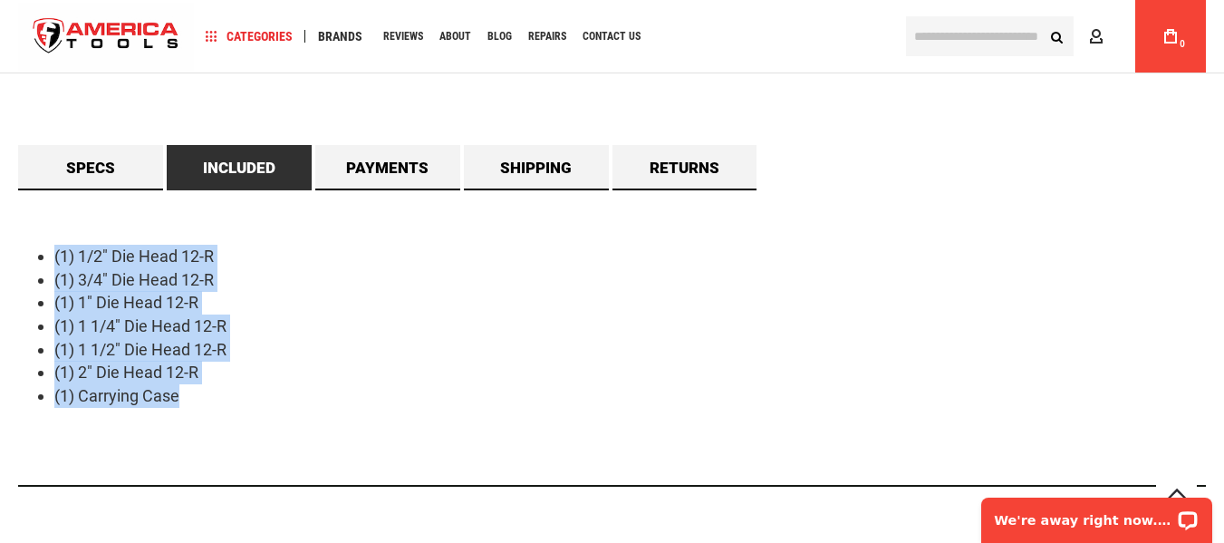
drag, startPoint x: 193, startPoint y: 402, endPoint x: 8, endPoint y: 239, distance: 246.4
click at [8, 239] on main "Skip to the end of the images gallery Skip to the beginning of the images galle…" at bounding box center [612, 409] width 1224 height 2524
copy ul "(1) 1/2" Die Head 12-R (1) 3/4" Die Head 12-R (1) 1" Die Head 12-R (1) 1 1/4" D…"
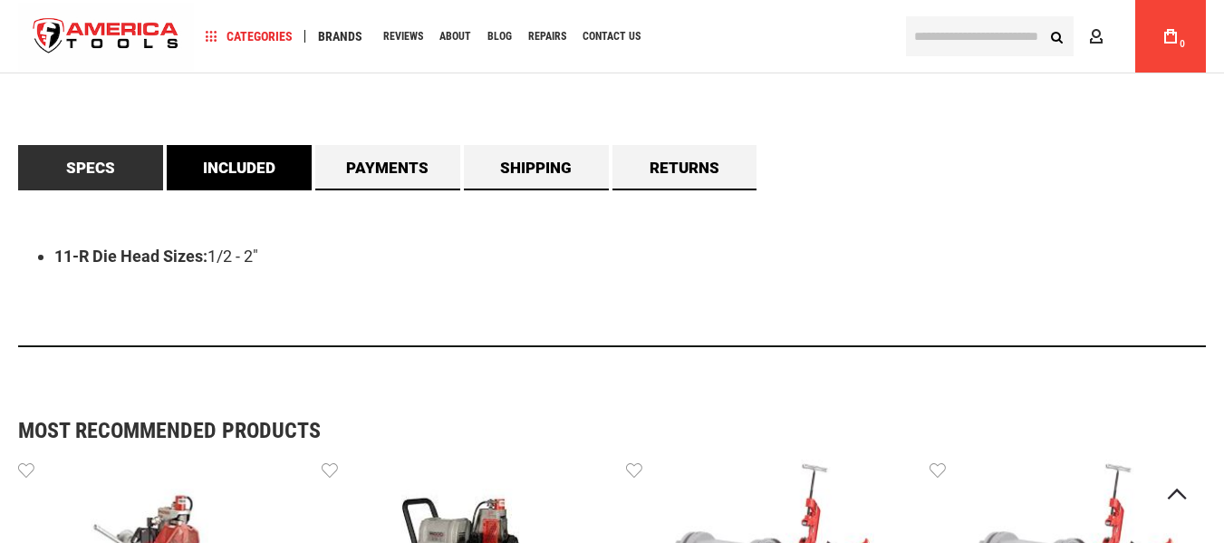
click at [255, 178] on link "Included" at bounding box center [239, 167] width 145 height 45
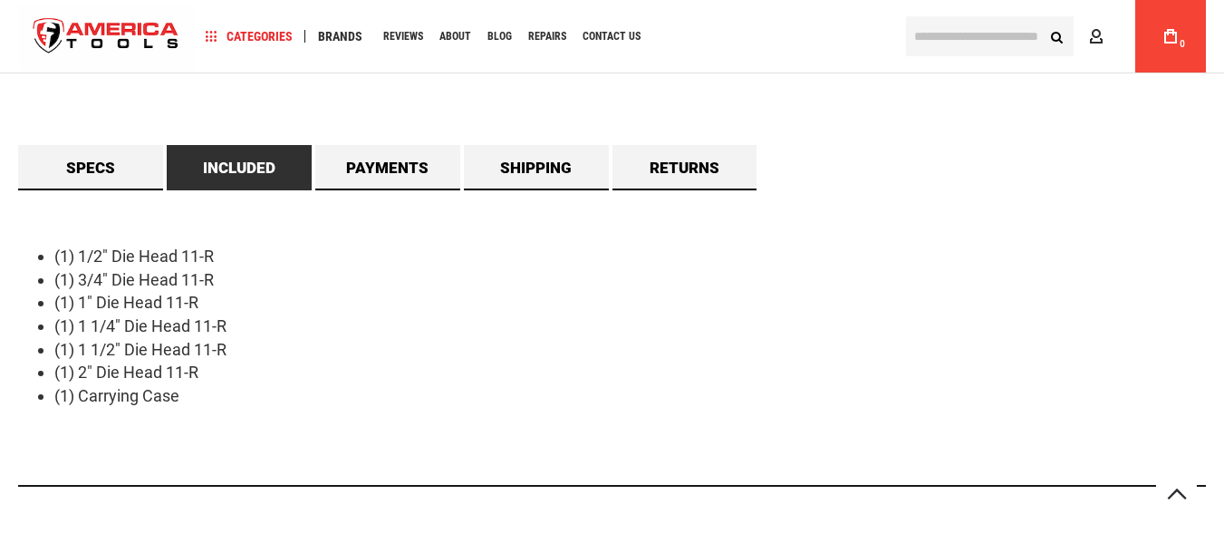
drag, startPoint x: 194, startPoint y: 405, endPoint x: 0, endPoint y: 178, distance: 298.0
click at [0, 178] on main "Skip to the end of the images gallery Skip to the beginning of the images galle…" at bounding box center [612, 409] width 1224 height 2524
copy div "Specs 11-R Die Head Sizes: 1/2 - 2" Included (1) 1/2" Die Head 11-R (1) 3/4" Di…"
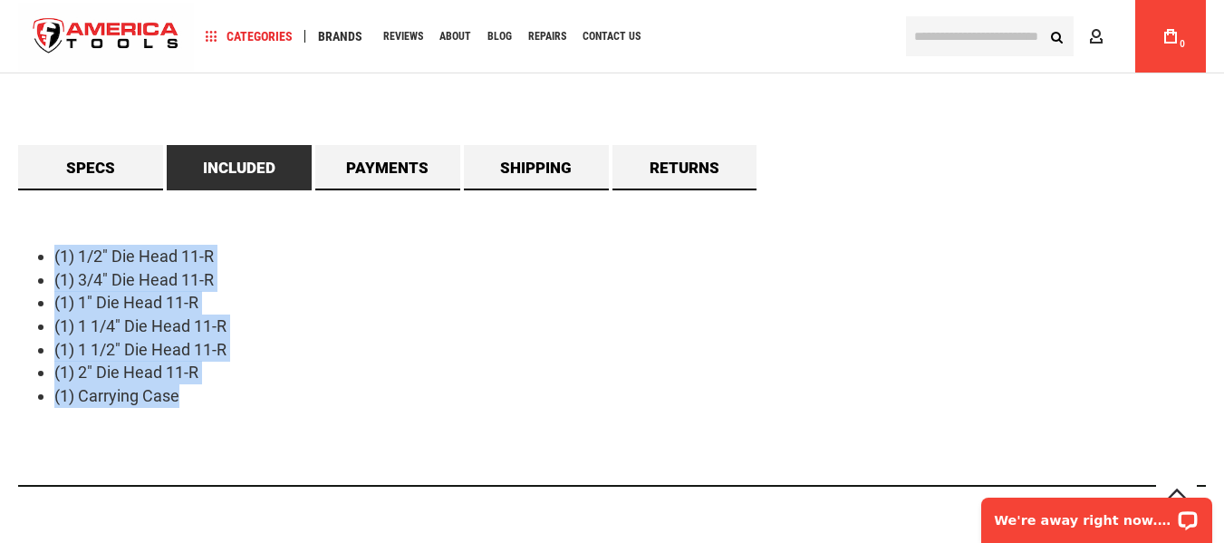
click at [55, 249] on li "(1) 1/2" Die Head 11-R" at bounding box center [629, 257] width 1151 height 24
copy ul "(1) 1/2" Die Head 11-R (1) 3/4" Die Head 11-R (1) 1" Die Head 11-R (1) 1 1/4" D…"
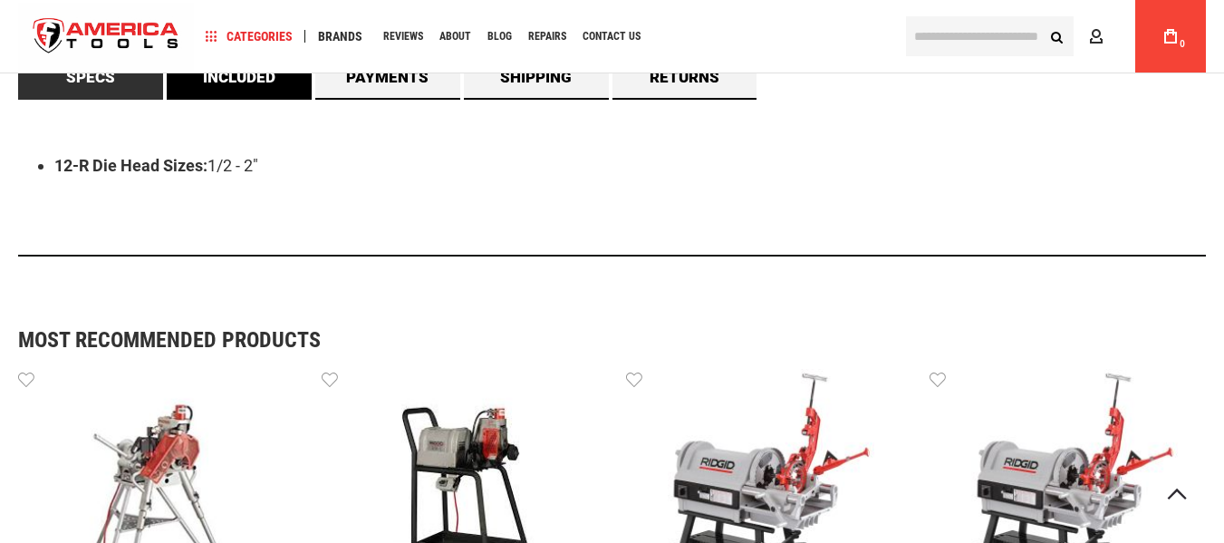
click at [226, 82] on link "Included" at bounding box center [239, 76] width 145 height 45
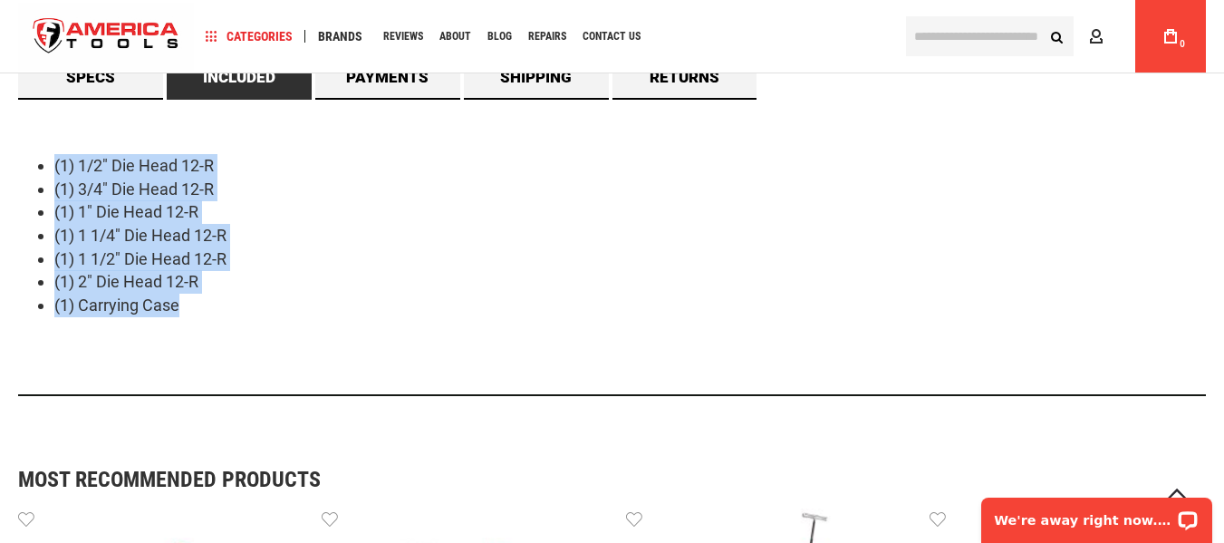
drag, startPoint x: 193, startPoint y: 296, endPoint x: 45, endPoint y: 160, distance: 200.6
click at [45, 160] on ul "(1) 1/2" Die Head 12-R (1) 3/4" Die Head 12-R (1) 1" Die Head 12-R (1) 1 1/4" D…" at bounding box center [611, 235] width 1187 height 163
copy ul "(1) 1/2" Die Head 12-R (1) 3/4" Die Head 12-R (1) 1" Die Head 12-R (1) 1 1/4" D…"
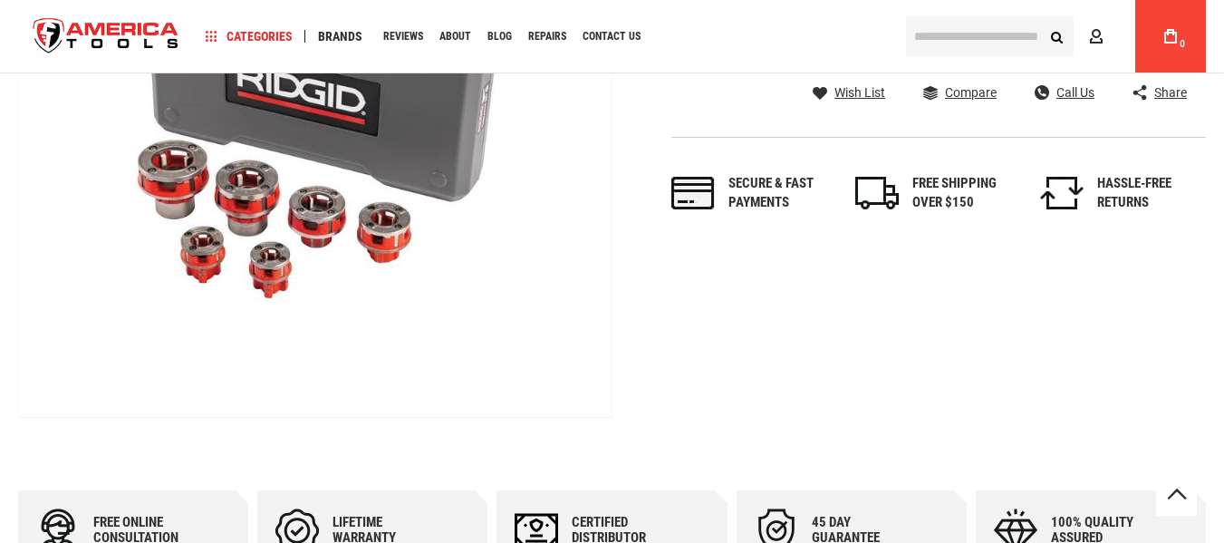
scroll to position [996, 0]
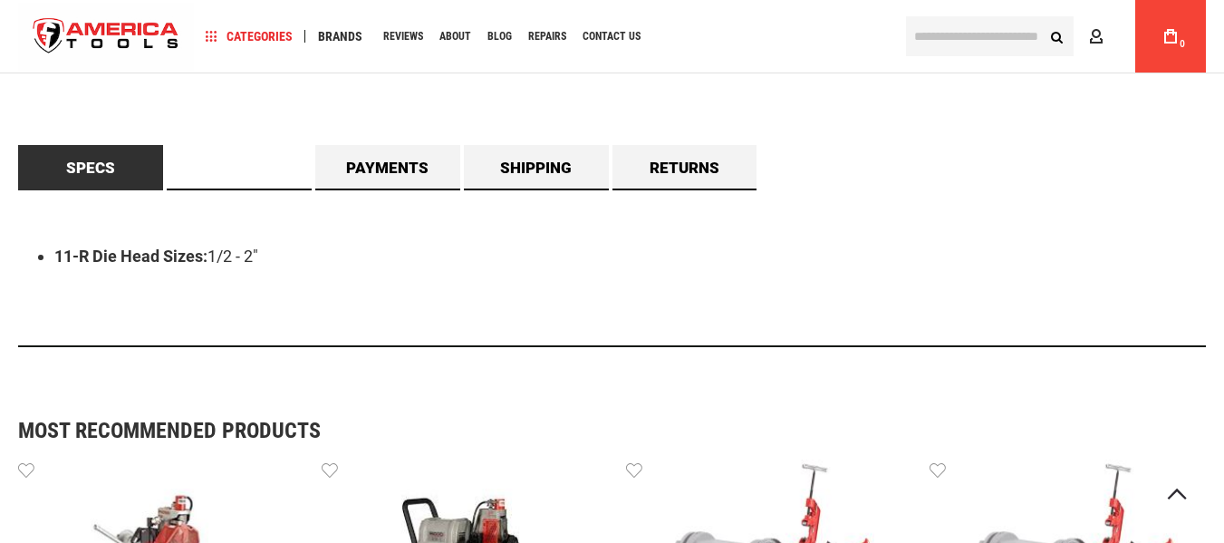
click at [256, 166] on link "Included" at bounding box center [239, 167] width 145 height 45
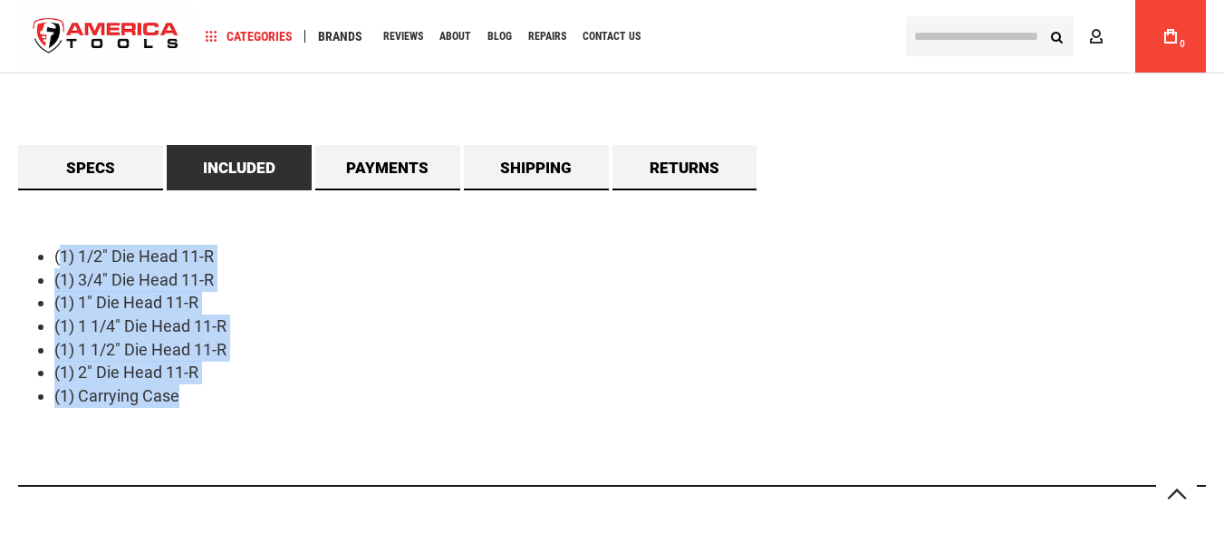
drag, startPoint x: 188, startPoint y: 398, endPoint x: 59, endPoint y: 250, distance: 197.1
click at [59, 250] on ul "(1) 1/2" Die Head 11-R (1) 3/4" Die Head 11-R (1) 1" Die Head 11-R (1) 1 1/4" D…" at bounding box center [611, 326] width 1187 height 163
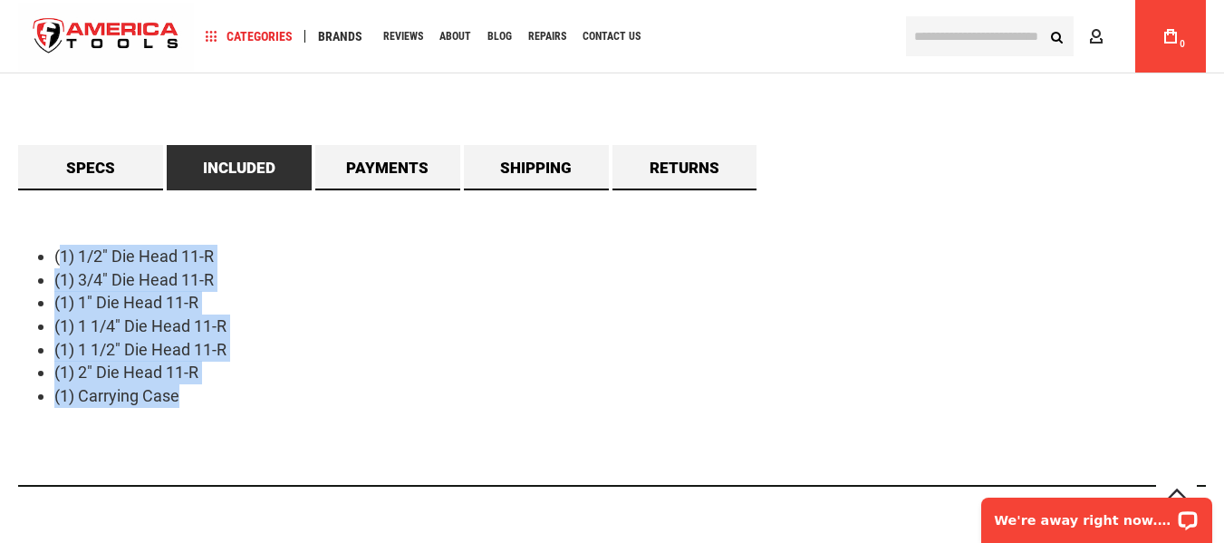
scroll to position [0, 0]
click at [59, 250] on li "(1) 1/2" Die Head 11-R" at bounding box center [629, 257] width 1151 height 24
drag, startPoint x: 36, startPoint y: 249, endPoint x: 260, endPoint y: 396, distance: 267.5
click at [260, 396] on ul "(1) 1/2" Die Head 11-R (1) 3/4" Die Head 11-R (1) 1" Die Head 11-R (1) 1 1/4" D…" at bounding box center [611, 326] width 1187 height 163
copy ul "(1) 1/2" Die Head 11-R (1) 3/4" Die Head 11-R (1) 1" Die Head 11-R (1) 1 1/4" D…"
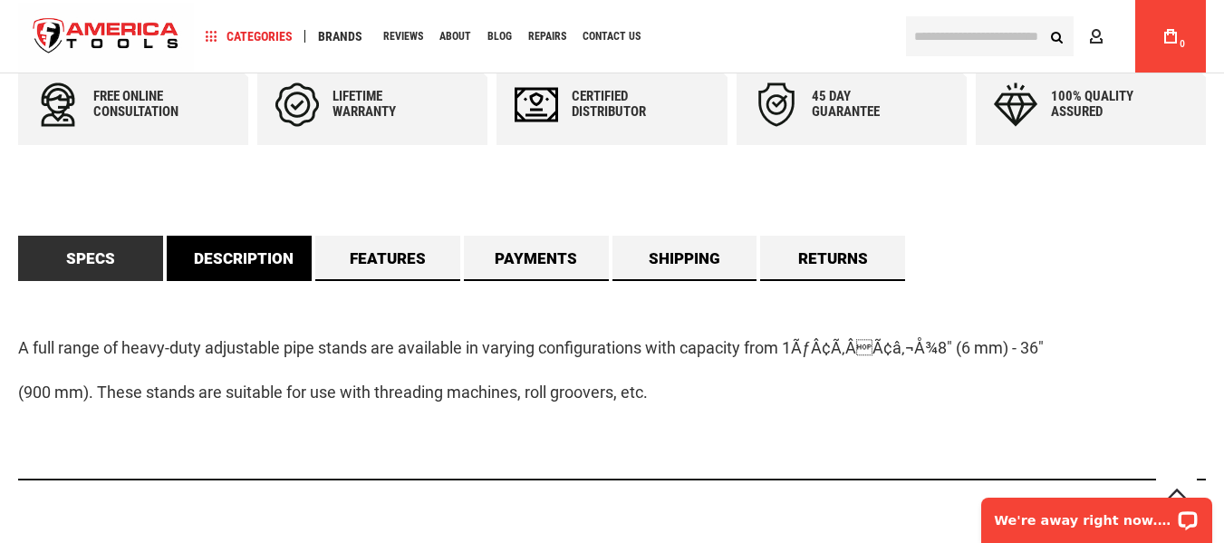
click at [254, 259] on link "Description" at bounding box center [239, 257] width 145 height 45
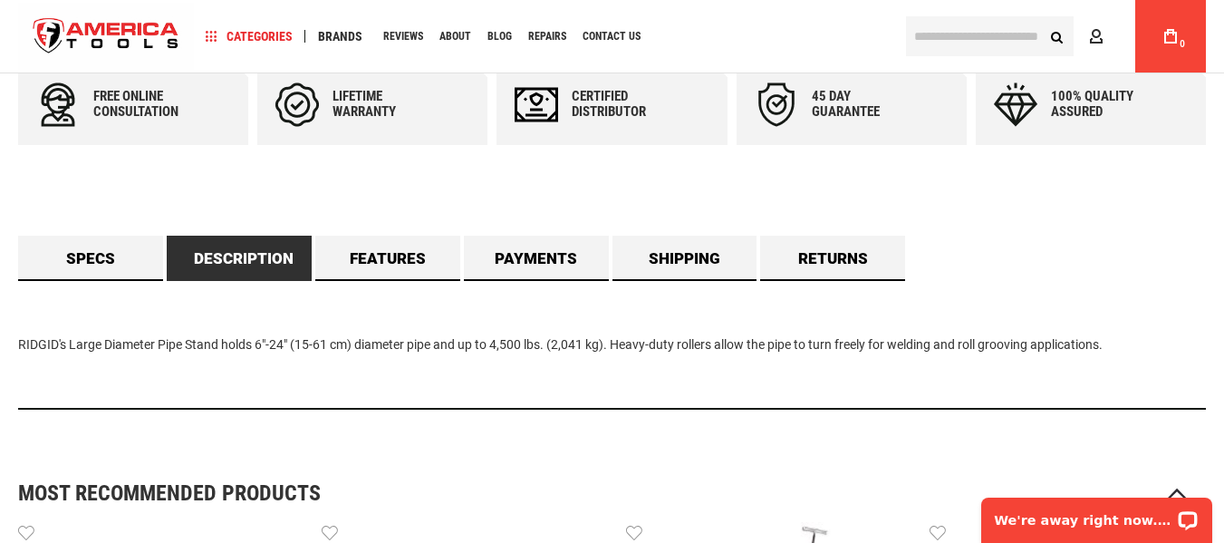
drag, startPoint x: 5, startPoint y: 341, endPoint x: 1109, endPoint y: 315, distance: 1104.3
click at [1109, 315] on main "Skip to the end of the images gallery Skip to the beginning of the images galle…" at bounding box center [612, 480] width 1224 height 2487
copy div "RIDGID's Large Diameter Pipe Stand holds 6"-24" (15-61 cm) diameter pipe and up…"
click at [970, 255] on div "Specs A full range of heavy-duty adjustable pipe stands are available in varyin…" at bounding box center [611, 328] width 1187 height 187
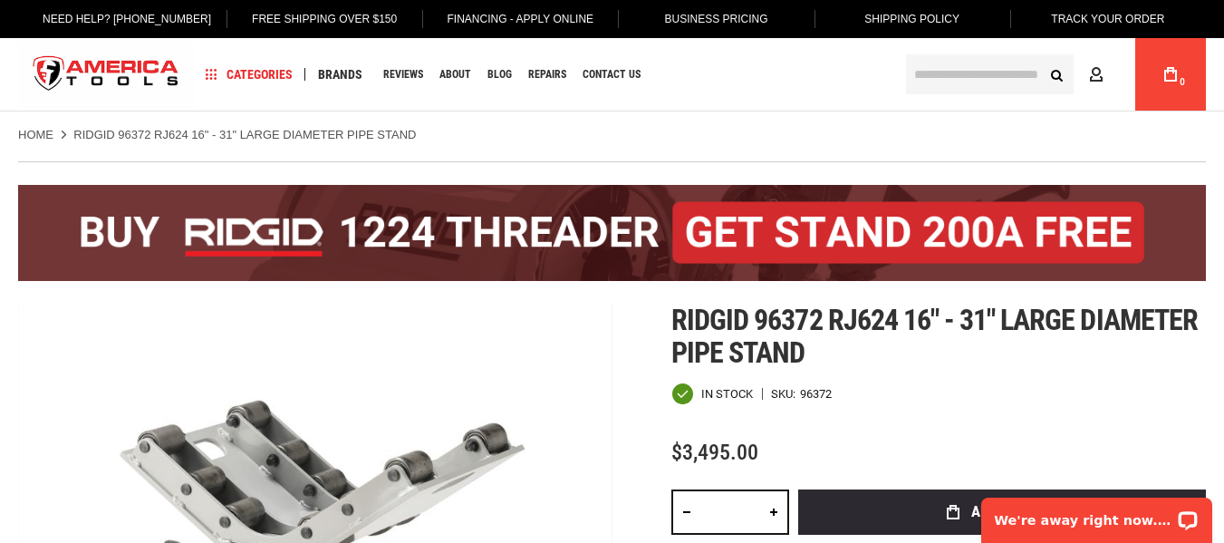
scroll to position [272, 0]
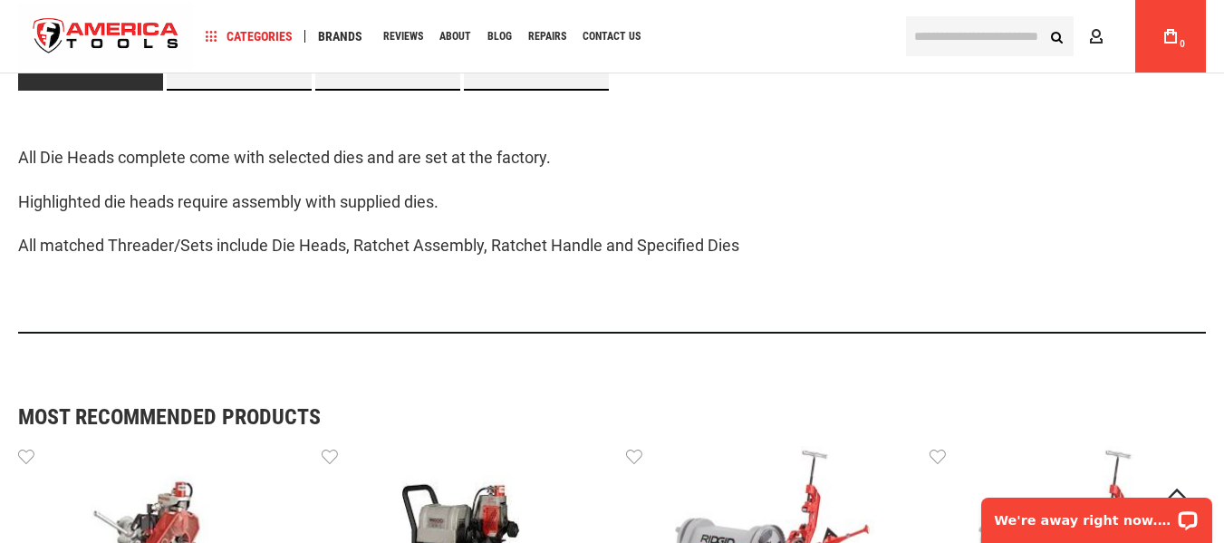
scroll to position [1721, 0]
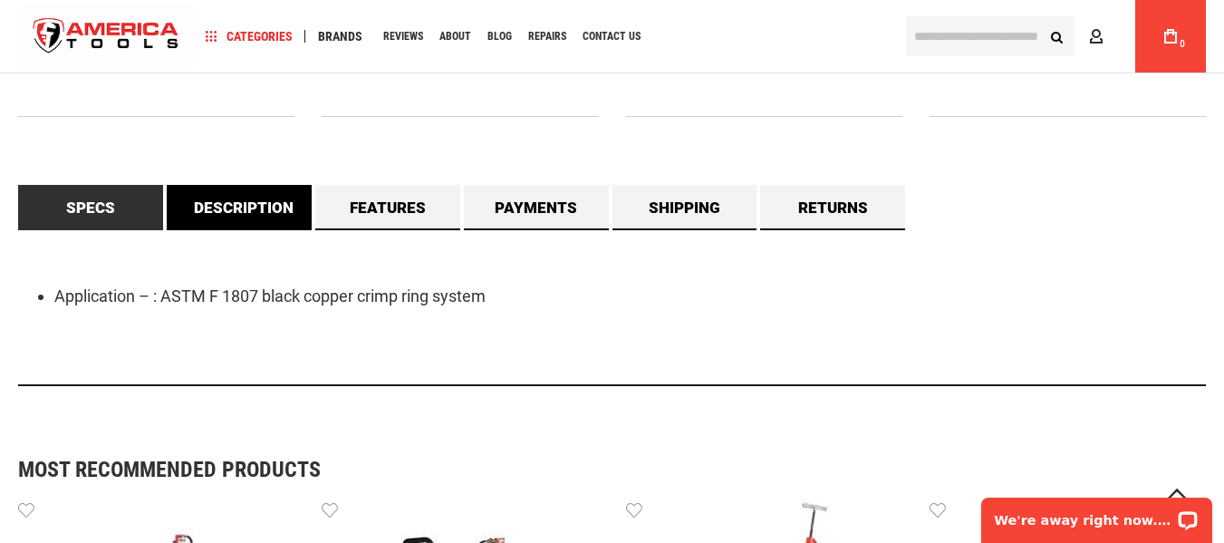
click at [248, 209] on link "Description" at bounding box center [239, 207] width 145 height 45
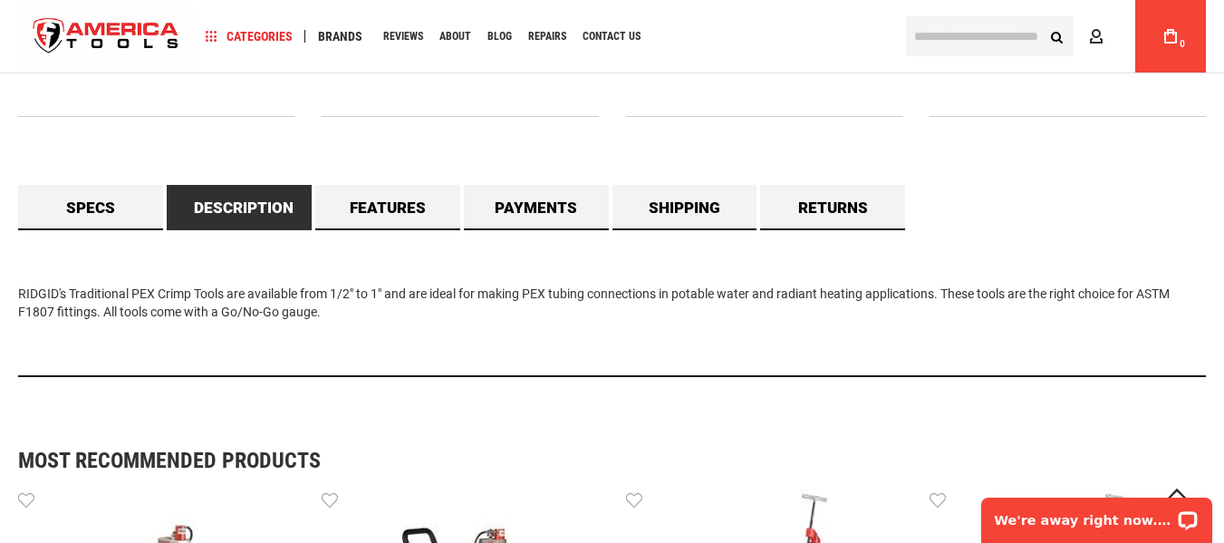
drag, startPoint x: 345, startPoint y: 312, endPoint x: 14, endPoint y: 252, distance: 337.0
click at [14, 252] on main "Skip to the end of the images gallery Skip to the beginning of the images galle…" at bounding box center [612, 132] width 1224 height 3059
copy div "RIDGID's Traditional PEX Crimp Tools are available from 1/2" to 1" and are idea…"
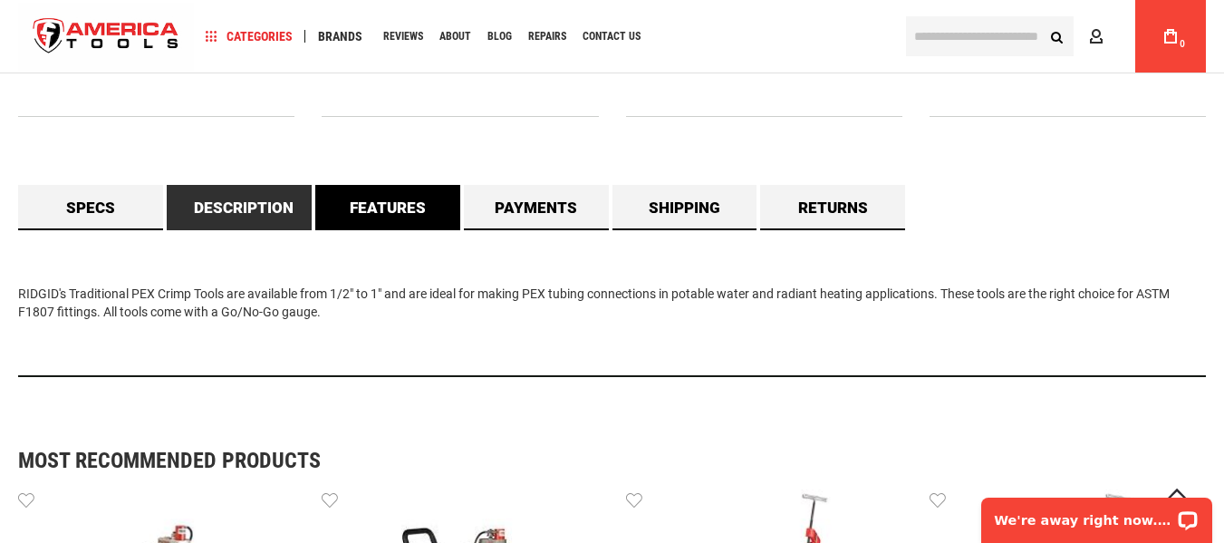
click at [385, 205] on link "Features" at bounding box center [387, 207] width 145 height 45
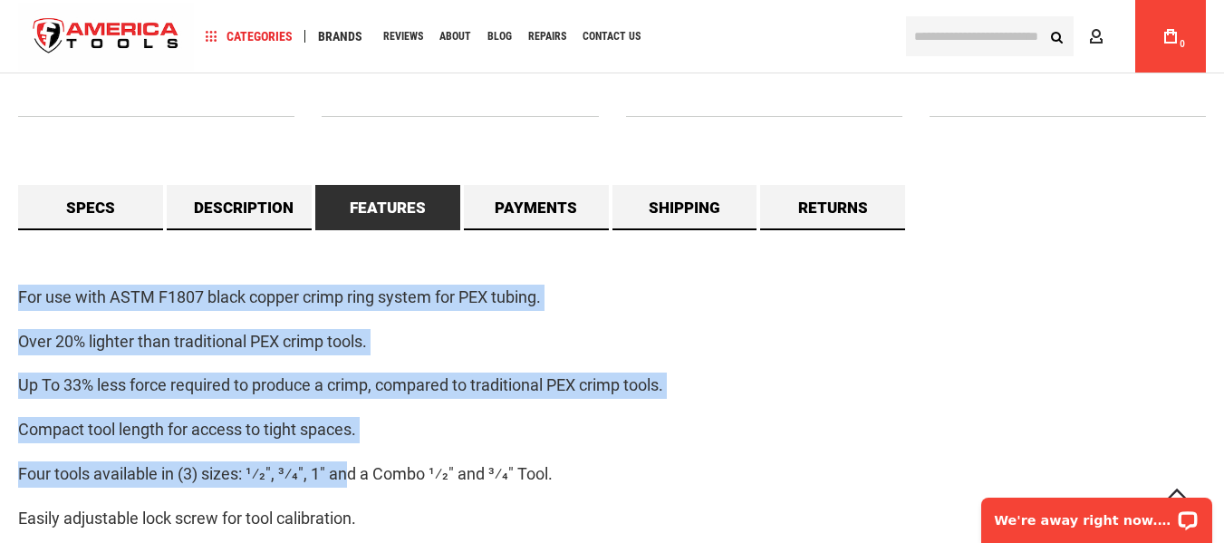
drag, startPoint x: 18, startPoint y: 290, endPoint x: 353, endPoint y: 466, distance: 378.4
click at [353, 466] on div "For use with ASTM F1807 black copper crimp ring system for PEX tubing. Over 20%…" at bounding box center [611, 440] width 1187 height 420
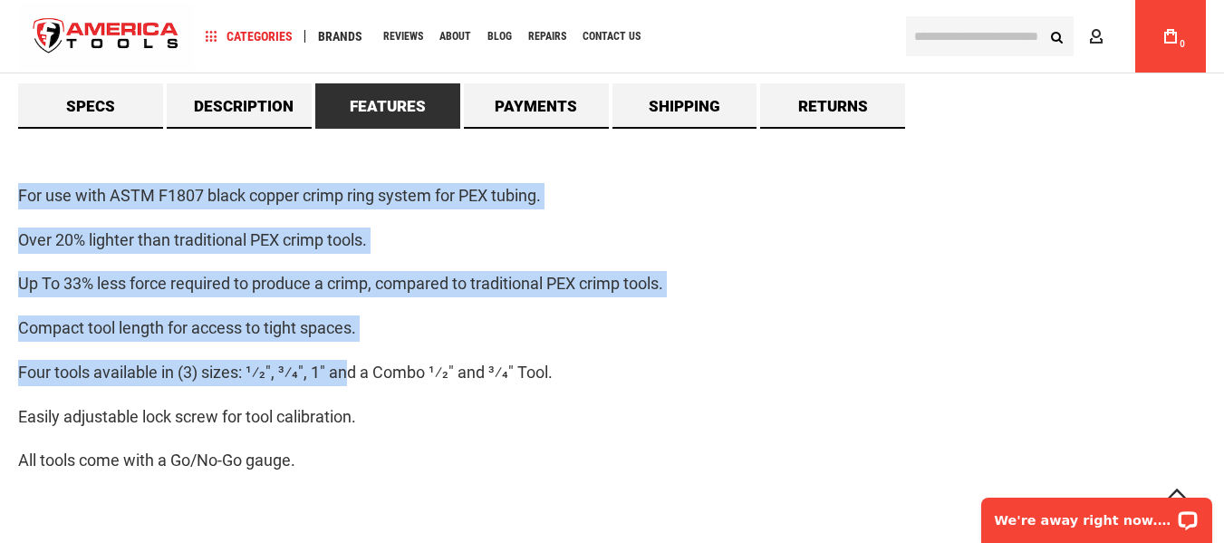
scroll to position [1811, 0]
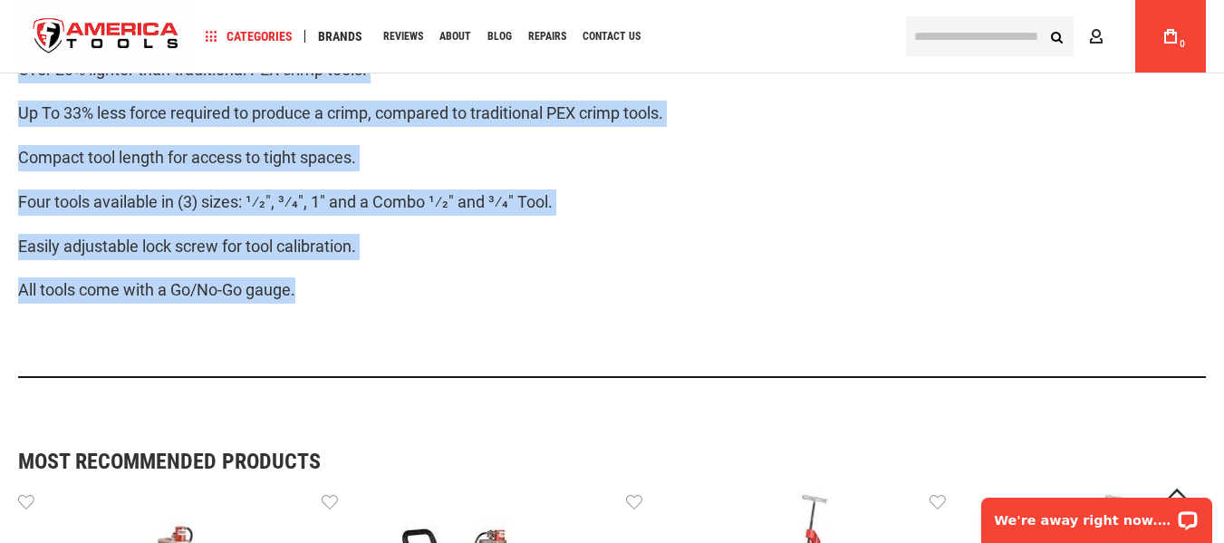
click at [323, 291] on p "All tools come with a Go/No-Go gauge." at bounding box center [611, 290] width 1187 height 26
copy div "For use with ASTM F1807 black copper crimp ring system for PEX tubing. Over 20%…"
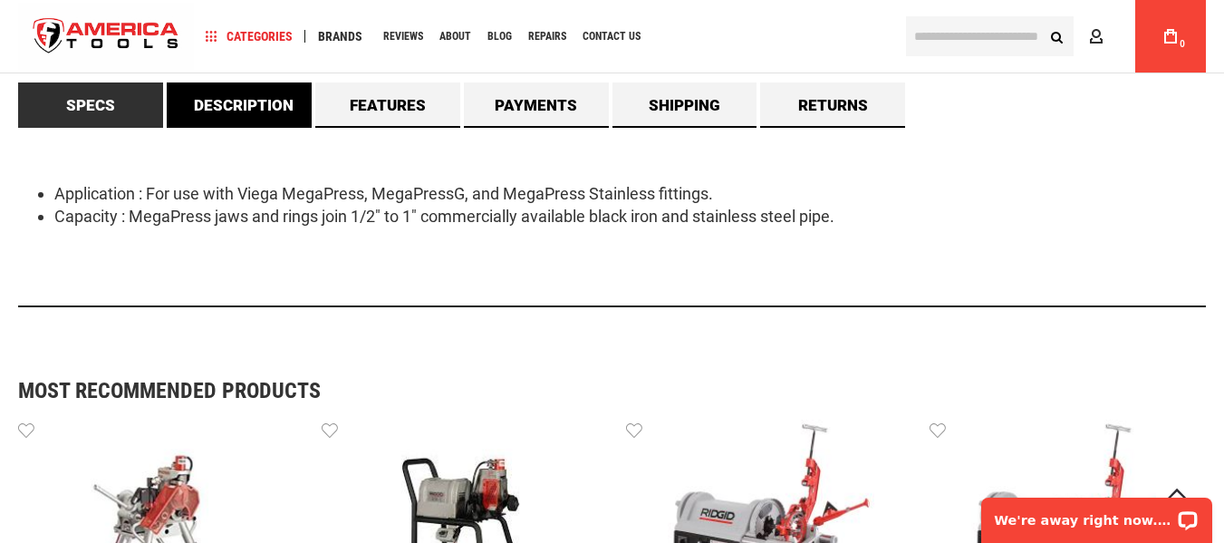
click at [252, 103] on link "Description" at bounding box center [239, 104] width 145 height 45
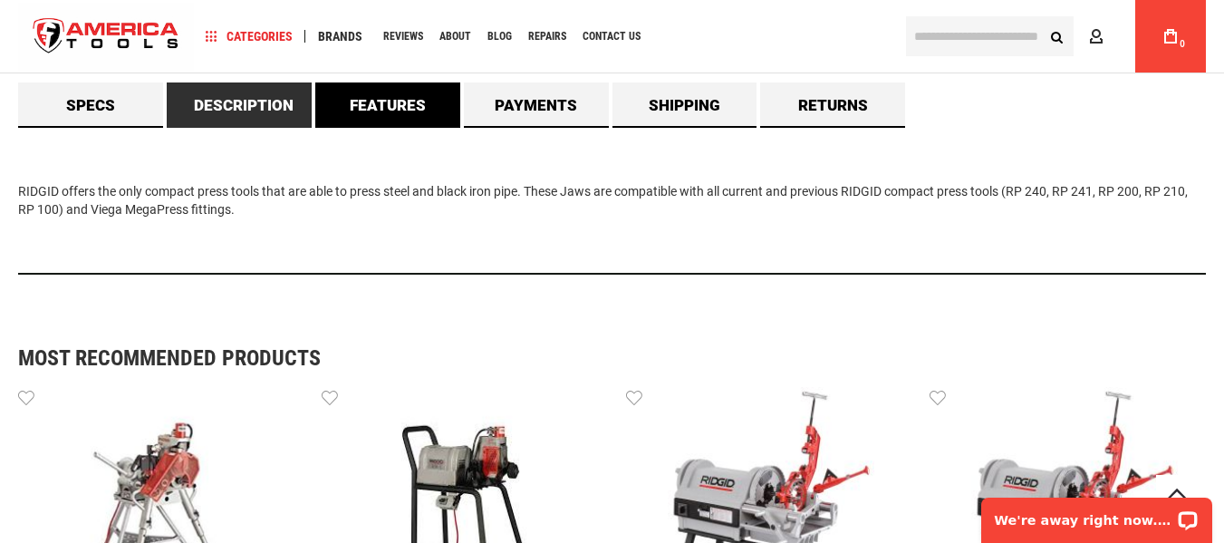
click at [382, 101] on link "Features" at bounding box center [387, 104] width 145 height 45
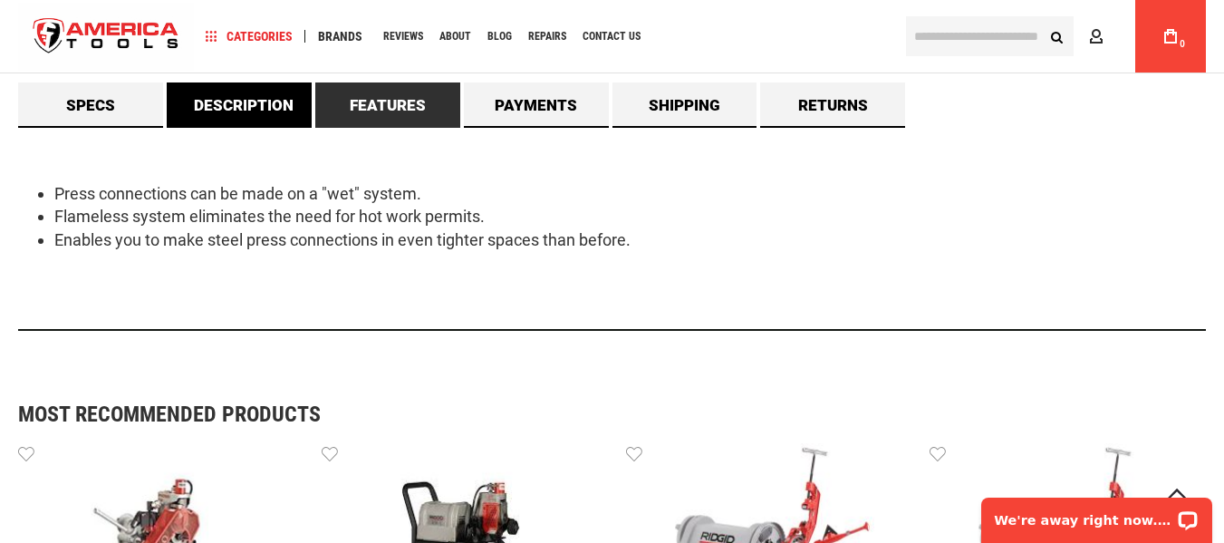
click at [228, 109] on link "Description" at bounding box center [239, 104] width 145 height 45
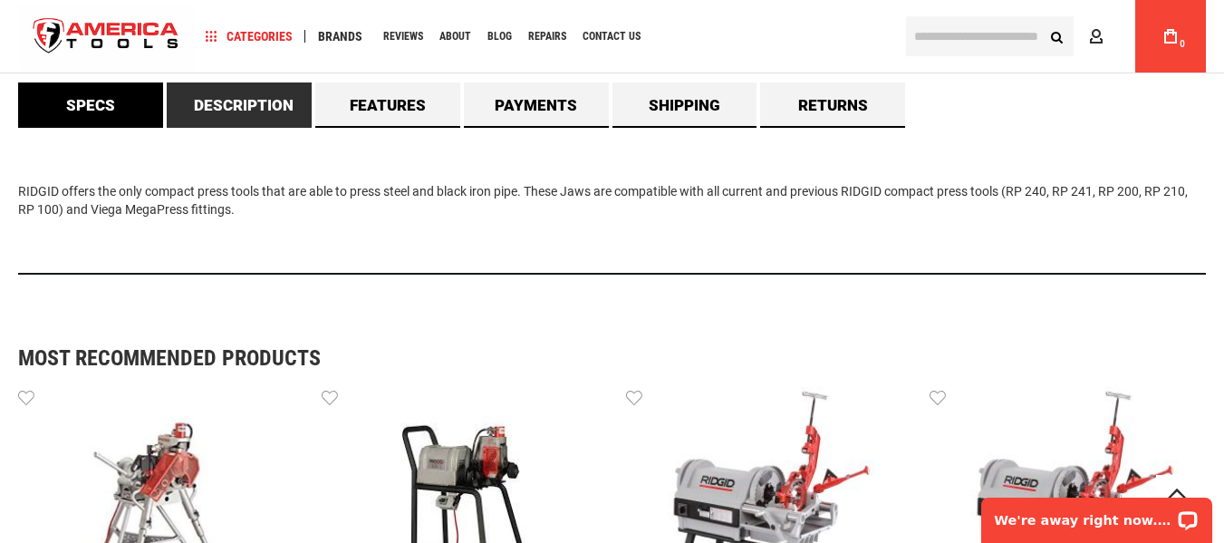
click at [120, 103] on link "Specs" at bounding box center [90, 104] width 145 height 45
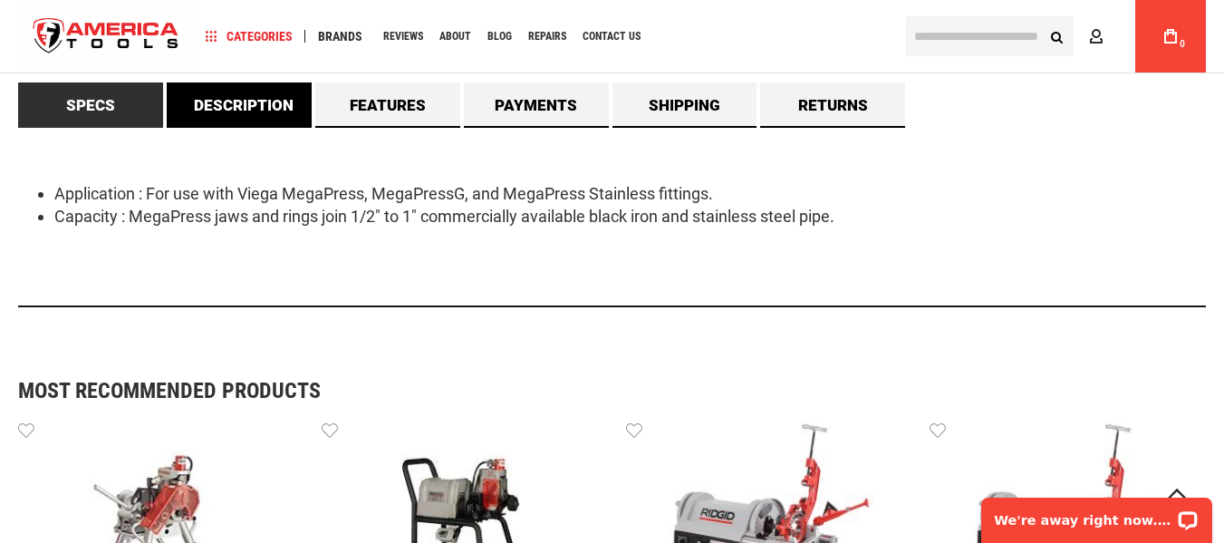
drag, startPoint x: 243, startPoint y: 97, endPoint x: 201, endPoint y: 120, distance: 47.4
click at [243, 97] on link "Description" at bounding box center [239, 104] width 145 height 45
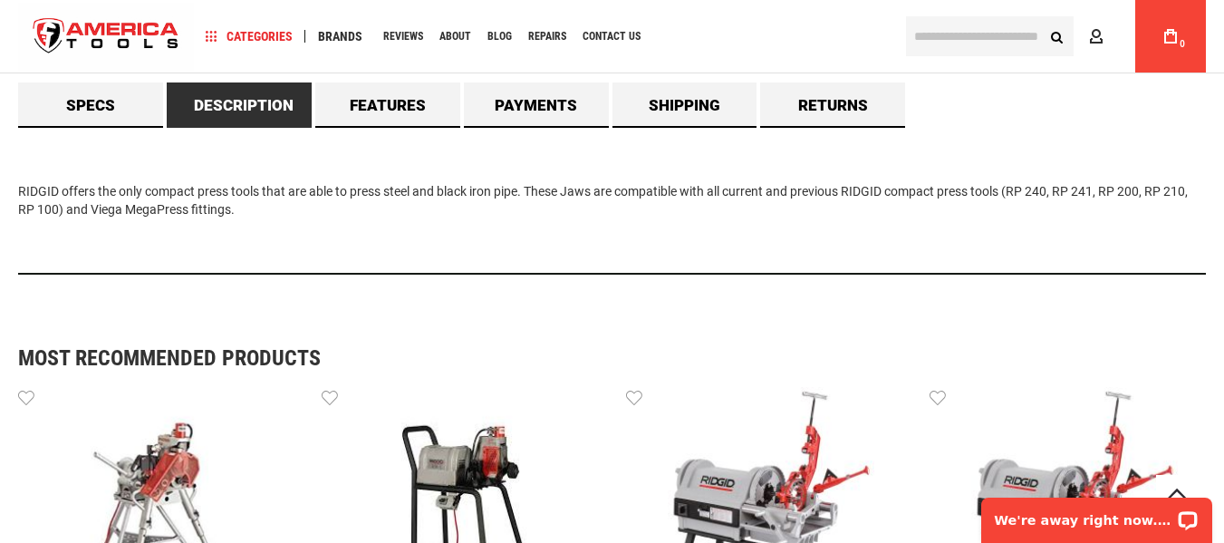
drag, startPoint x: 17, startPoint y: 183, endPoint x: 281, endPoint y: 222, distance: 266.4
click at [281, 222] on main "Skip to the end of the images gallery Skip to the beginning of the images galle…" at bounding box center [612, 104] width 1224 height 3183
copy div "RIDGID offers the only compact press tools that are able to press steel and bla…"
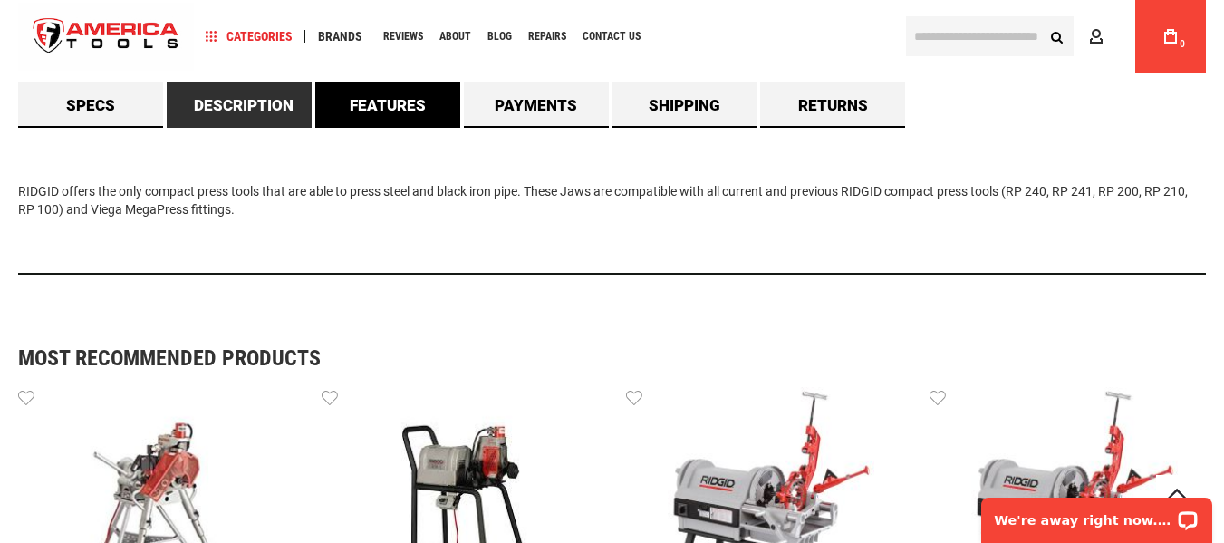
click at [383, 102] on link "Features" at bounding box center [387, 104] width 145 height 45
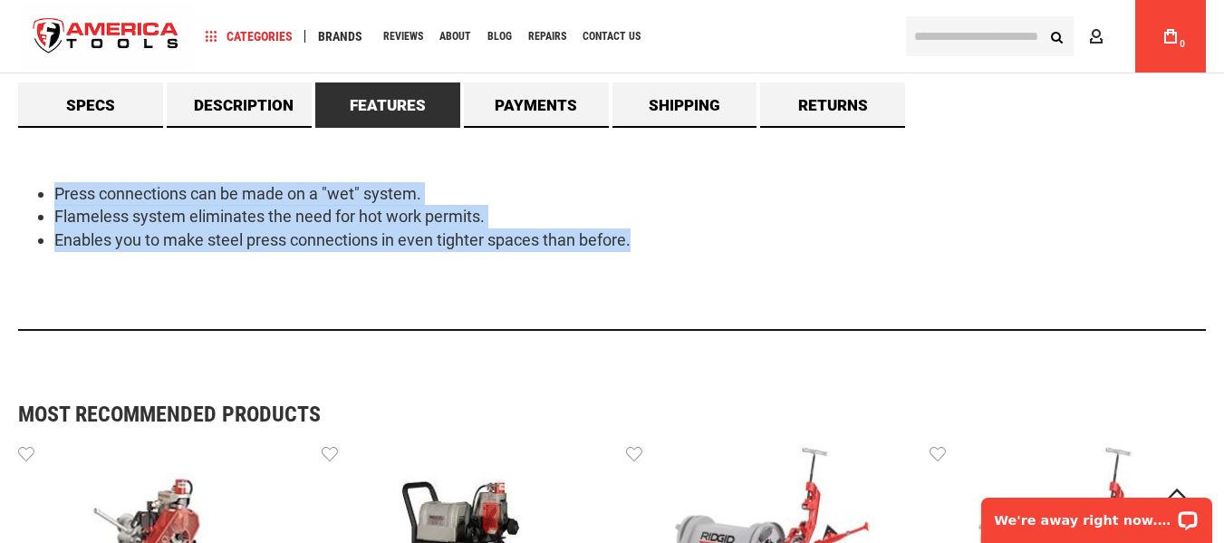
drag, startPoint x: 678, startPoint y: 248, endPoint x: 42, endPoint y: 175, distance: 640.9
click at [42, 175] on div "Press connections can be made on a "wet" system. Flameless system eliminates th…" at bounding box center [611, 229] width 1187 height 203
copy ul "Press connections can be made on a "wet" system. Flameless system eliminates th…"
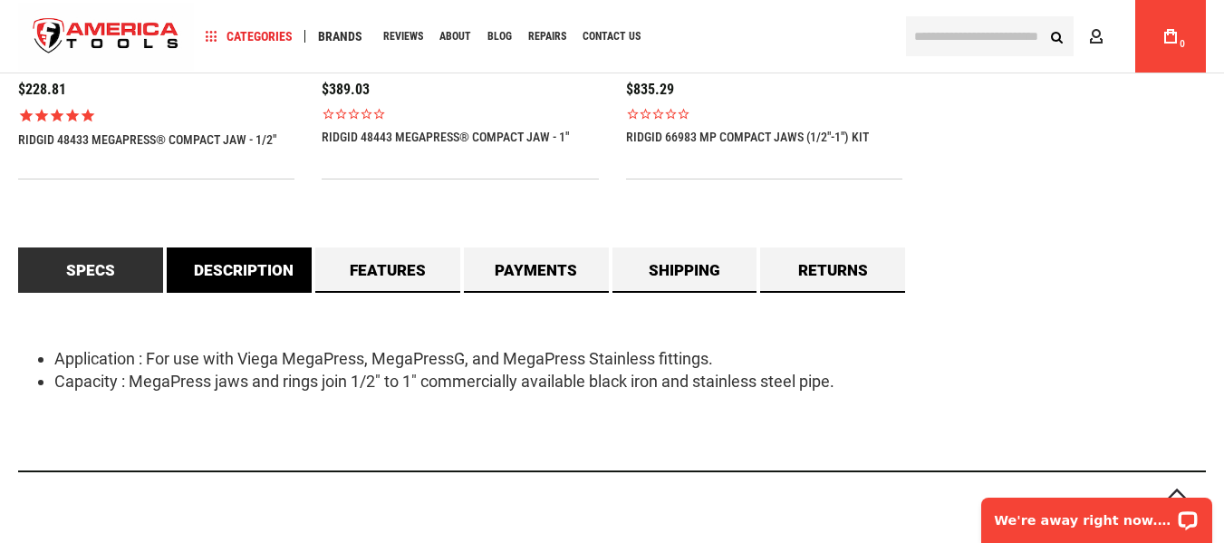
click at [219, 281] on link "Description" at bounding box center [239, 269] width 145 height 45
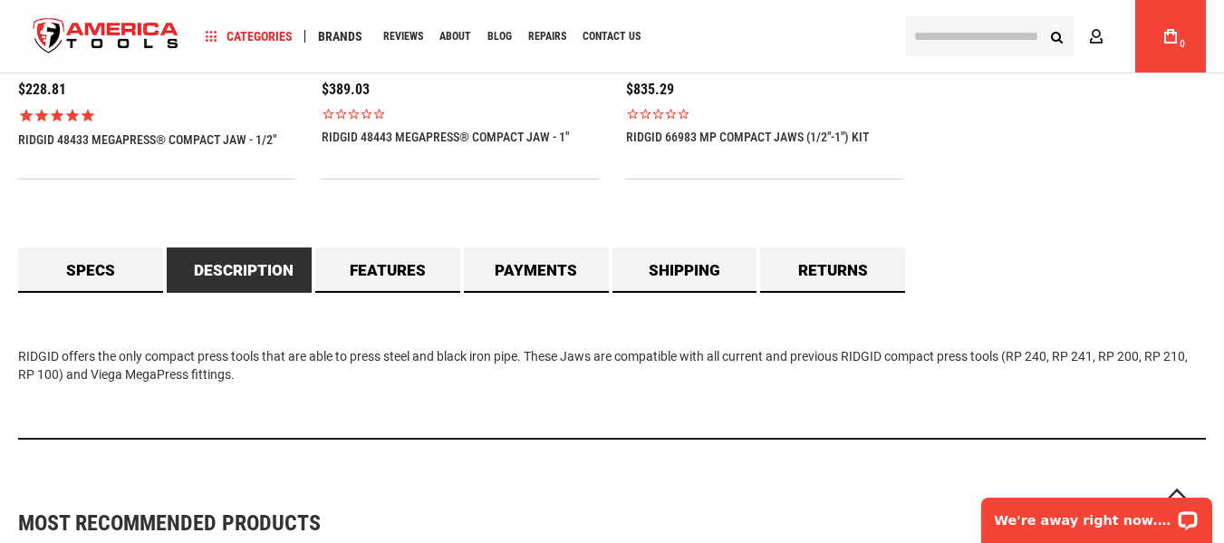
drag, startPoint x: 164, startPoint y: 378, endPoint x: 0, endPoint y: 302, distance: 180.3
click at [0, 302] on main "Skip to the end of the images gallery Skip to the beginning of the images galle…" at bounding box center [612, 269] width 1224 height 3183
copy div "RIDGID offers the only compact press tools that are able to press steel and bla…"
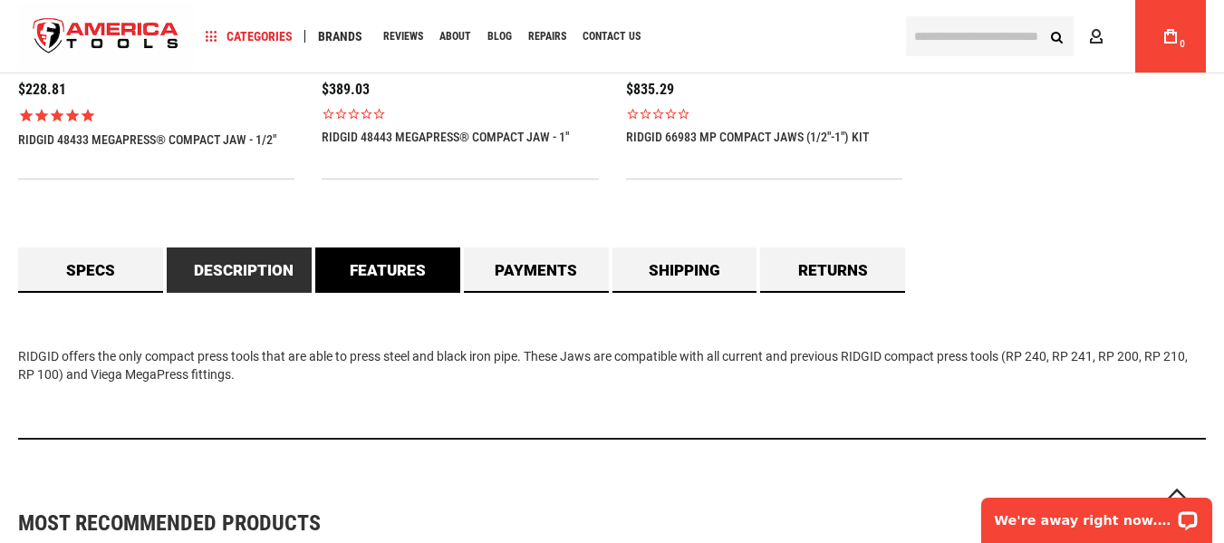
click at [372, 265] on link "Features" at bounding box center [387, 269] width 145 height 45
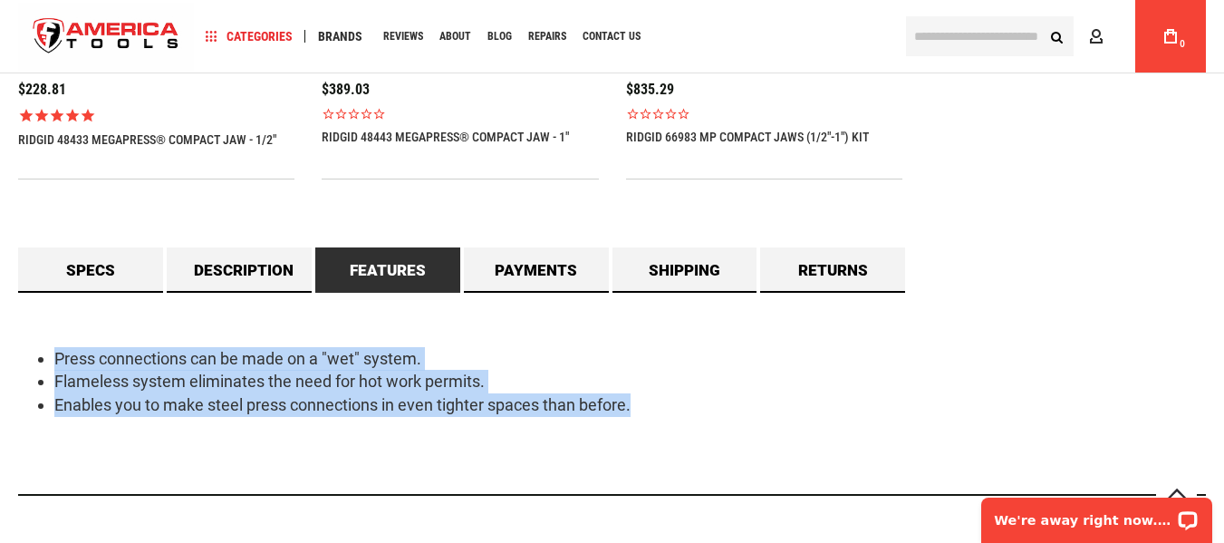
drag, startPoint x: 46, startPoint y: 350, endPoint x: 677, endPoint y: 421, distance: 635.2
click at [677, 421] on div "Press connections can be made on a "wet" system. Flameless system eliminates th…" at bounding box center [611, 394] width 1187 height 203
copy ul "Press connections can be made on a "wet" system. Flameless system eliminates th…"
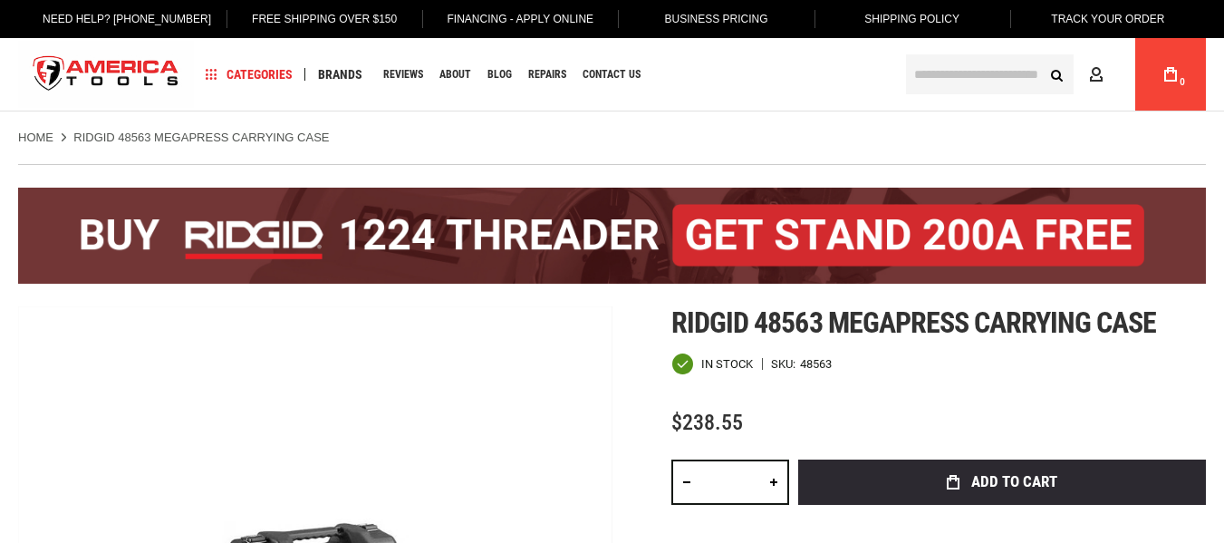
click at [588, 166] on div at bounding box center [611, 226] width 1187 height 124
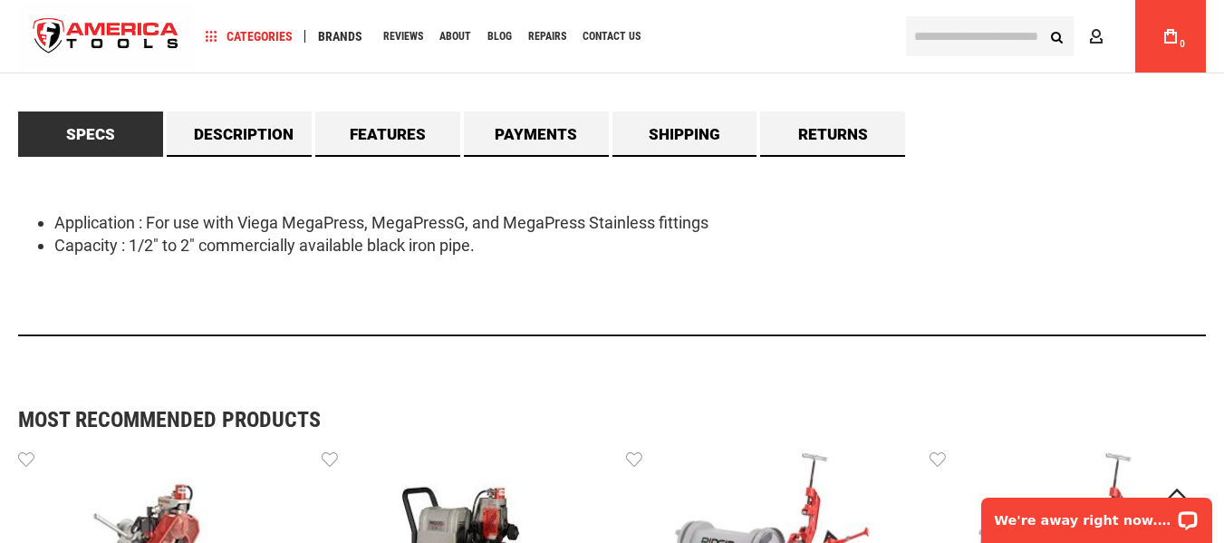
scroll to position [1540, 0]
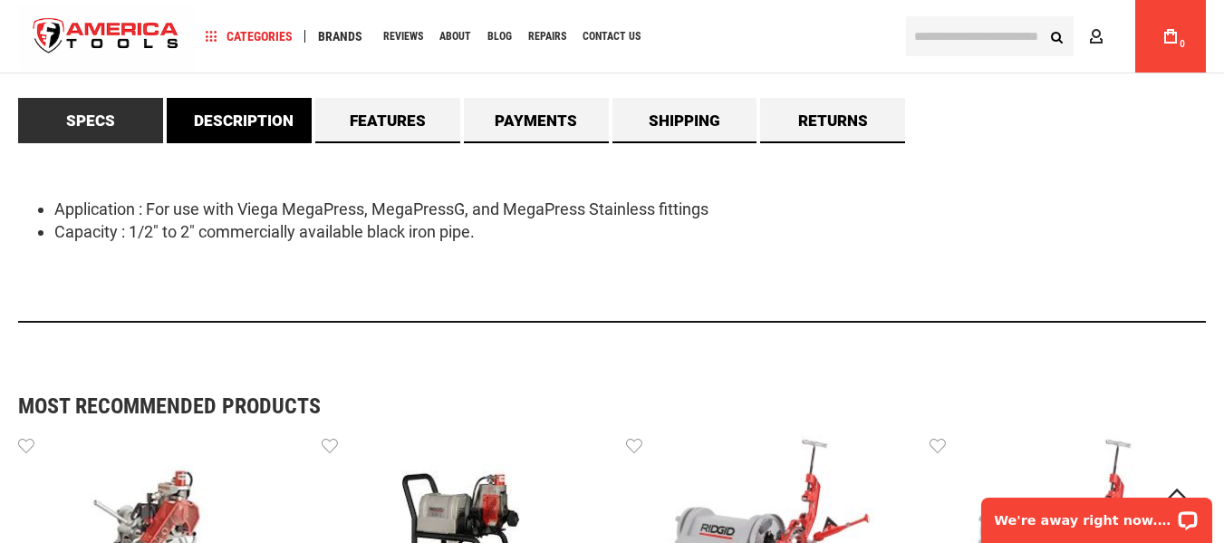
click at [245, 117] on link "Description" at bounding box center [239, 120] width 145 height 45
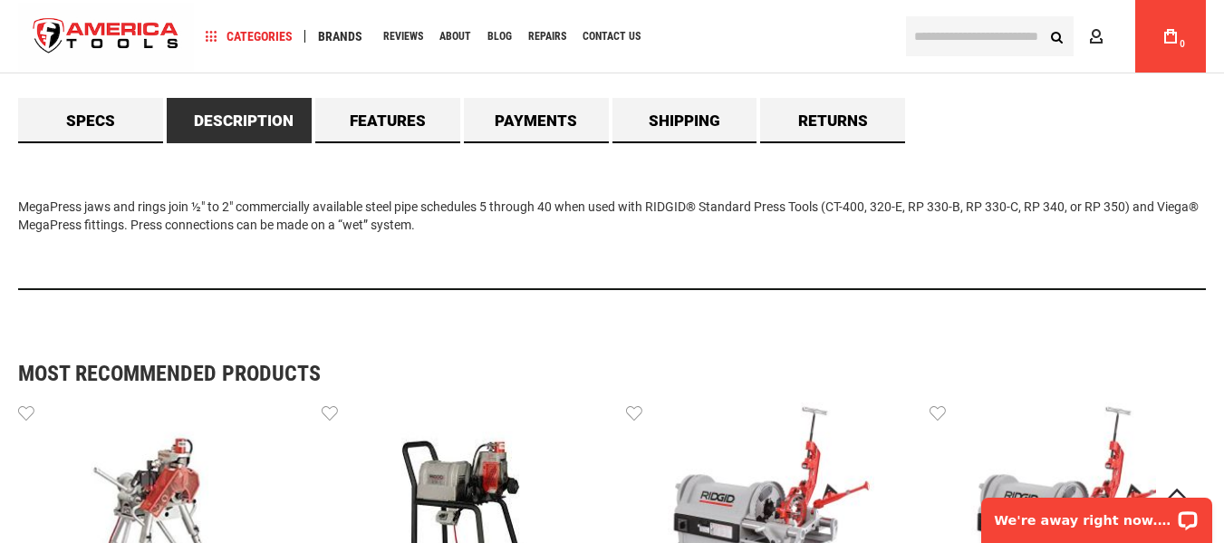
drag, startPoint x: 479, startPoint y: 226, endPoint x: 0, endPoint y: 173, distance: 482.0
click at [0, 174] on main "Skip to the end of the images gallery Skip to the beginning of the images galle…" at bounding box center [612, 89] width 1224 height 2972
copy div "MegaPress jaws and rings join ½" to 2" commercially available steel pipe schedu…"
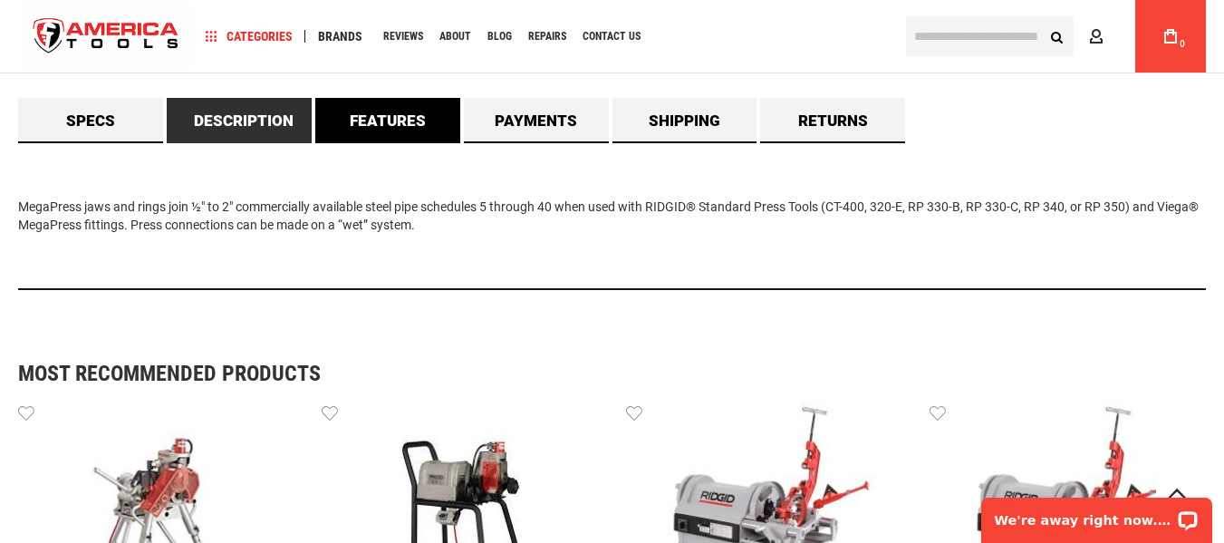
click at [363, 110] on link "Features" at bounding box center [387, 120] width 145 height 45
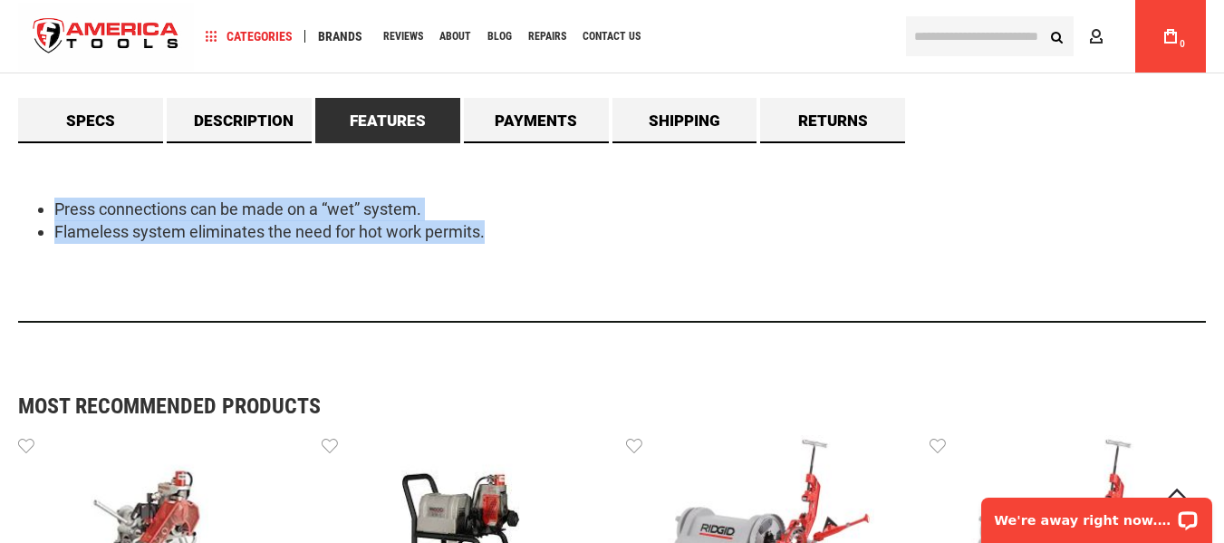
drag, startPoint x: 535, startPoint y: 235, endPoint x: 72, endPoint y: 168, distance: 468.7
click at [0, 159] on main "Skip to the end of the images gallery Skip to the beginning of the images galle…" at bounding box center [612, 106] width 1224 height 3006
copy ul "Press connections can be made on a “wet” system. Flameless system eliminates th…"
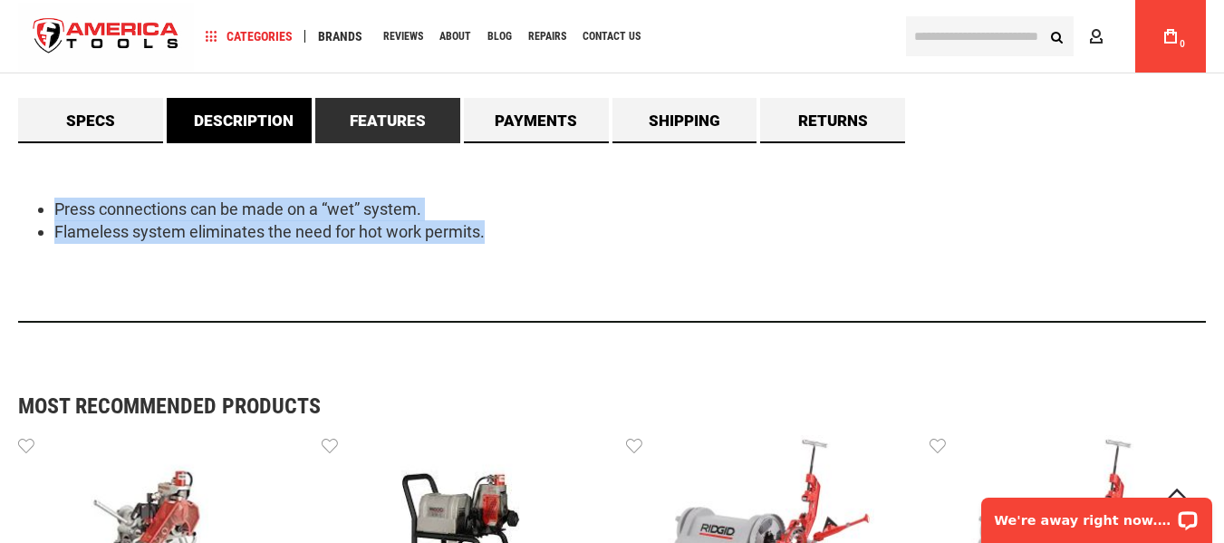
click at [243, 111] on link "Description" at bounding box center [239, 120] width 145 height 45
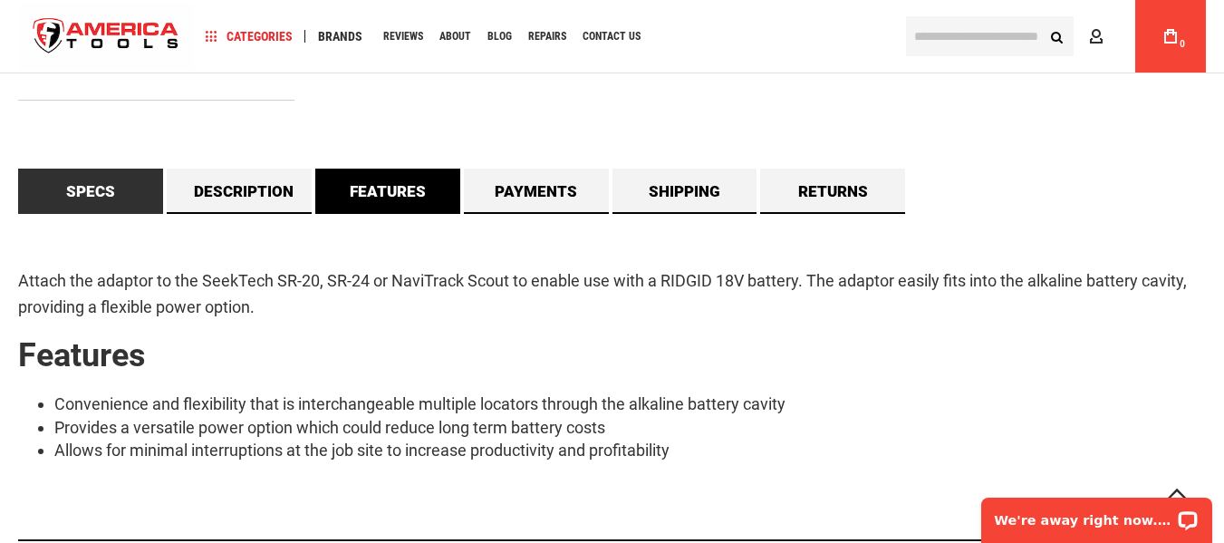
click at [391, 201] on link "Features" at bounding box center [387, 190] width 145 height 45
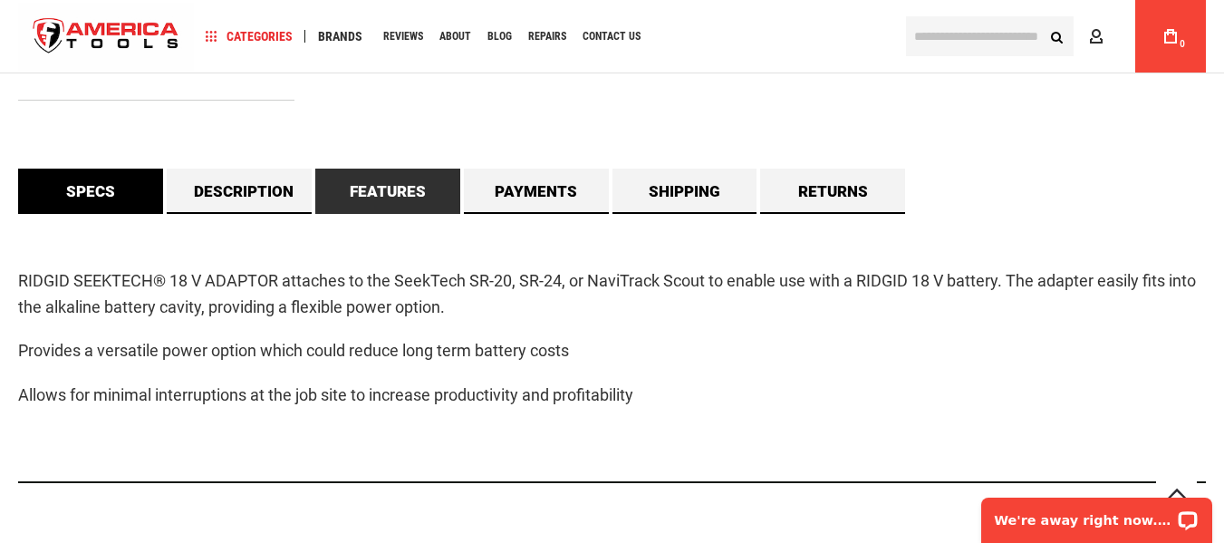
click at [109, 192] on link "Specs" at bounding box center [90, 190] width 145 height 45
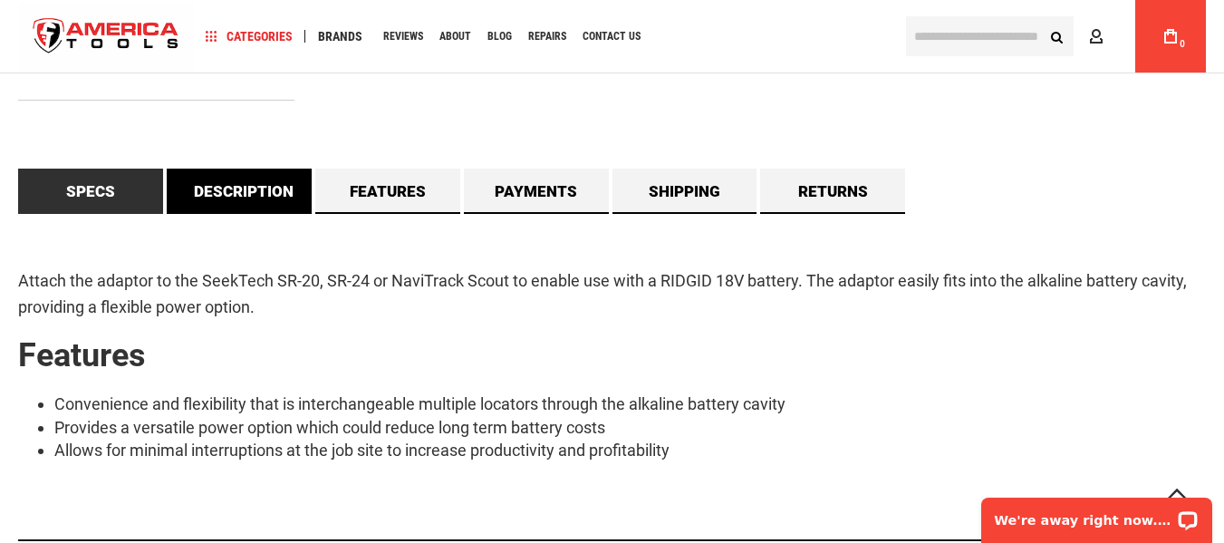
click at [255, 196] on link "Description" at bounding box center [239, 190] width 145 height 45
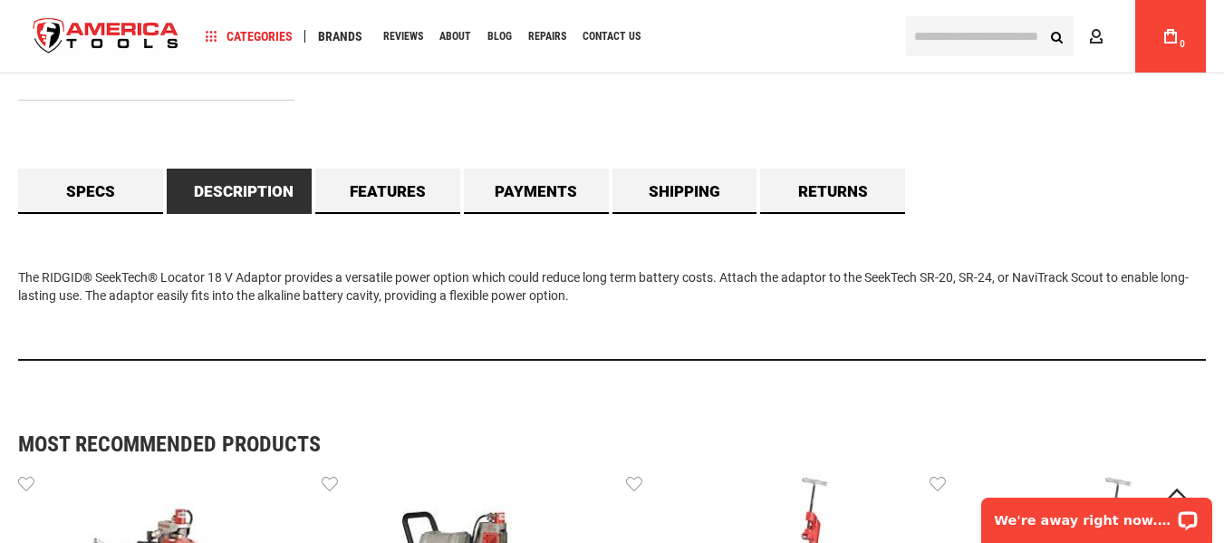
drag, startPoint x: 414, startPoint y: 291, endPoint x: 110, endPoint y: 250, distance: 307.0
click at [110, 250] on div "The RIDGID® SeekTech® Locator 18 V Adaptor provides a versatile power option wh…" at bounding box center [611, 287] width 1187 height 147
click at [150, 269] on div "The RIDGID® SeekTech® Locator 18 V Adaptor provides a versatile power option wh…" at bounding box center [611, 287] width 1187 height 147
drag, startPoint x: 11, startPoint y: 273, endPoint x: 611, endPoint y: 344, distance: 604.7
click at [611, 344] on main "Skip to the end of the images gallery Skip to the beginning of the images galle…" at bounding box center [612, 116] width 1224 height 3059
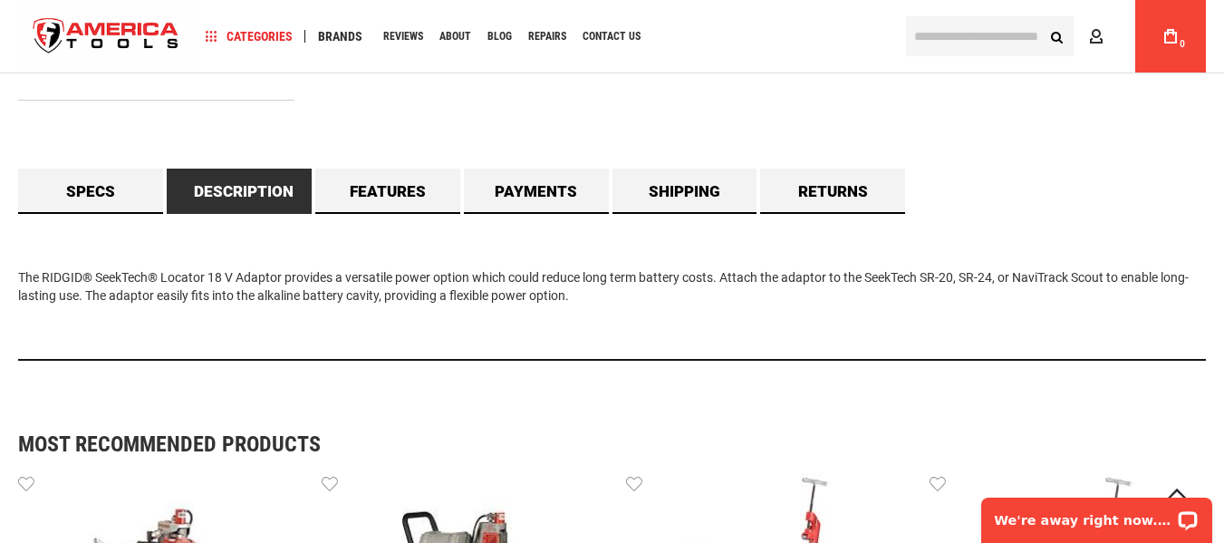
copy div "The RIDGID® SeekTech® Locator 18 V Adaptor provides a versatile power option wh…"
click at [364, 197] on link "Features" at bounding box center [387, 190] width 145 height 45
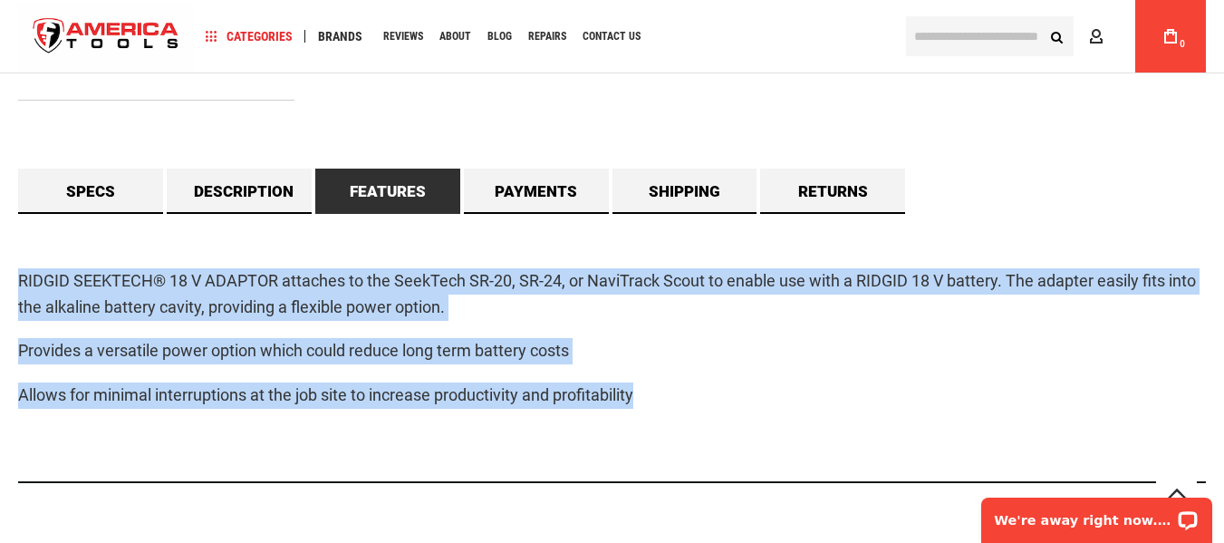
drag, startPoint x: 98, startPoint y: 299, endPoint x: 736, endPoint y: 413, distance: 648.6
click at [736, 413] on main "Skip to the end of the images gallery Skip to the beginning of the images galle…" at bounding box center [612, 178] width 1224 height 3182
copy div "RIDGID SEEKTECH® 18 V ADAPTOR attaches to the SeekTech SR-20, SR-24, or NaviTra…"
click at [242, 192] on link "Description" at bounding box center [239, 190] width 145 height 45
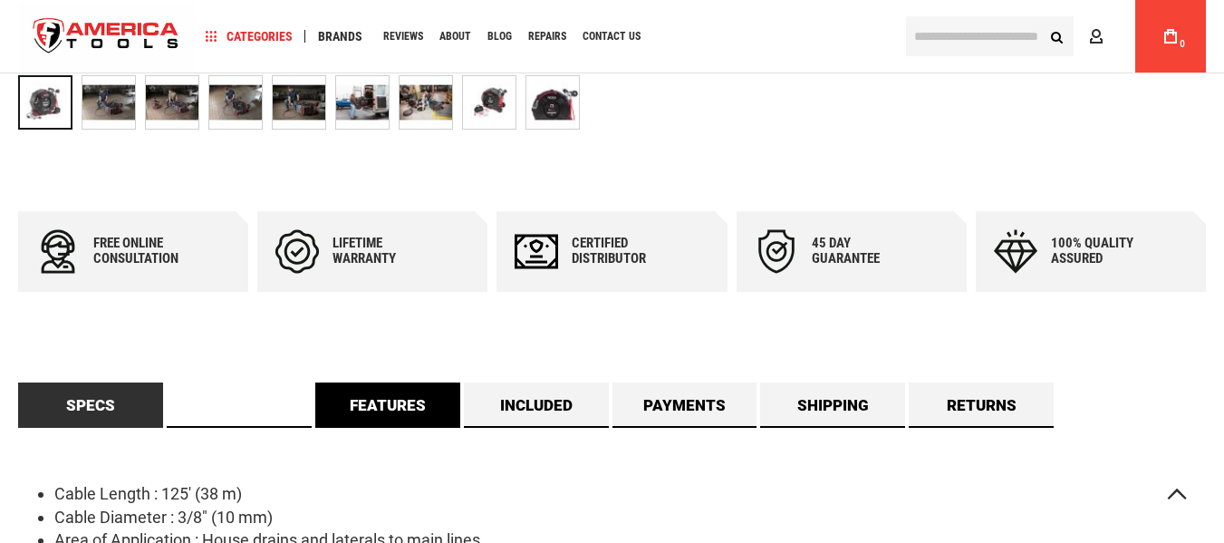
click at [275, 403] on link "Description" at bounding box center [239, 404] width 145 height 45
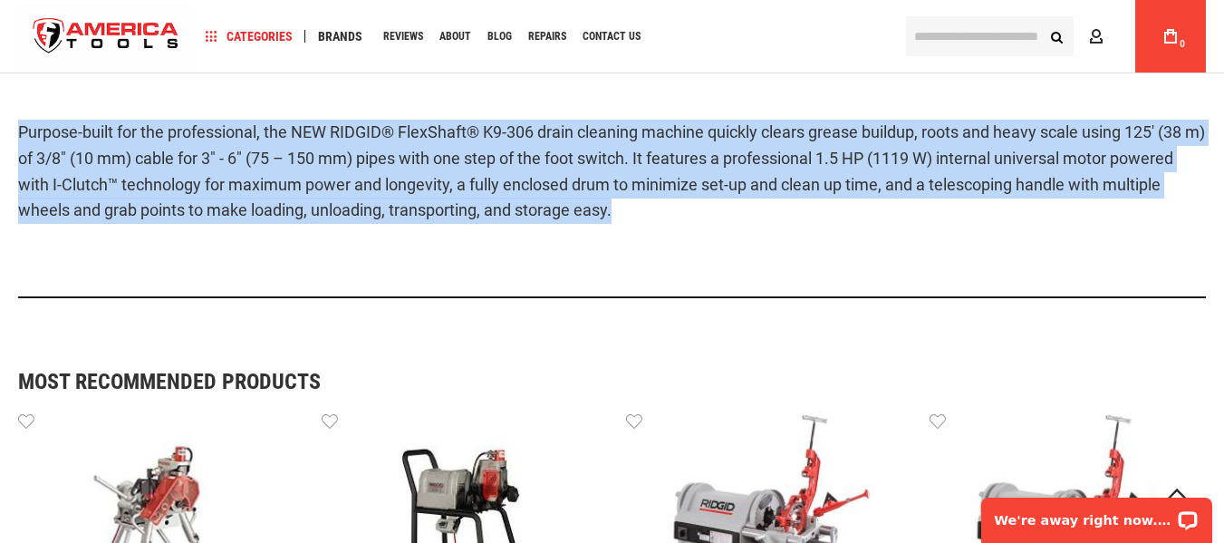
drag, startPoint x: 7, startPoint y: 120, endPoint x: 723, endPoint y: 249, distance: 727.1
click at [723, 249] on main "Skip to the end of the images gallery Skip to the beginning of the images galle…" at bounding box center [612, 360] width 1224 height 2823
copy p "Purpose-built for the professional, the NEW RIDGID® FlexShaft® K9-306 drain cle…"
click at [547, 245] on div "Purpose-built for the professional, the NEW RIDGID® FlexShaft® K9-306 drain cle…" at bounding box center [611, 181] width 1187 height 233
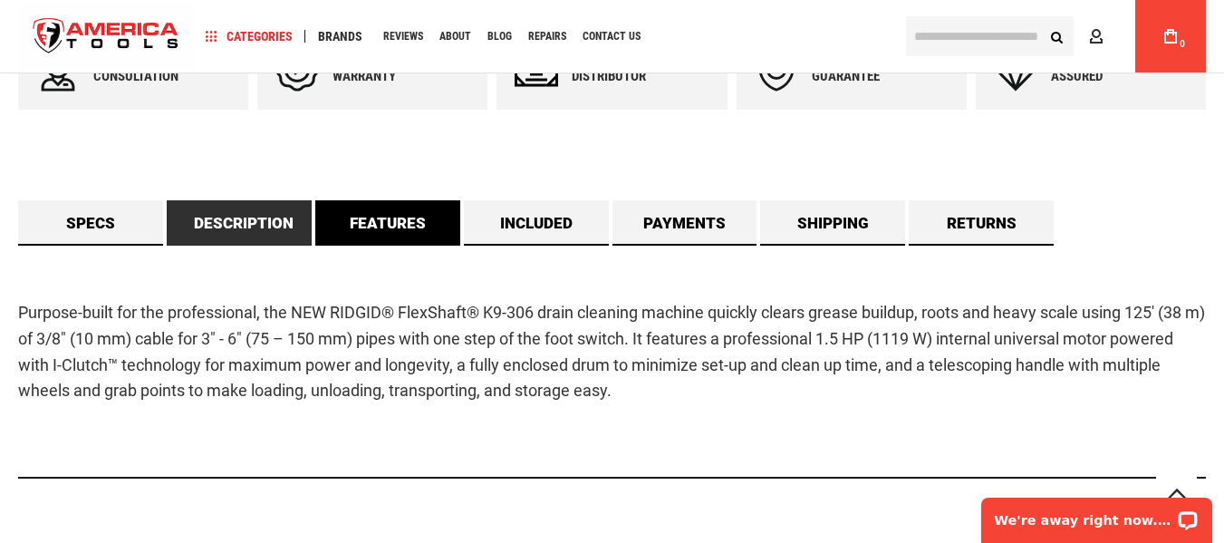
scroll to position [1013, 0]
click at [374, 226] on link "Features" at bounding box center [387, 223] width 145 height 45
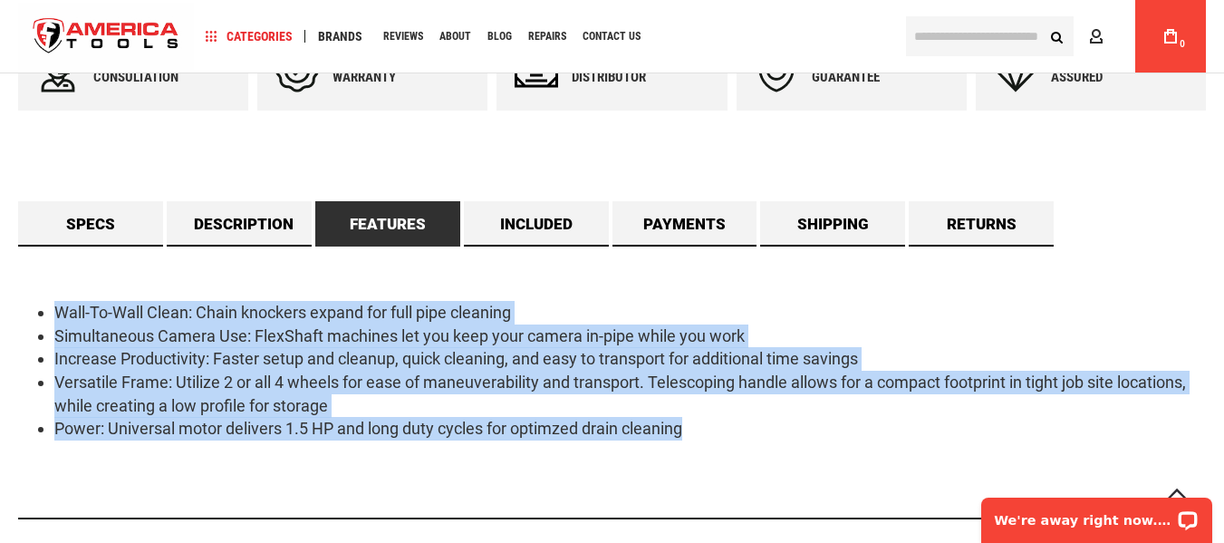
drag, startPoint x: 713, startPoint y: 433, endPoint x: 44, endPoint y: 272, distance: 687.6
click at [44, 272] on div "Wall-To-Wall Clean: Chain knockers expand for full pipe cleaning Simultaneous C…" at bounding box center [611, 382] width 1187 height 273
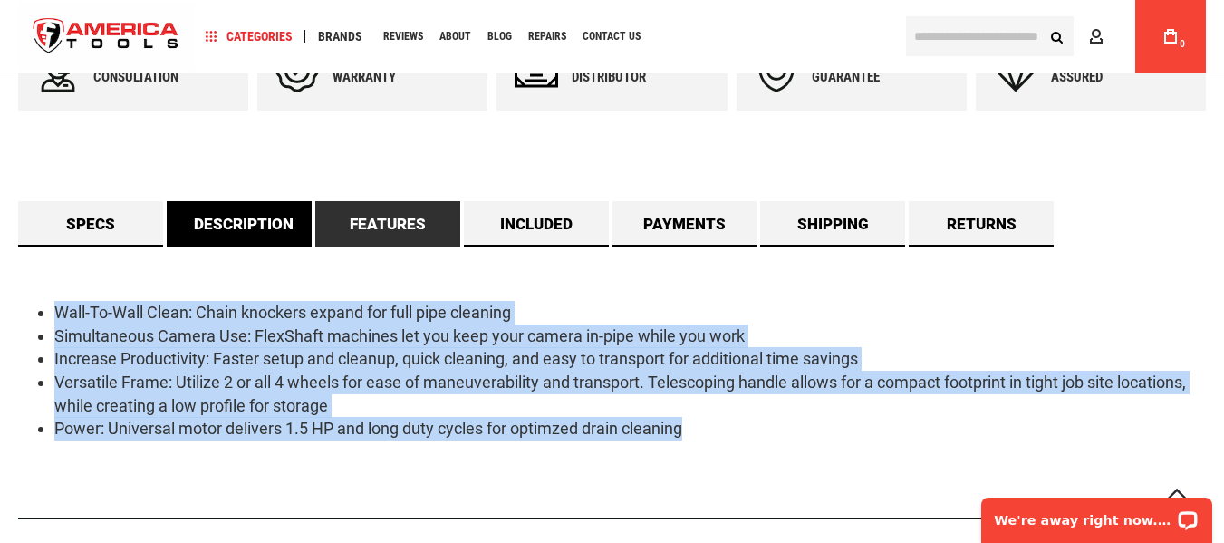
copy ul "Wall-To-Wall Clean: Chain knockers expand for full pipe cleaning Simultaneous C…"
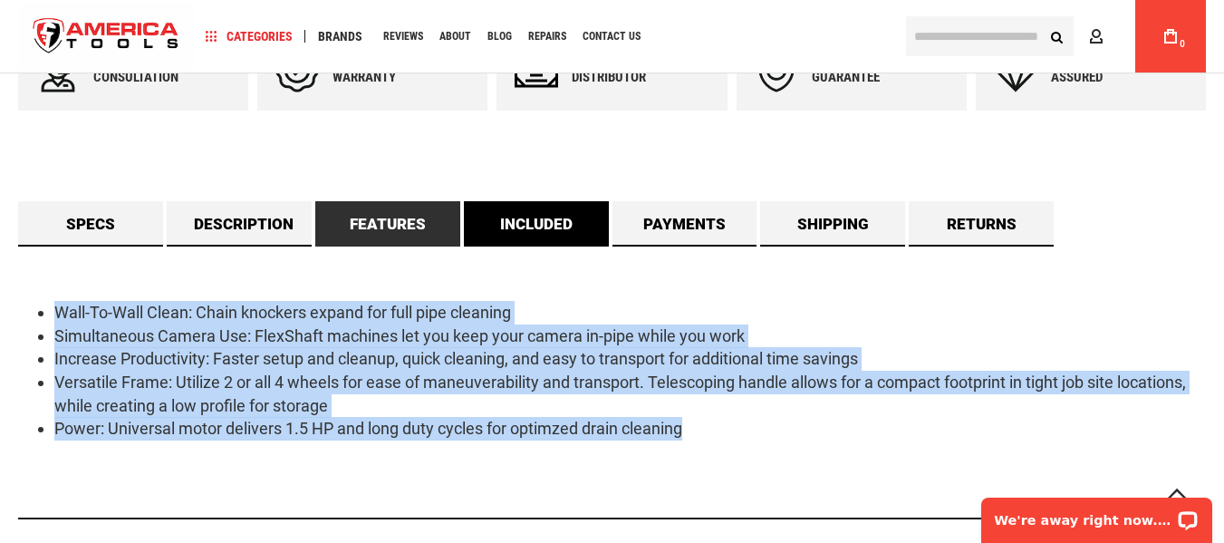
click at [553, 220] on link "Included" at bounding box center [536, 223] width 145 height 45
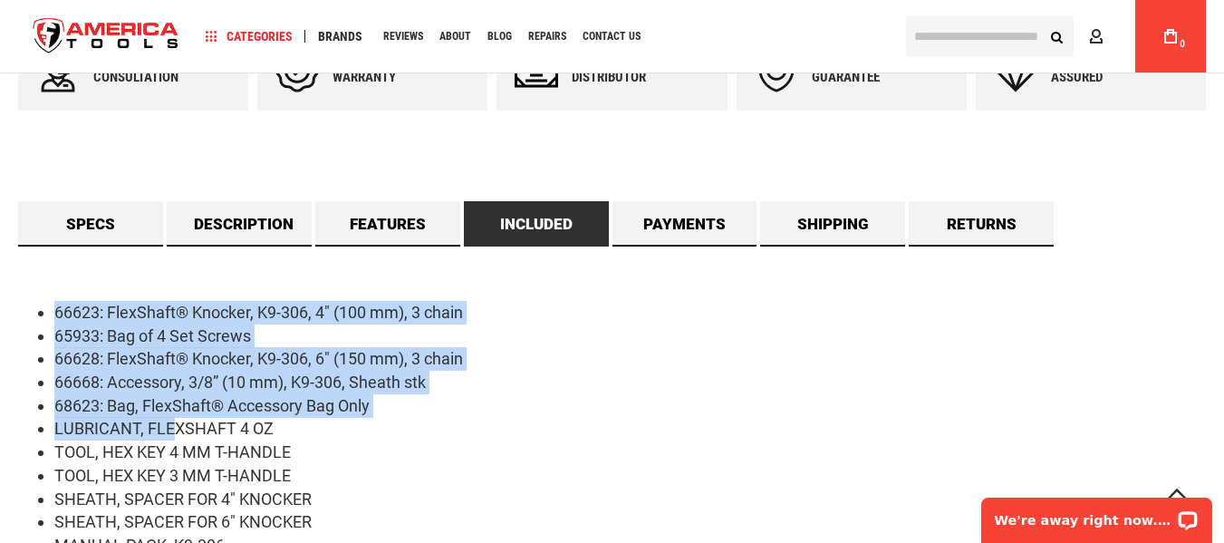
drag, startPoint x: 37, startPoint y: 298, endPoint x: 170, endPoint y: 432, distance: 188.9
click at [170, 432] on div "66623: FlexShaft® Knocker, K9-306, 4" (100 mm), 3 chain 65933: Bag of 4 Set Scr…" at bounding box center [611, 440] width 1187 height 389
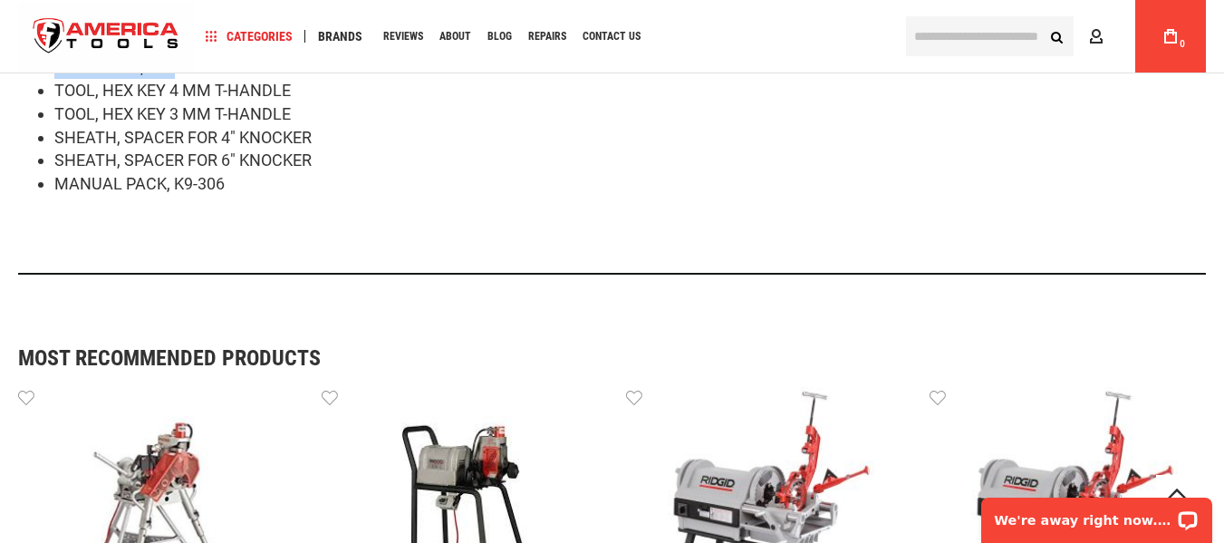
scroll to position [1375, 0]
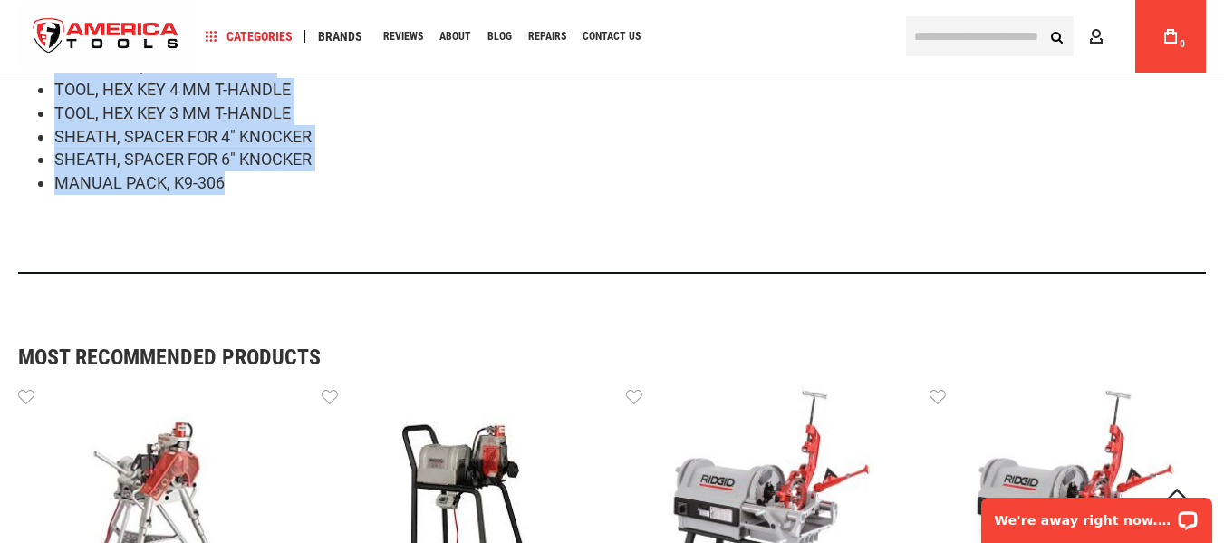
click at [259, 189] on li "MANUAL PACK, K9-306" at bounding box center [629, 183] width 1151 height 24
copy ul "66623: FlexShaft® Knocker, K9-306, 4" (100 mm), 3 chain 65933: Bag of 4 Set Scr…"
click at [333, 213] on div "66623: FlexShaft® Knocker, K9-306, 4" (100 mm), 3 chain 65933: Bag of 4 Set Scr…" at bounding box center [611, 78] width 1187 height 389
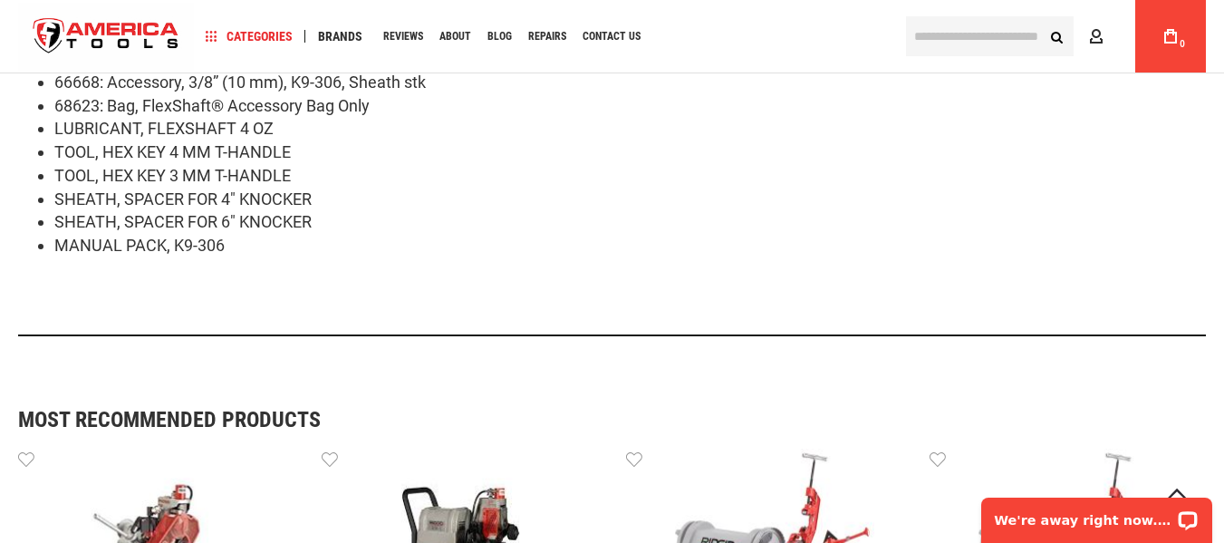
scroll to position [1284, 0]
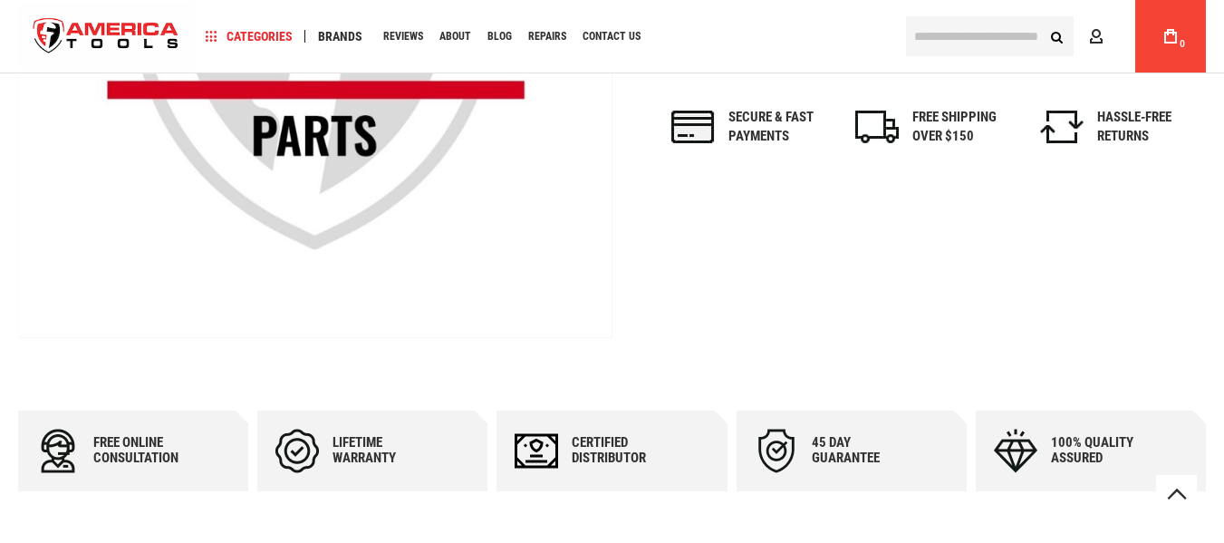
scroll to position [1013, 0]
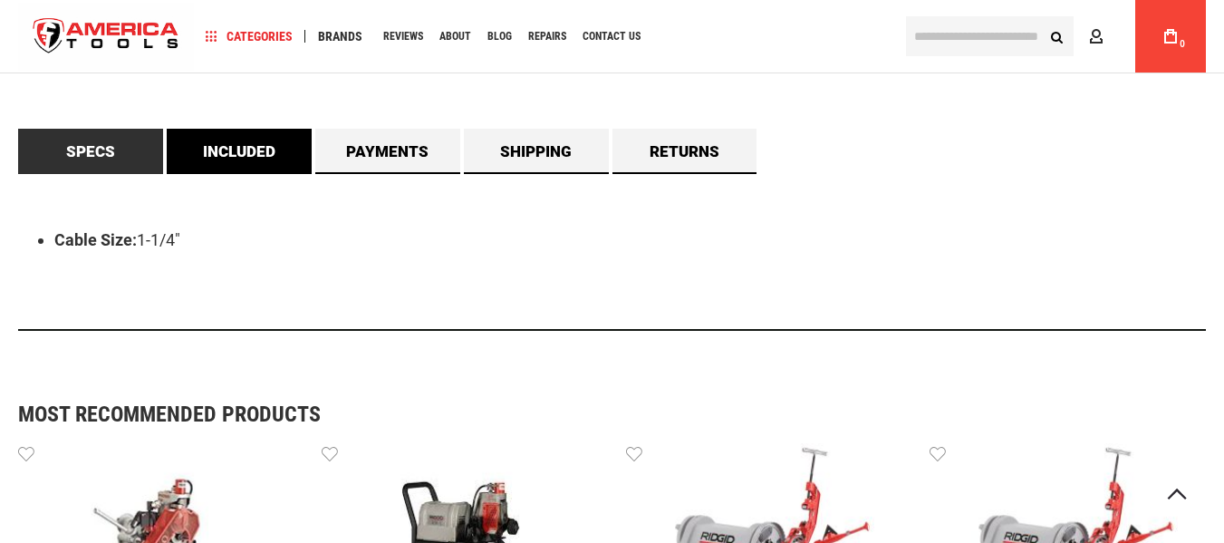
click at [231, 132] on link "Included" at bounding box center [239, 151] width 145 height 45
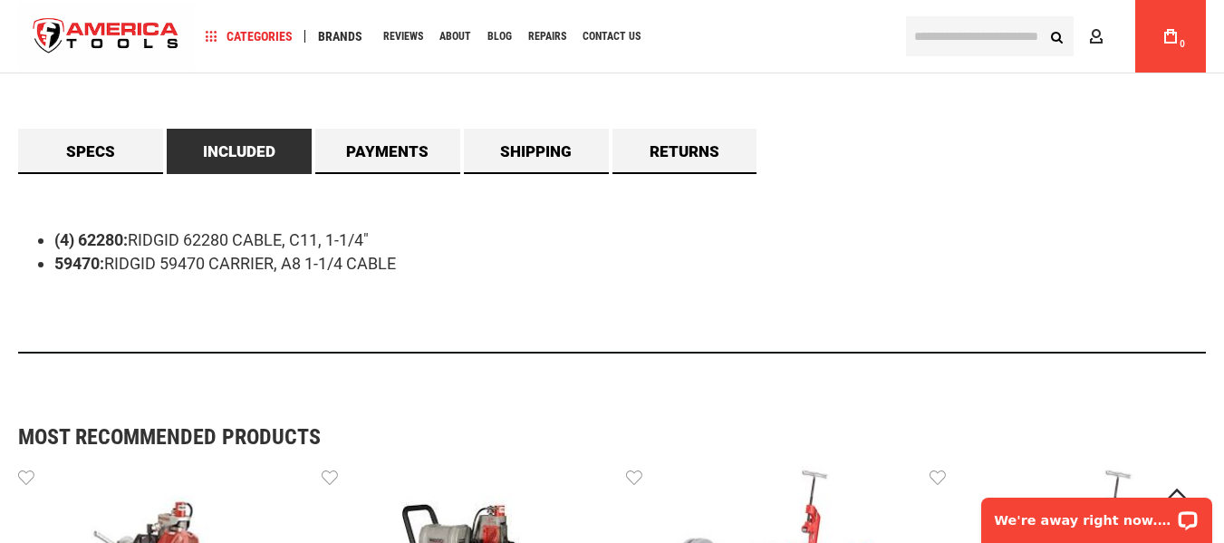
scroll to position [0, 0]
drag, startPoint x: 414, startPoint y: 264, endPoint x: 0, endPoint y: 184, distance: 421.5
click at [0, 184] on main "Skip to the end of the images gallery Skip to the beginning of the images galle…" at bounding box center [612, 387] width 1224 height 2512
copy ul "(4) 62280: RIDGID 62280 CABLE, C11, 1-1/4" 59470: RIDGID 59470 CARRIER, A8 1-1/…"
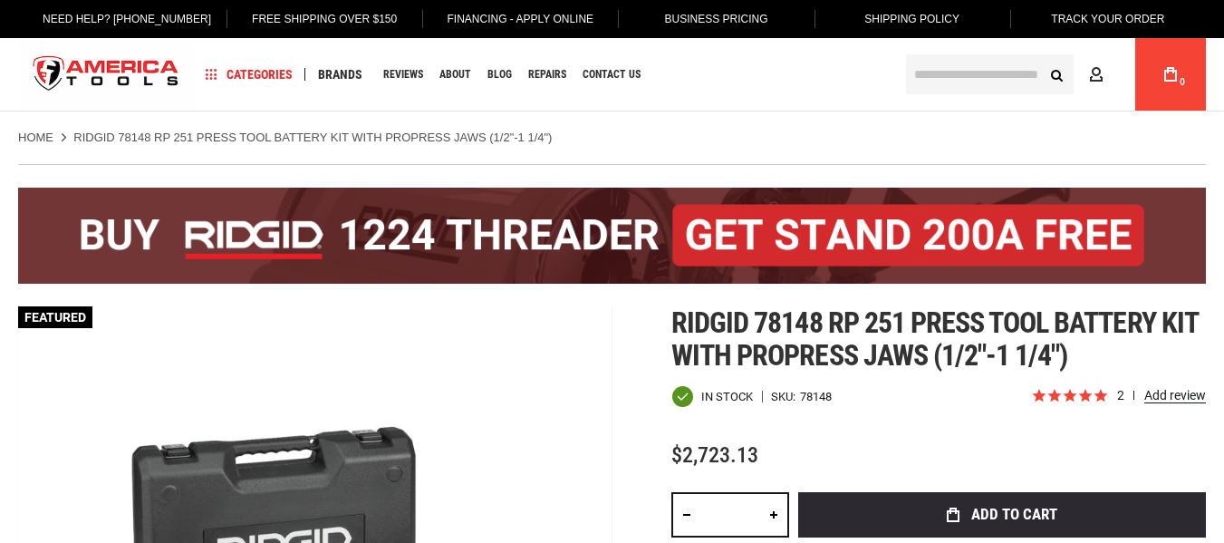
drag, startPoint x: 0, startPoint y: 0, endPoint x: 628, endPoint y: 322, distance: 705.6
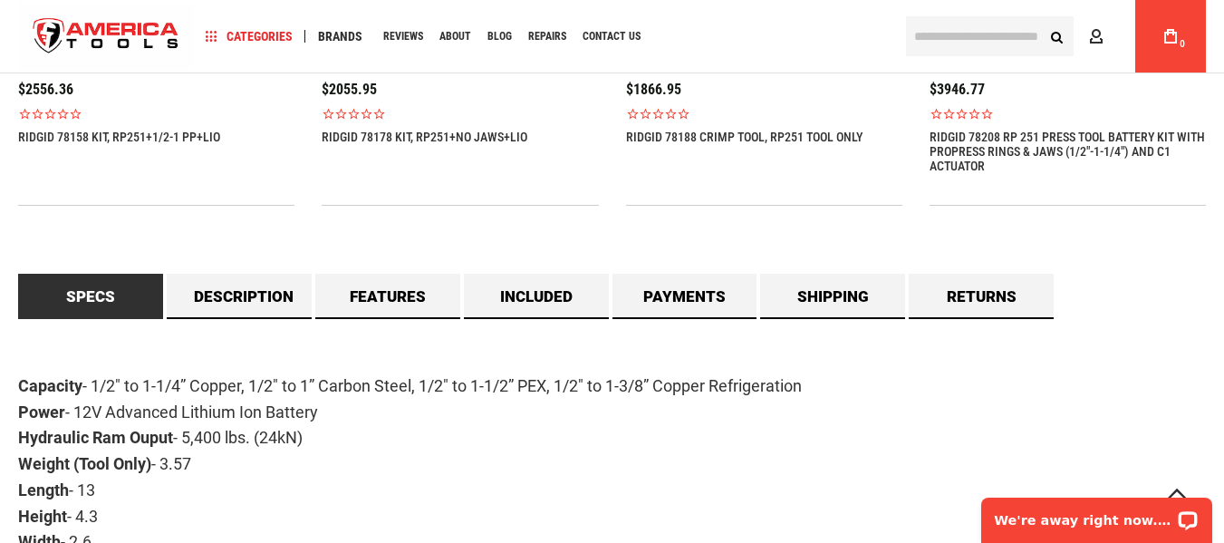
scroll to position [1449, 0]
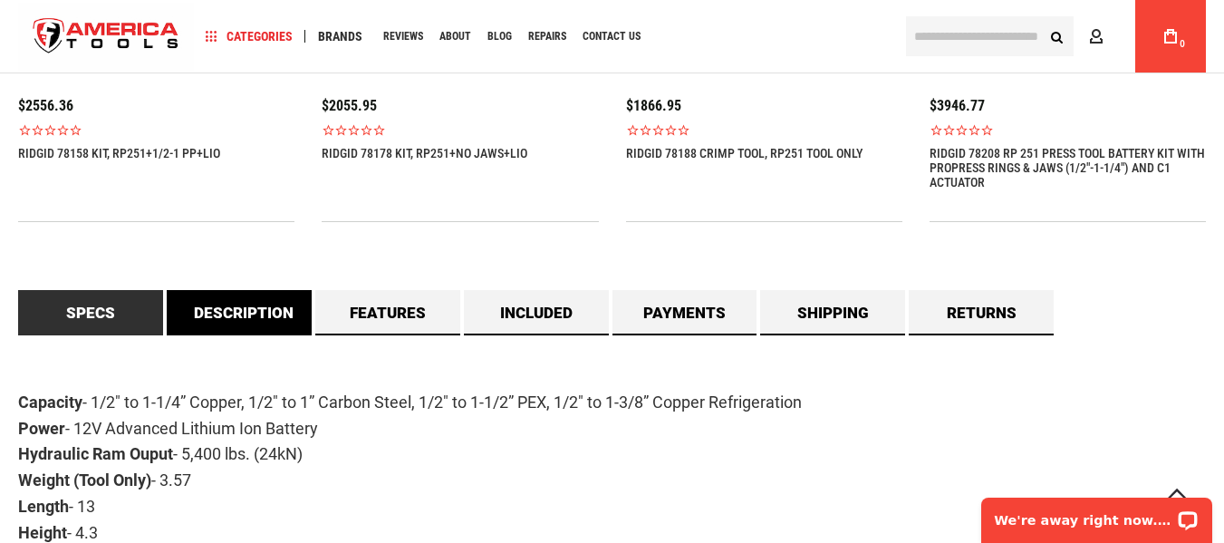
click at [270, 302] on link "Description" at bounding box center [239, 312] width 145 height 45
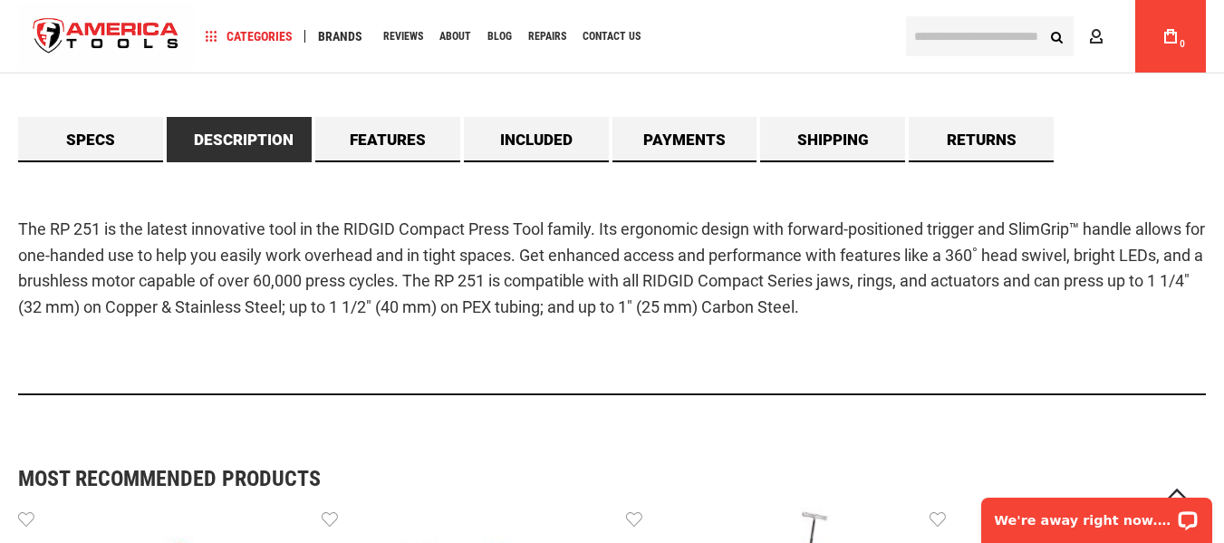
scroll to position [1630, 0]
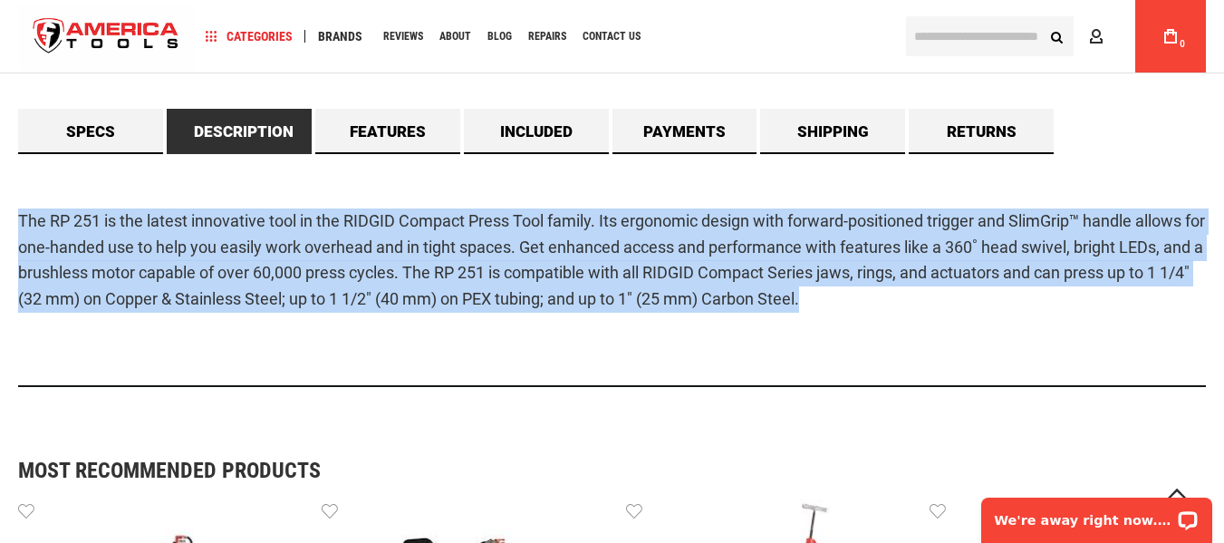
drag, startPoint x: 870, startPoint y: 302, endPoint x: 0, endPoint y: 191, distance: 877.5
click at [0, 191] on main "Skip to the end of the images gallery Skip to the beginning of the images galle…" at bounding box center [612, 313] width 1224 height 3600
copy span "The RP 251 is the latest innovative tool in the RIDGID Compact Press Tool famil…"
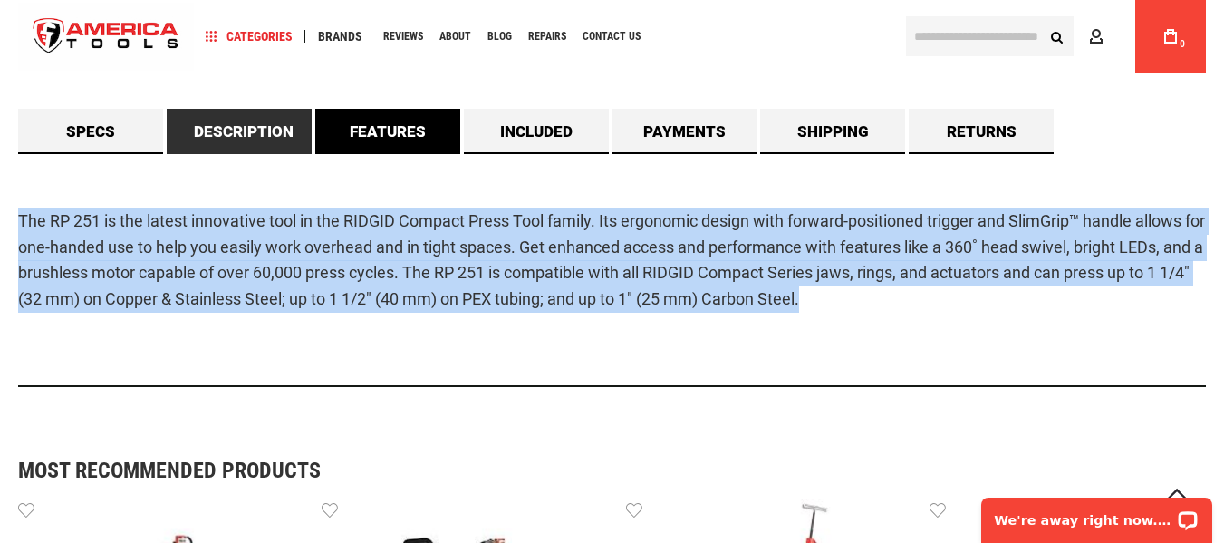
click at [396, 130] on link "Features" at bounding box center [387, 131] width 145 height 45
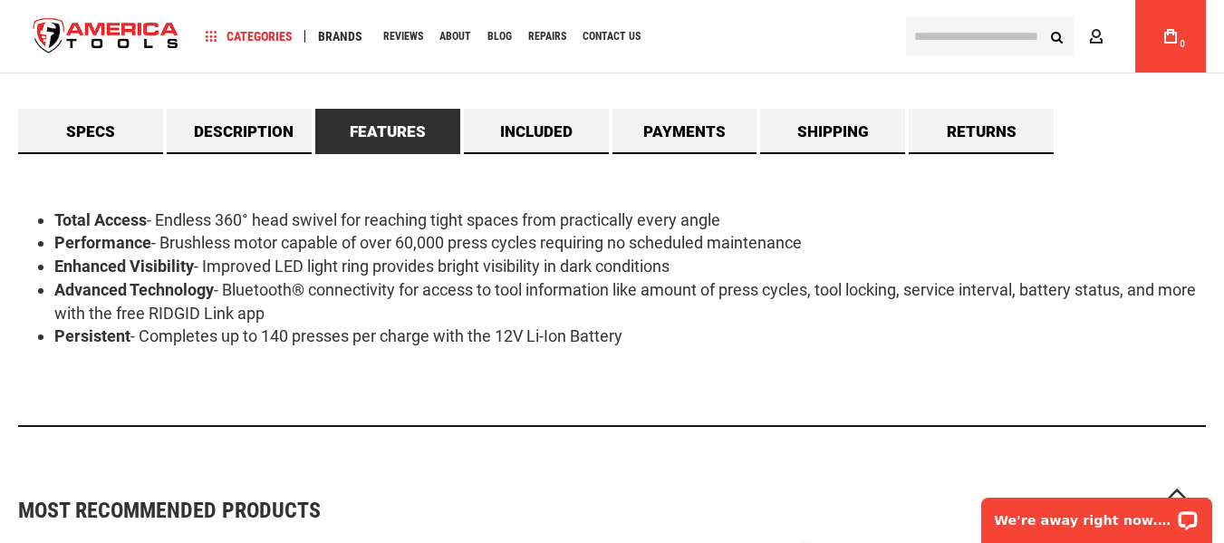
drag, startPoint x: 644, startPoint y: 340, endPoint x: 39, endPoint y: 206, distance: 619.7
click at [39, 206] on div "Total Access - Endless 360° head swivel for reaching tight spaces from practica…" at bounding box center [611, 290] width 1187 height 273
copy ul "Total Access - Endless 360° head swivel for reaching tight spaces from practica…"
click at [532, 129] on link "Included" at bounding box center [536, 131] width 145 height 45
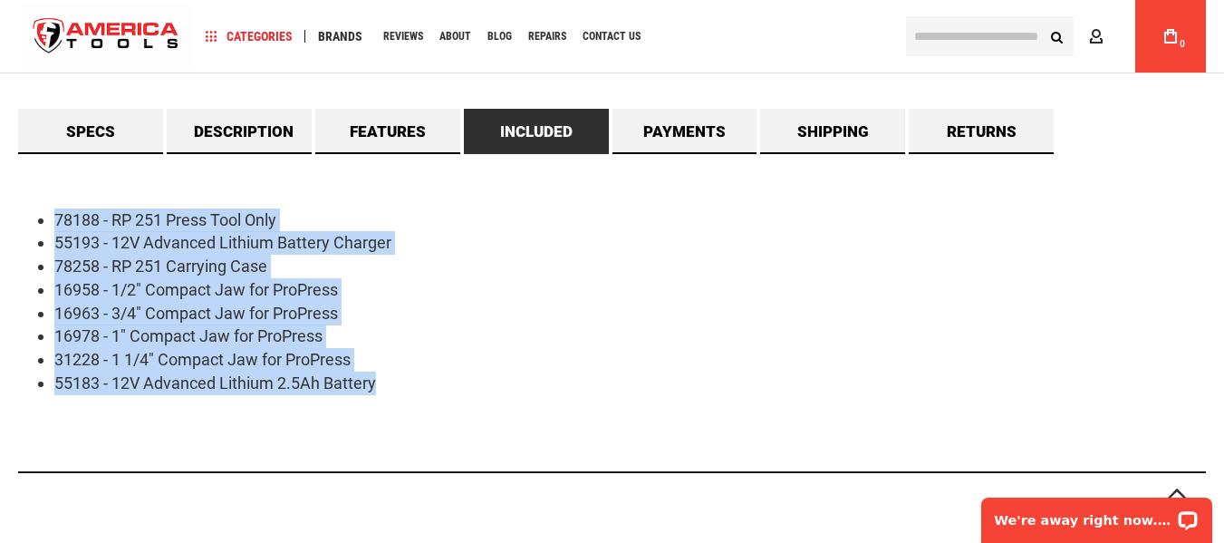
drag, startPoint x: 417, startPoint y: 387, endPoint x: 24, endPoint y: 192, distance: 438.7
click at [0, 192] on main "Skip to the end of the images gallery Skip to the beginning of the images galle…" at bounding box center [612, 356] width 1224 height 3687
copy ul "78188 - RP 251 Press Tool Only 55193 - 12V Advanced Lithium Battery Charger 782…"
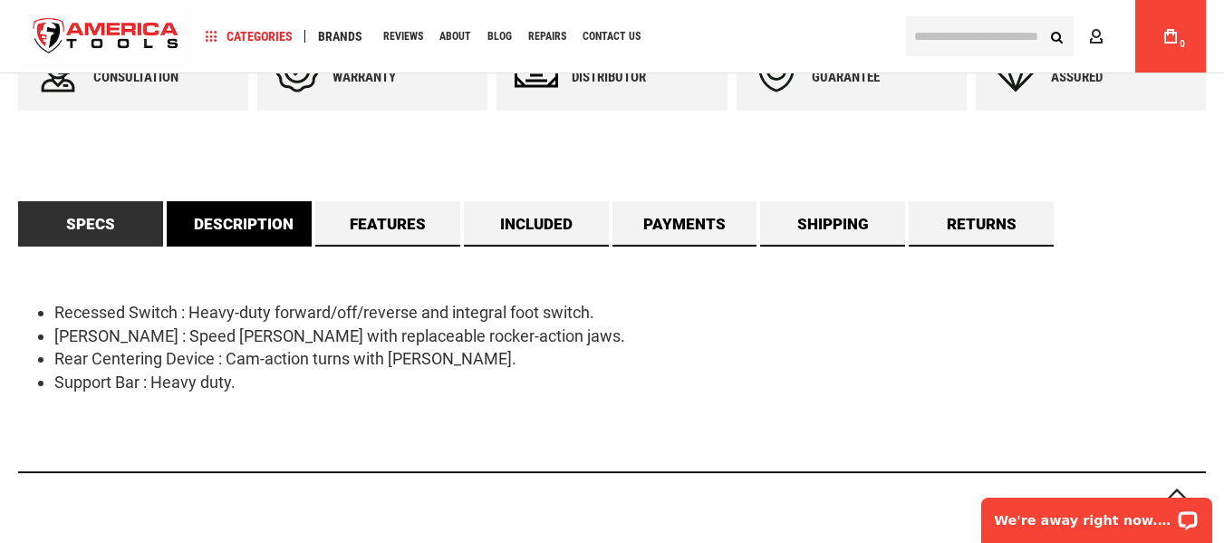
click at [231, 220] on link "Description" at bounding box center [239, 223] width 145 height 45
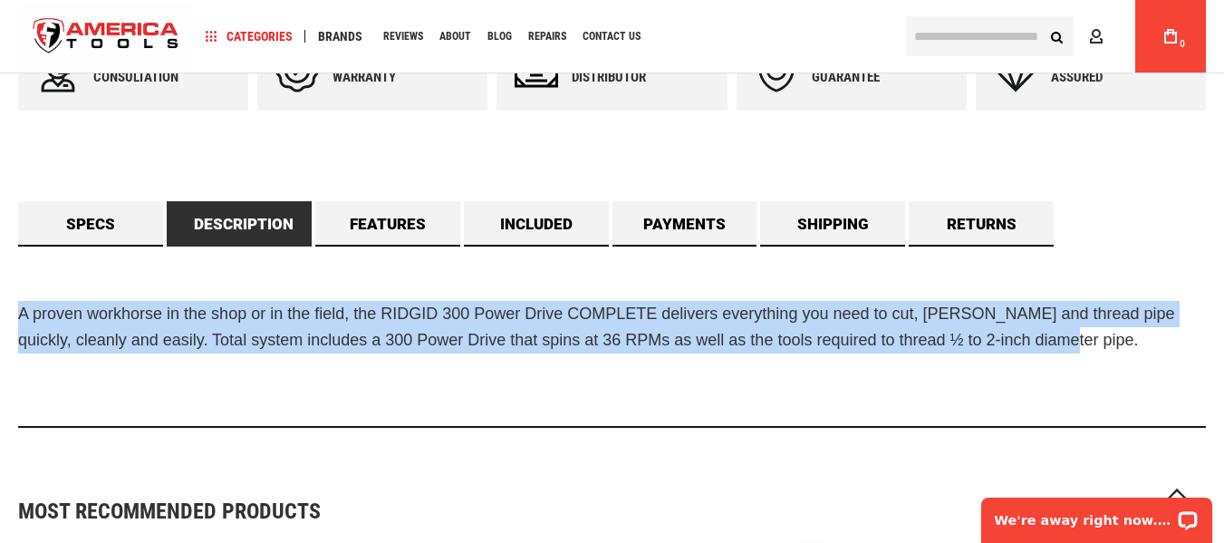
drag, startPoint x: 23, startPoint y: 312, endPoint x: 1109, endPoint y: 348, distance: 1087.4
click at [1109, 348] on p "A proven workhorse in the shop or in the field, the RIDGID 300 Power Drive COMP…" at bounding box center [611, 327] width 1187 height 53
copy span "A proven workhorse in the shop or in the field, the RIDGID 300 Power Drive COMP…"
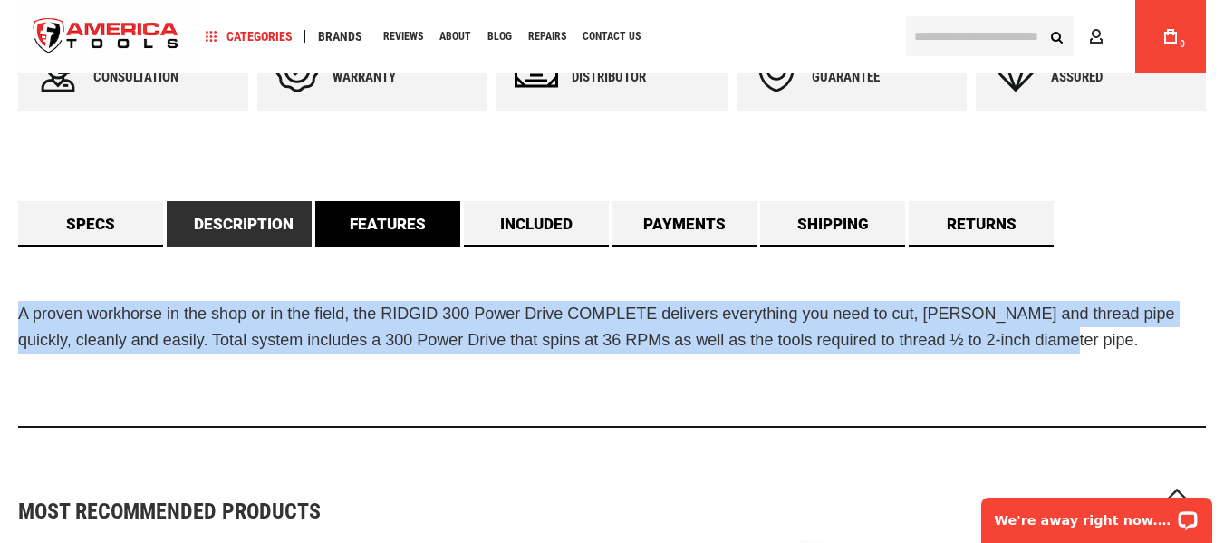
click at [401, 223] on link "Features" at bounding box center [387, 223] width 145 height 45
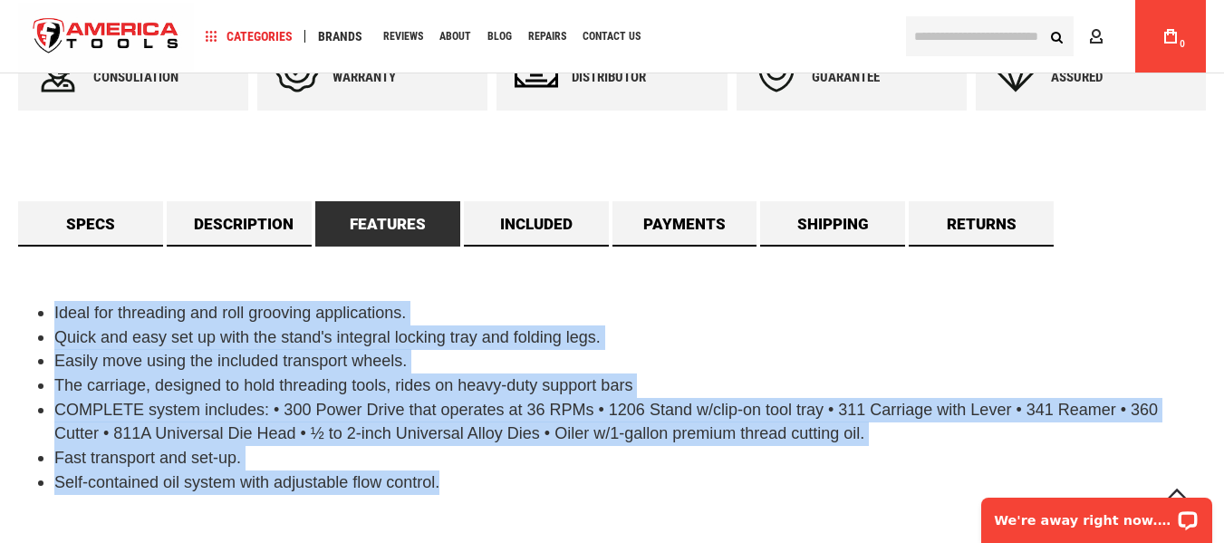
drag, startPoint x: 458, startPoint y: 473, endPoint x: 0, endPoint y: 251, distance: 509.2
click at [0, 251] on main "Skip to the end of the images gallery Skip to the beginning of the images galle…" at bounding box center [612, 497] width 1224 height 2732
copy ul "Ideal for threading and roll grooving applications. Quick and easy set up with …"
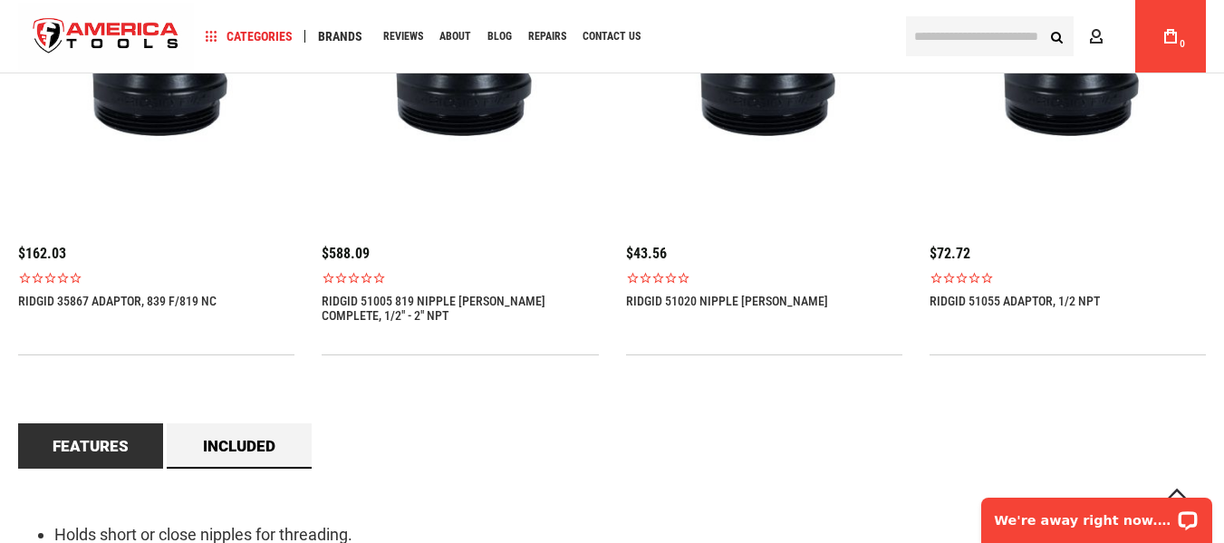
scroll to position [1540, 0]
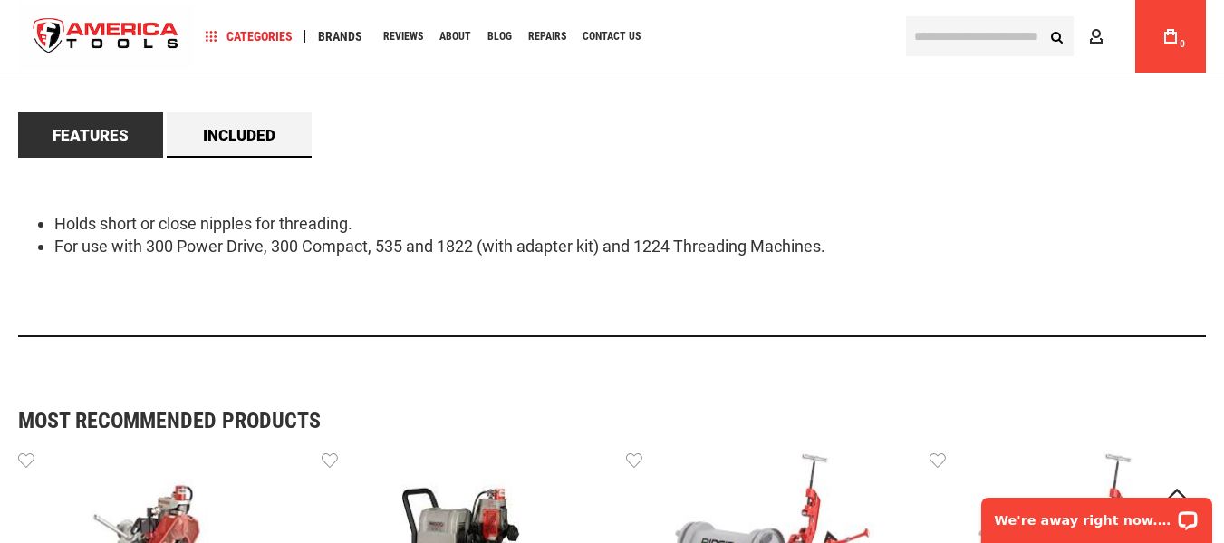
click at [242, 163] on div "Holds short or close nipples for threading. For use with 300 Power Drive, 300 C…" at bounding box center [611, 247] width 1187 height 179
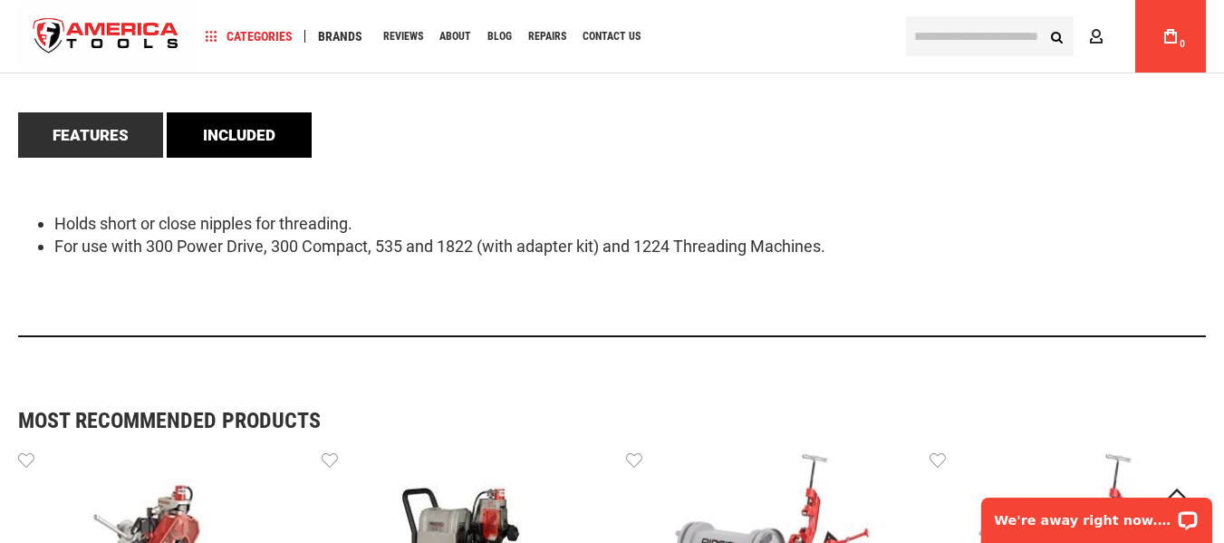
click at [240, 131] on link "Included" at bounding box center [239, 134] width 145 height 45
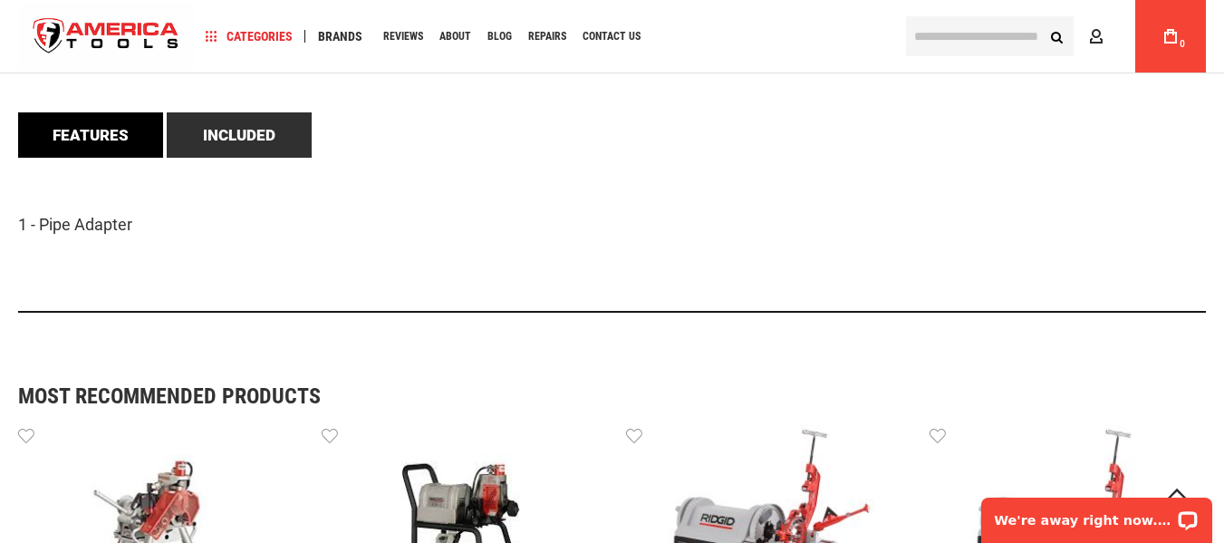
click at [99, 140] on link "Features" at bounding box center [90, 134] width 145 height 45
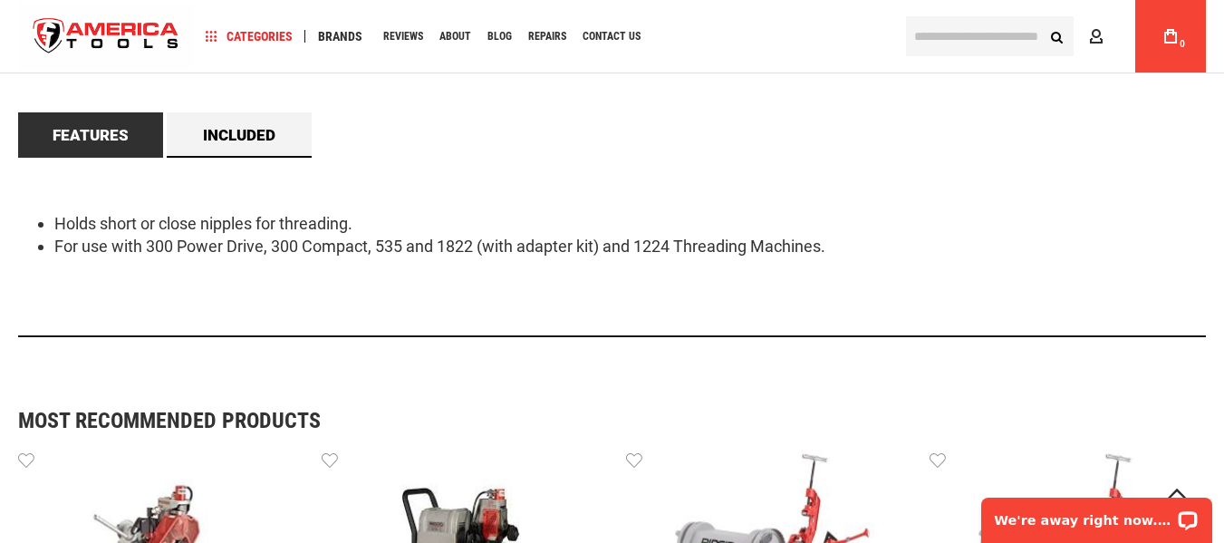
click at [658, 197] on div "Holds short or close nipples for threading. For use with 300 Power Drive, 300 C…" at bounding box center [611, 247] width 1187 height 179
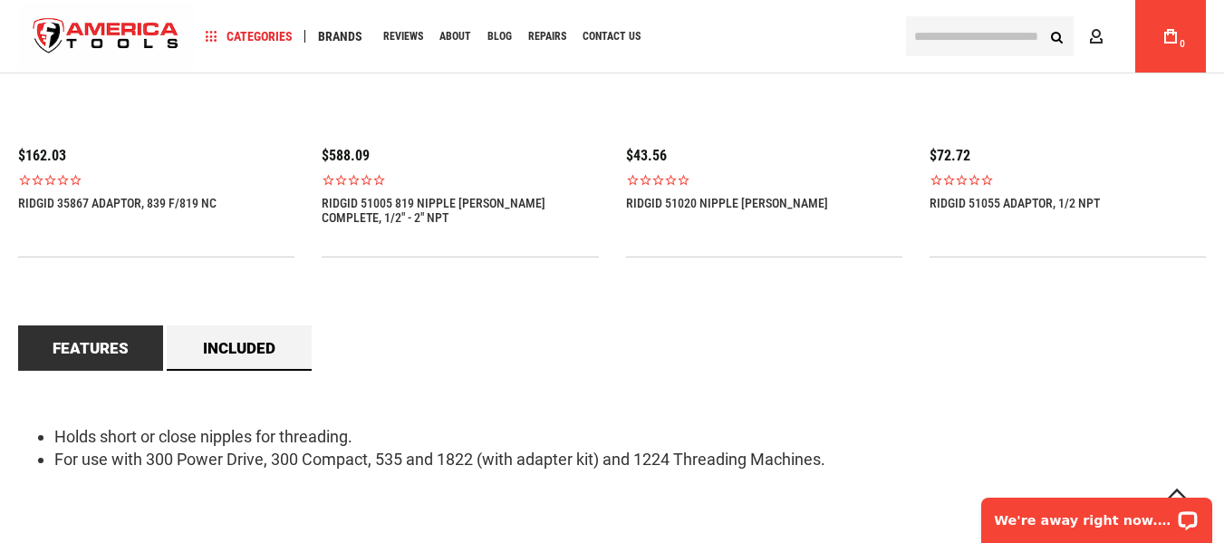
scroll to position [1359, 0]
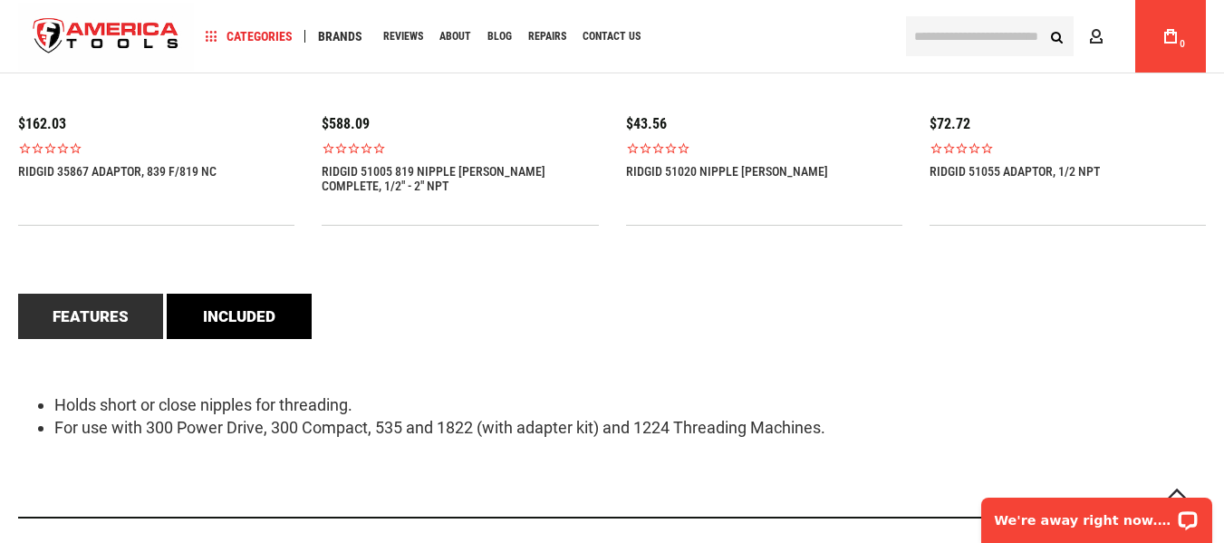
click at [231, 321] on link "Included" at bounding box center [239, 315] width 145 height 45
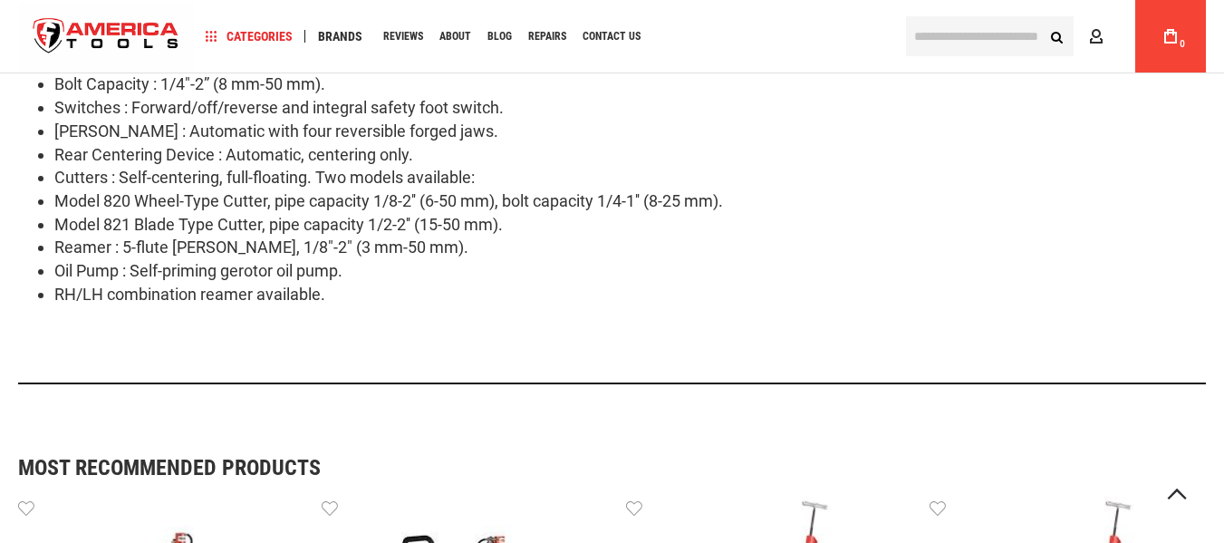
scroll to position [1647, 0]
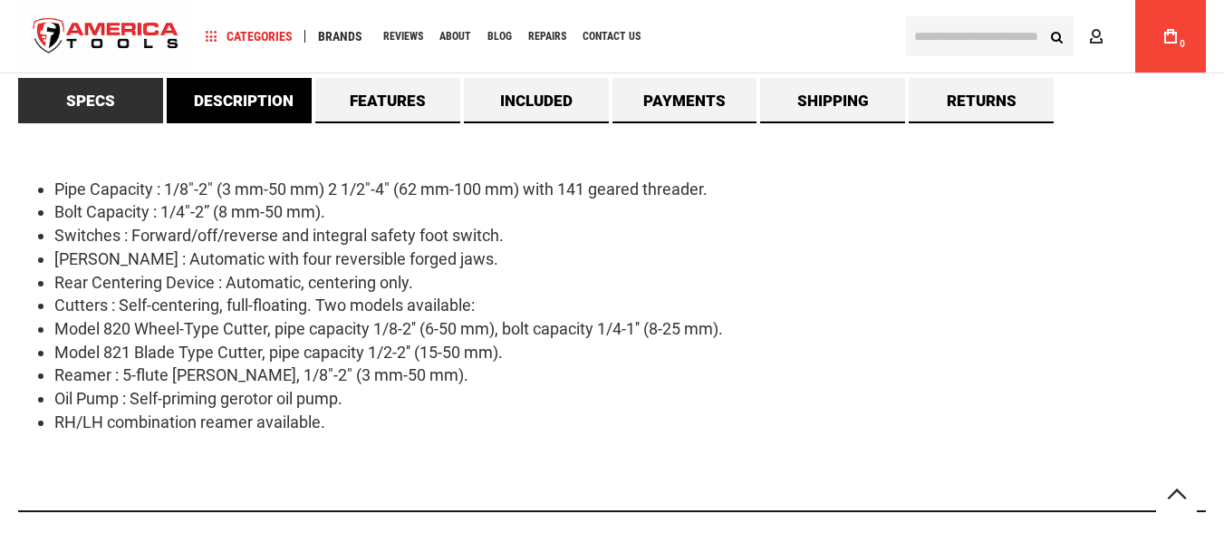
click at [206, 98] on link "Description" at bounding box center [239, 100] width 145 height 45
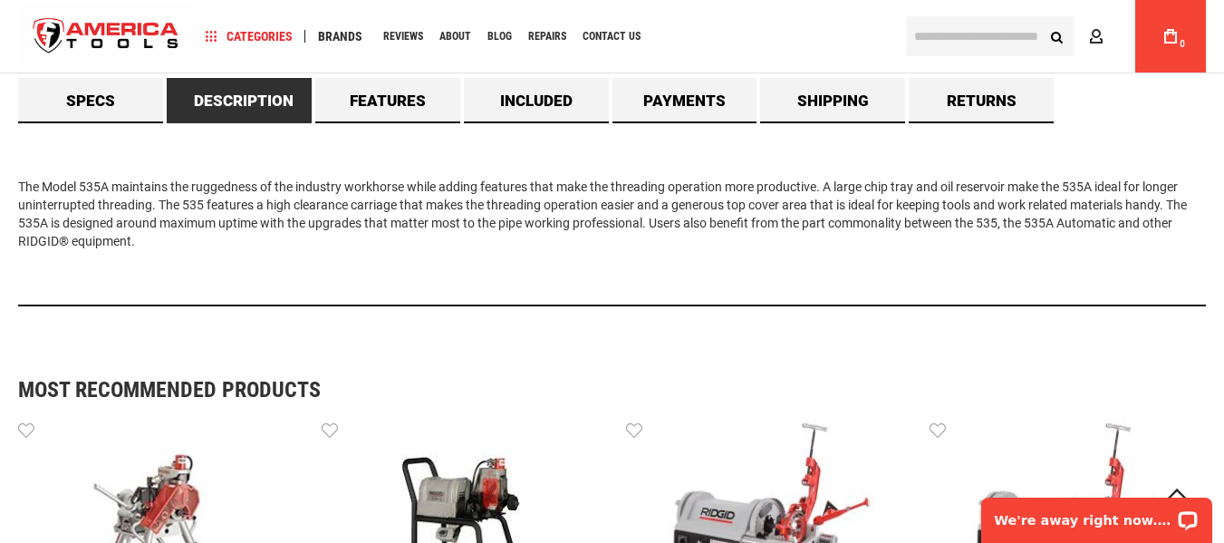
scroll to position [0, 0]
drag, startPoint x: 147, startPoint y: 242, endPoint x: 0, endPoint y: 158, distance: 169.2
click at [0, 158] on main "Skip to the end of the images gallery Skip to the beginning of the images galle…" at bounding box center [612, 46] width 1224 height 3098
copy div "The Model 535A maintains the ruggedness of the industry workhorse while adding …"
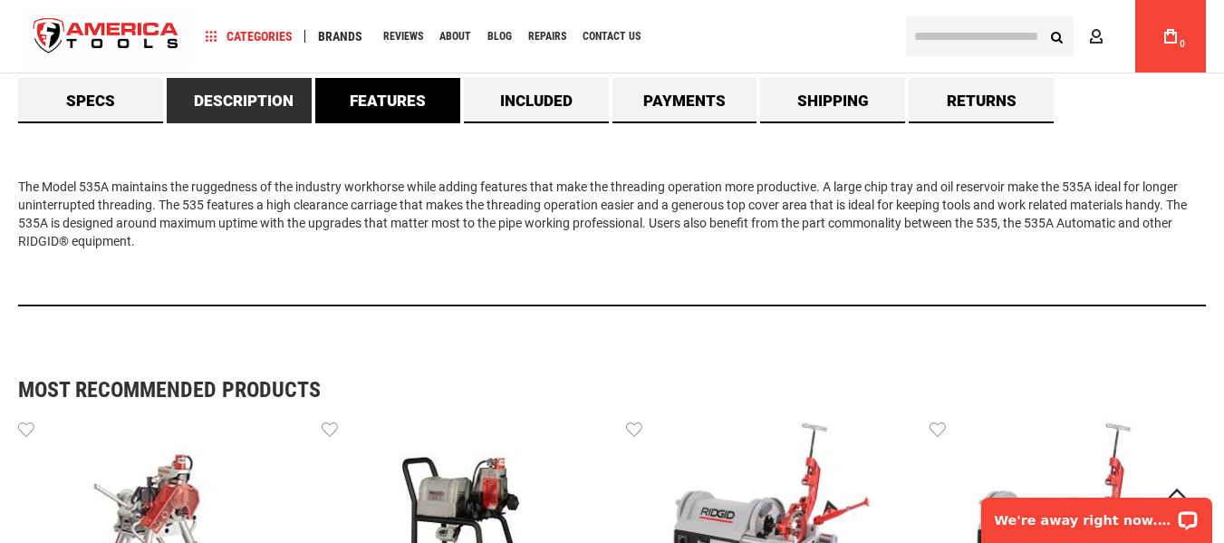
click at [391, 101] on link "Features" at bounding box center [387, 100] width 145 height 45
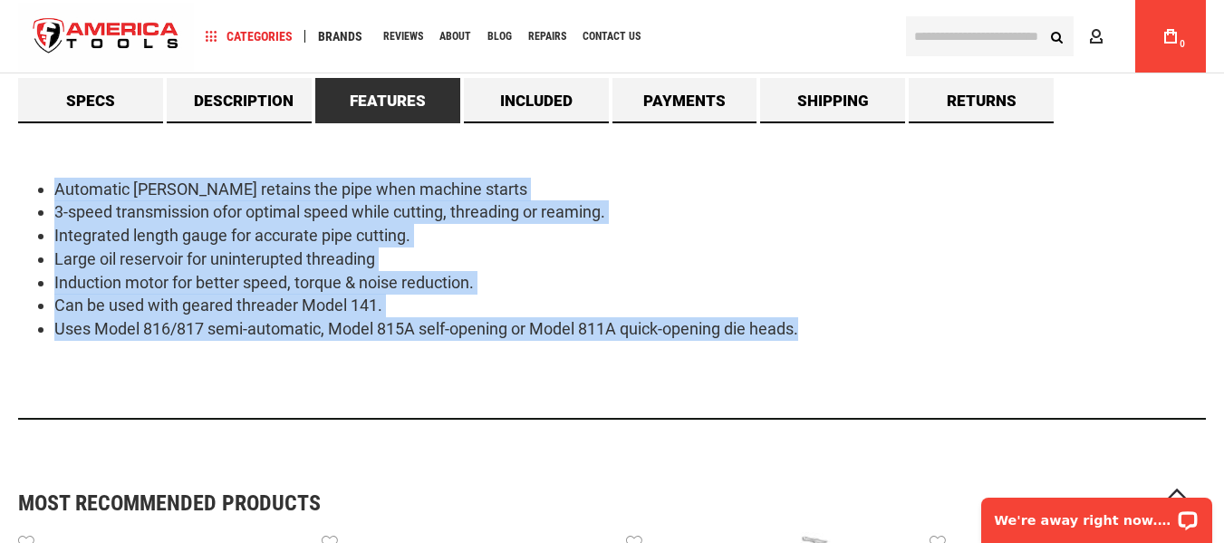
drag, startPoint x: 46, startPoint y: 178, endPoint x: 959, endPoint y: 329, distance: 925.2
click at [959, 329] on ul "Automatic [PERSON_NAME] retains the pipe when machine starts 3-speed transmissi…" at bounding box center [611, 259] width 1187 height 163
copy ul "Automatic [PERSON_NAME] retains the pipe when machine starts 3-speed transmissi…"
